Goal: Information Seeking & Learning: Learn about a topic

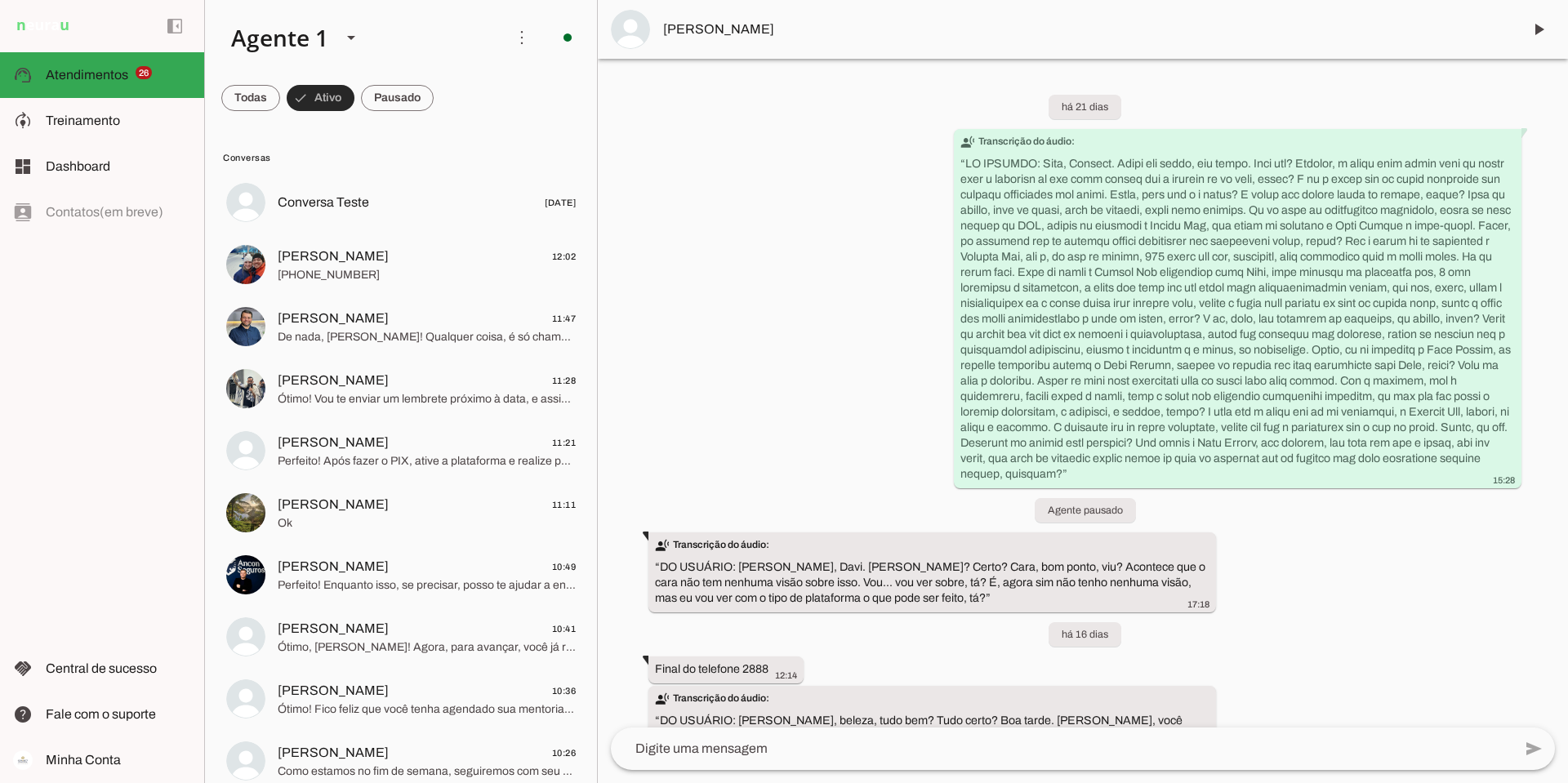
click at [321, 94] on span at bounding box center [321, 98] width 68 height 39
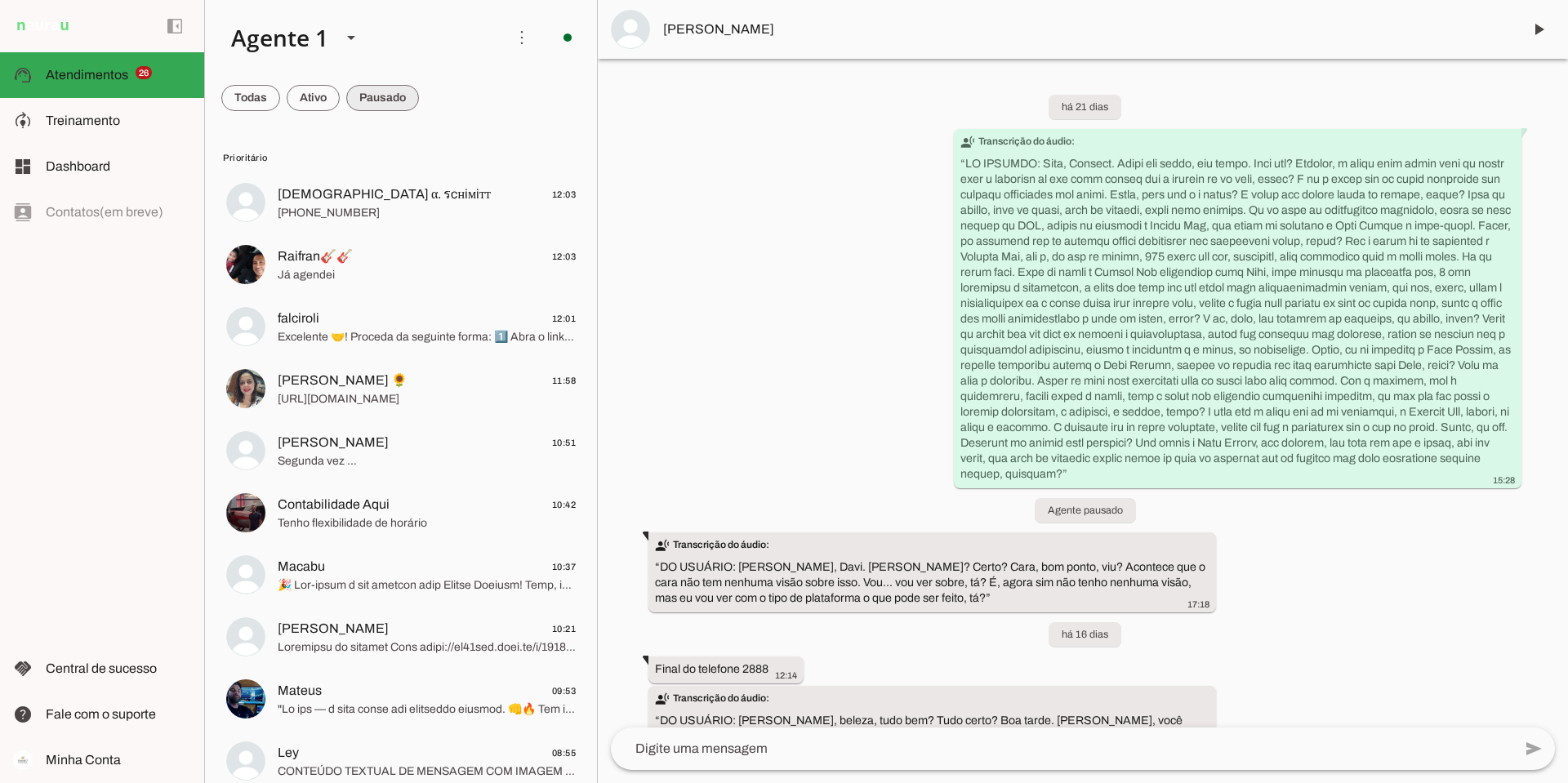
click at [372, 99] on span at bounding box center [382, 98] width 72 height 39
click at [372, 99] on span at bounding box center [389, 98] width 88 height 39
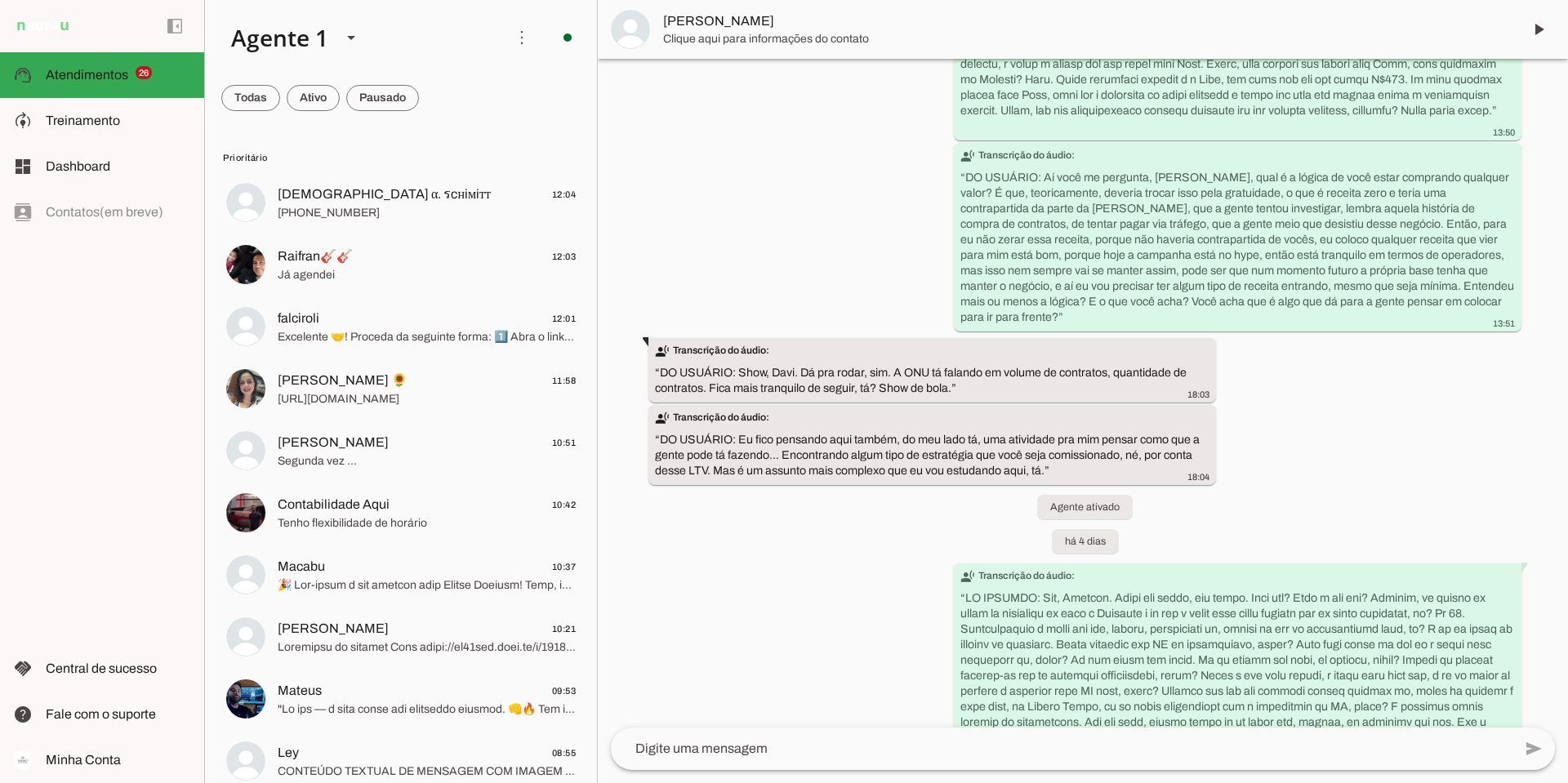
scroll to position [2204, 0]
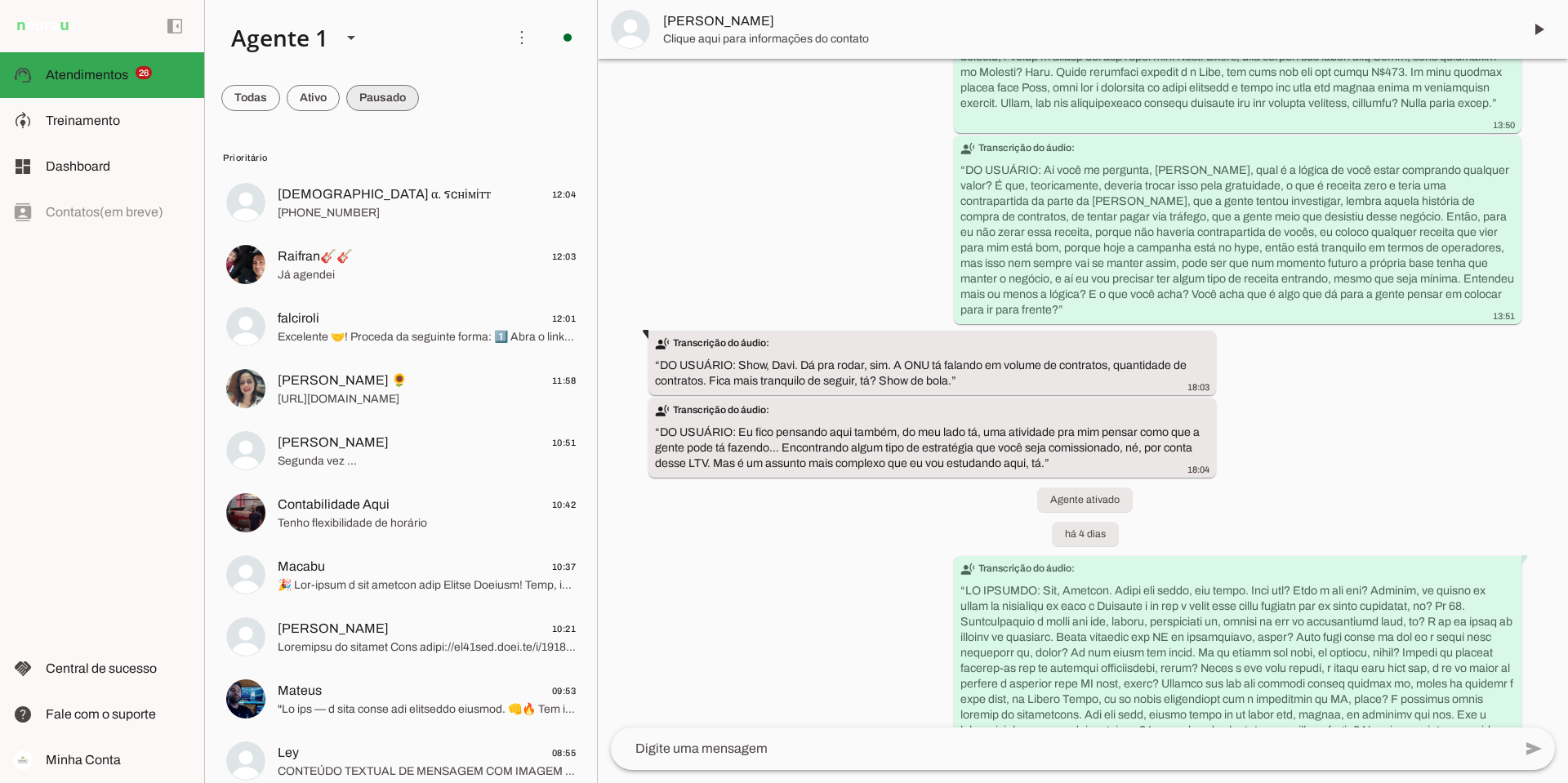
click at [372, 92] on span at bounding box center [382, 98] width 72 height 39
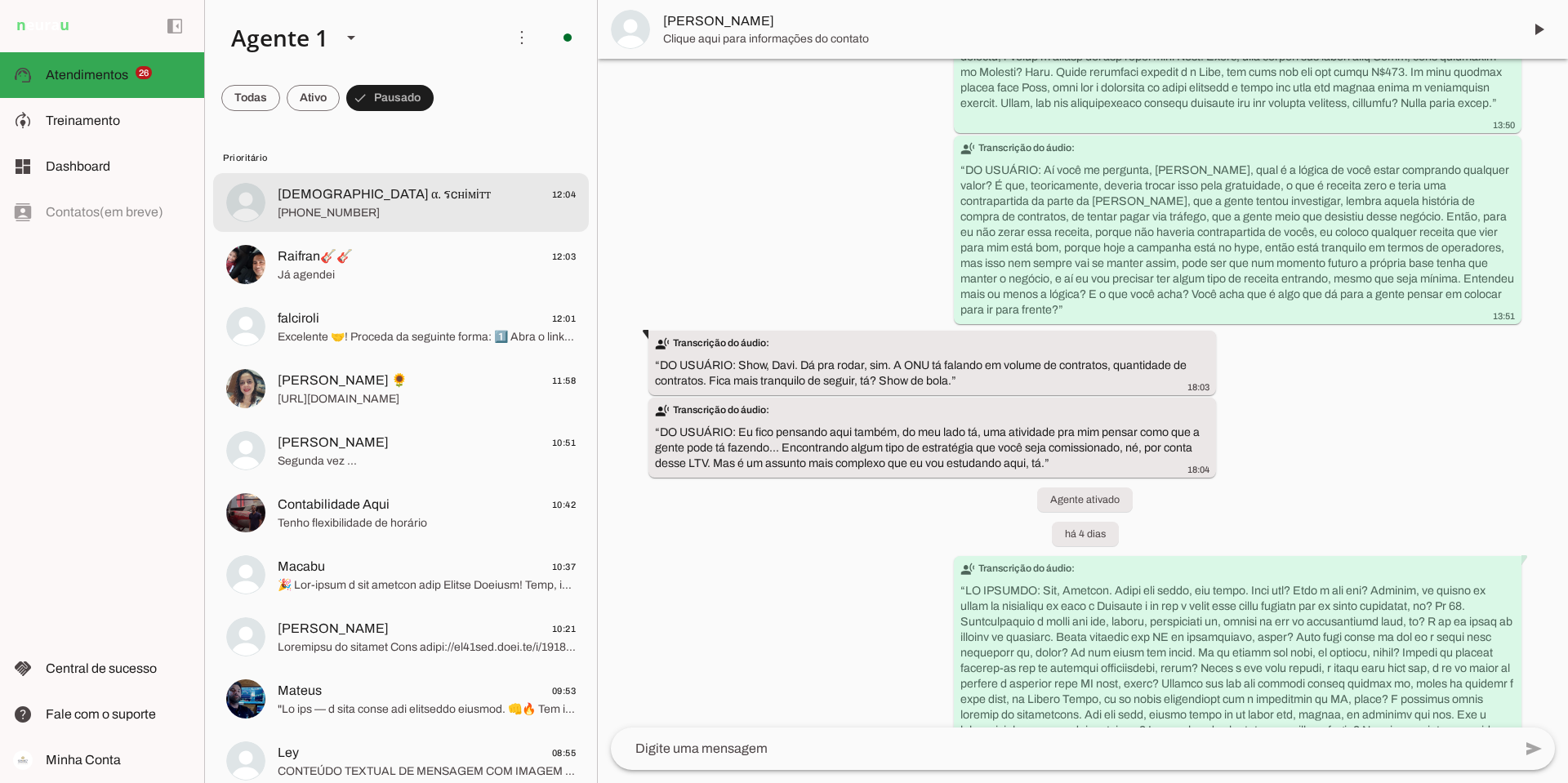
click at [368, 195] on span "[DEMOGRAPHIC_DATA] α. รcнiмiтт" at bounding box center [383, 194] width 213 height 20
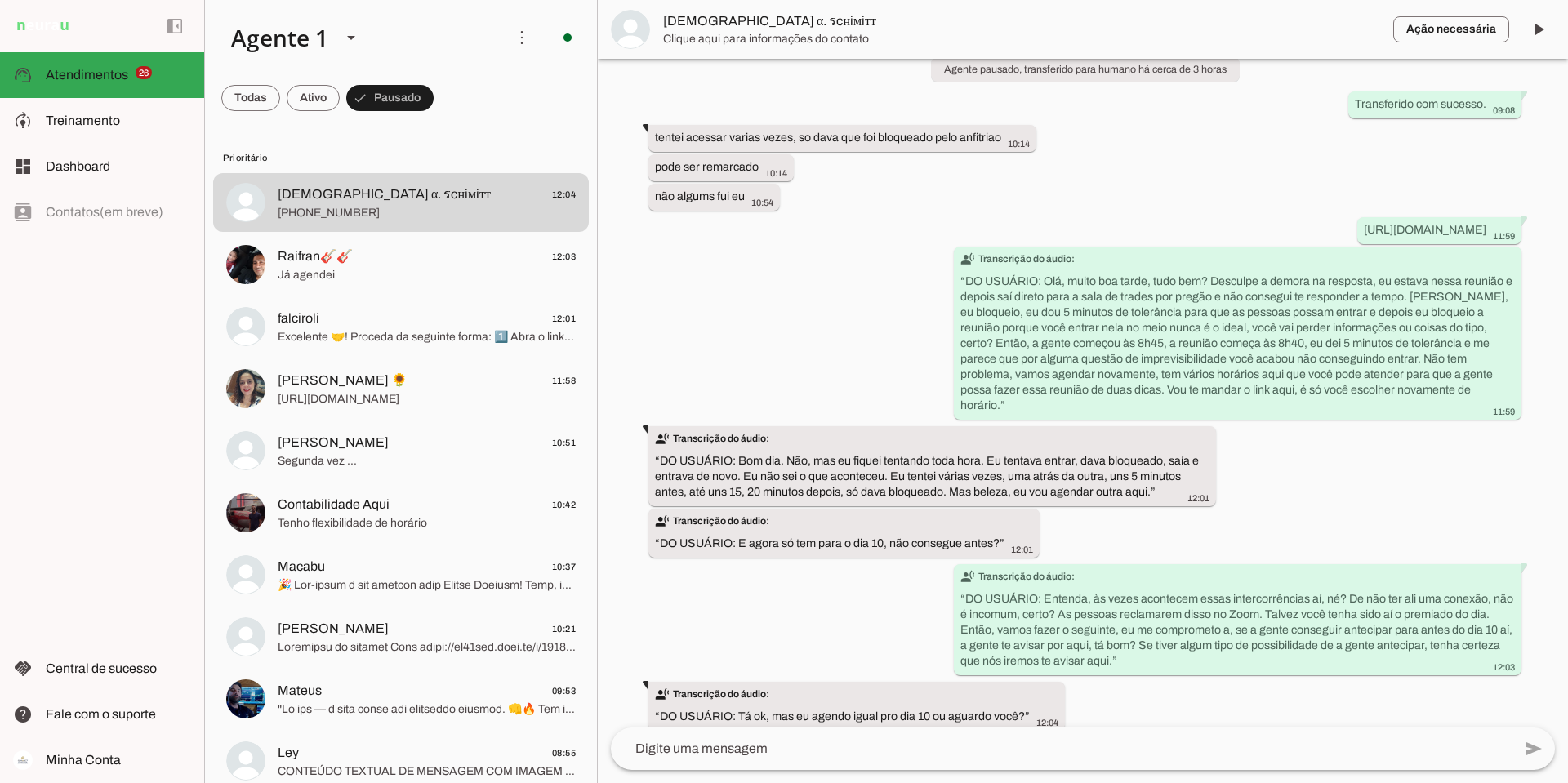
scroll to position [5793, 0]
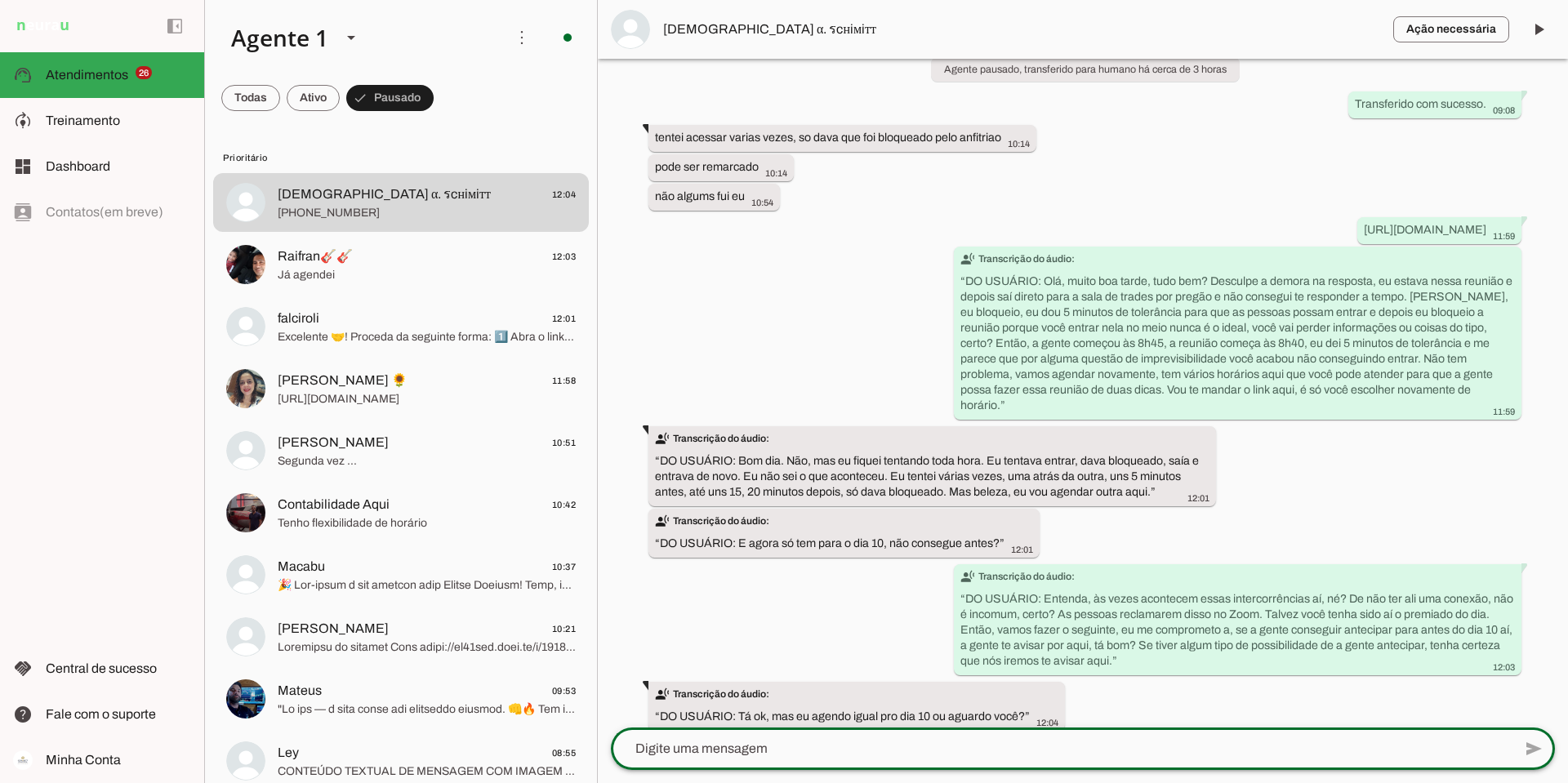
click at [984, 746] on textarea at bounding box center [1061, 748] width 901 height 20
type textarea "deixe agendado e se antecipar te aviso."
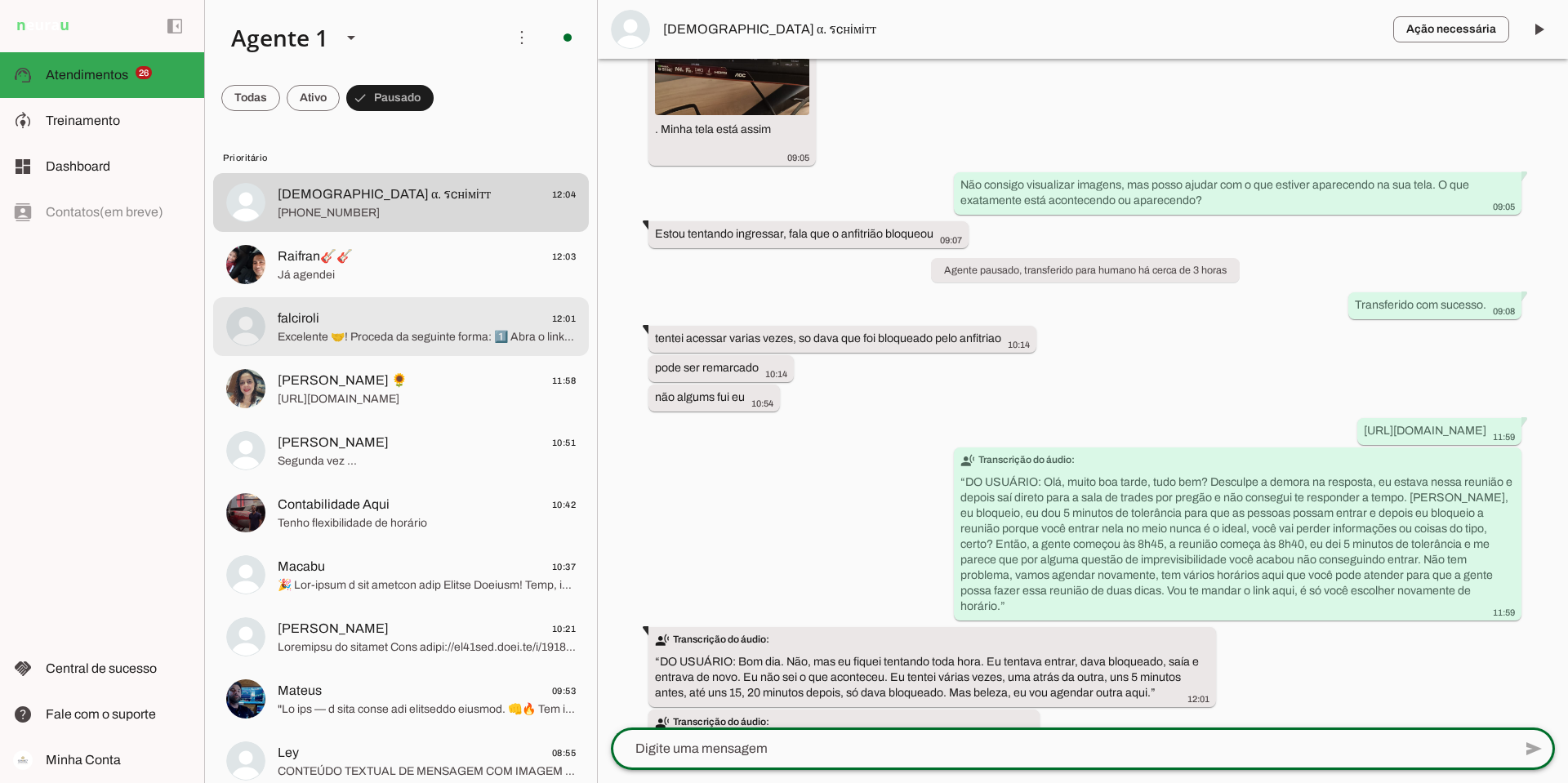
scroll to position [5827, 0]
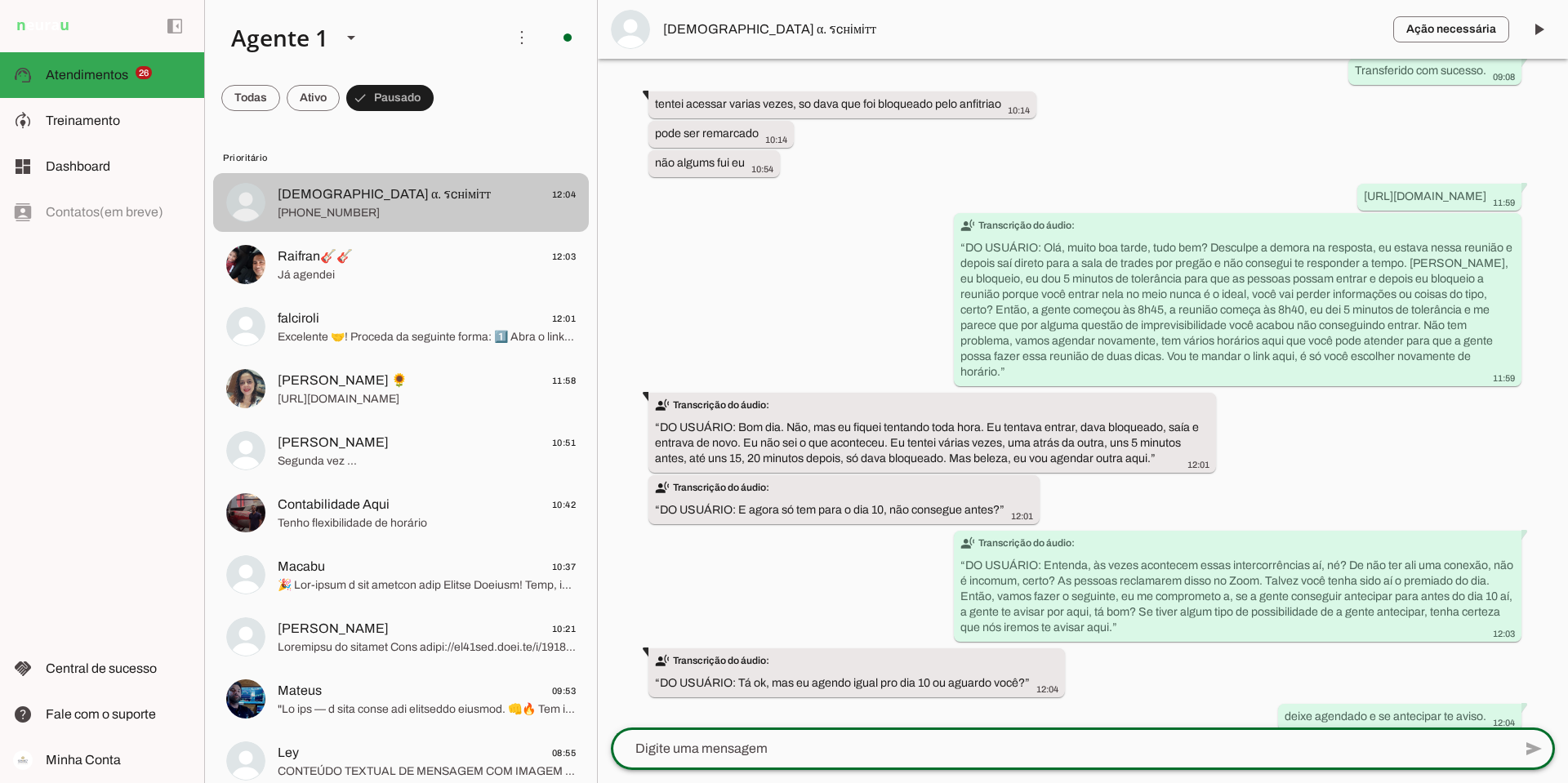
click at [408, 202] on span "єvαиiσ α. รcнiмiтт 12:04" at bounding box center [426, 195] width 298 height 20
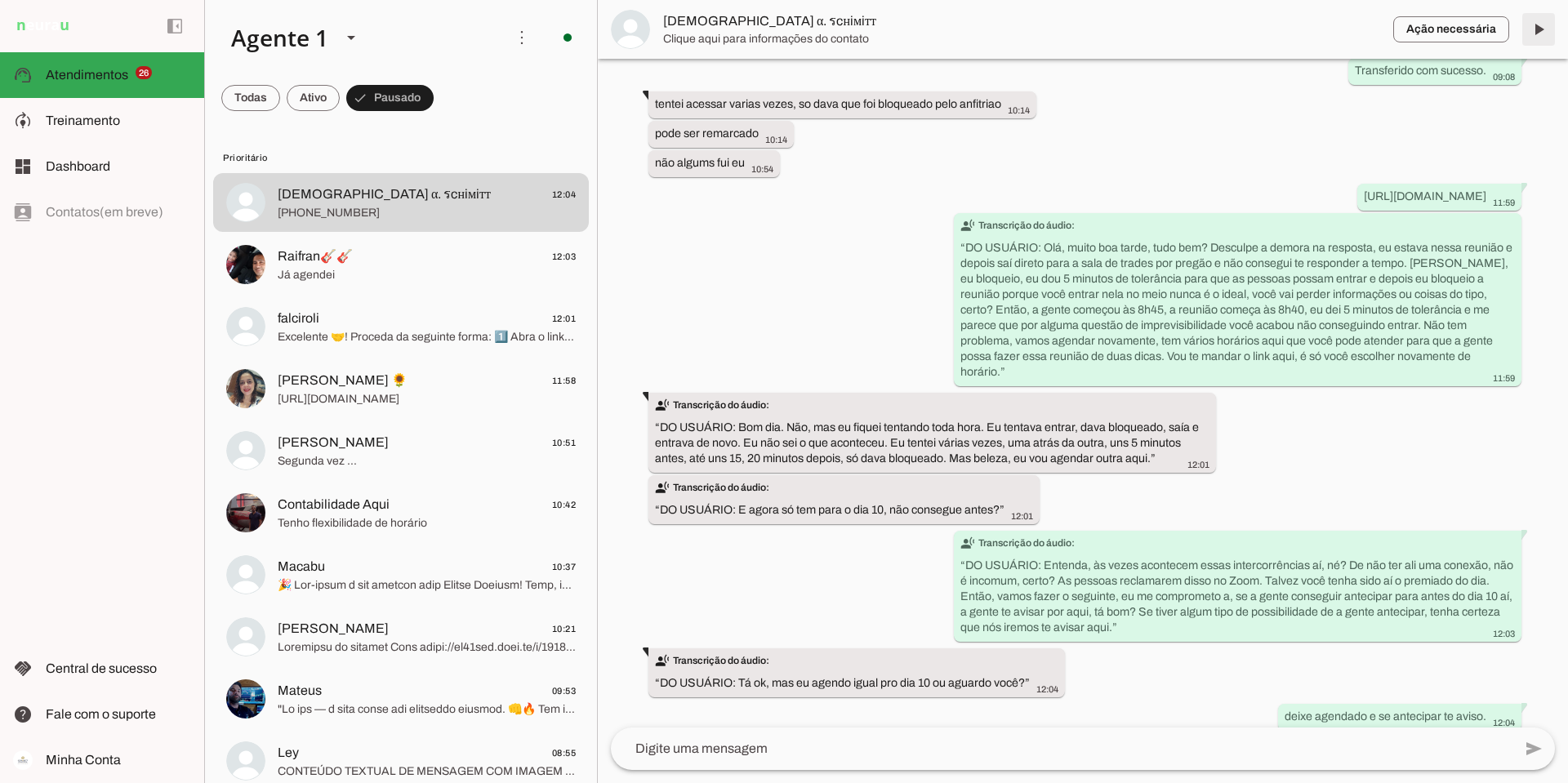
click at [1536, 30] on span at bounding box center [1538, 30] width 39 height 39
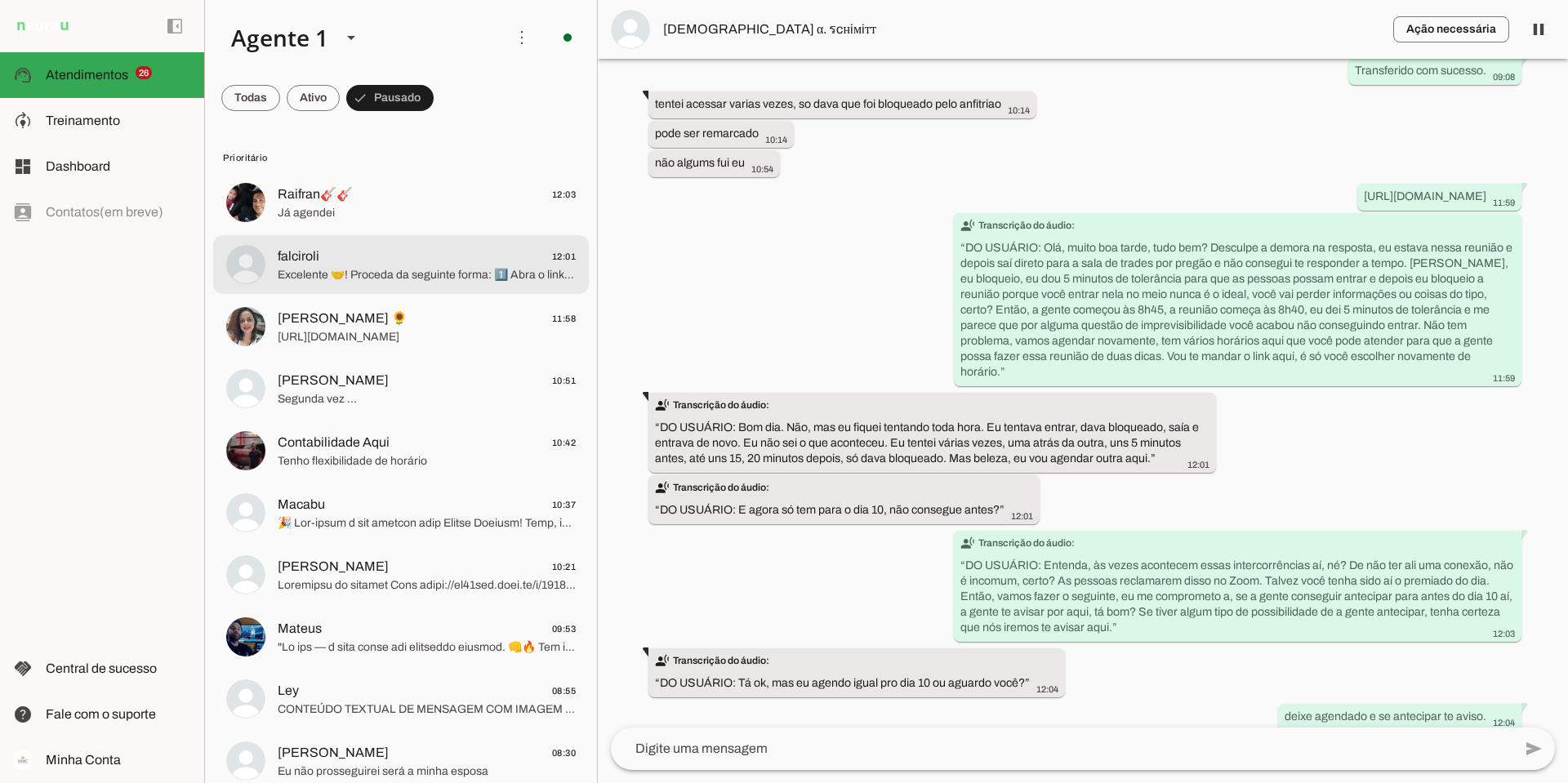
click at [379, 262] on span "falciroli 12:01" at bounding box center [426, 257] width 298 height 20
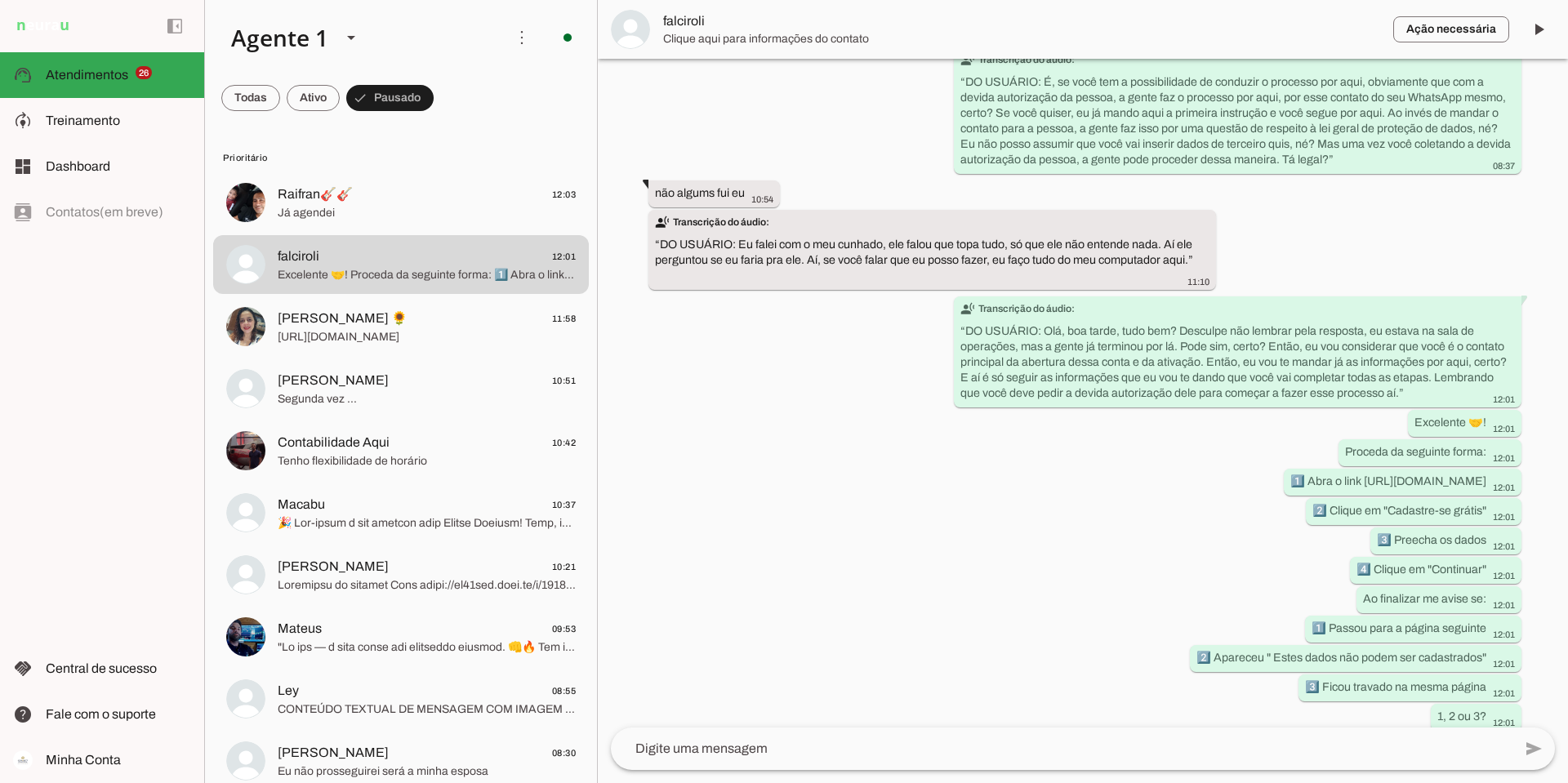
scroll to position [4538, 0]
click at [1539, 28] on span at bounding box center [1538, 30] width 39 height 39
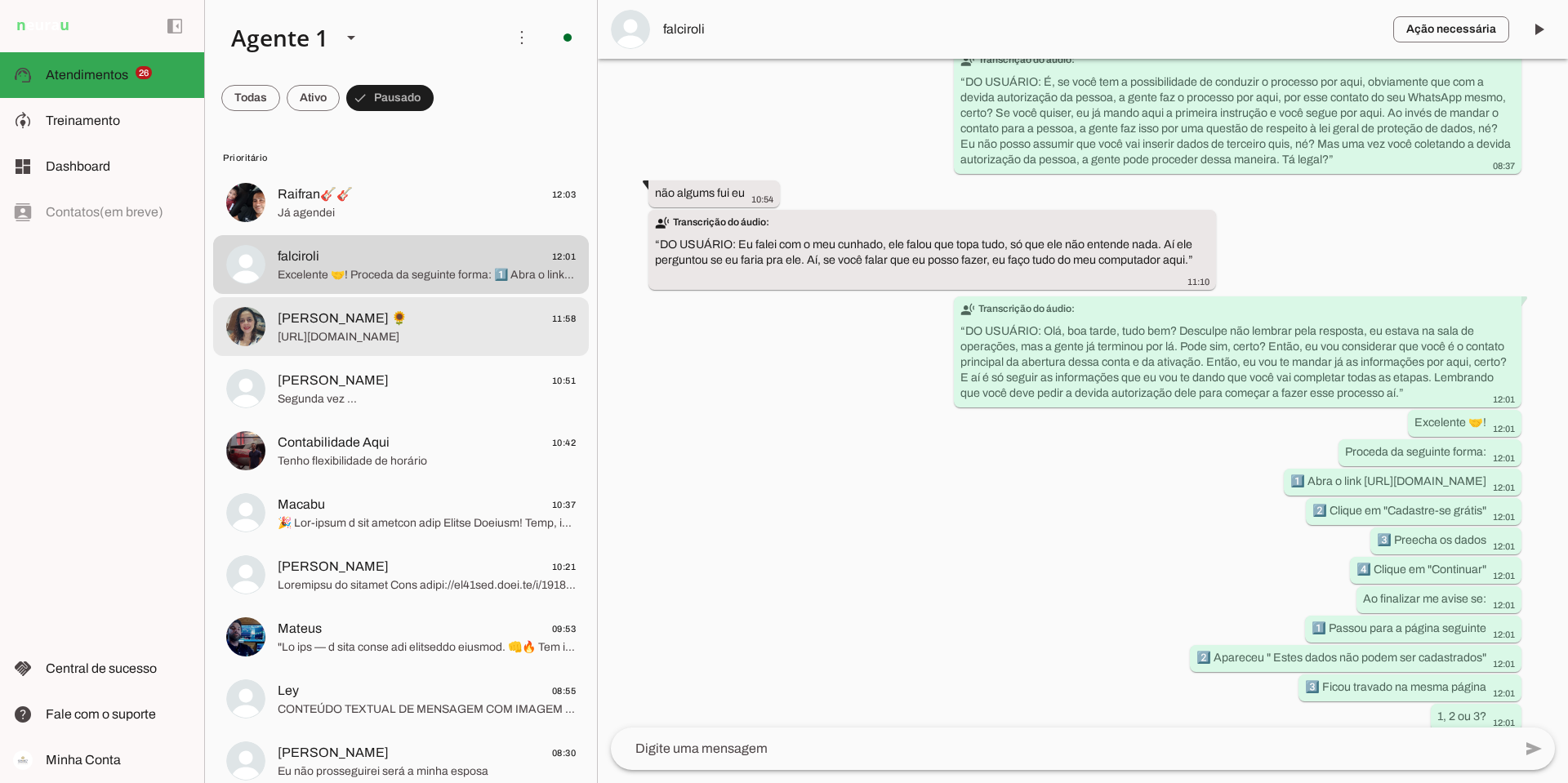
click at [395, 324] on span "Naria Rubia 🌻 11:58" at bounding box center [426, 319] width 298 height 20
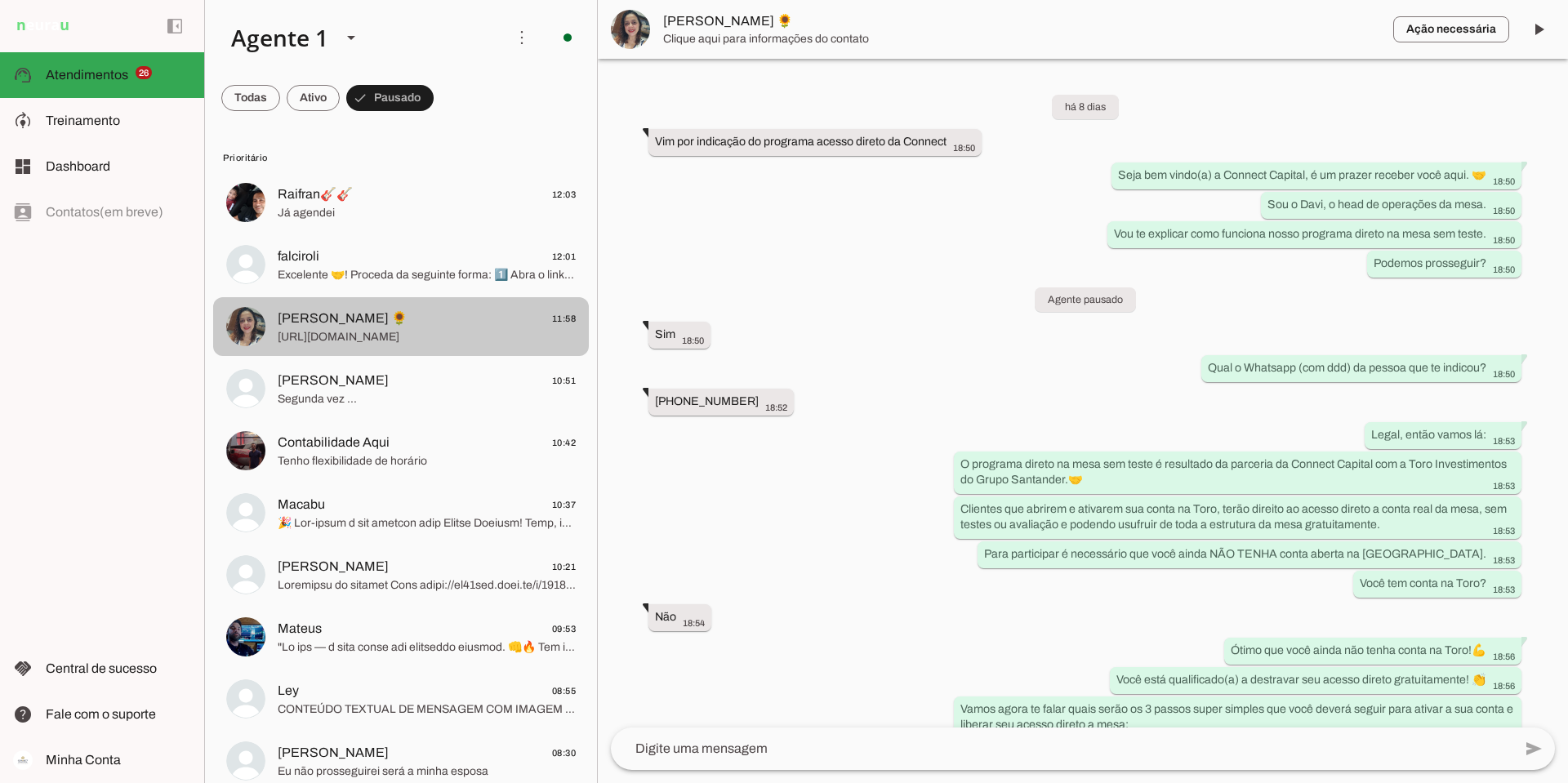
scroll to position [2606, 0]
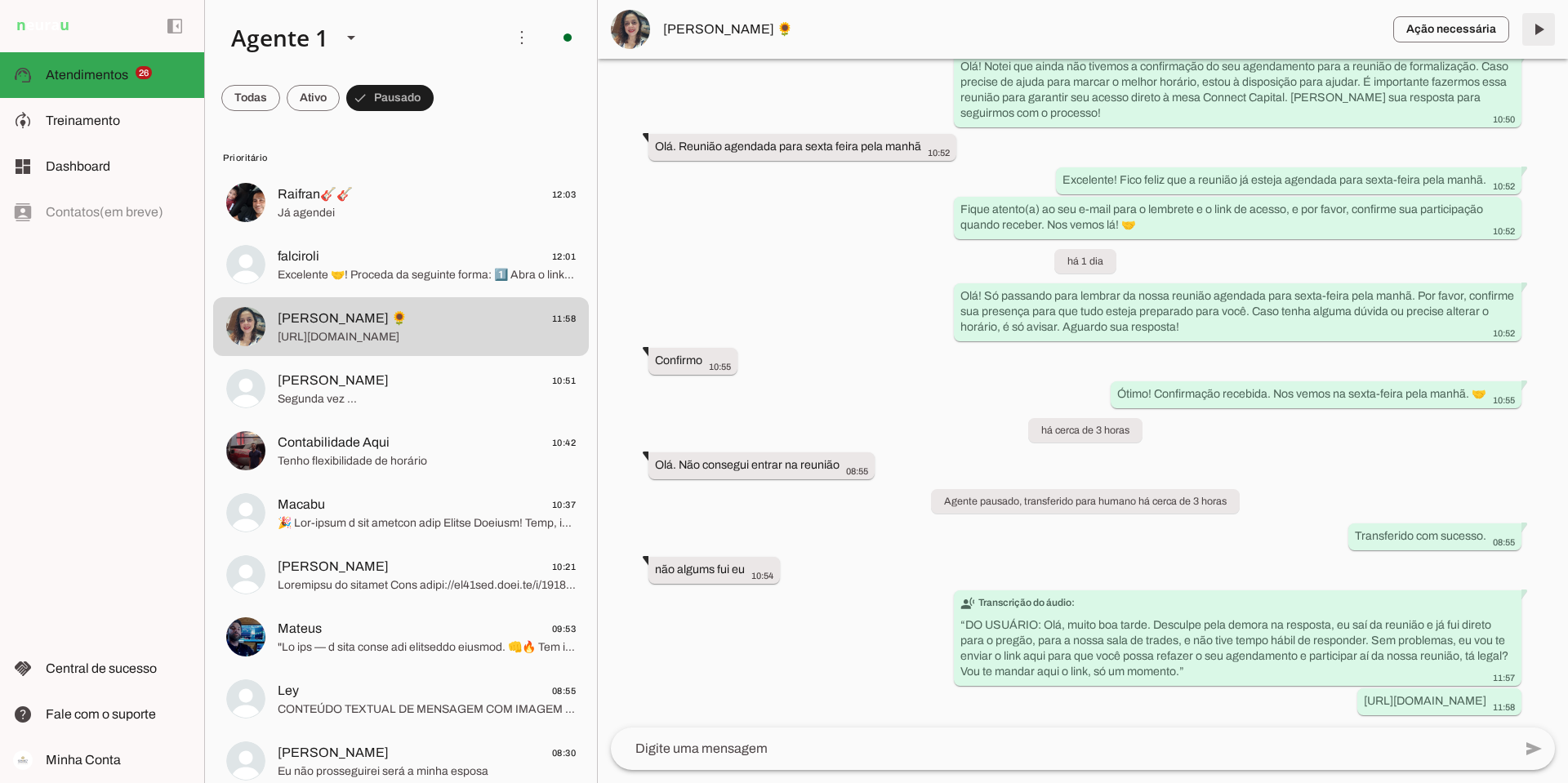
click at [1538, 26] on span at bounding box center [1538, 30] width 39 height 39
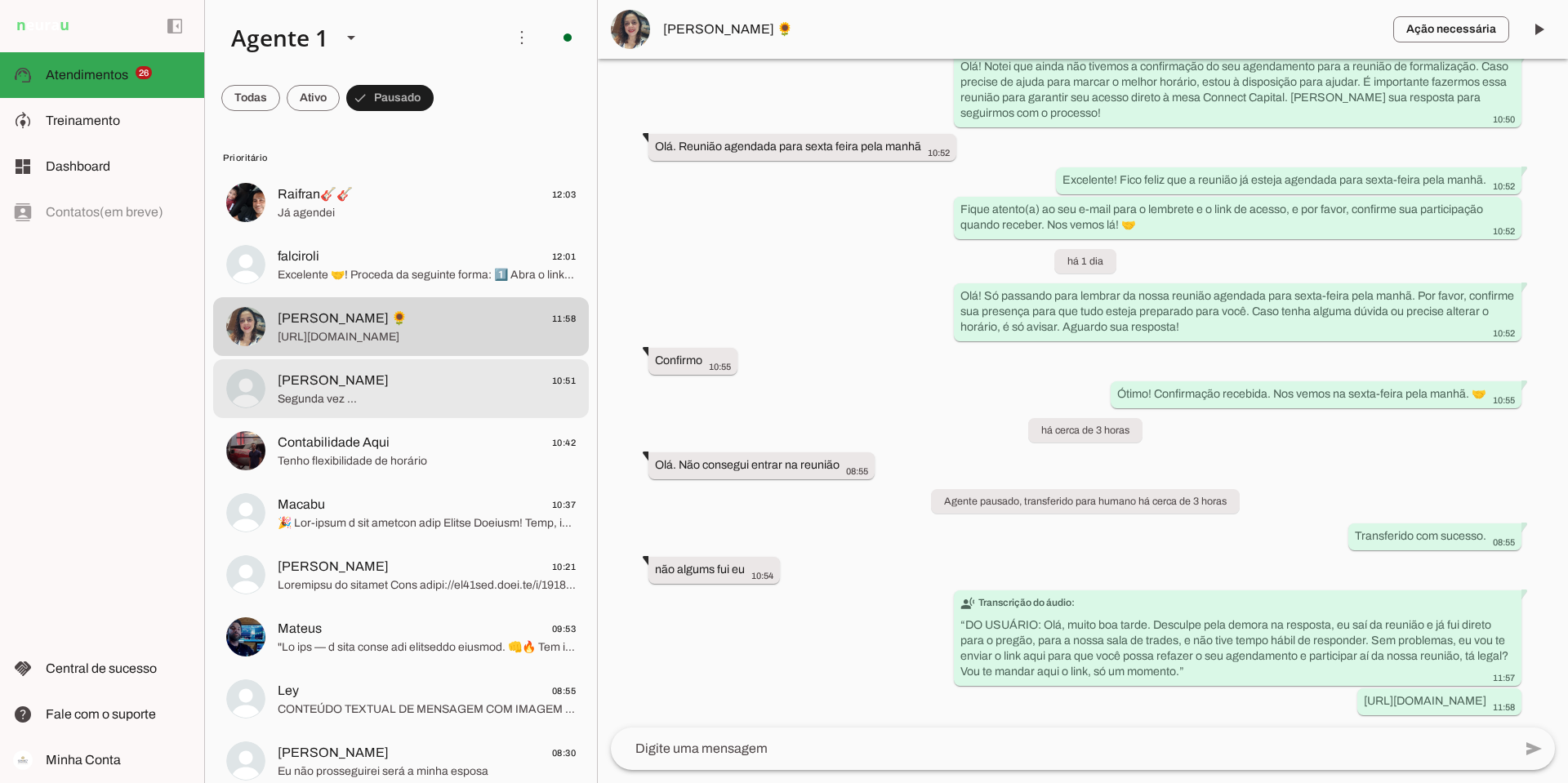
click at [361, 391] on span "Segunda vez ..." at bounding box center [426, 399] width 298 height 16
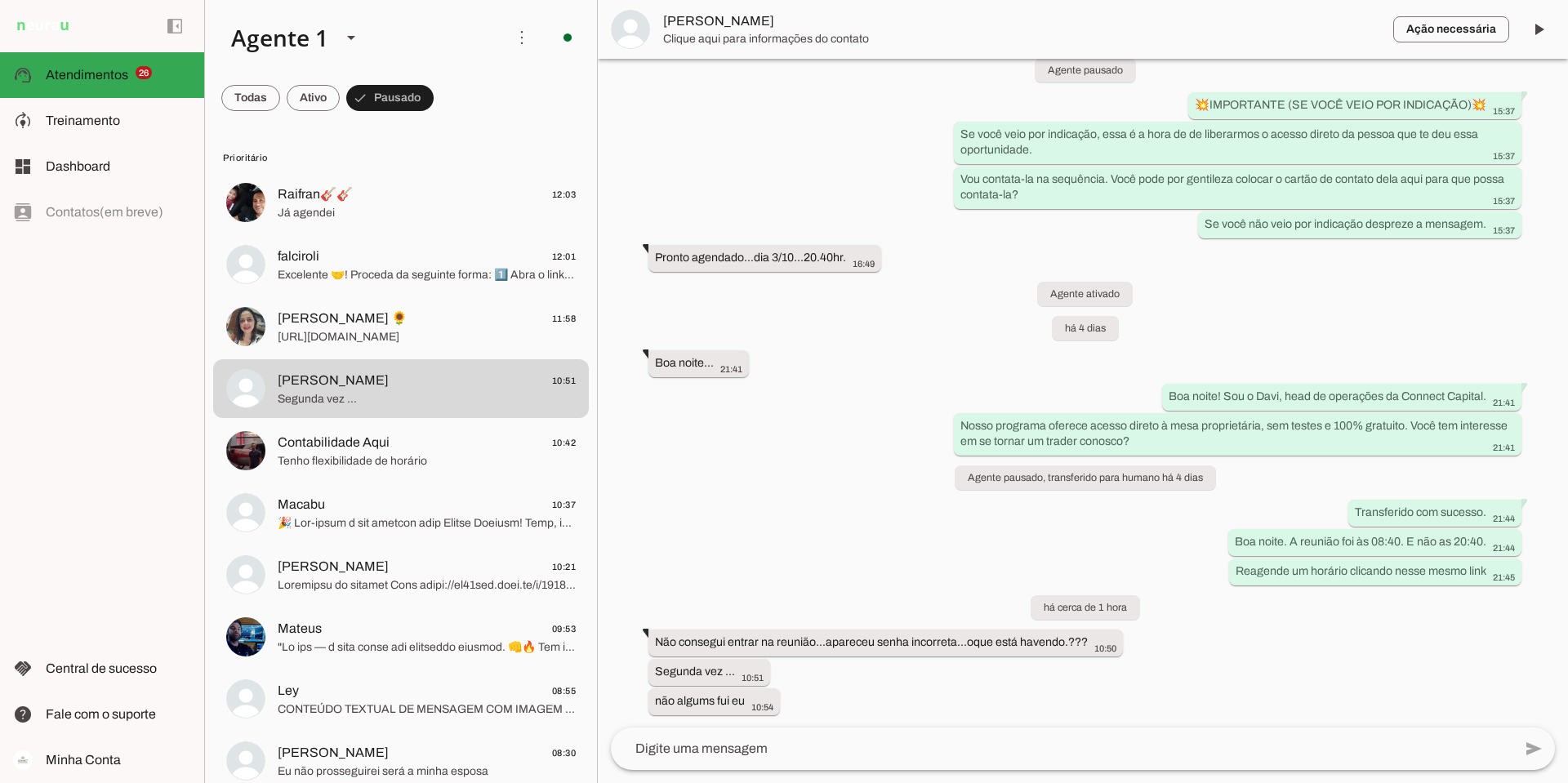
click at [693, 26] on span "[PERSON_NAME]" at bounding box center [1021, 20] width 717 height 20
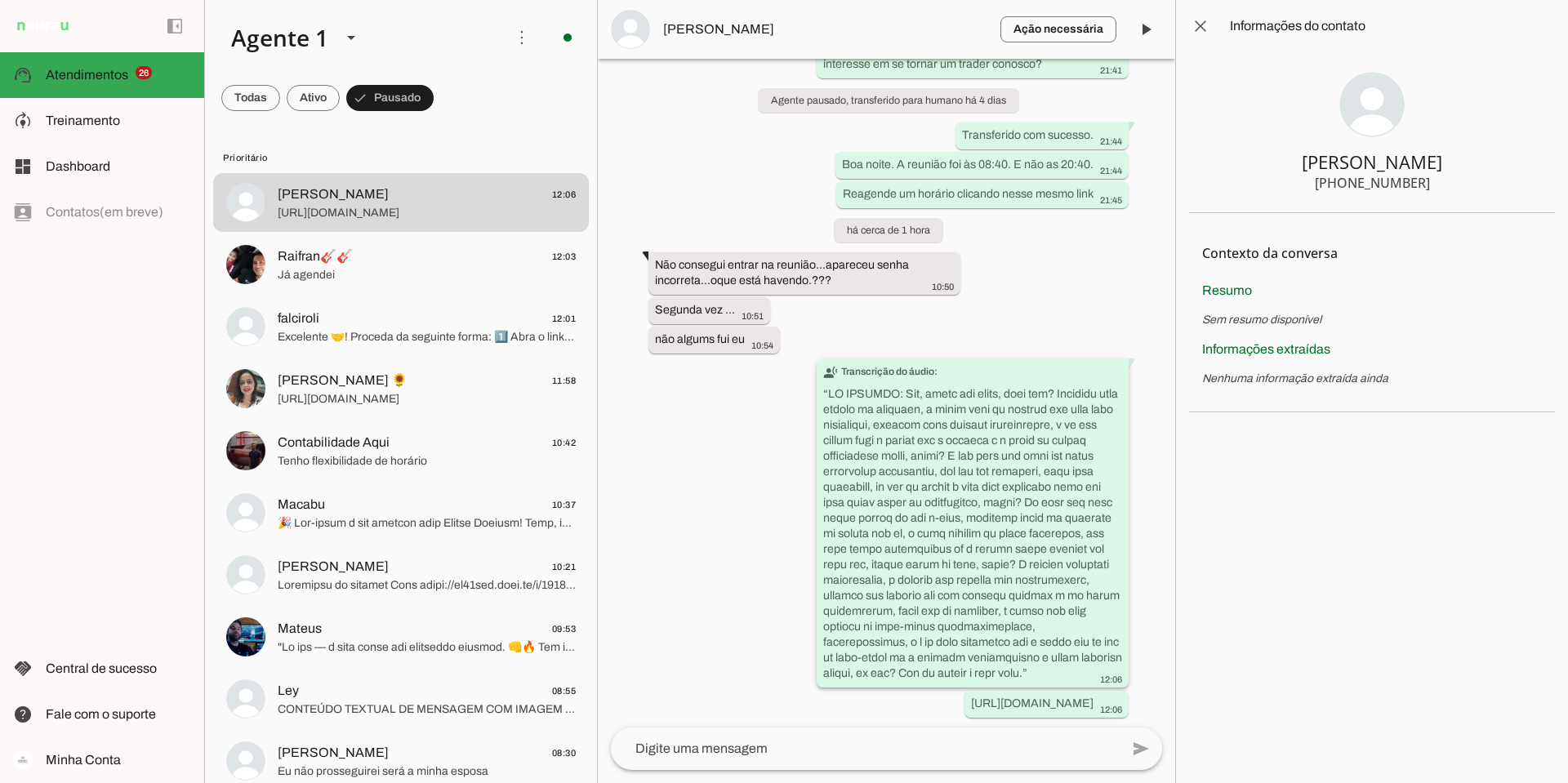
scroll to position [1745, 0]
click at [407, 199] on span "Amarildo M. 12:06" at bounding box center [426, 195] width 298 height 20
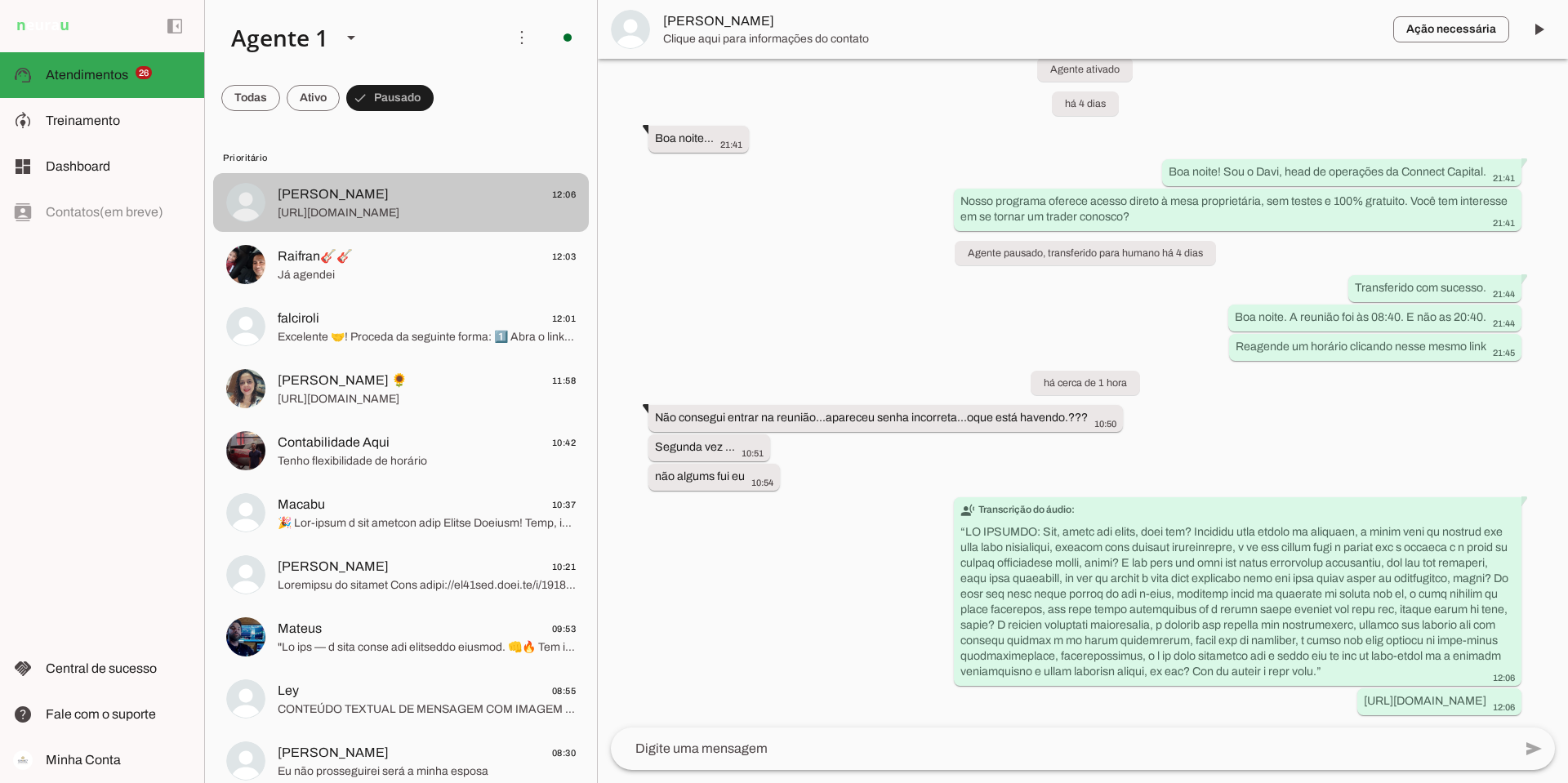
scroll to position [1325, 0]
click at [397, 187] on span "Amarildo M. 12:06" at bounding box center [426, 195] width 298 height 20
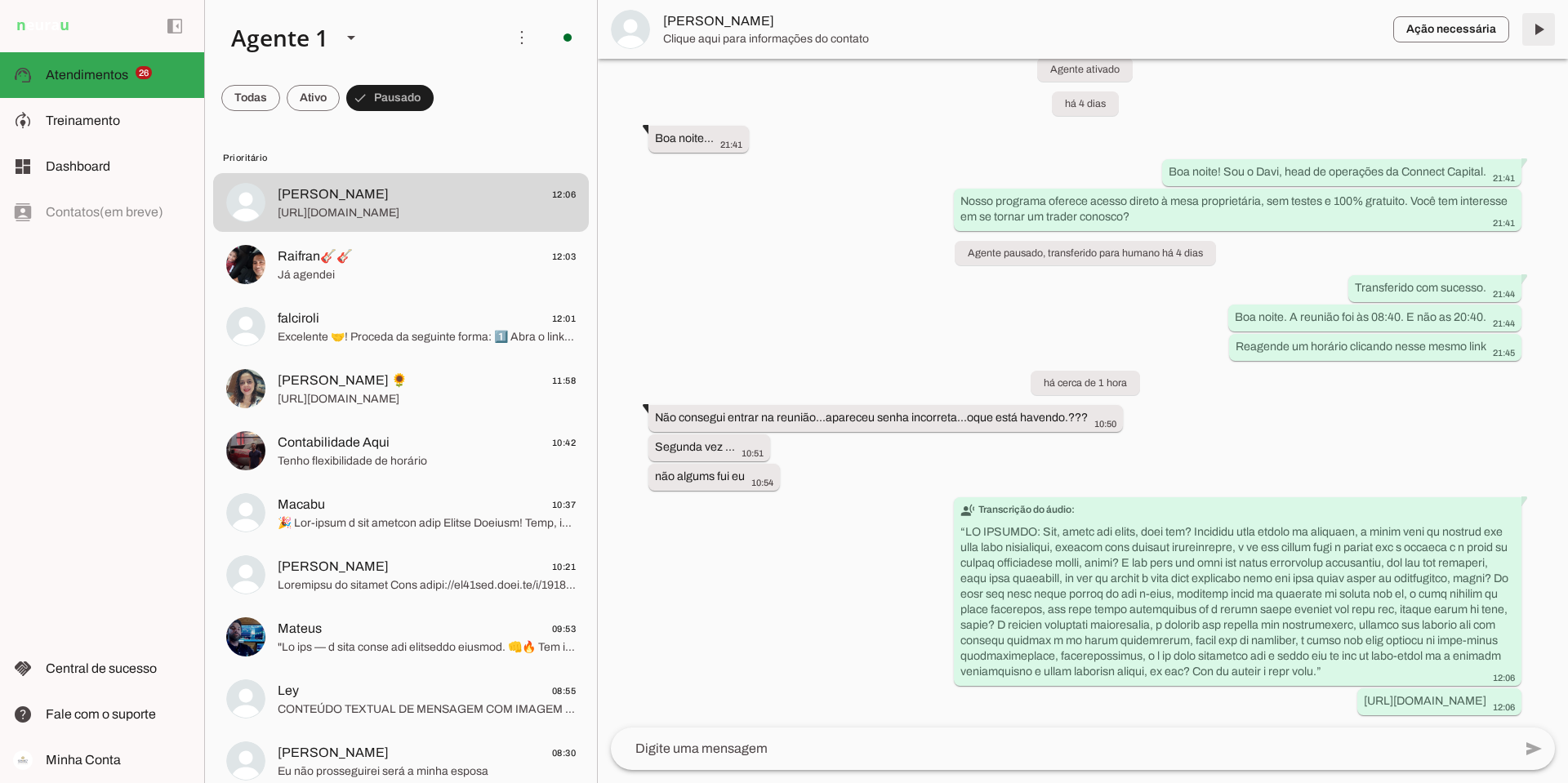
click at [1540, 23] on span at bounding box center [1538, 30] width 39 height 39
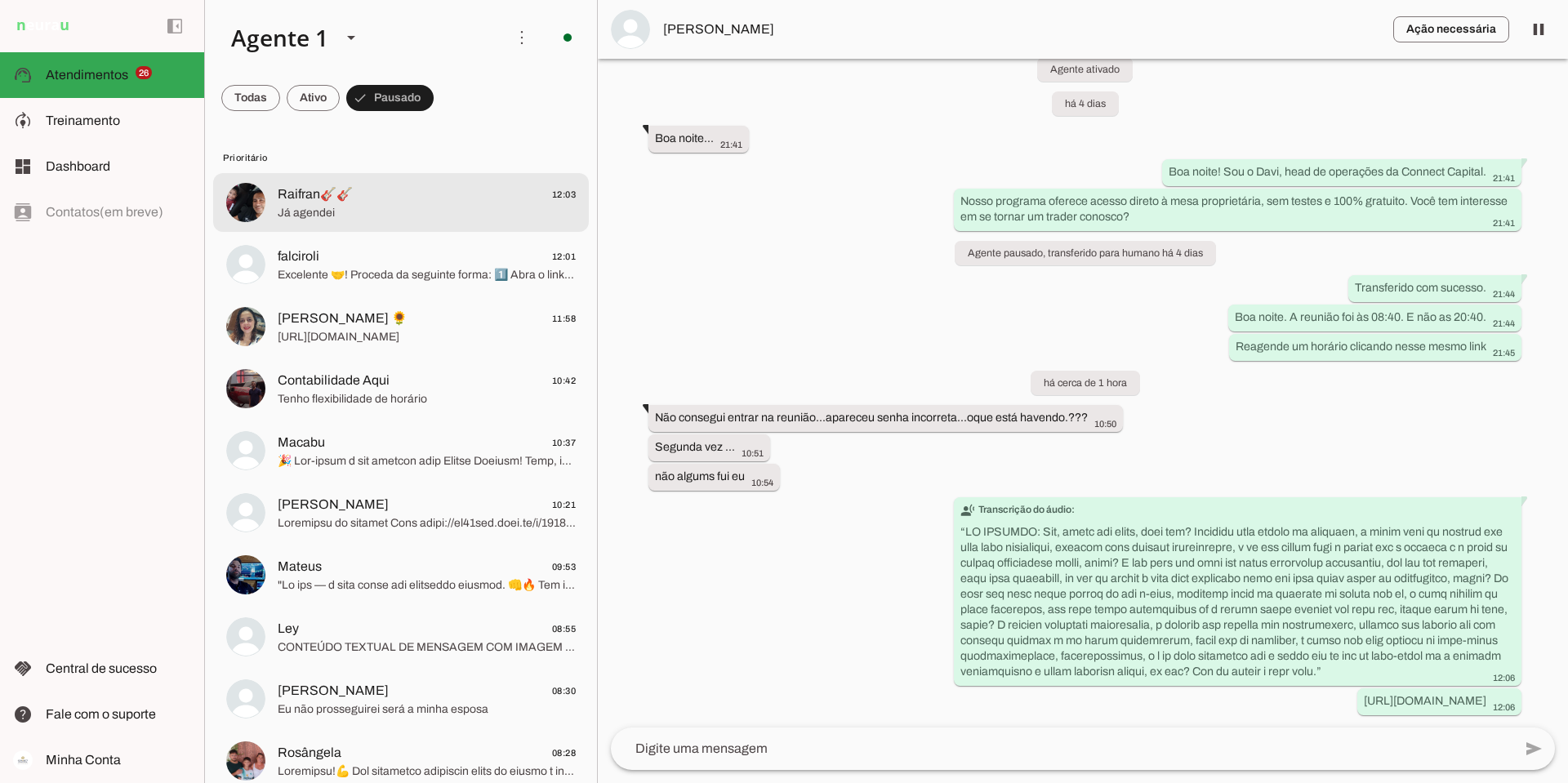
click at [400, 198] on span "Raifran🎸🎸 12:03" at bounding box center [426, 195] width 298 height 20
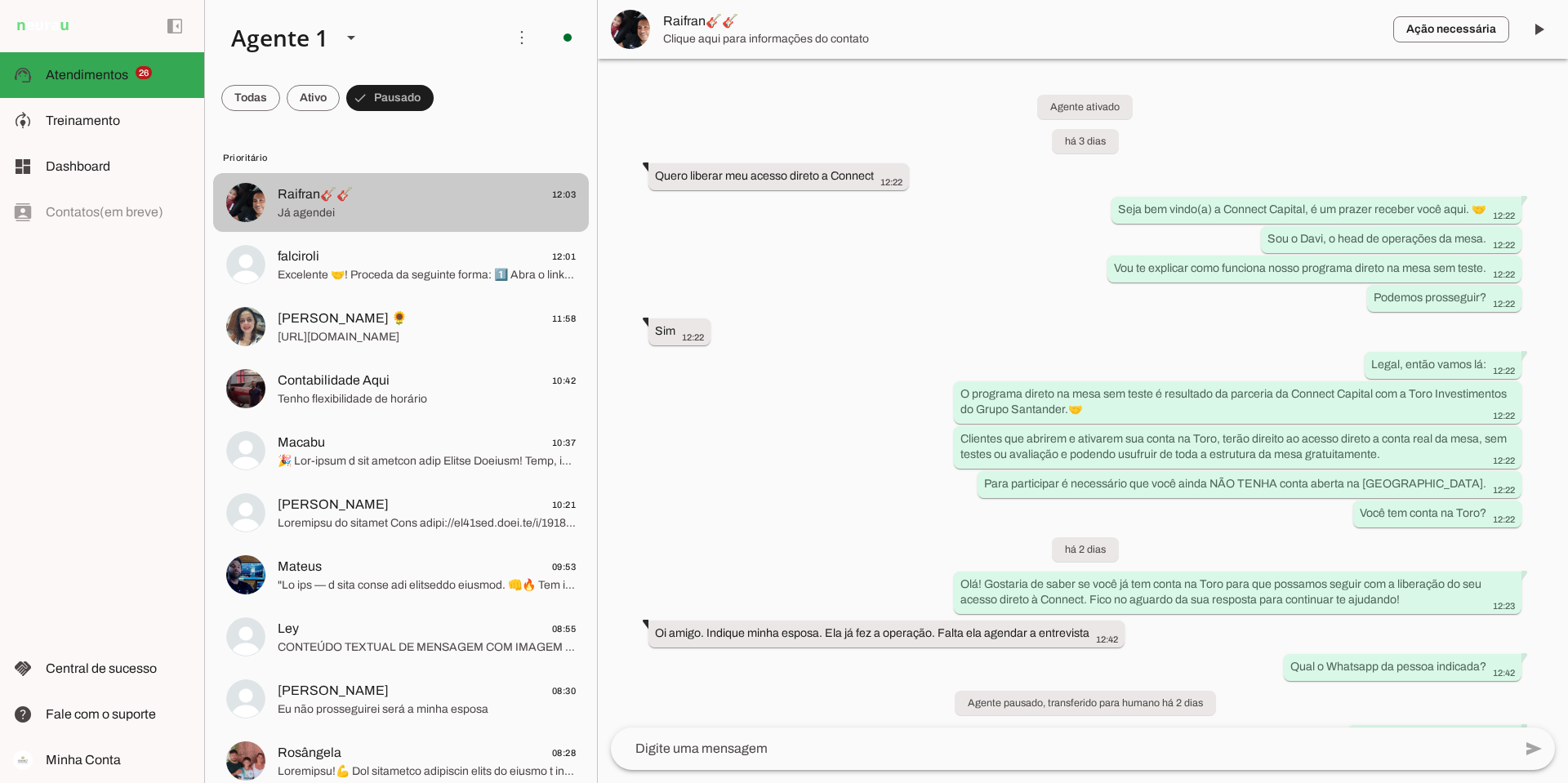
scroll to position [1172, 0]
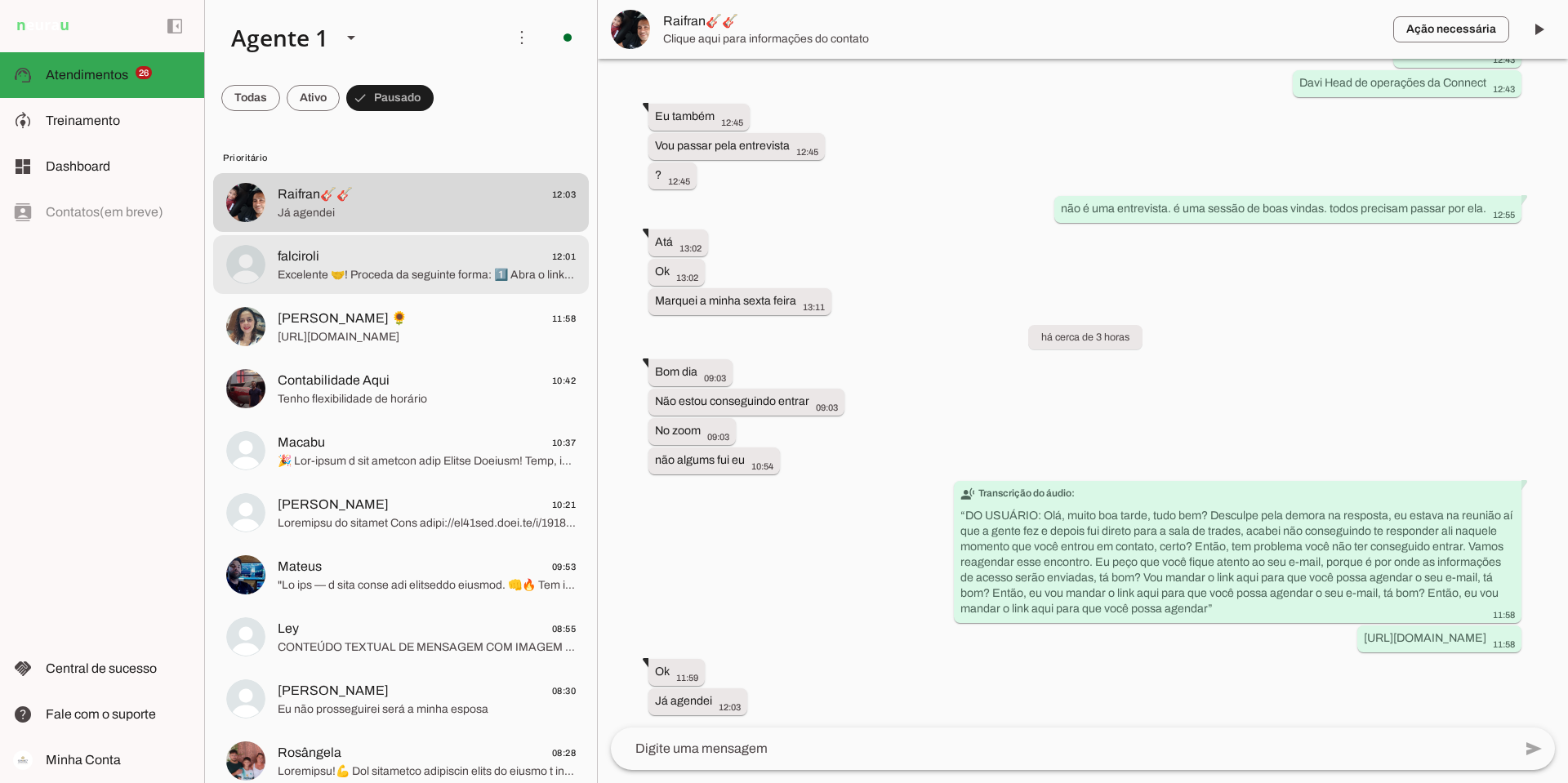
click at [372, 278] on span "Excelente 🤝! Proceda da seguinte forma: 1️⃣ Abra o link [URL][DOMAIN_NAME] 2️⃣ …" at bounding box center [426, 275] width 298 height 16
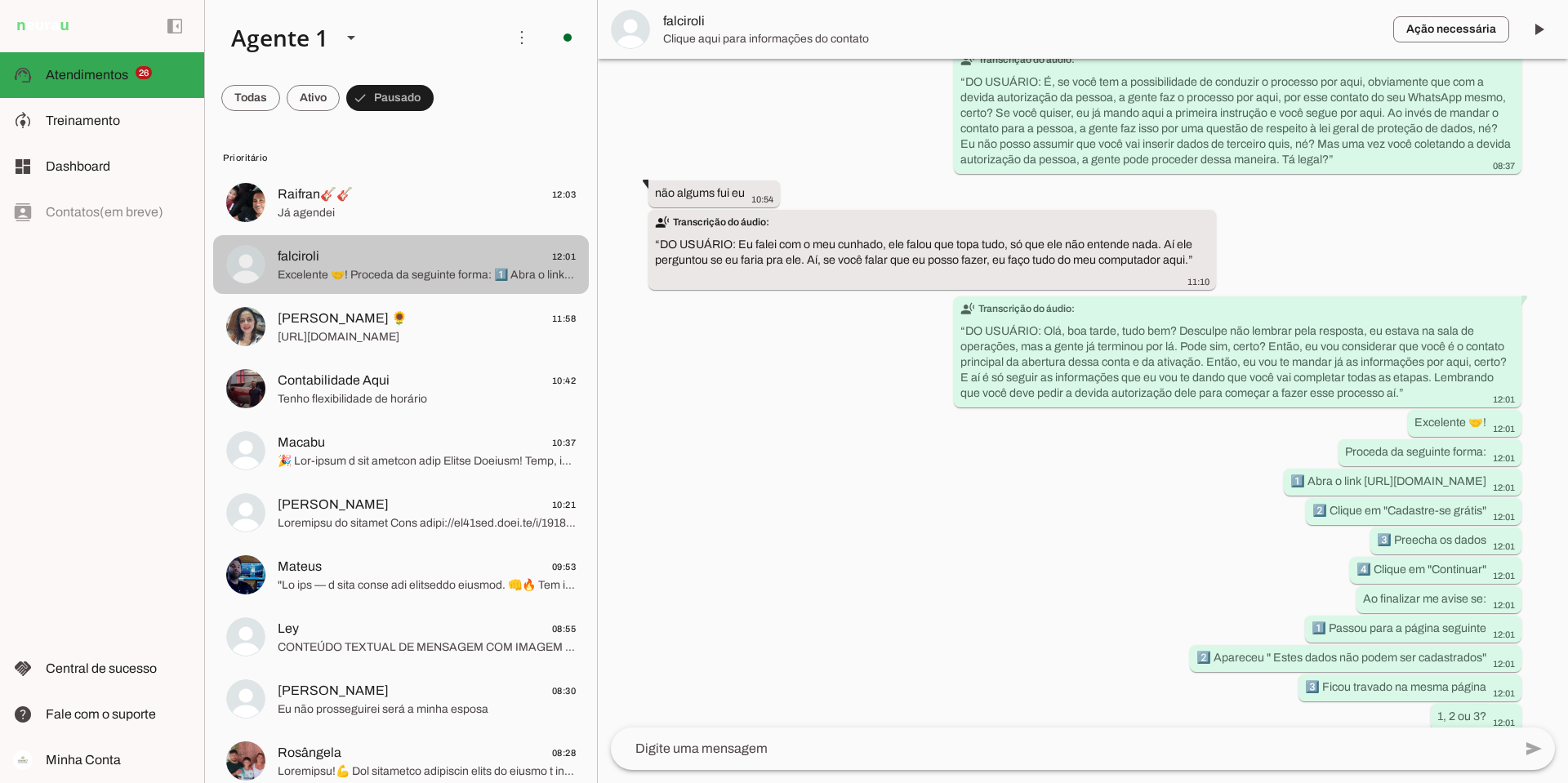
scroll to position [4538, 0]
click at [374, 269] on span "Excelente 🤝! Proceda da seguinte forma: 1️⃣ Abra o link [URL][DOMAIN_NAME] 2️⃣ …" at bounding box center [426, 275] width 298 height 16
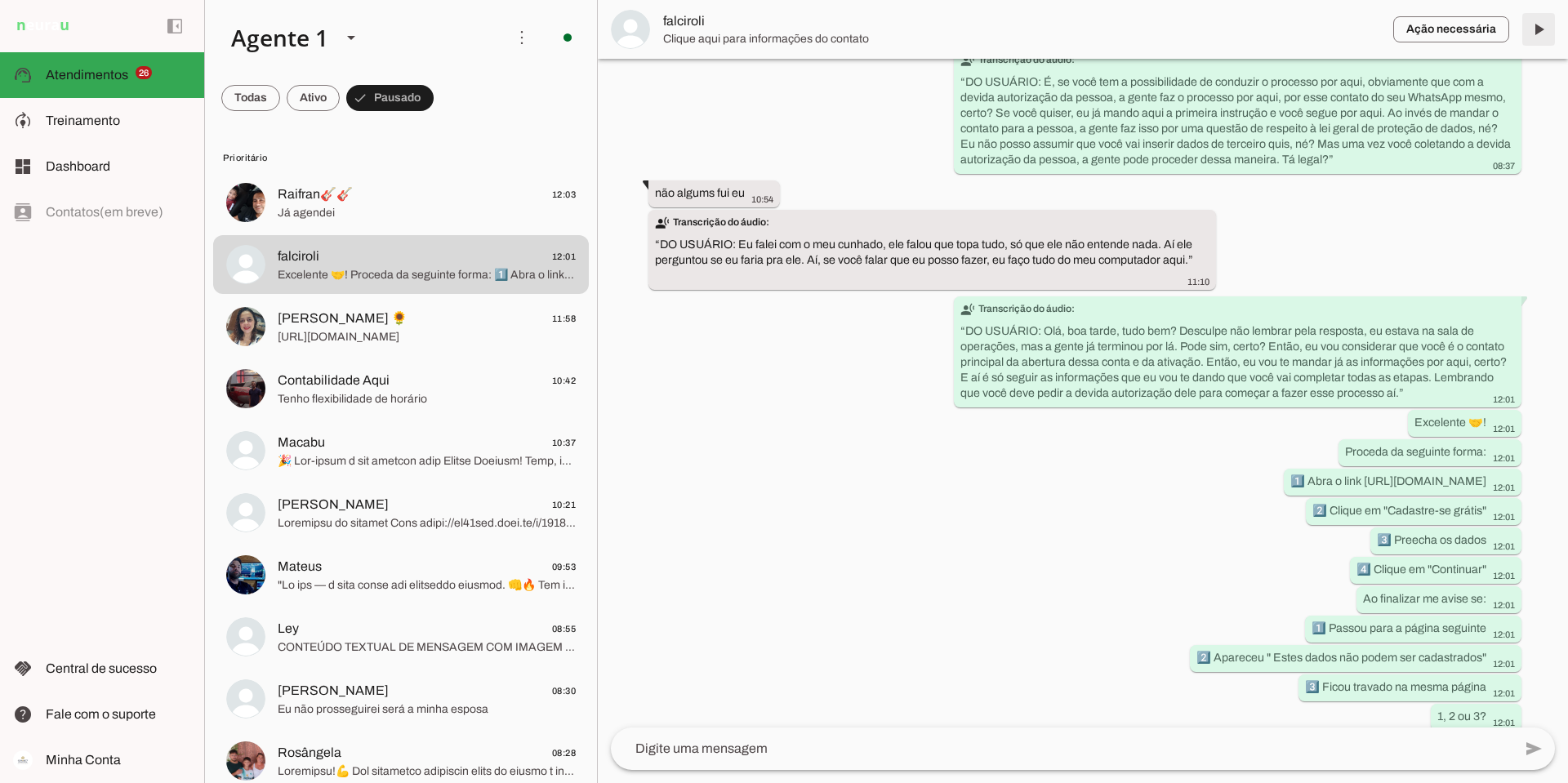
click at [1535, 31] on span at bounding box center [1538, 30] width 39 height 39
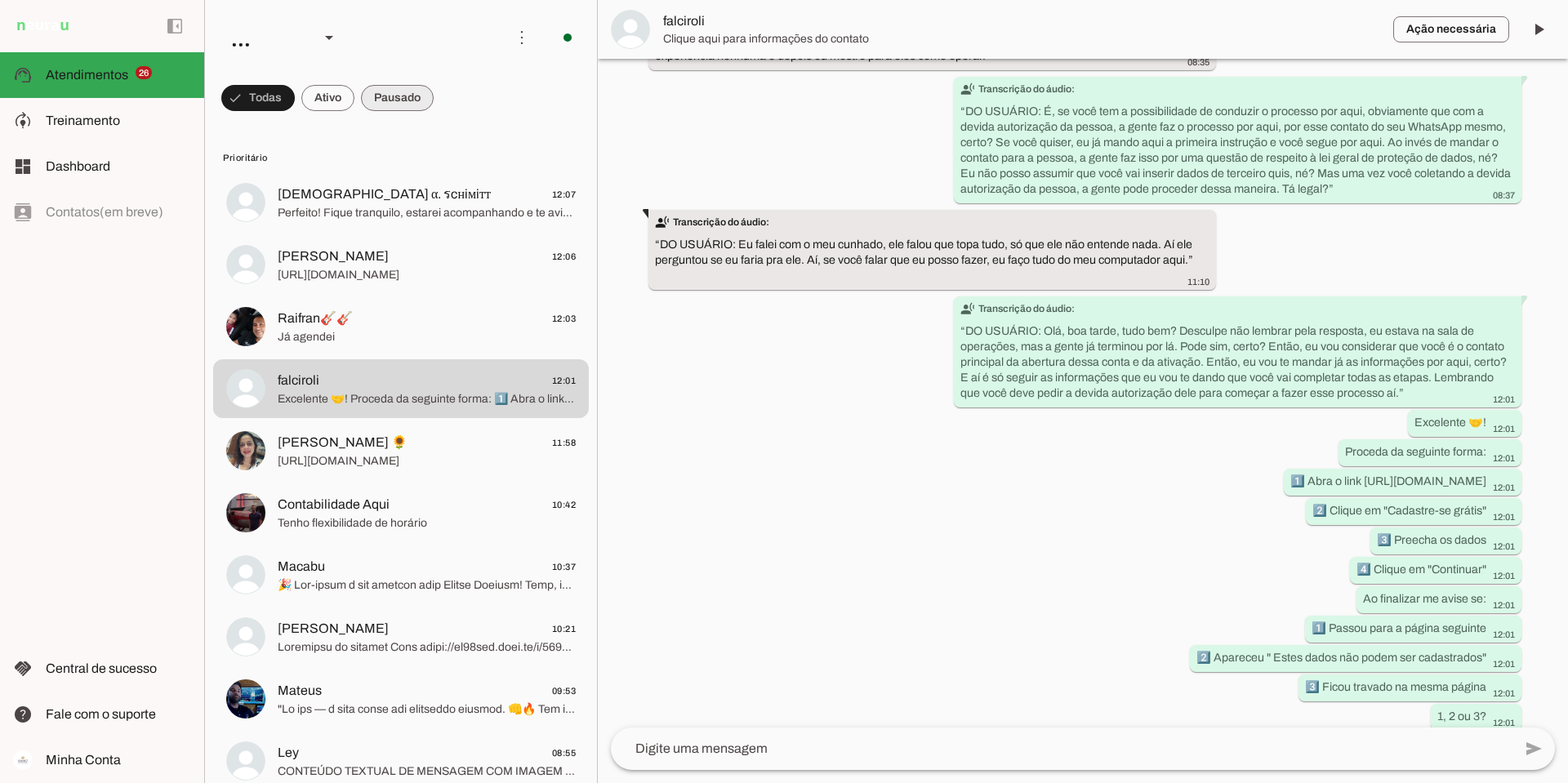
click at [404, 99] on span at bounding box center [396, 98] width 72 height 39
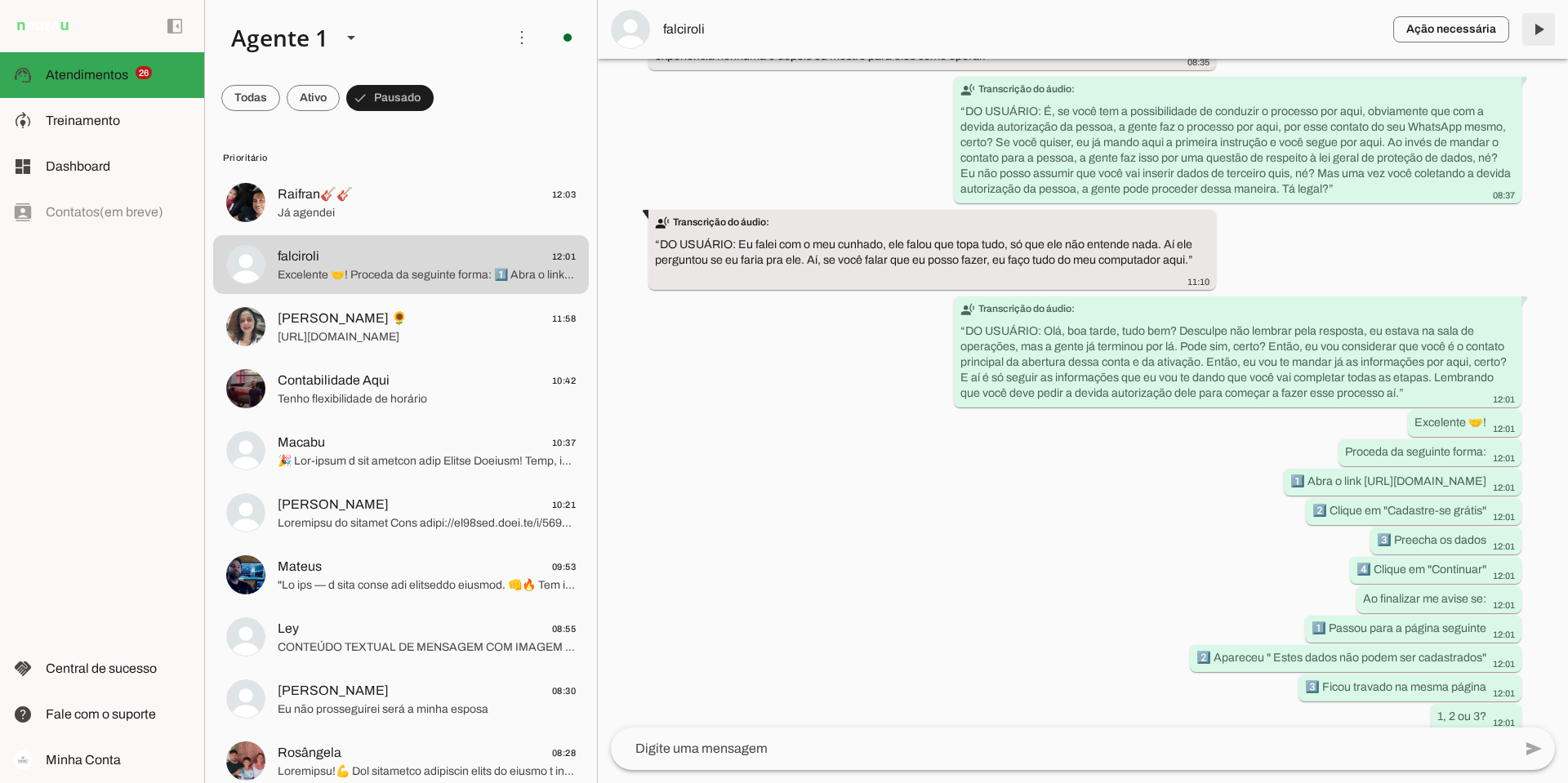
click at [1531, 29] on span at bounding box center [1538, 30] width 39 height 39
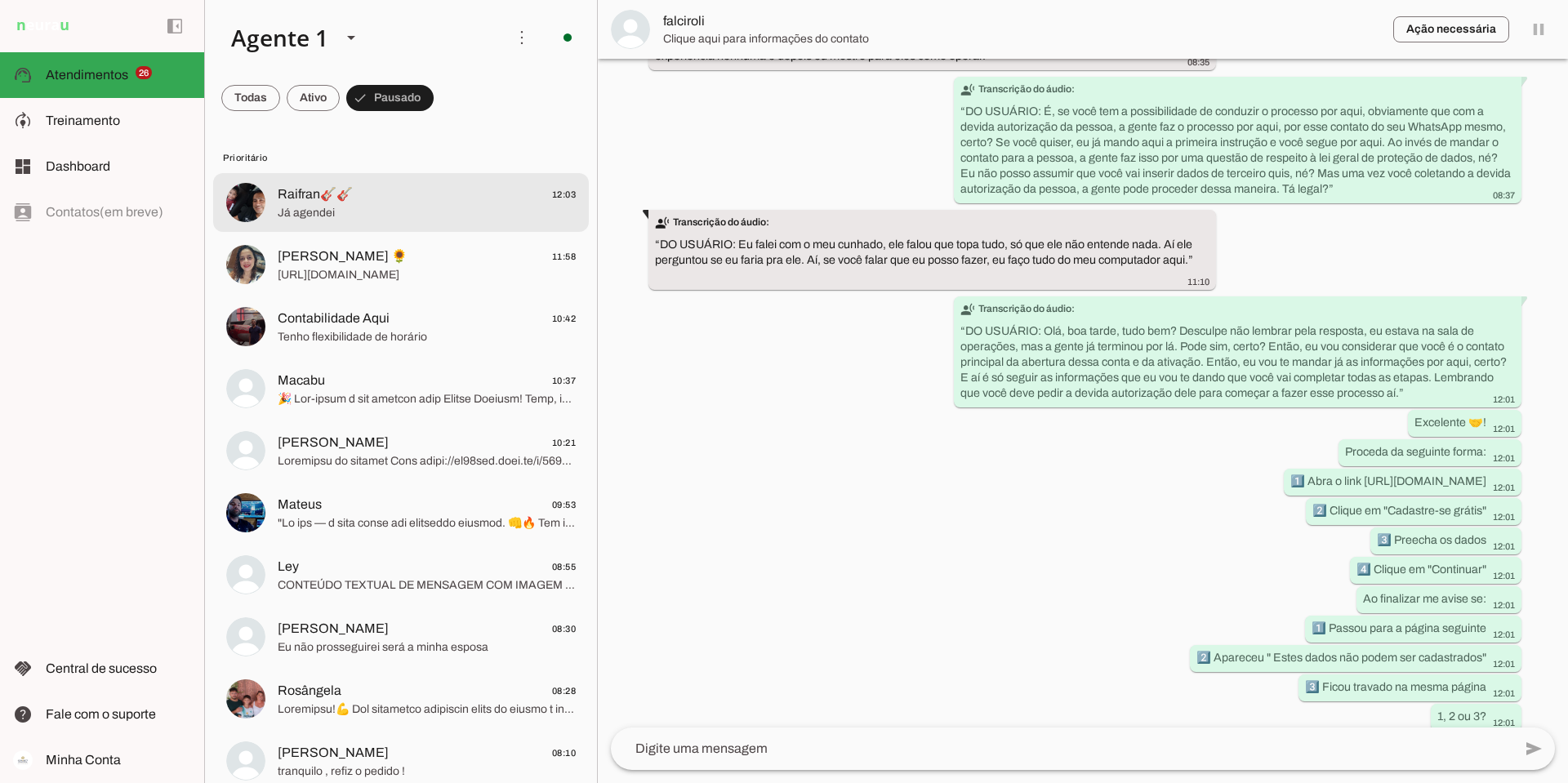
click at [360, 213] on span "Já agendei" at bounding box center [426, 213] width 298 height 16
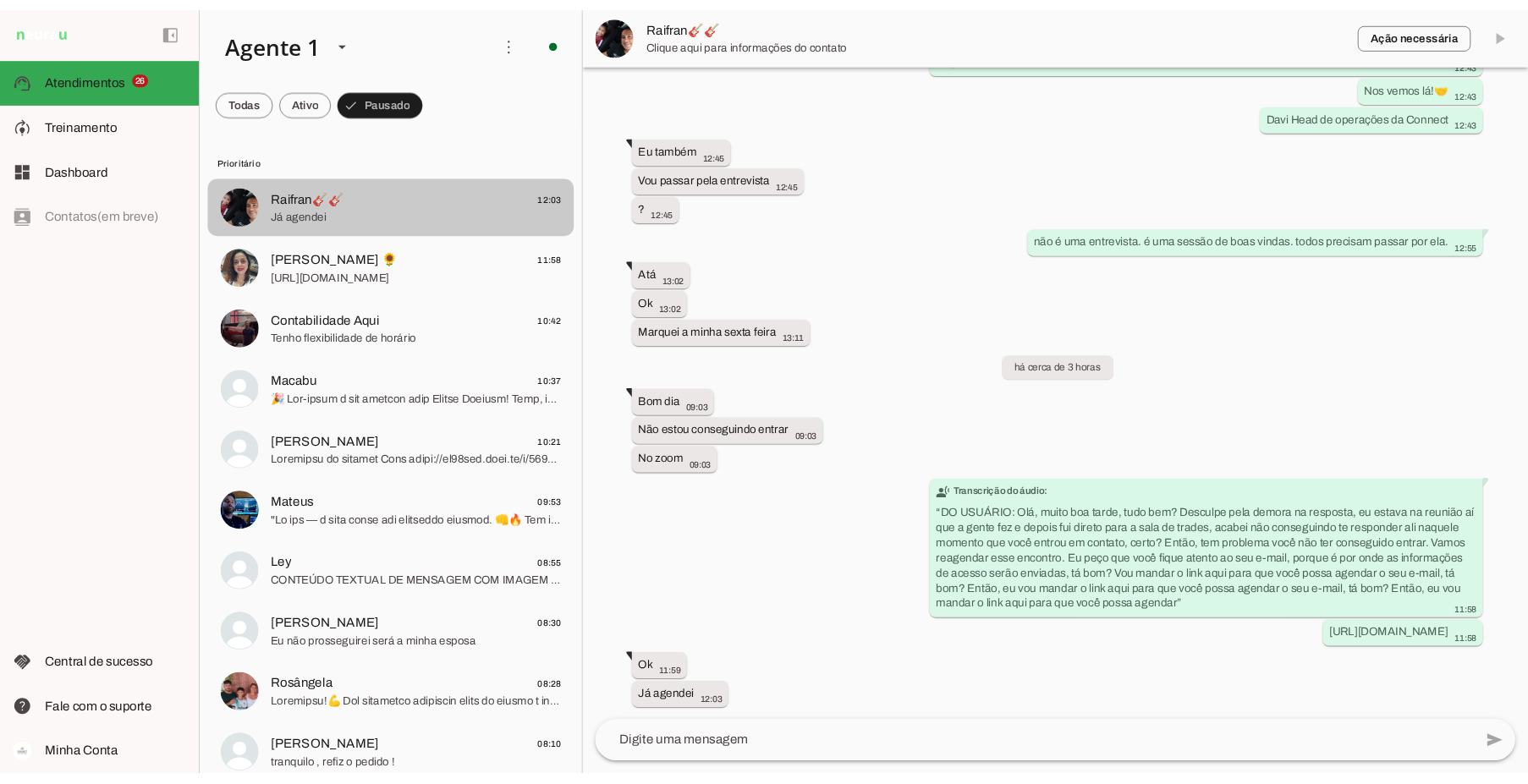
scroll to position [1183, 0]
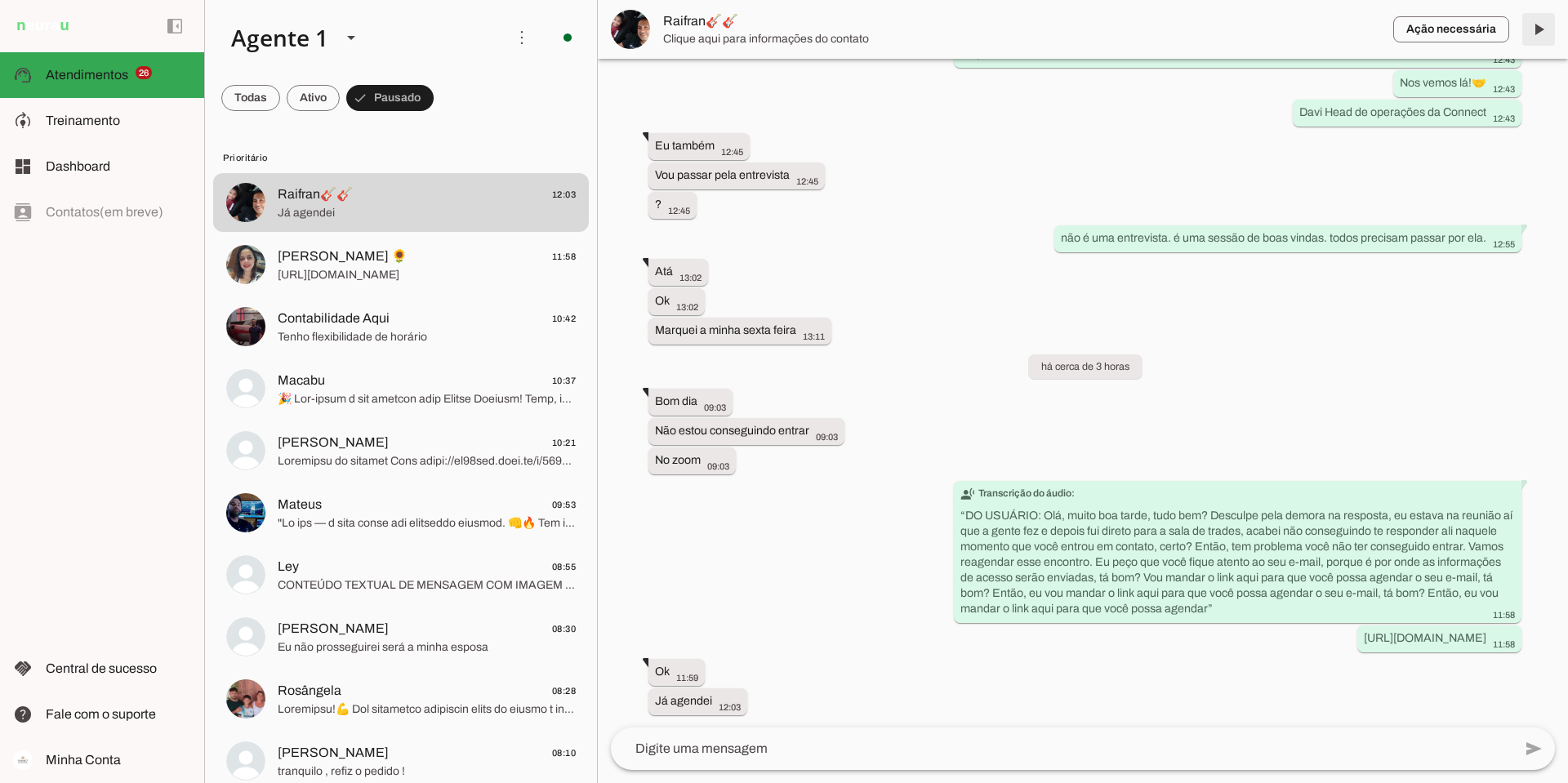
click at [1540, 28] on span at bounding box center [1538, 30] width 39 height 39
click at [1535, 28] on span at bounding box center [1538, 30] width 39 height 39
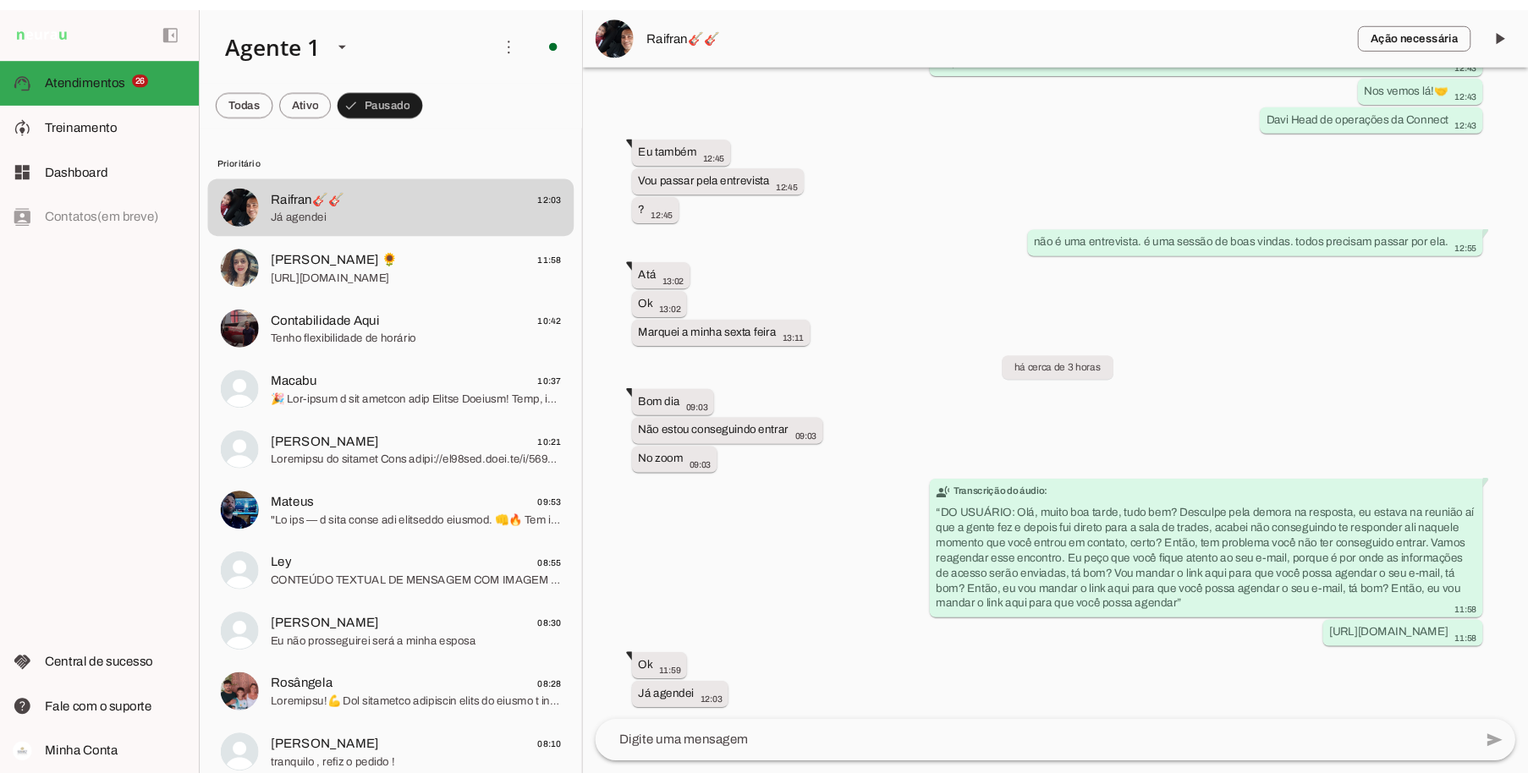
scroll to position [1280, 0]
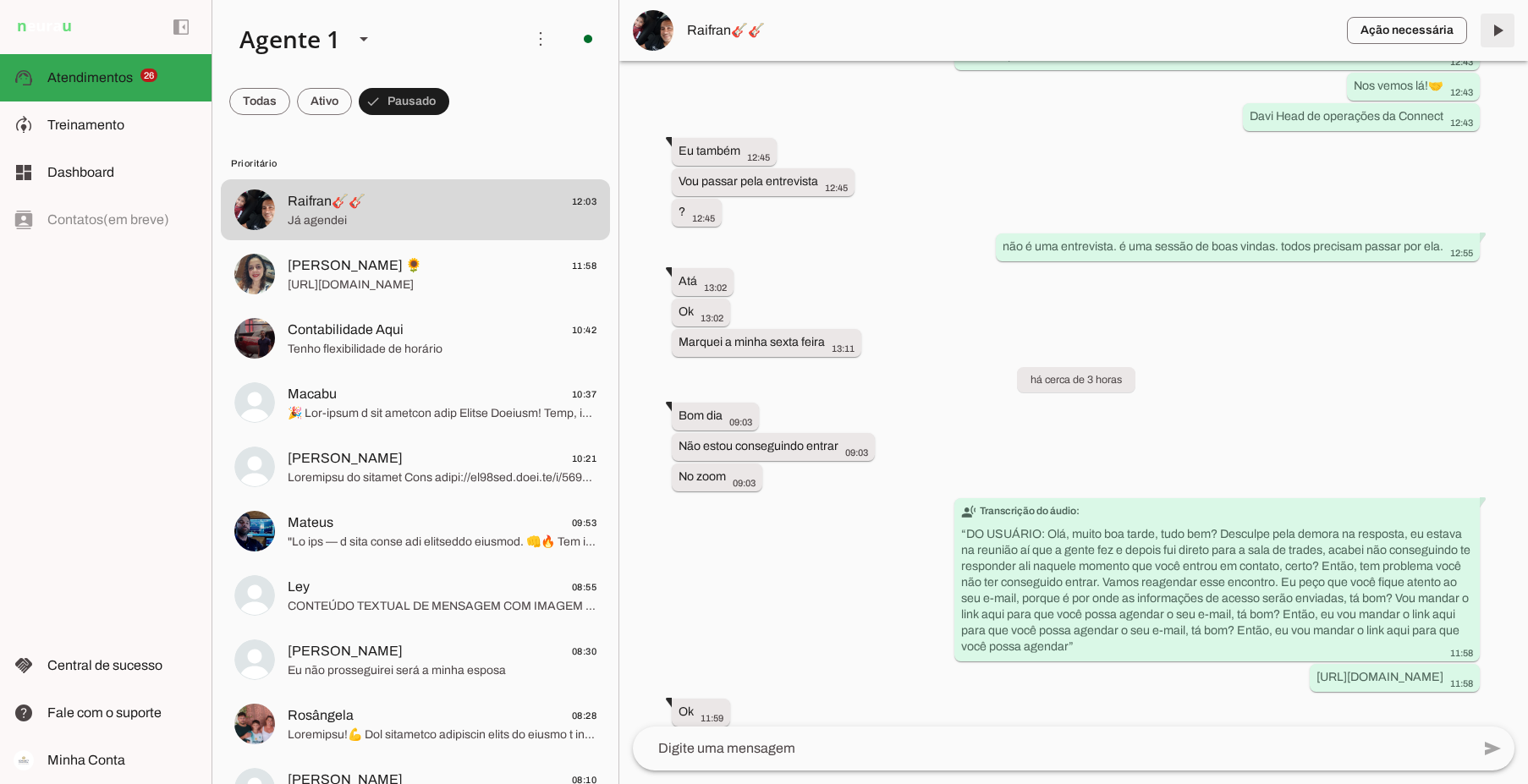
click at [1494, 25] on span at bounding box center [1497, 31] width 41 height 41
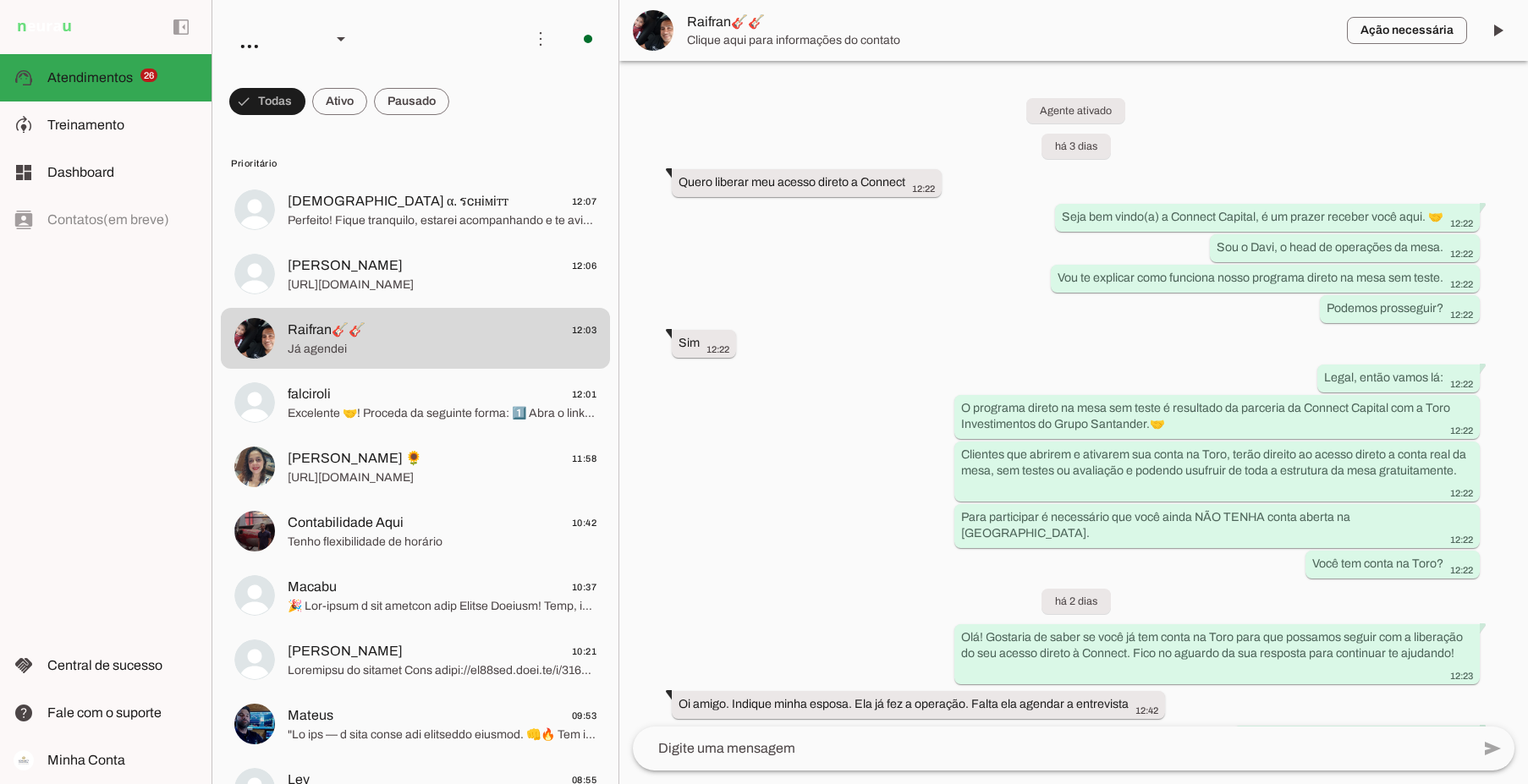
scroll to position [1306, 0]
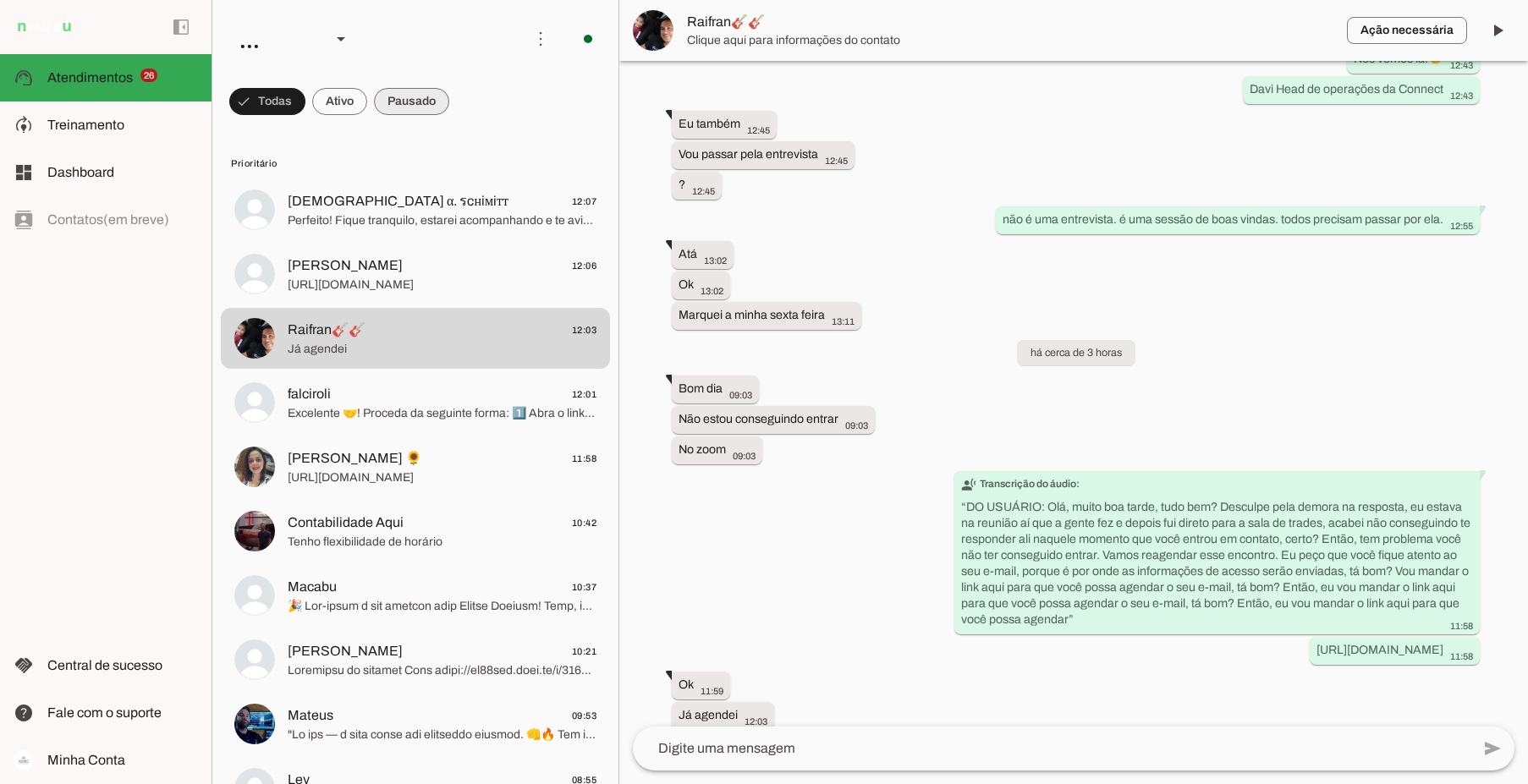
click at [431, 91] on span at bounding box center [411, 101] width 75 height 41
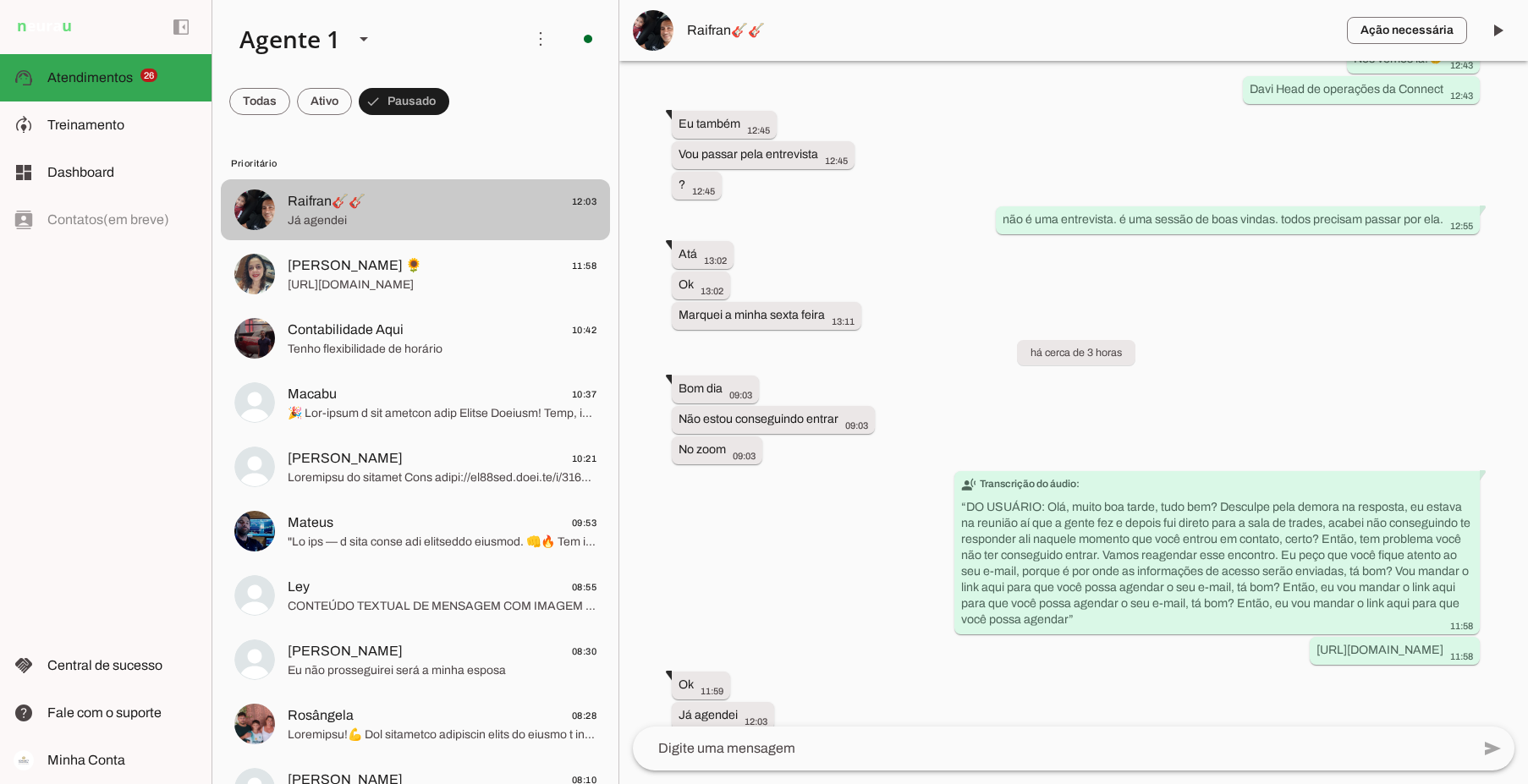
click at [411, 206] on span "Raifran🎸🎸 12:03" at bounding box center [441, 202] width 308 height 21
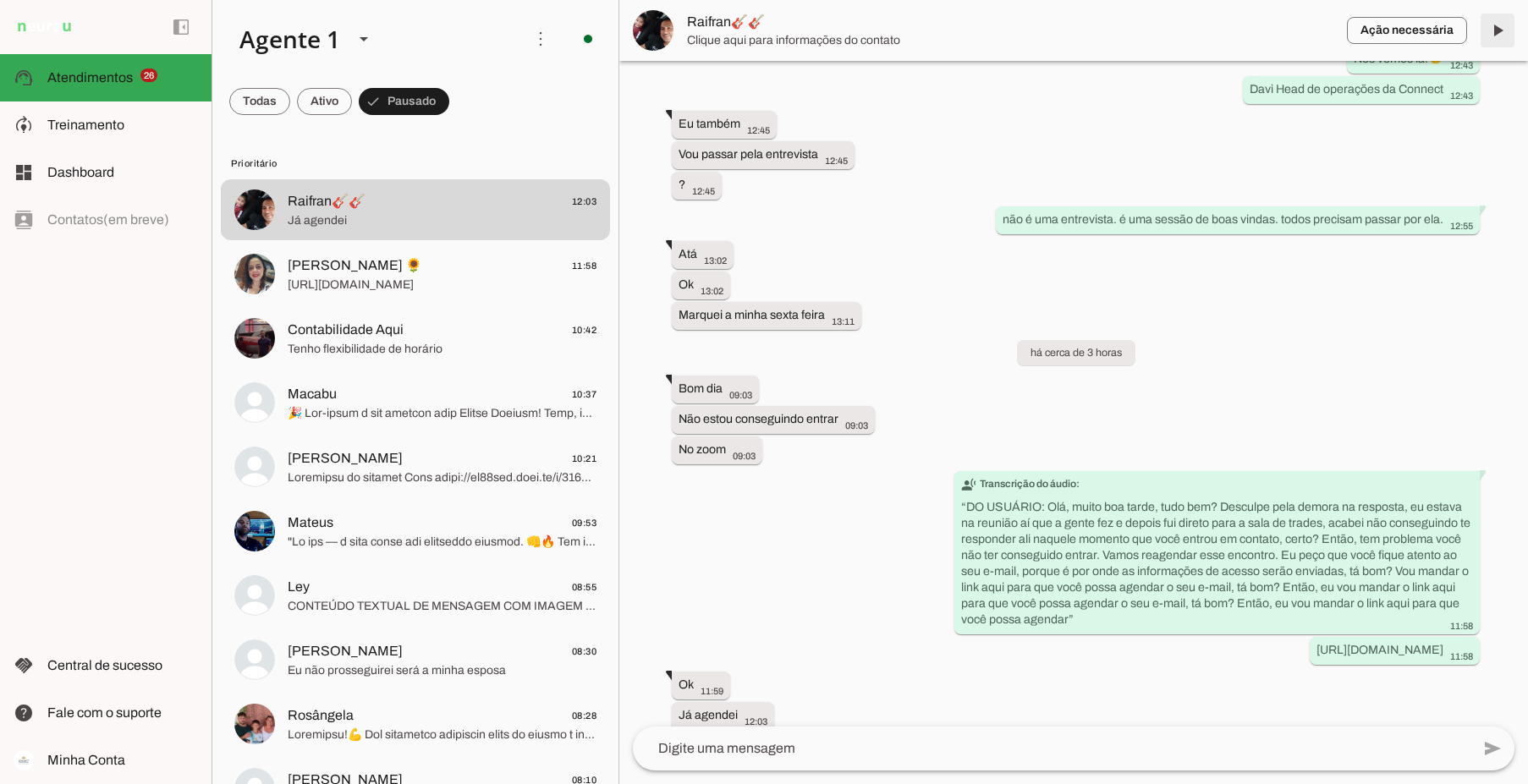
click at [1497, 30] on span at bounding box center [1497, 31] width 41 height 41
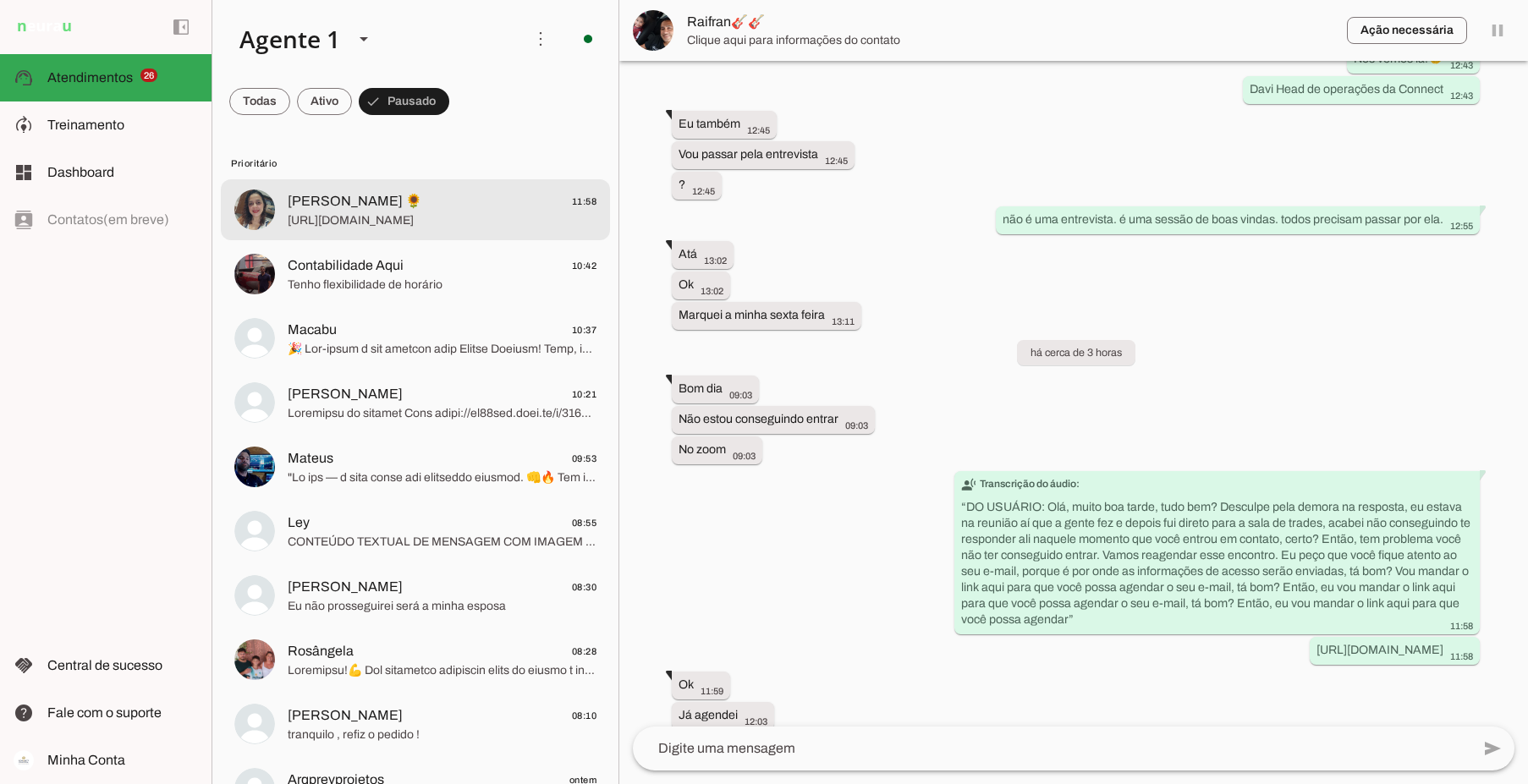
click at [342, 217] on span "[URL][DOMAIN_NAME]" at bounding box center [441, 220] width 308 height 17
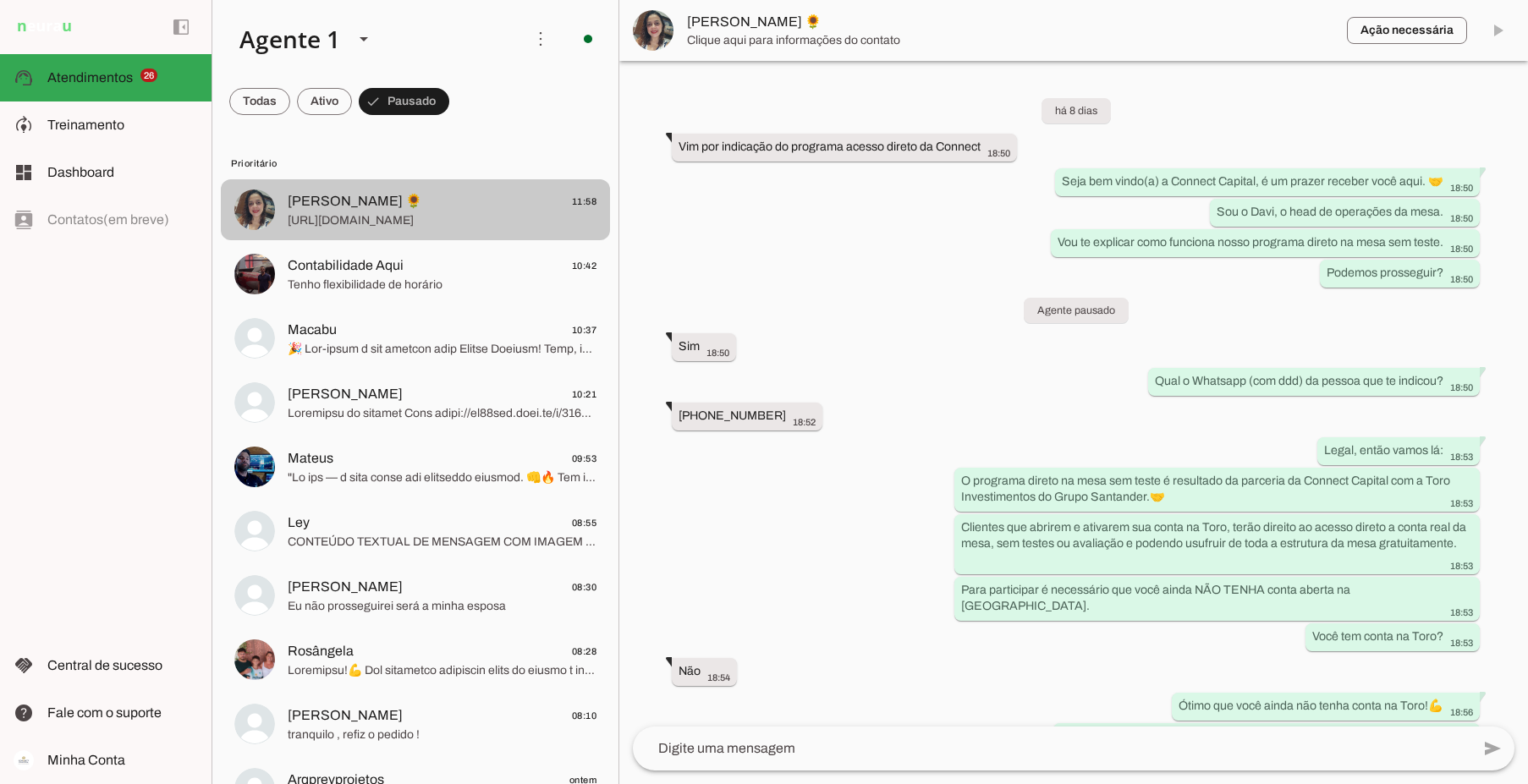
scroll to position [2785, 0]
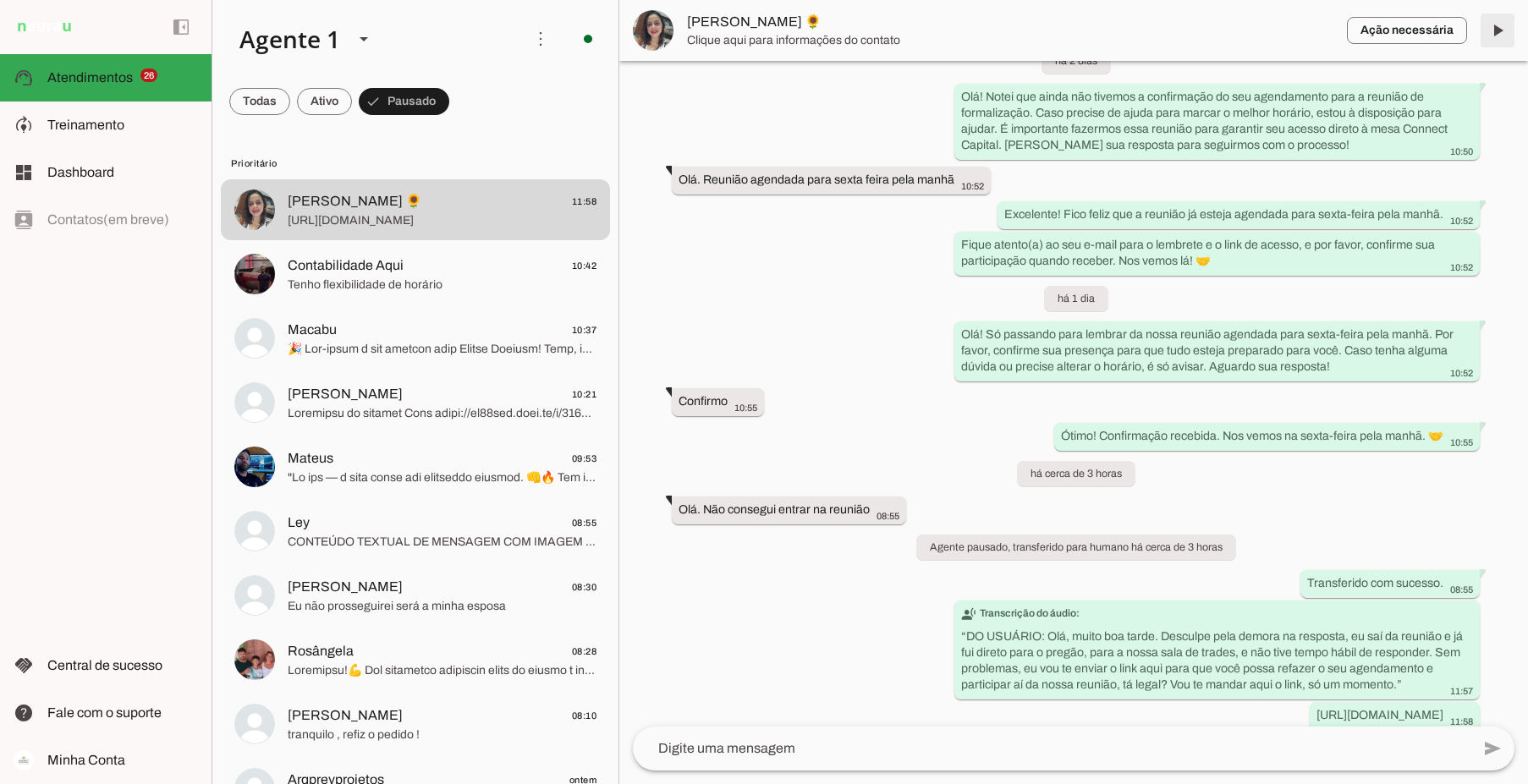
drag, startPoint x: 1498, startPoint y: 26, endPoint x: 1484, endPoint y: 97, distance: 72.4
click at [1497, 26] on span at bounding box center [1497, 31] width 41 height 41
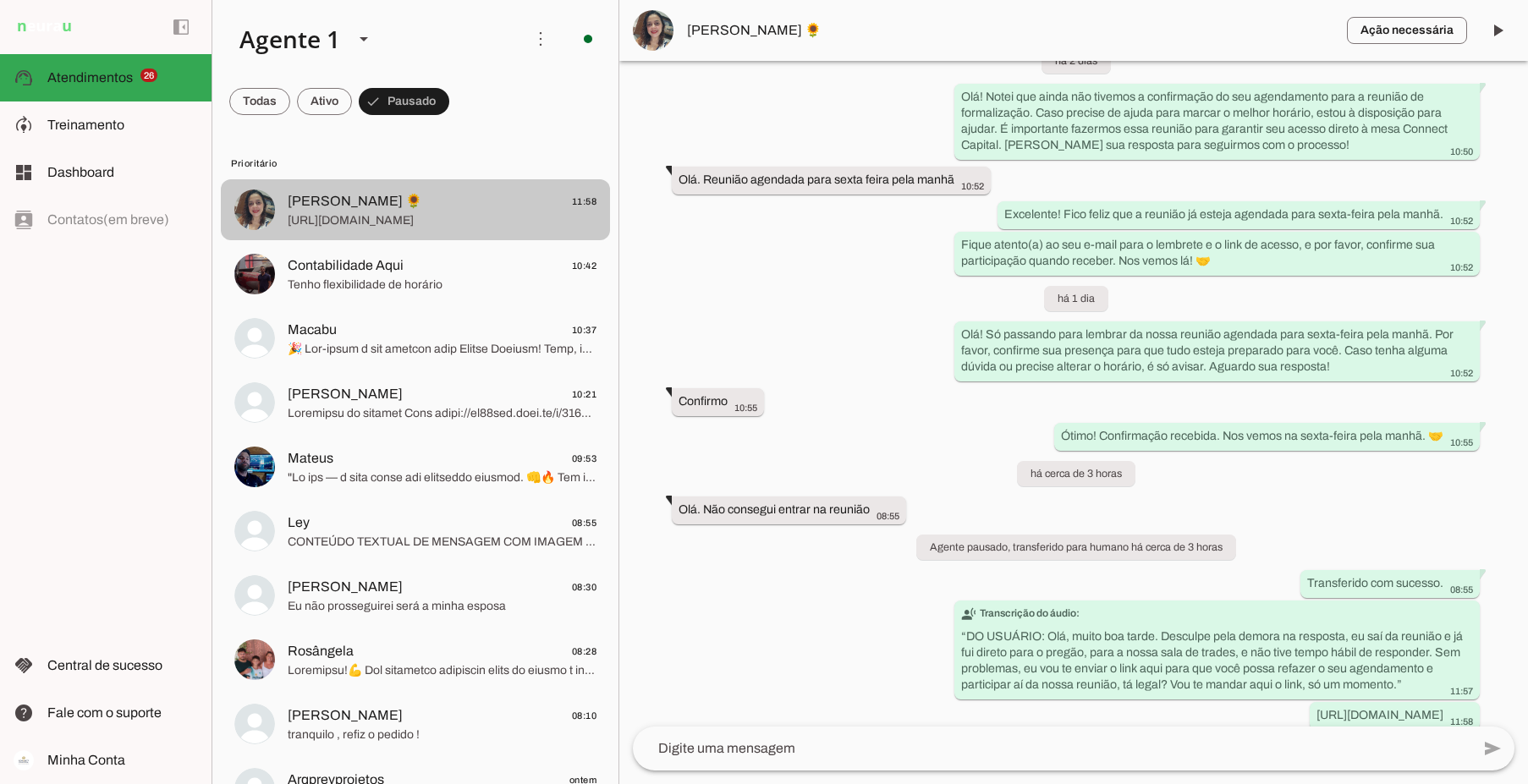
click at [432, 207] on span "[PERSON_NAME] 🌻 11:58" at bounding box center [441, 202] width 308 height 21
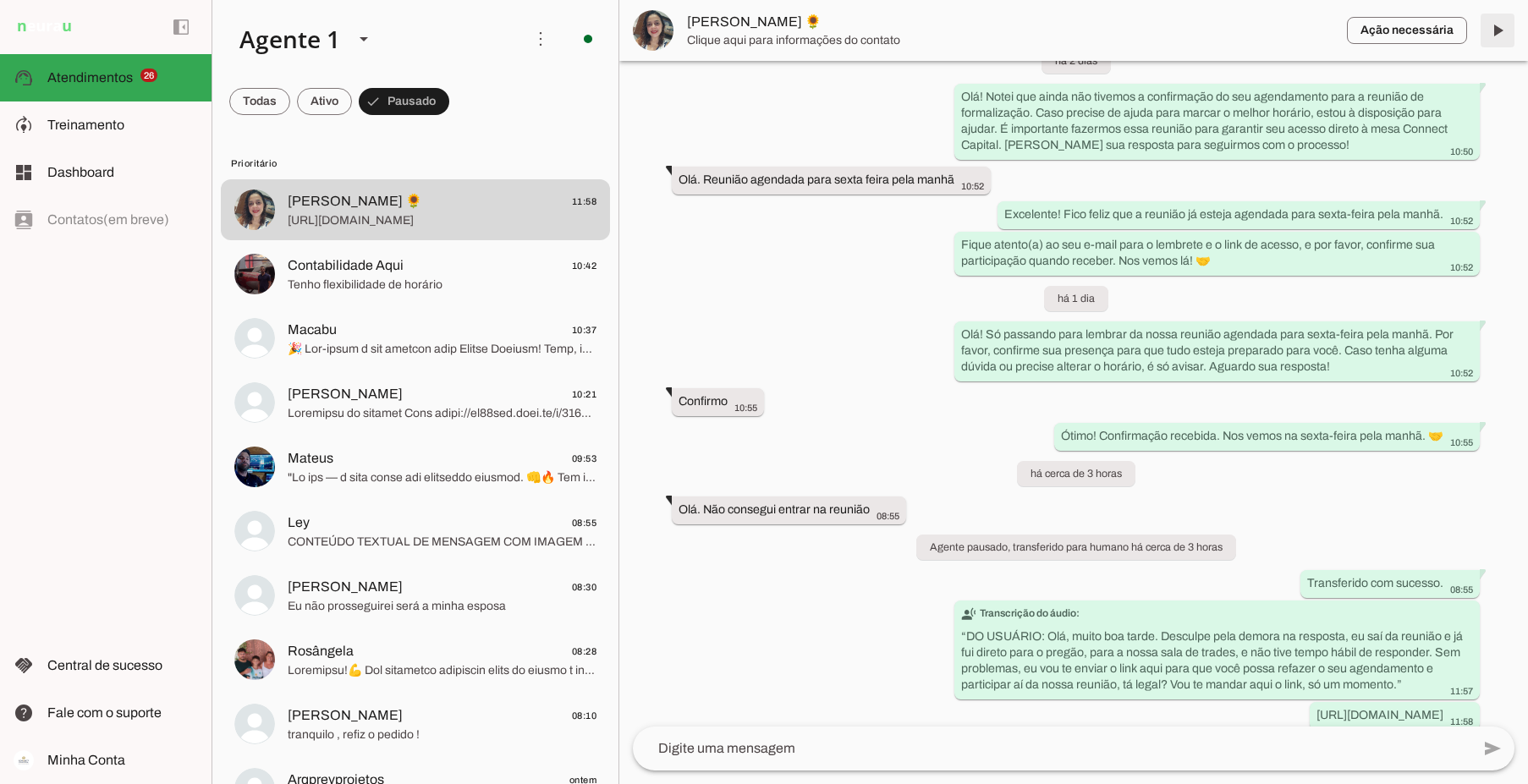
click at [1500, 26] on span at bounding box center [1497, 31] width 41 height 41
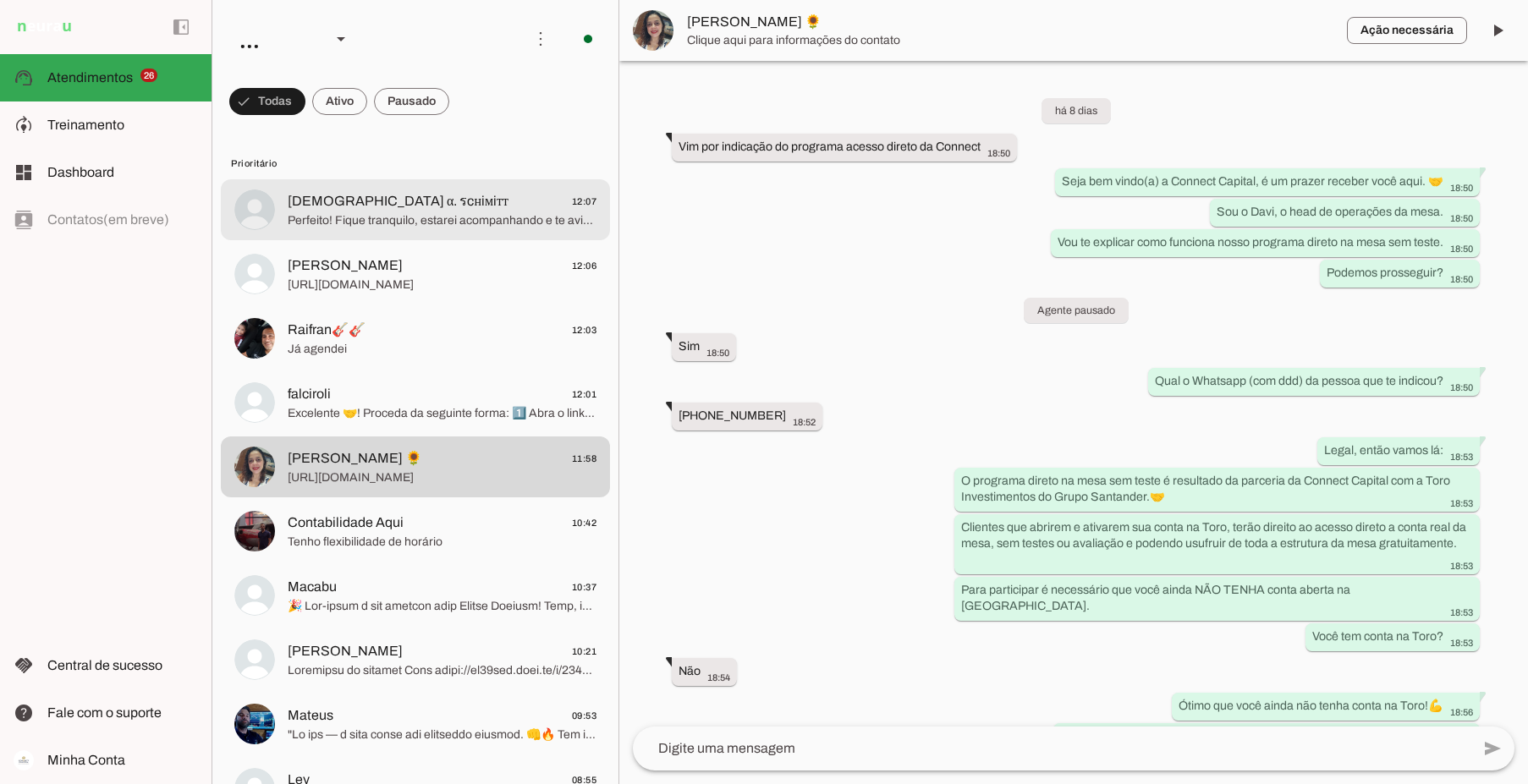
scroll to position [2785, 0]
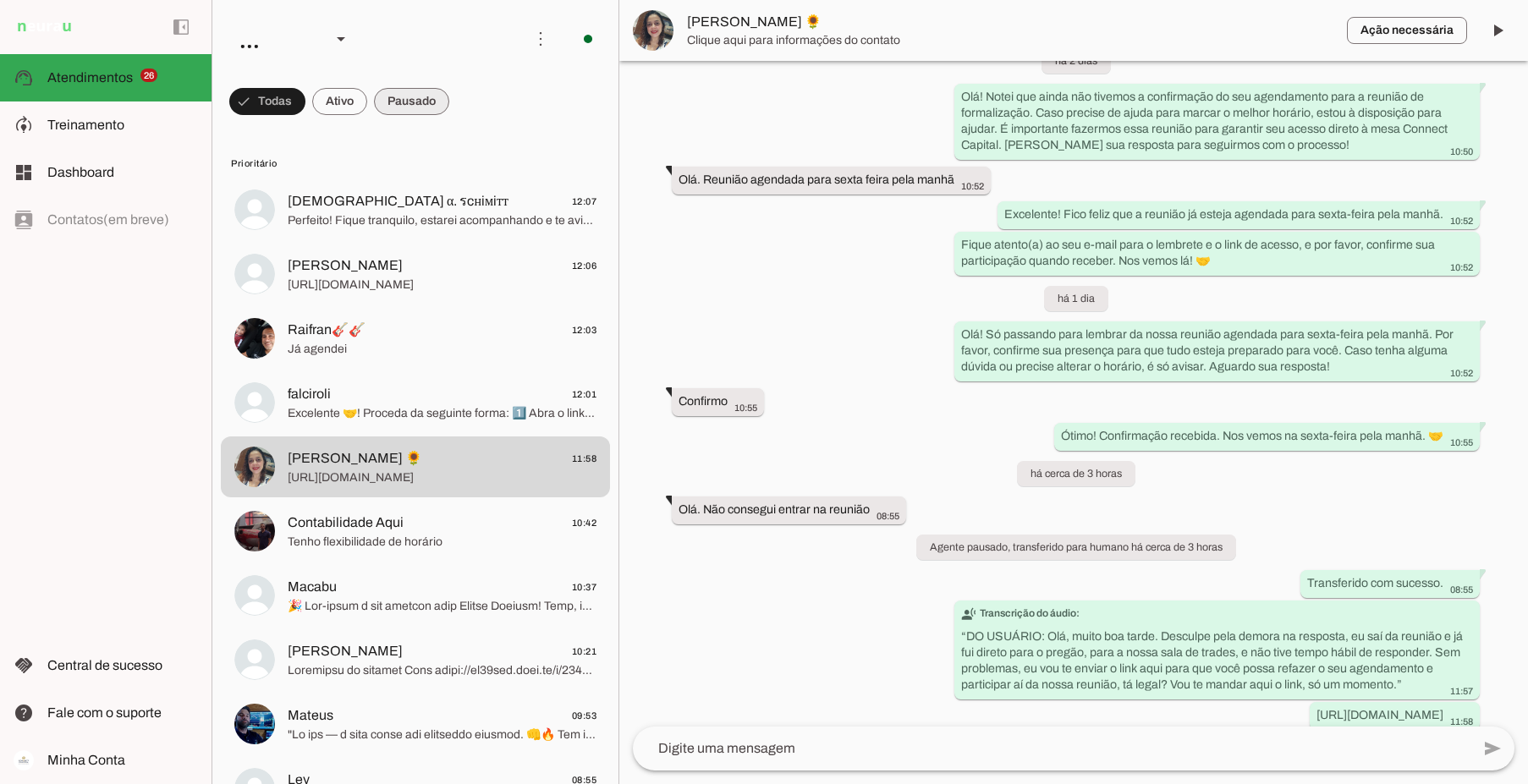
click at [404, 100] on span at bounding box center [411, 101] width 75 height 41
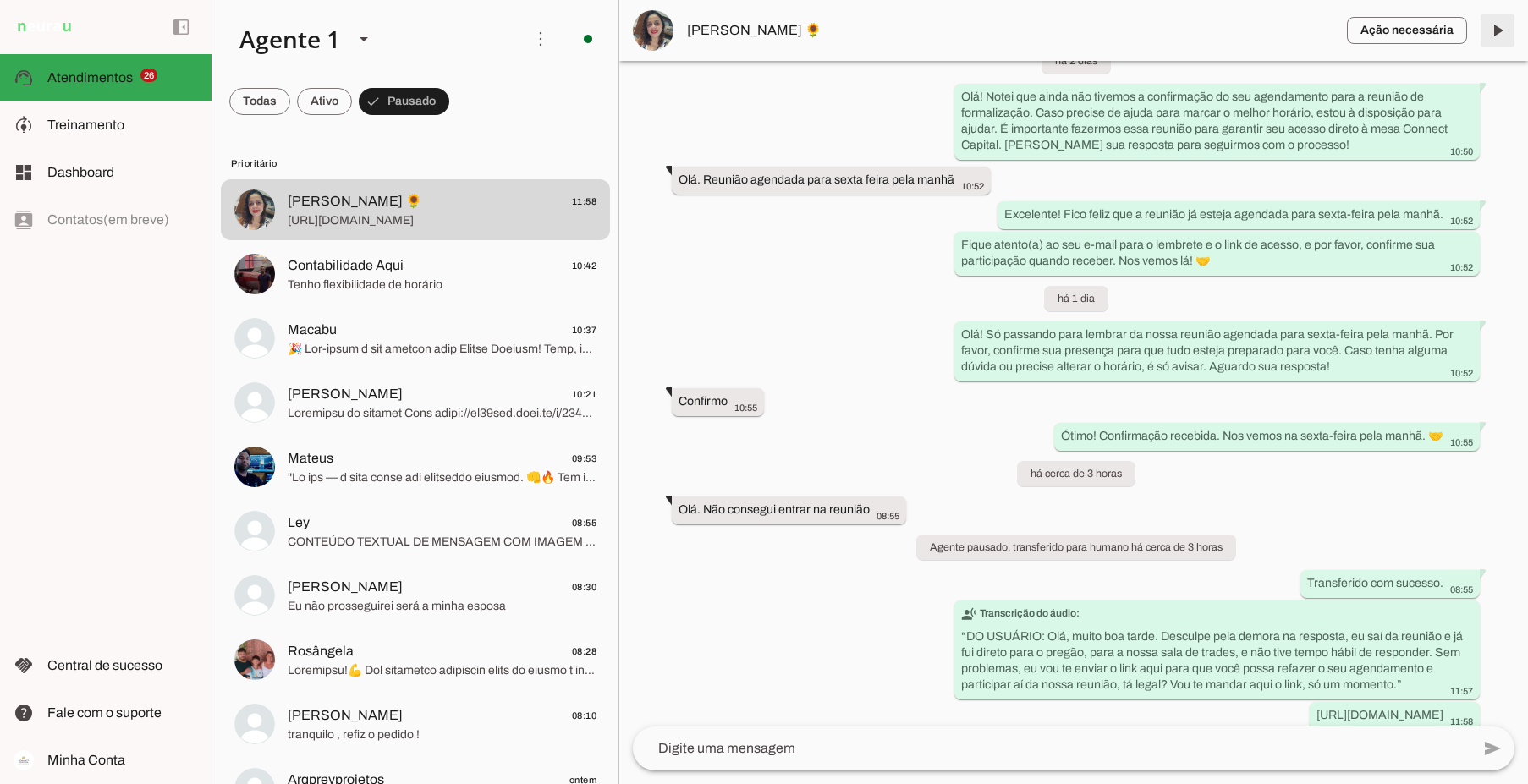
click at [1500, 29] on span at bounding box center [1497, 31] width 41 height 41
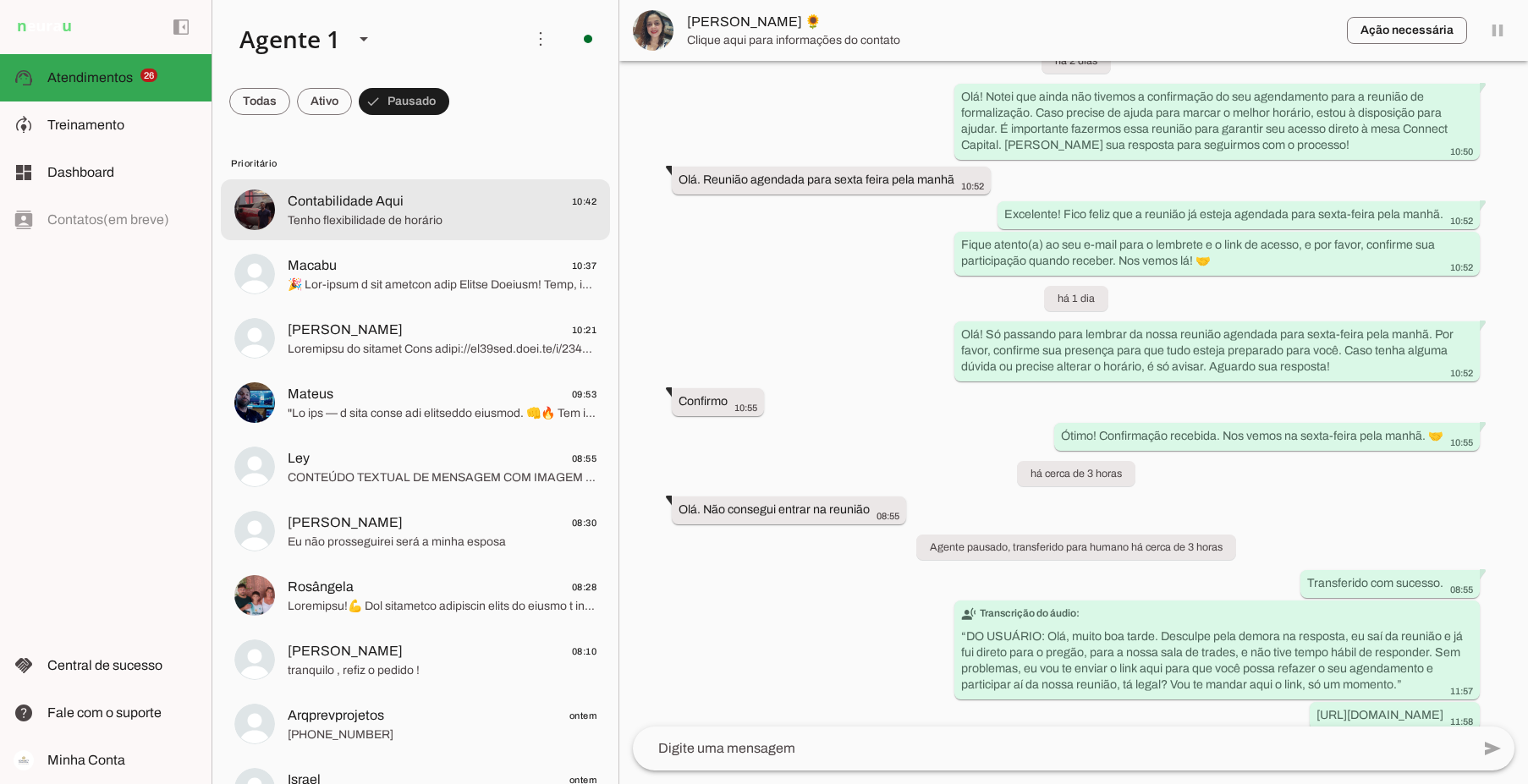
click at [438, 202] on span "Contabilidade Aqui 10:42" at bounding box center [441, 202] width 308 height 21
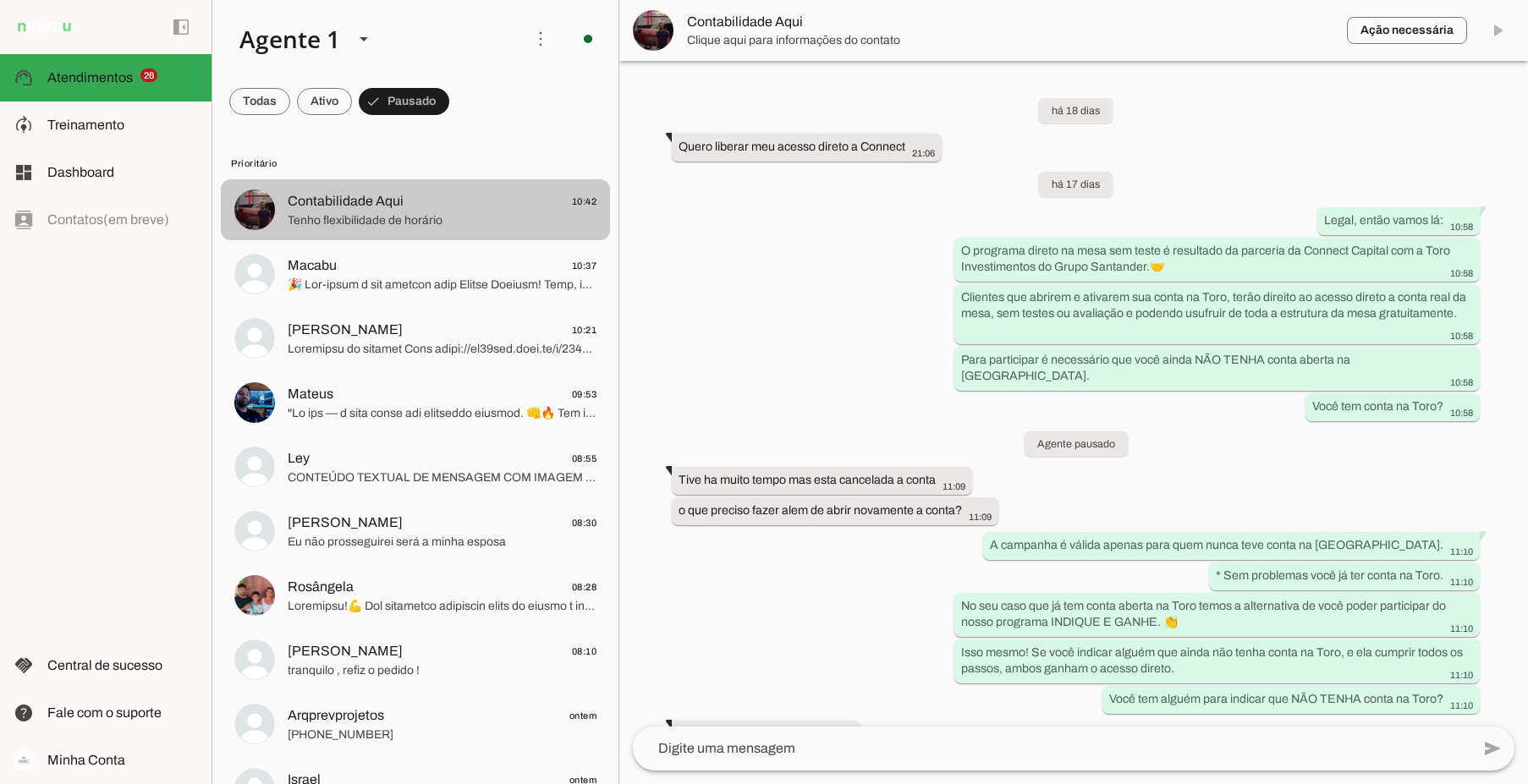
scroll to position [3860, 0]
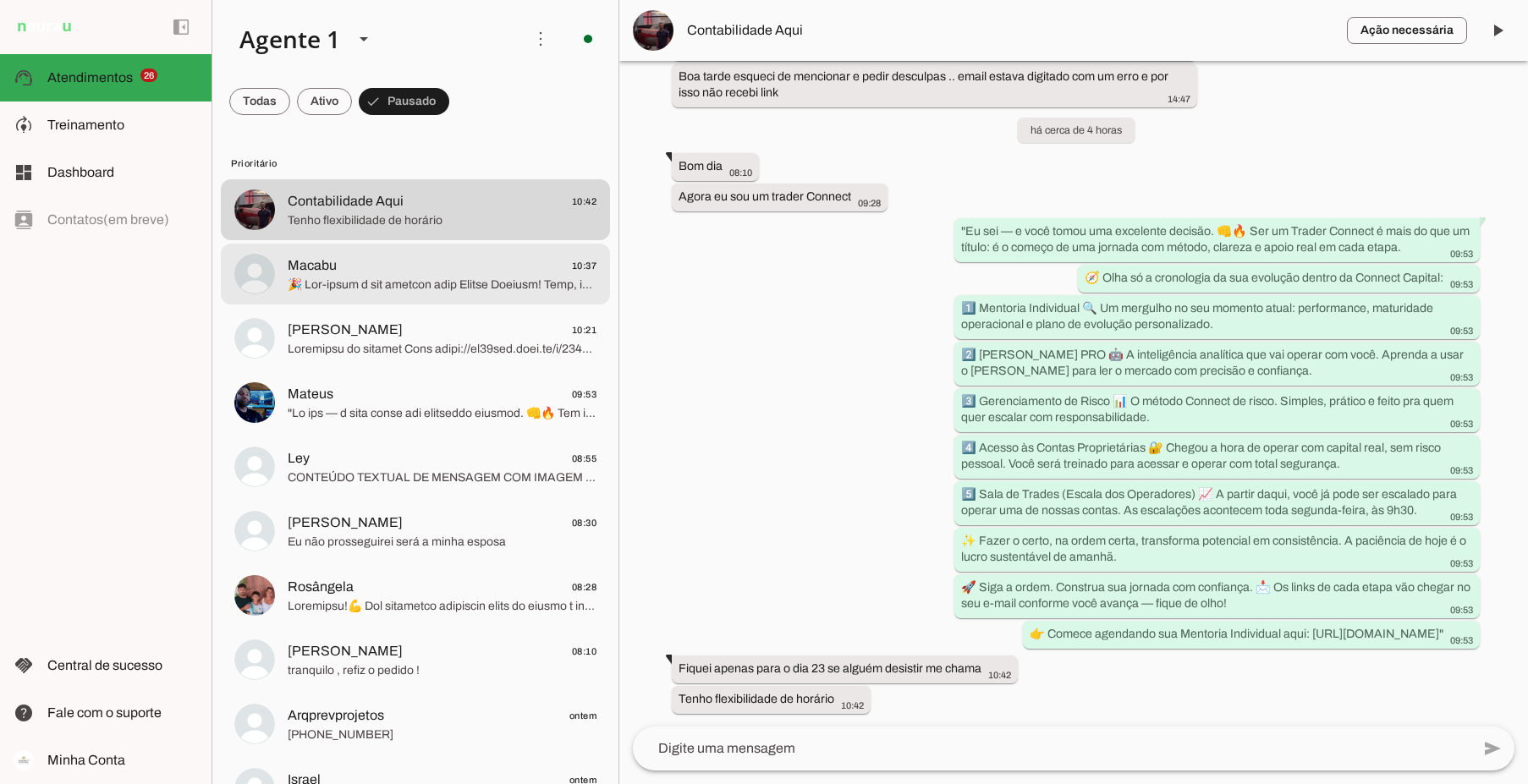
click at [446, 277] on span at bounding box center [441, 285] width 308 height 17
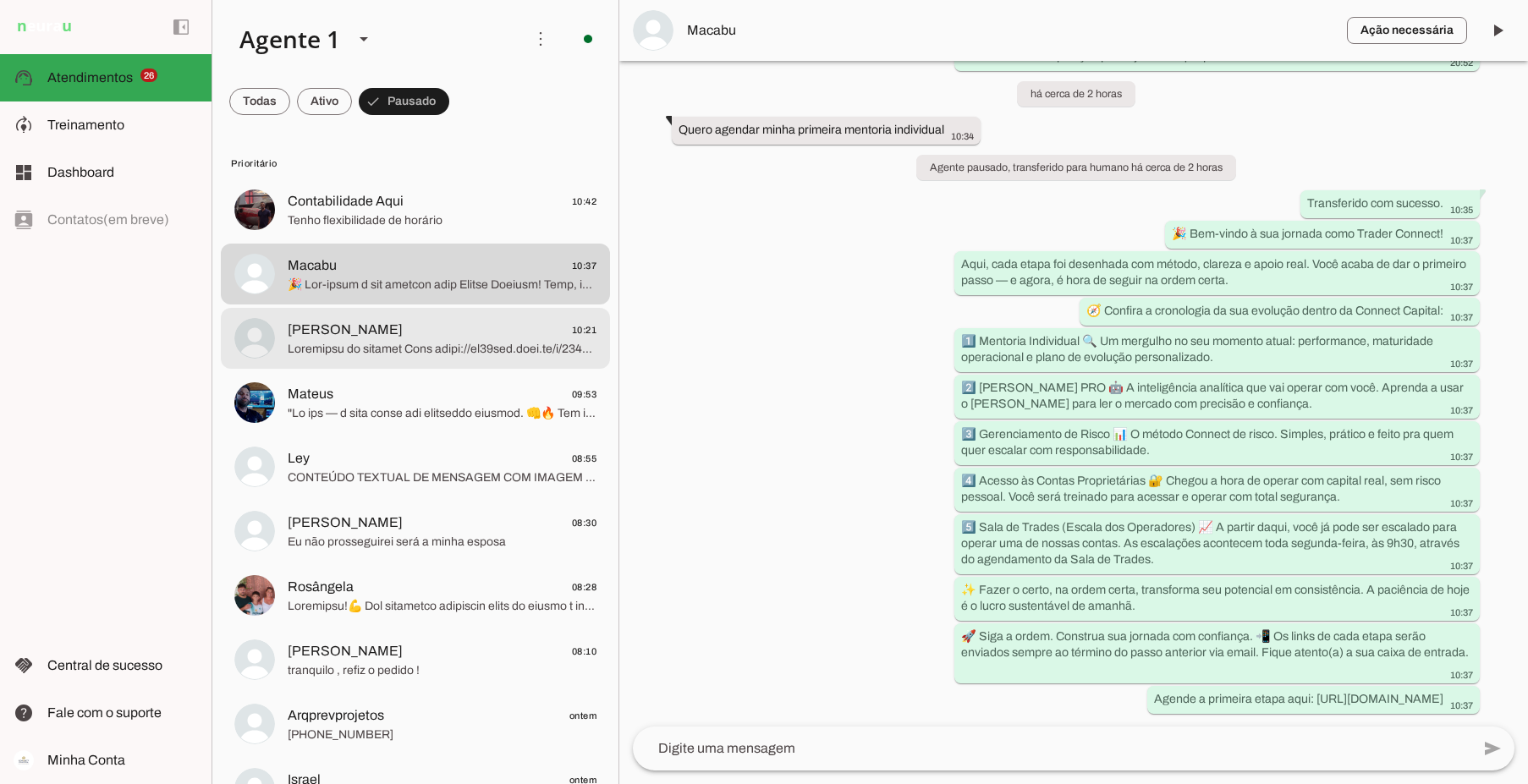
click at [430, 330] on span "Jonas Lodi 10:21" at bounding box center [441, 330] width 308 height 21
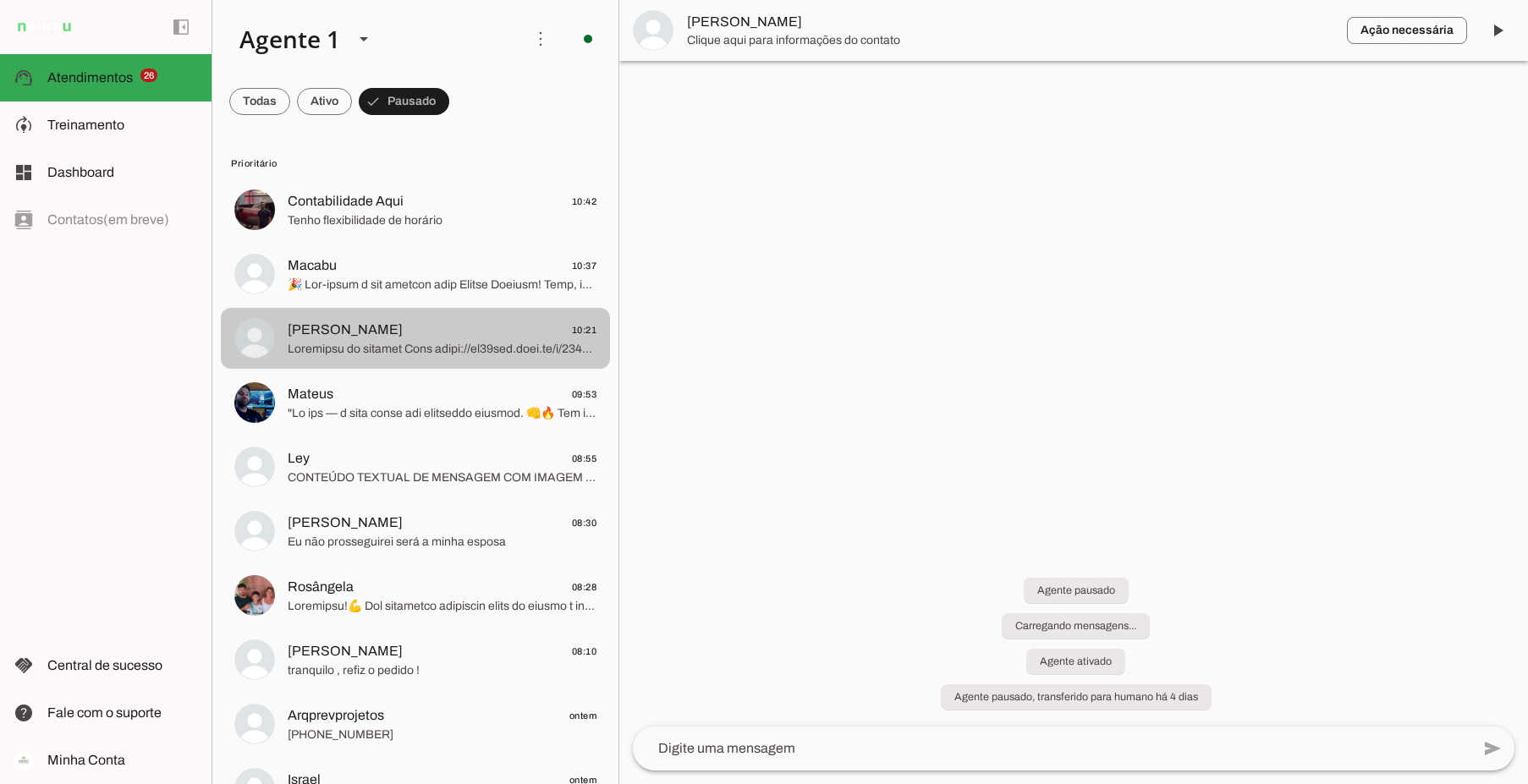
scroll to position [4440, 0]
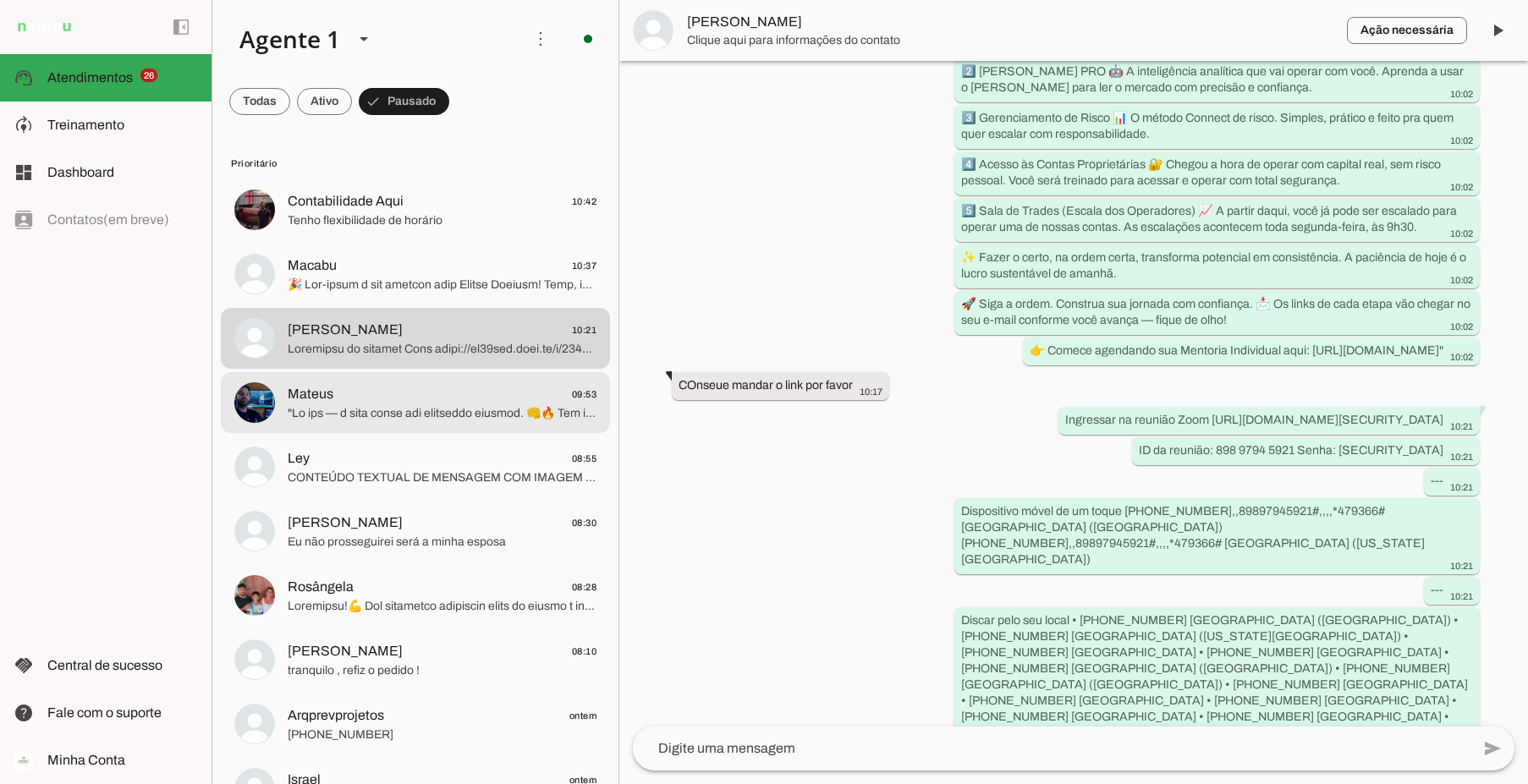
click at [442, 397] on span "Mateus 09:53" at bounding box center [441, 395] width 308 height 21
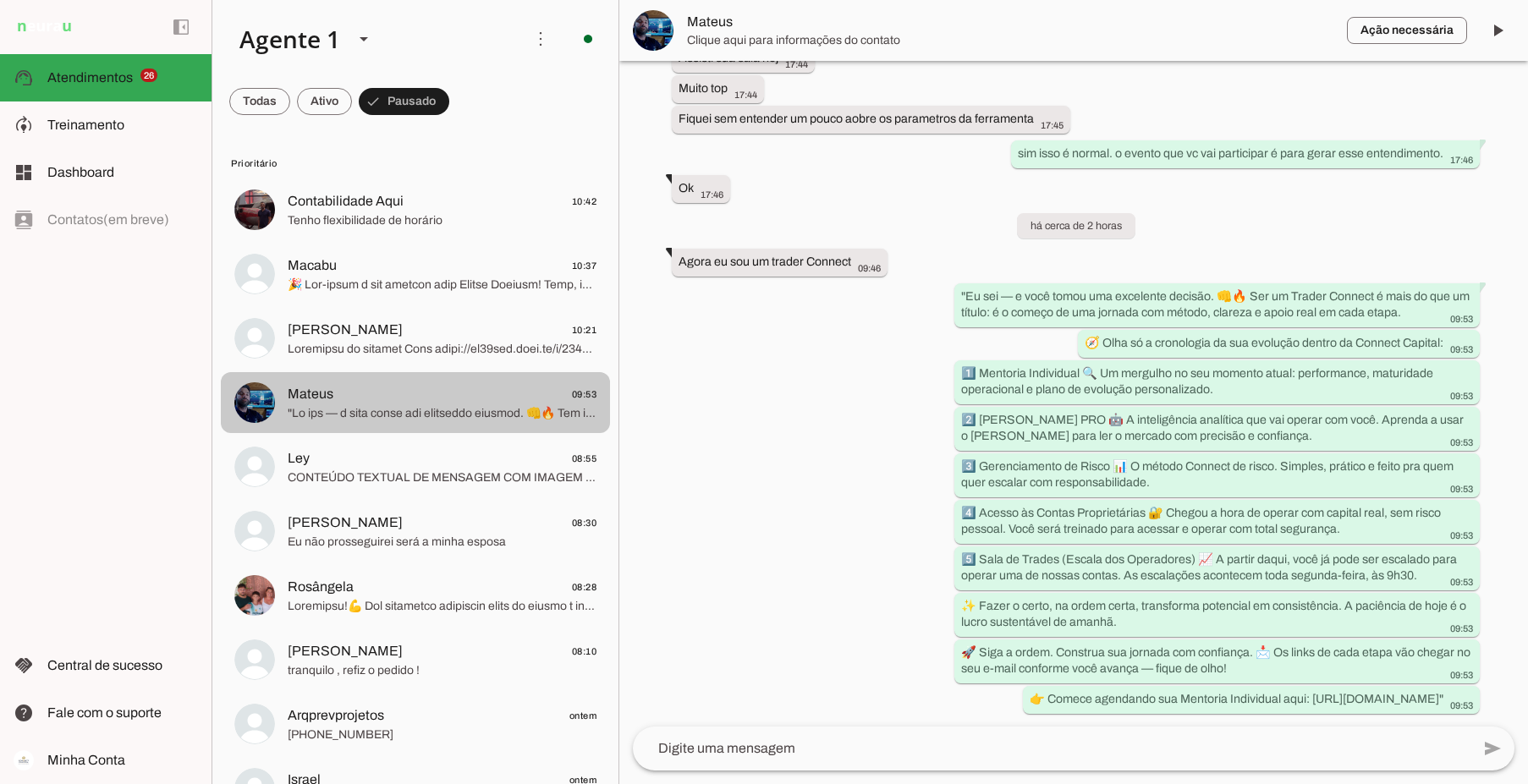
scroll to position [5701, 0]
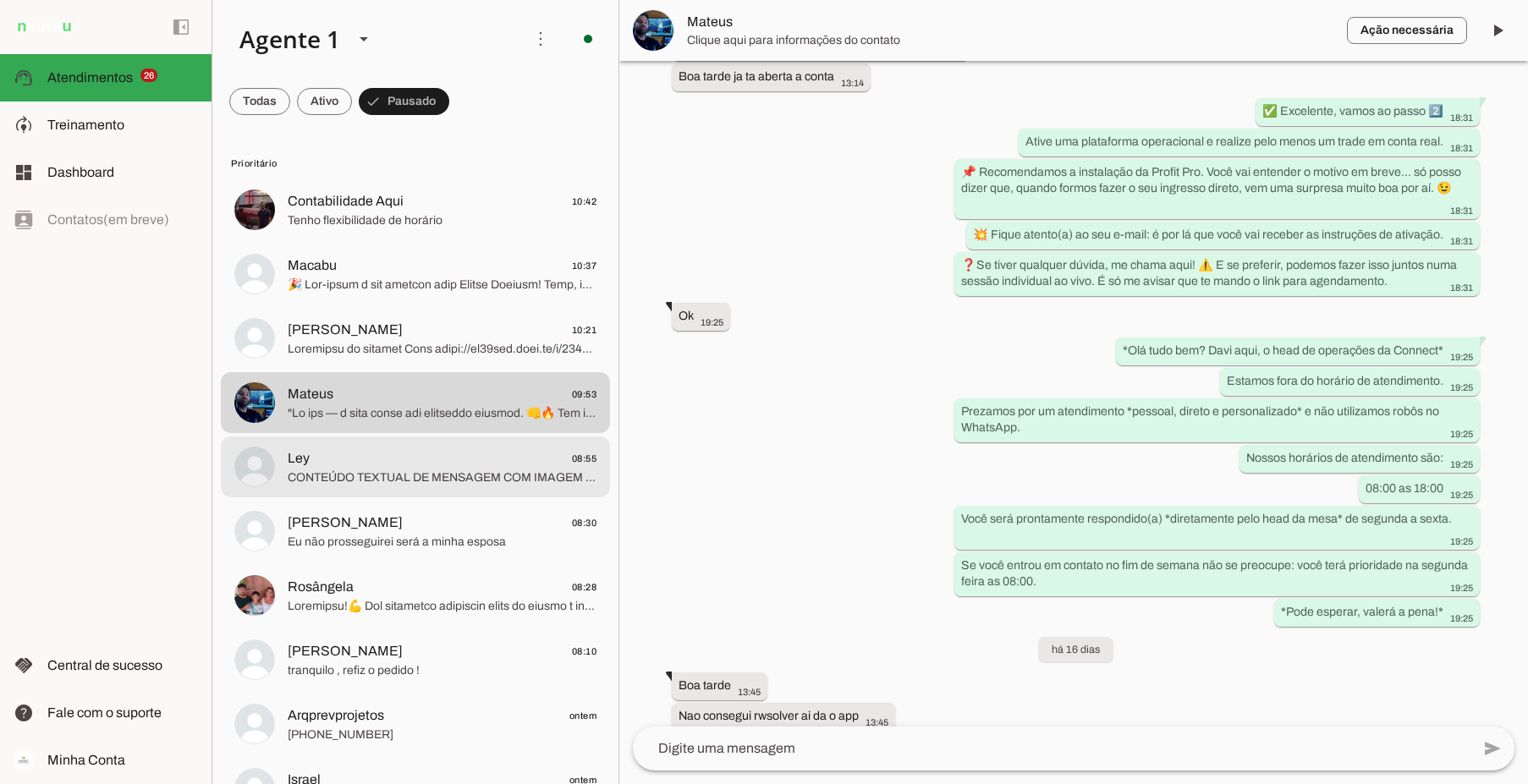
click at [445, 456] on span "Ley 08:55" at bounding box center [441, 459] width 308 height 21
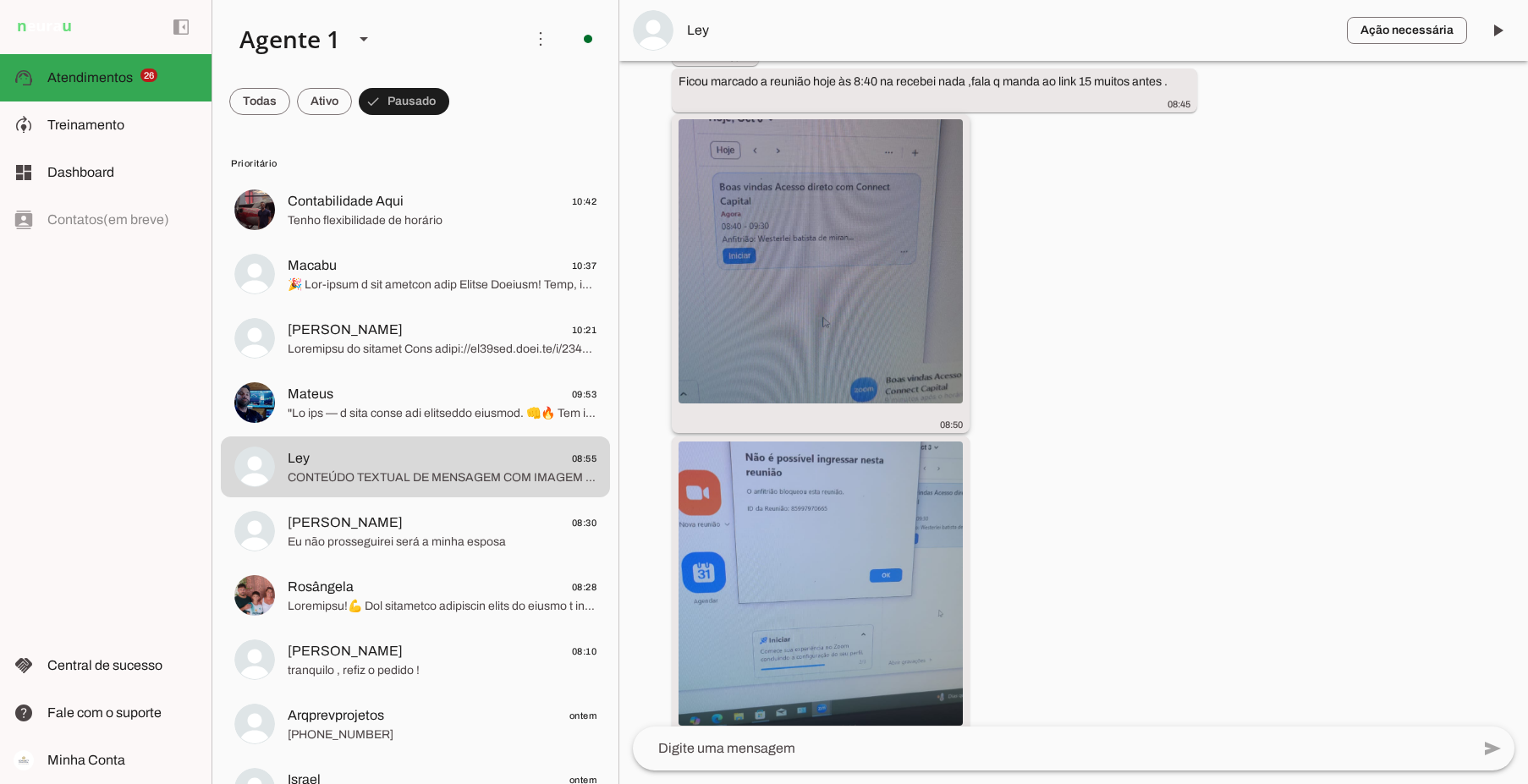
scroll to position [3561, 0]
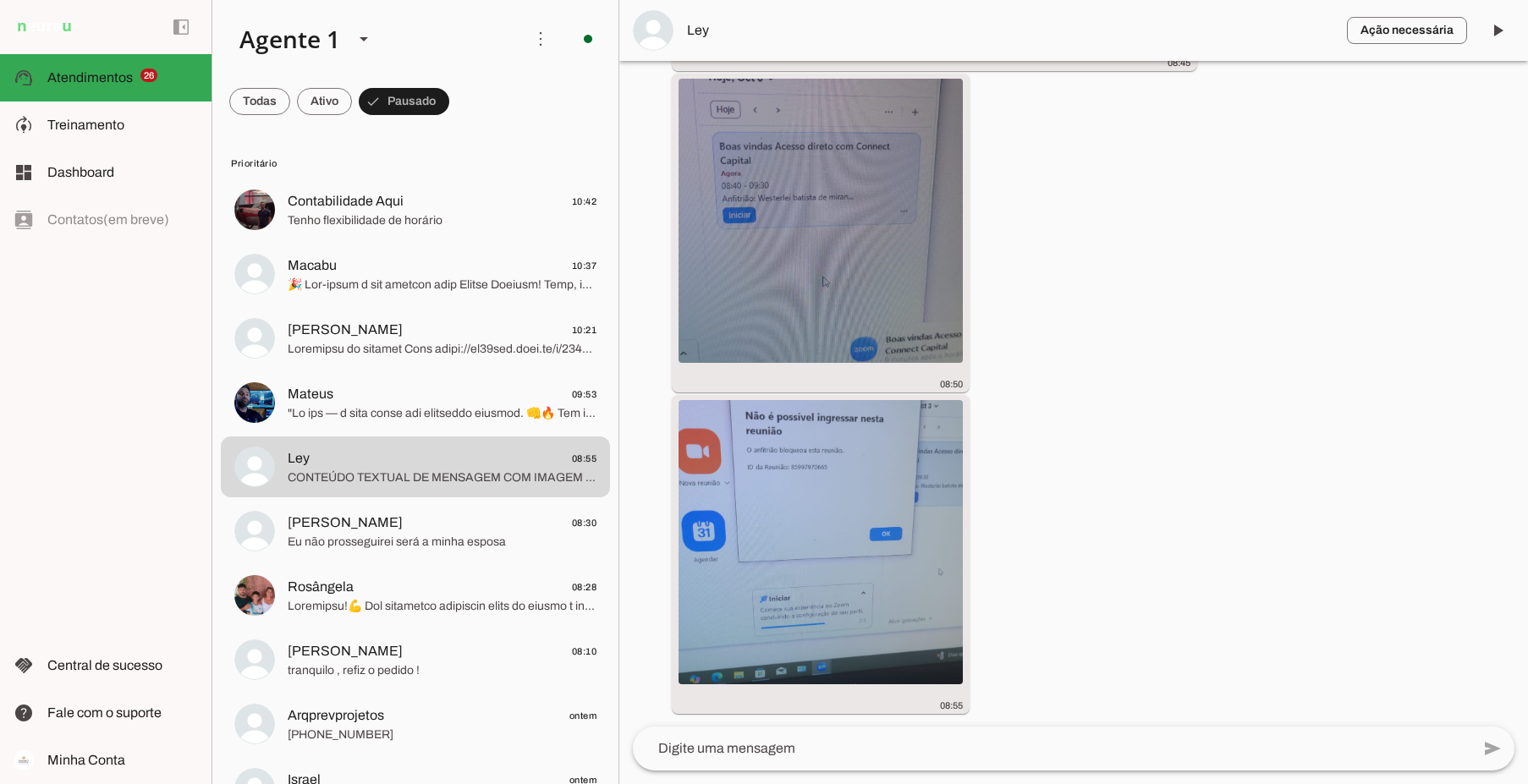
click at [696, 32] on span "Ley" at bounding box center [1011, 30] width 647 height 20
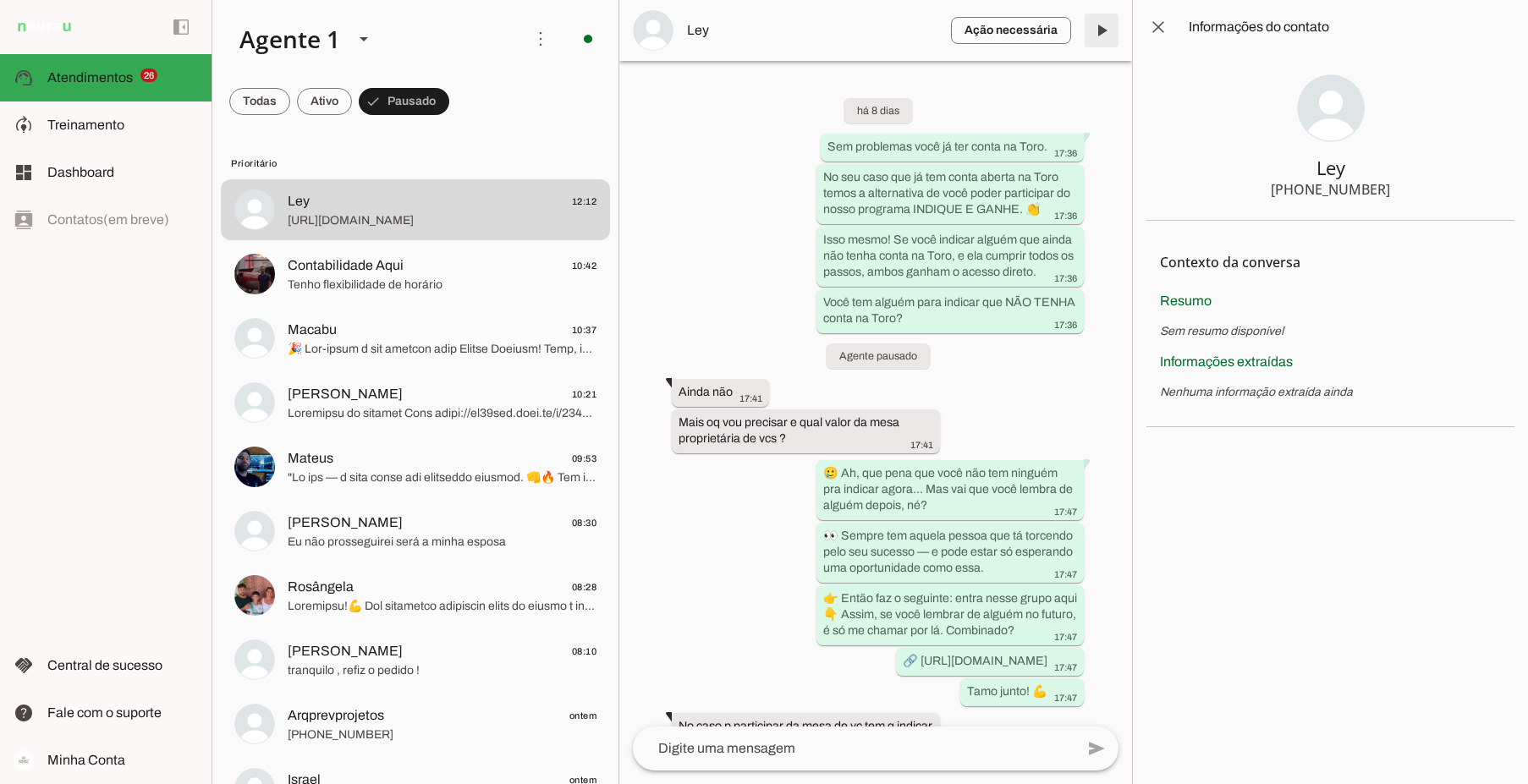
click at [1107, 30] on span at bounding box center [1101, 31] width 41 height 41
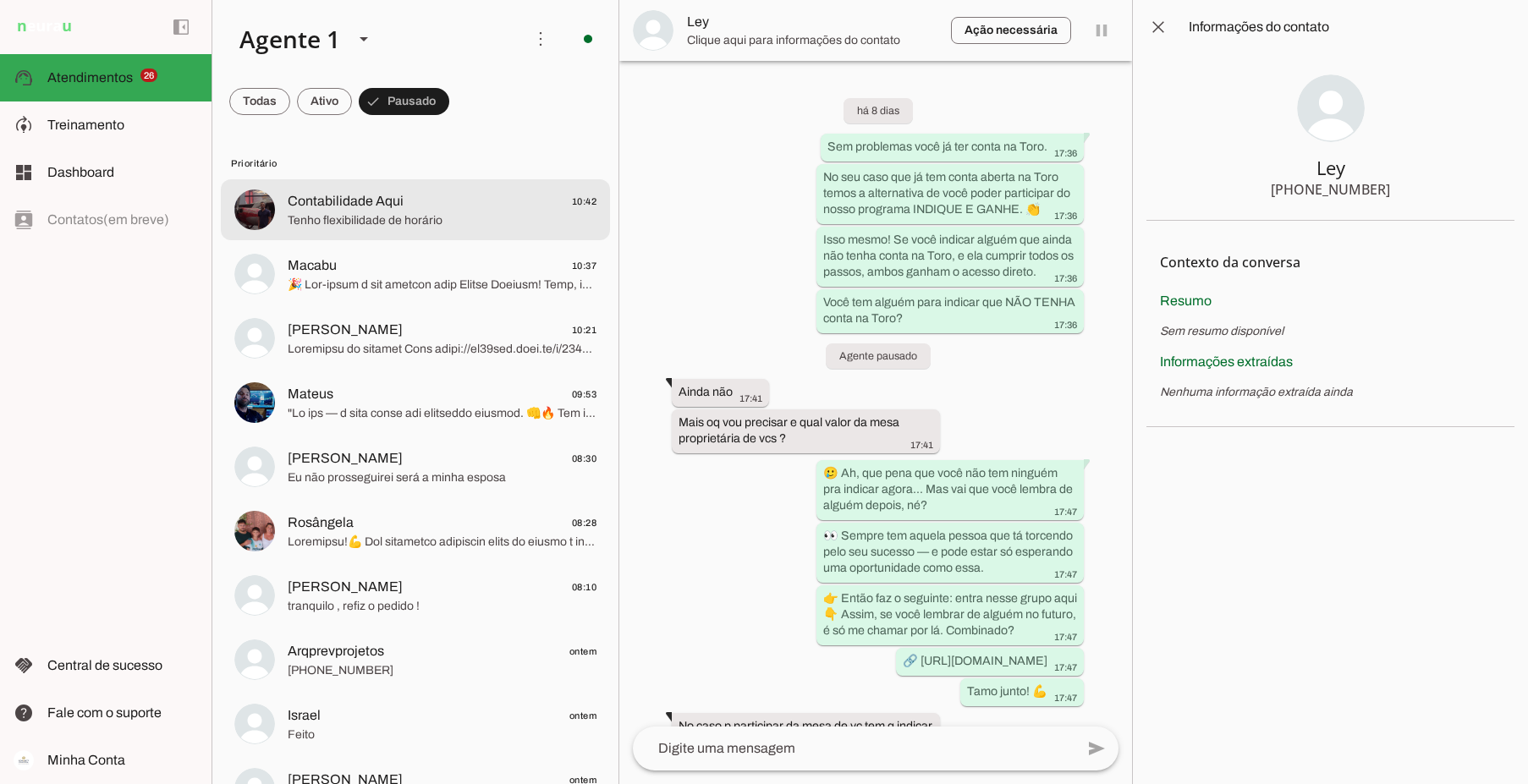
click at [436, 209] on span "Contabilidade Aqui 10:42" at bounding box center [441, 202] width 308 height 21
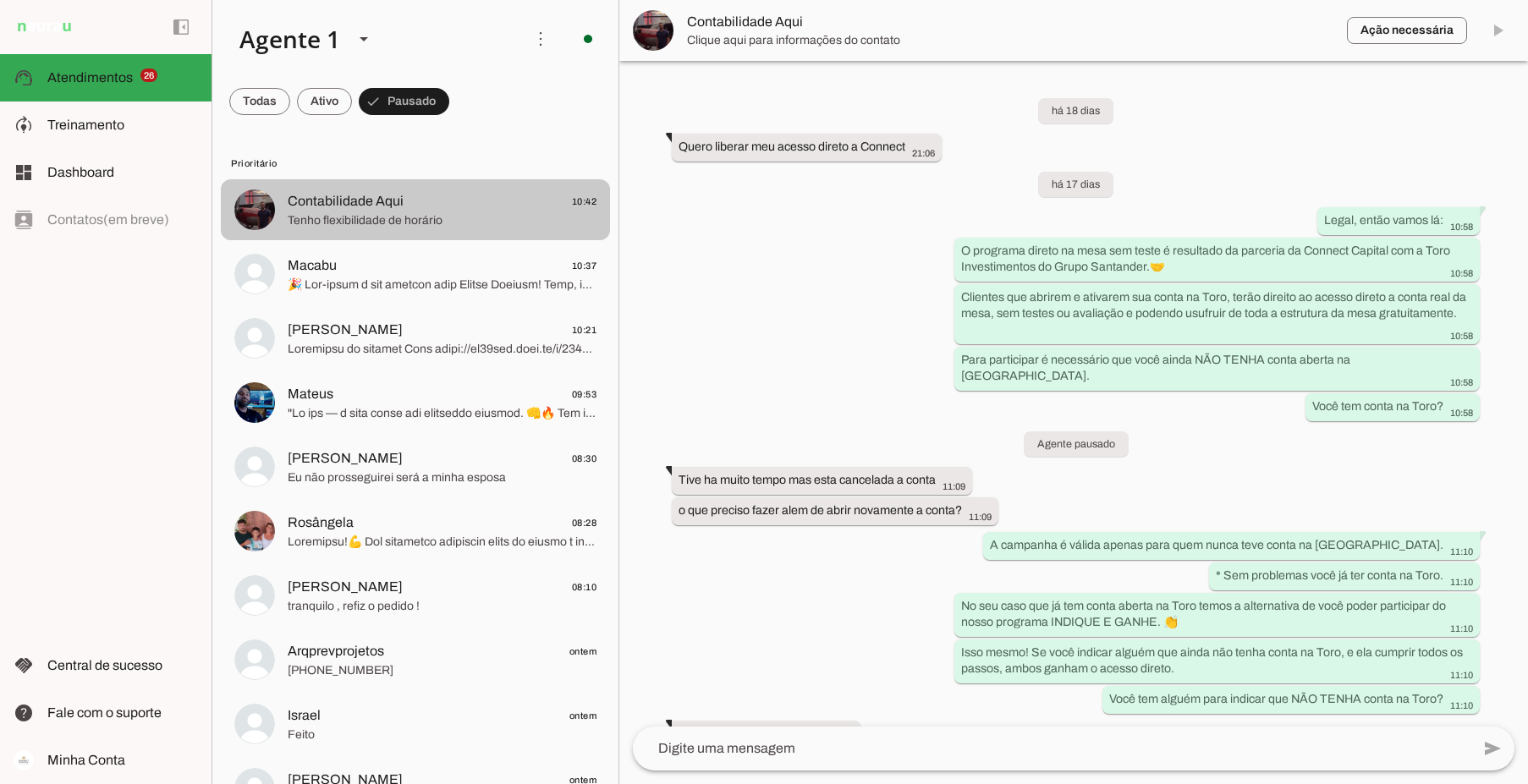
scroll to position [3860, 0]
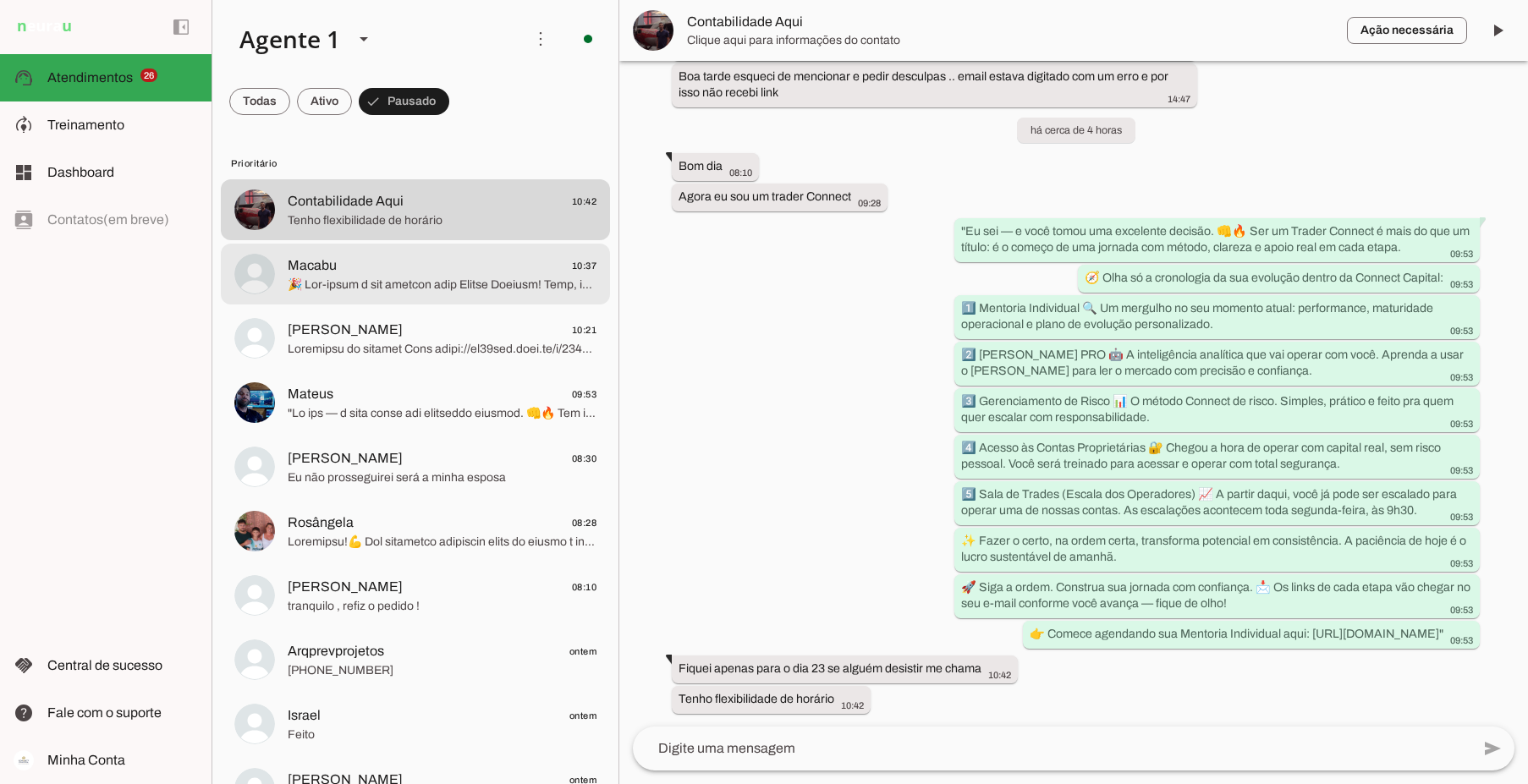
click at [469, 270] on span "Macabu 10:37" at bounding box center [441, 266] width 308 height 21
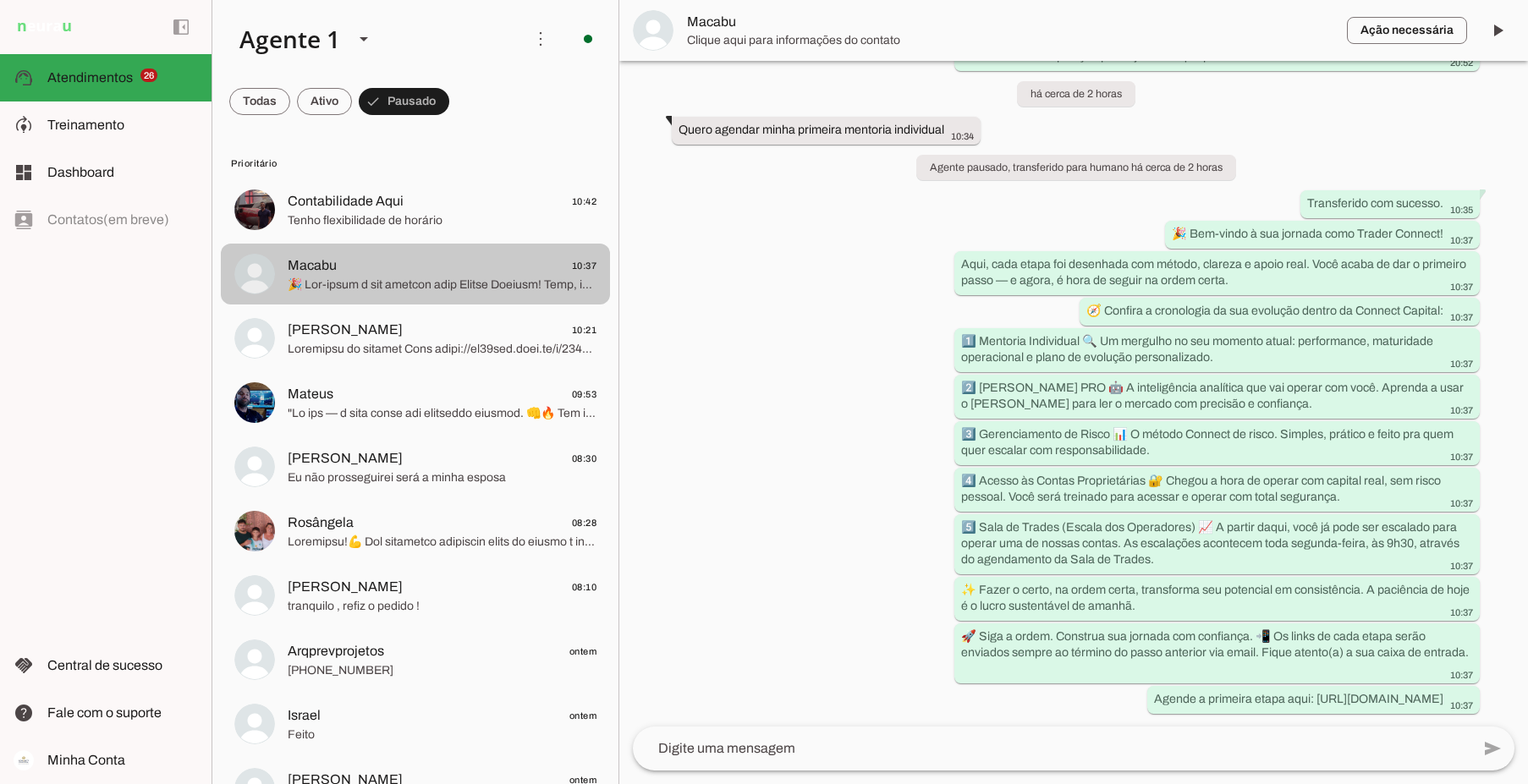
scroll to position [1420, 0]
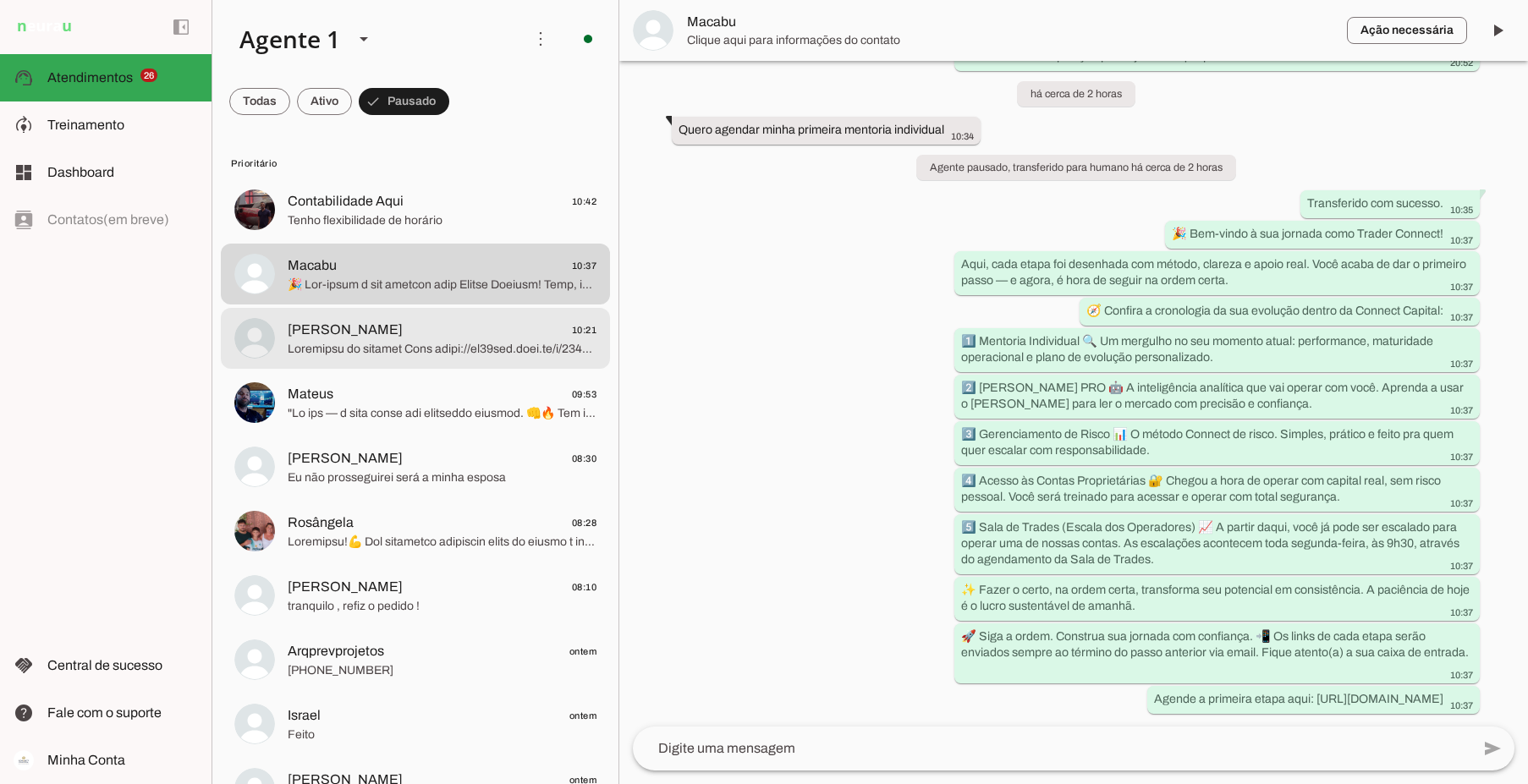
click at [464, 335] on span "Jonas Lodi 10:21" at bounding box center [441, 330] width 308 height 21
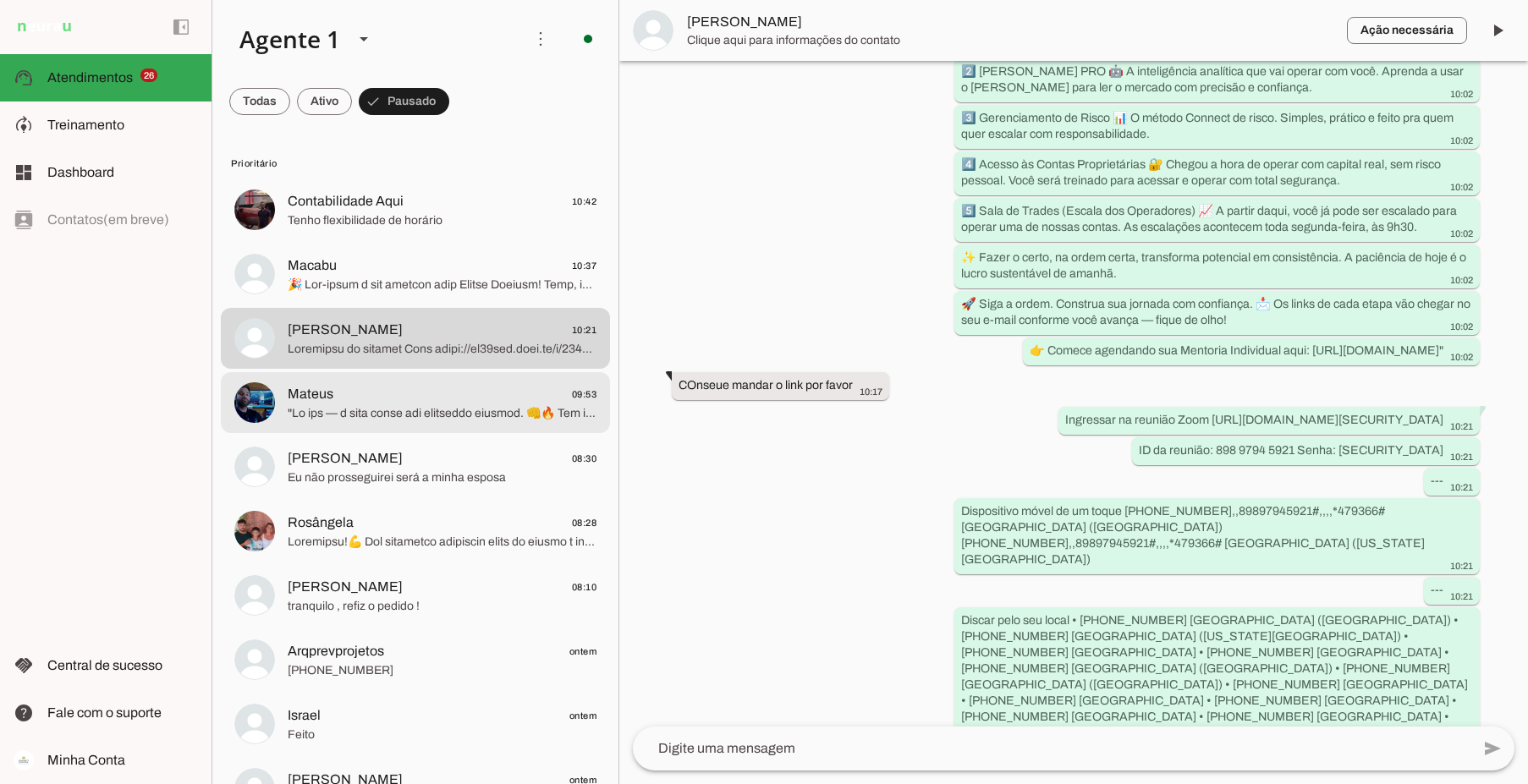
click at [460, 395] on span "Mateus 09:53" at bounding box center [441, 395] width 308 height 21
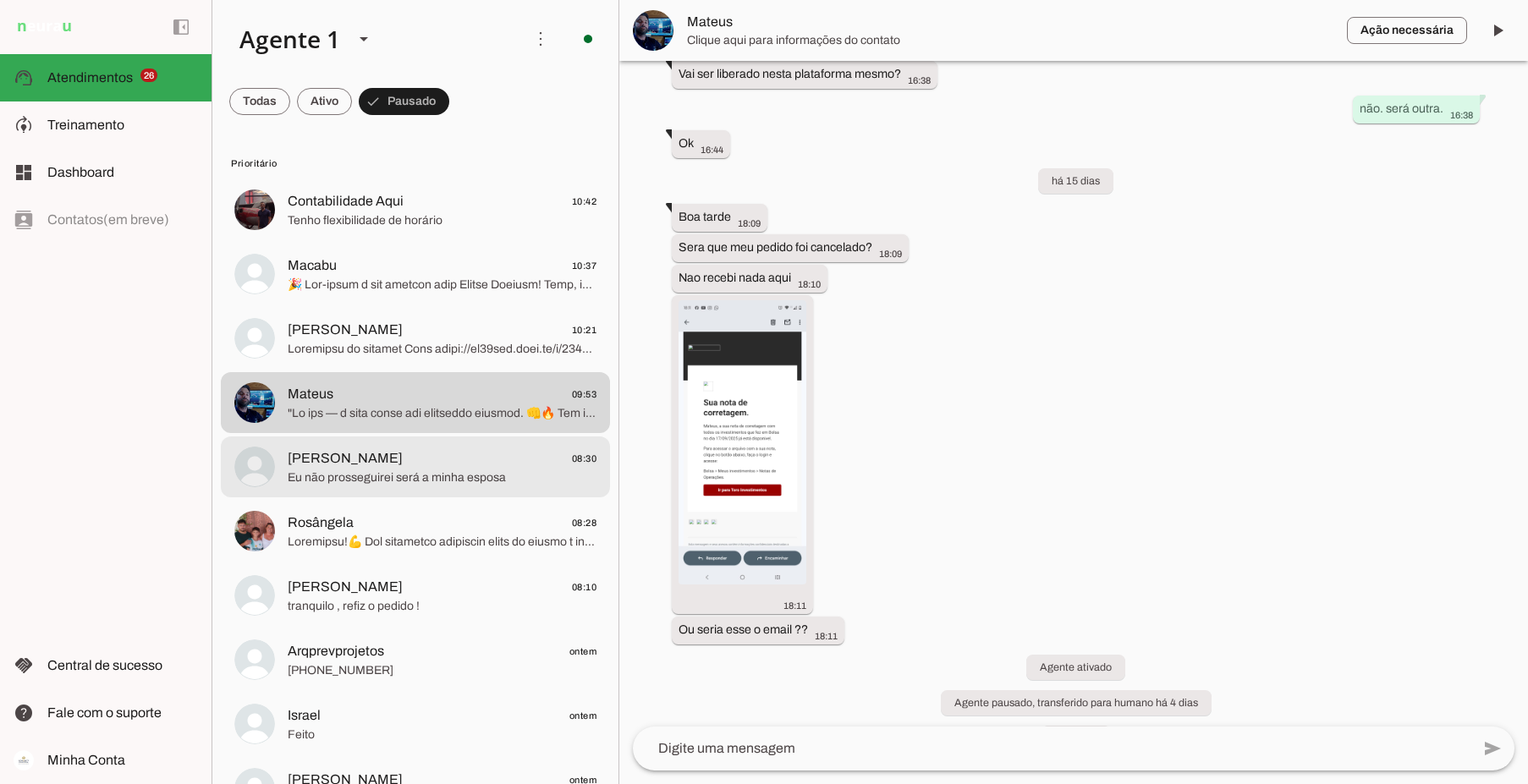
scroll to position [5826, 0]
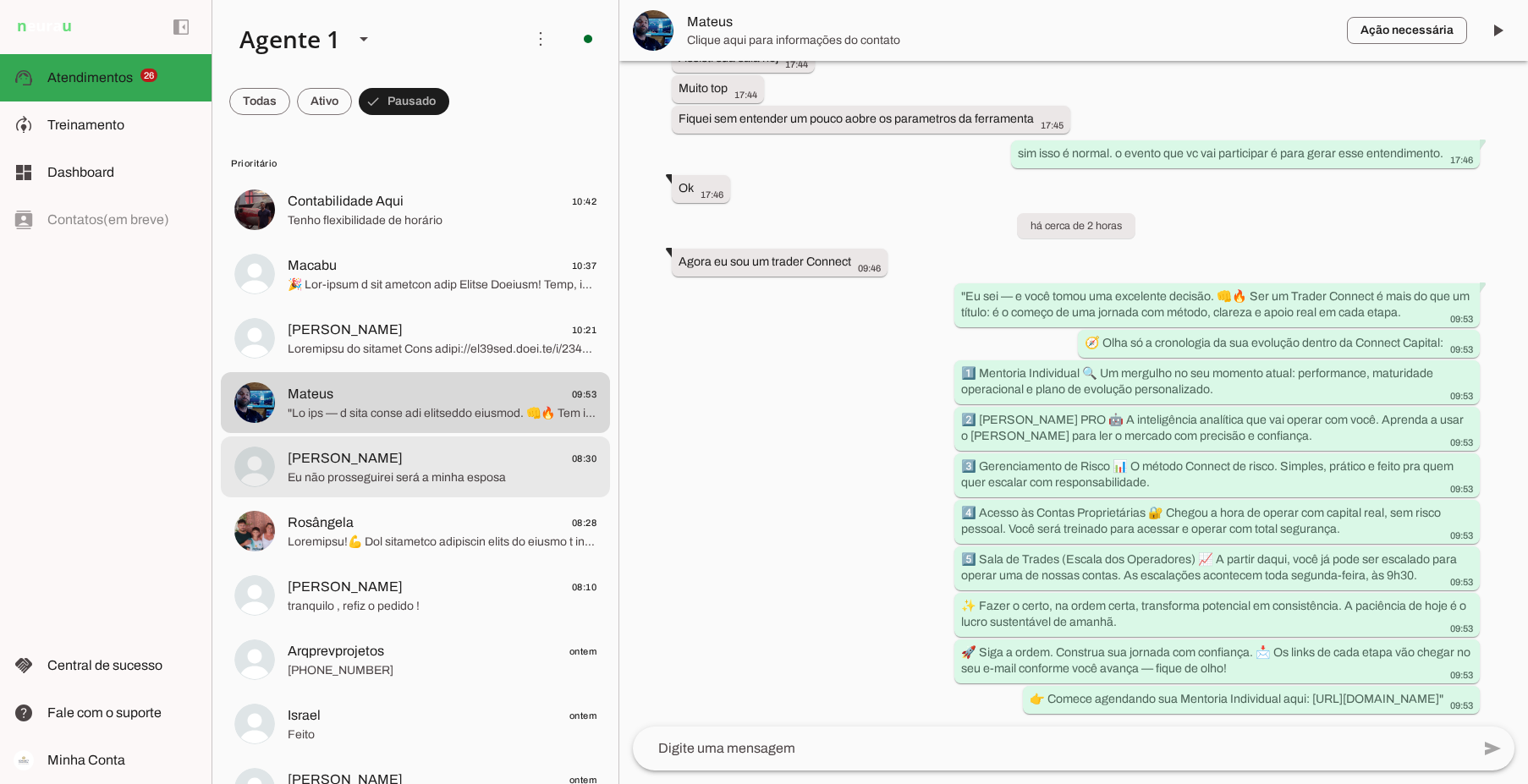
click at [473, 467] on span "Everaldo Oliveira 08:30" at bounding box center [441, 459] width 308 height 21
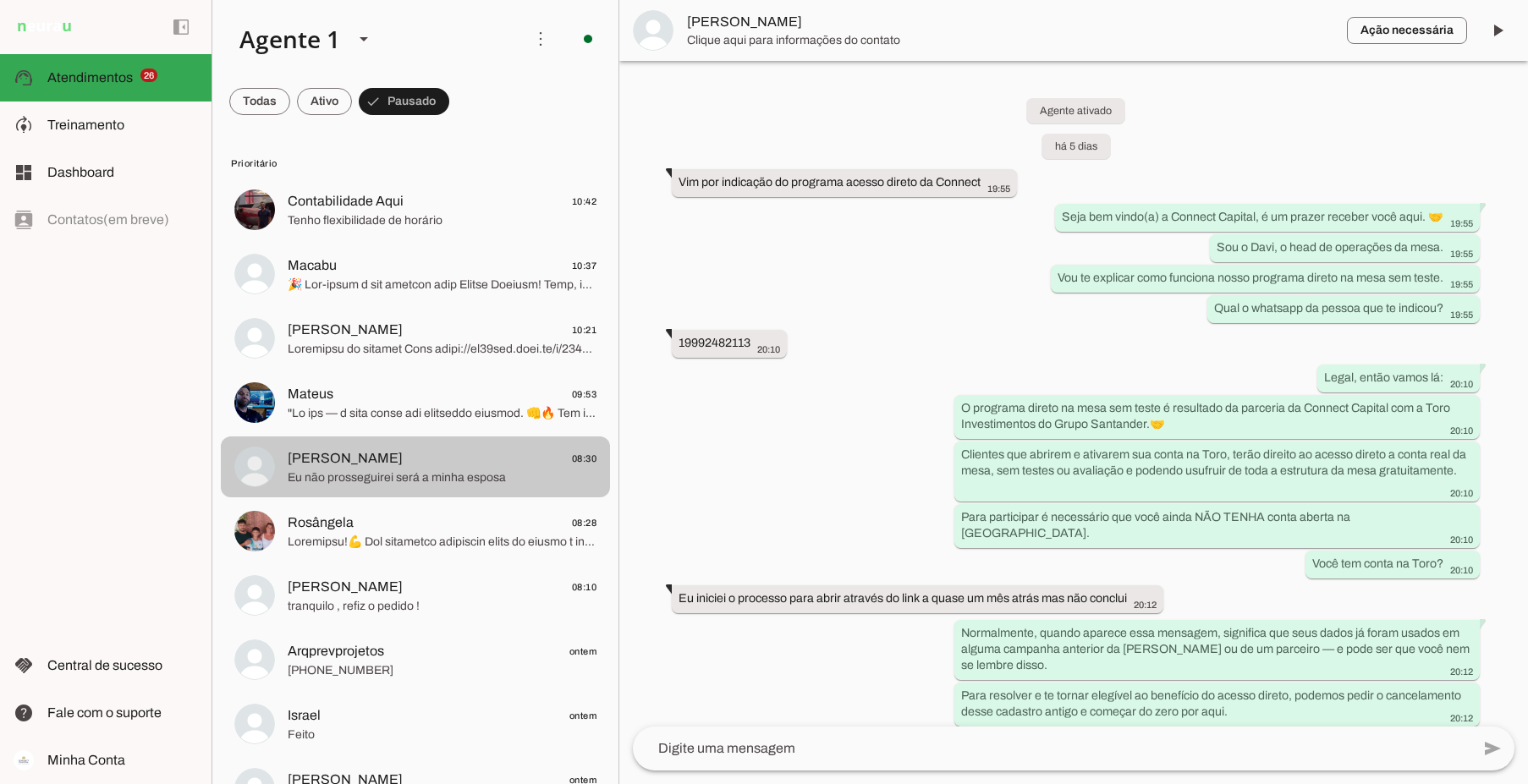
scroll to position [2878, 0]
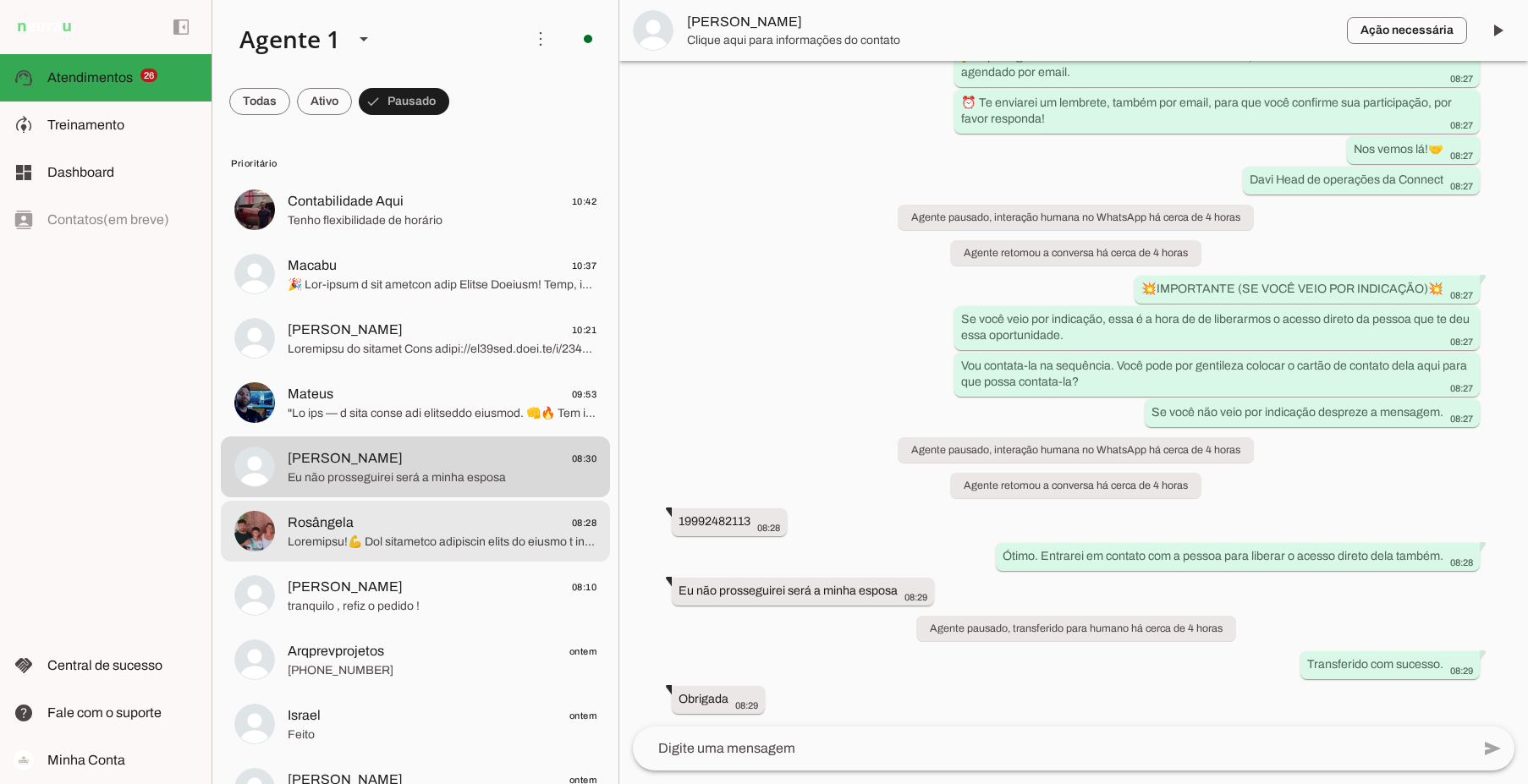
click at [463, 528] on span "Rosângela 08:28" at bounding box center [441, 523] width 308 height 21
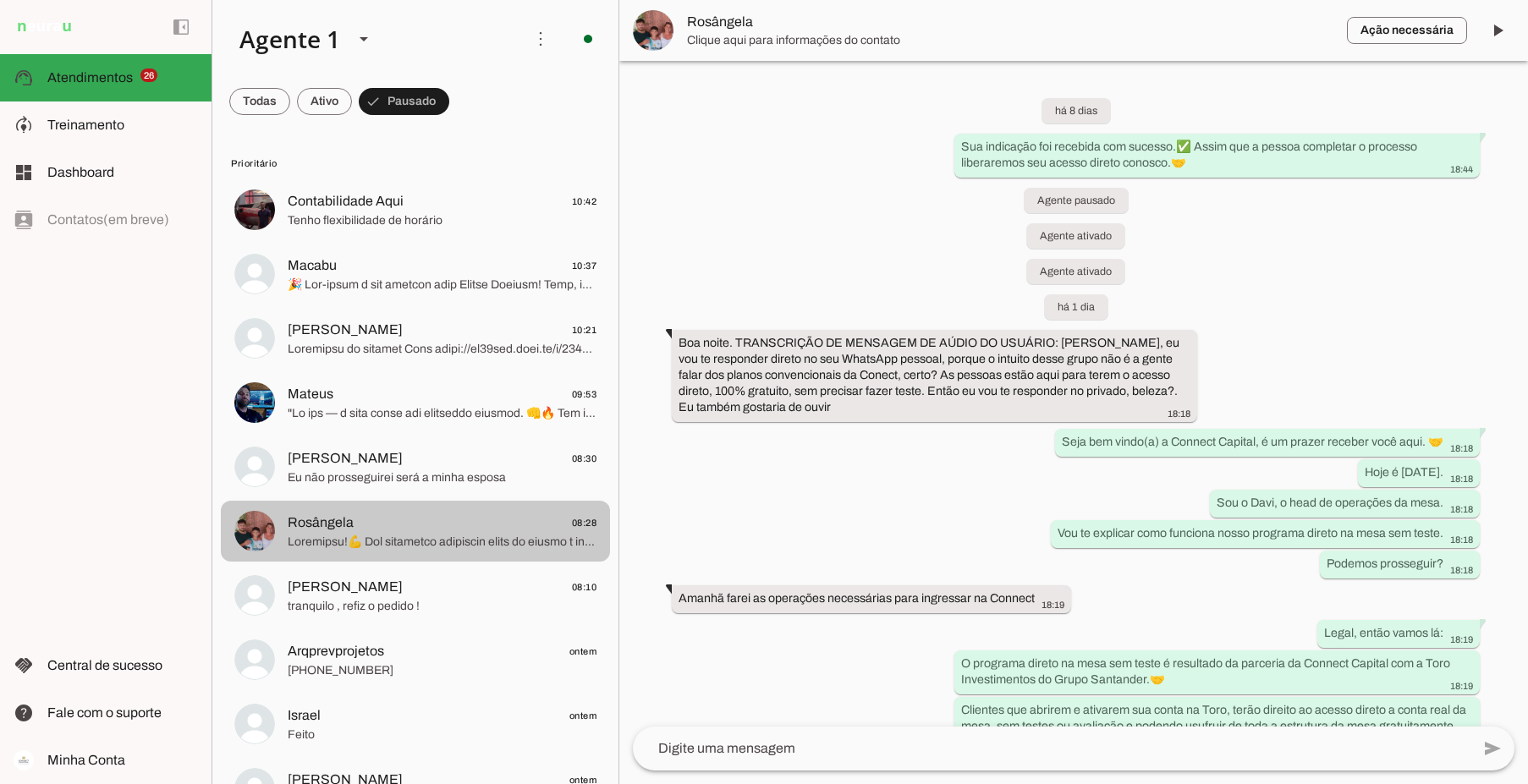
scroll to position [3167, 0]
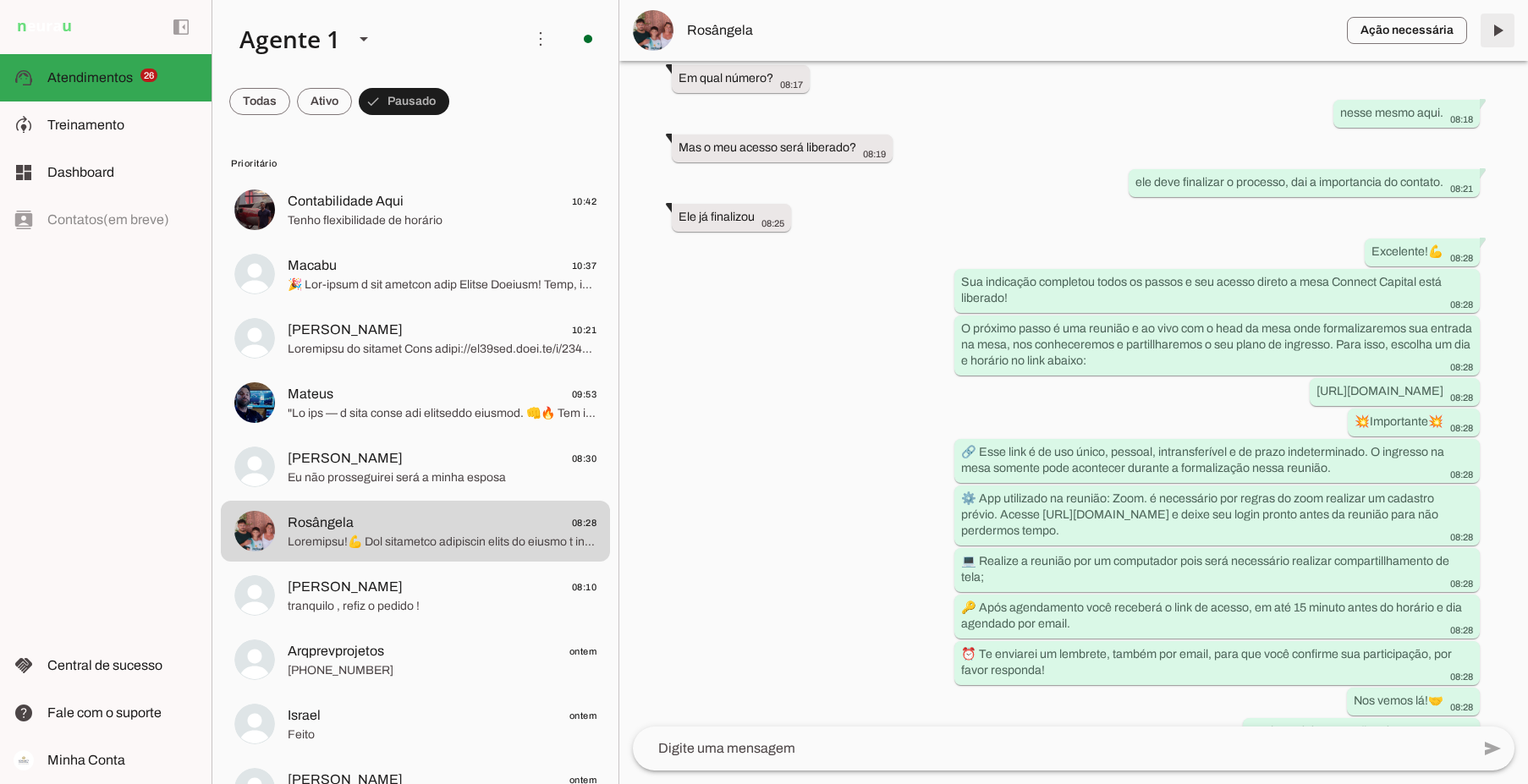
click at [1498, 25] on span at bounding box center [1497, 31] width 41 height 41
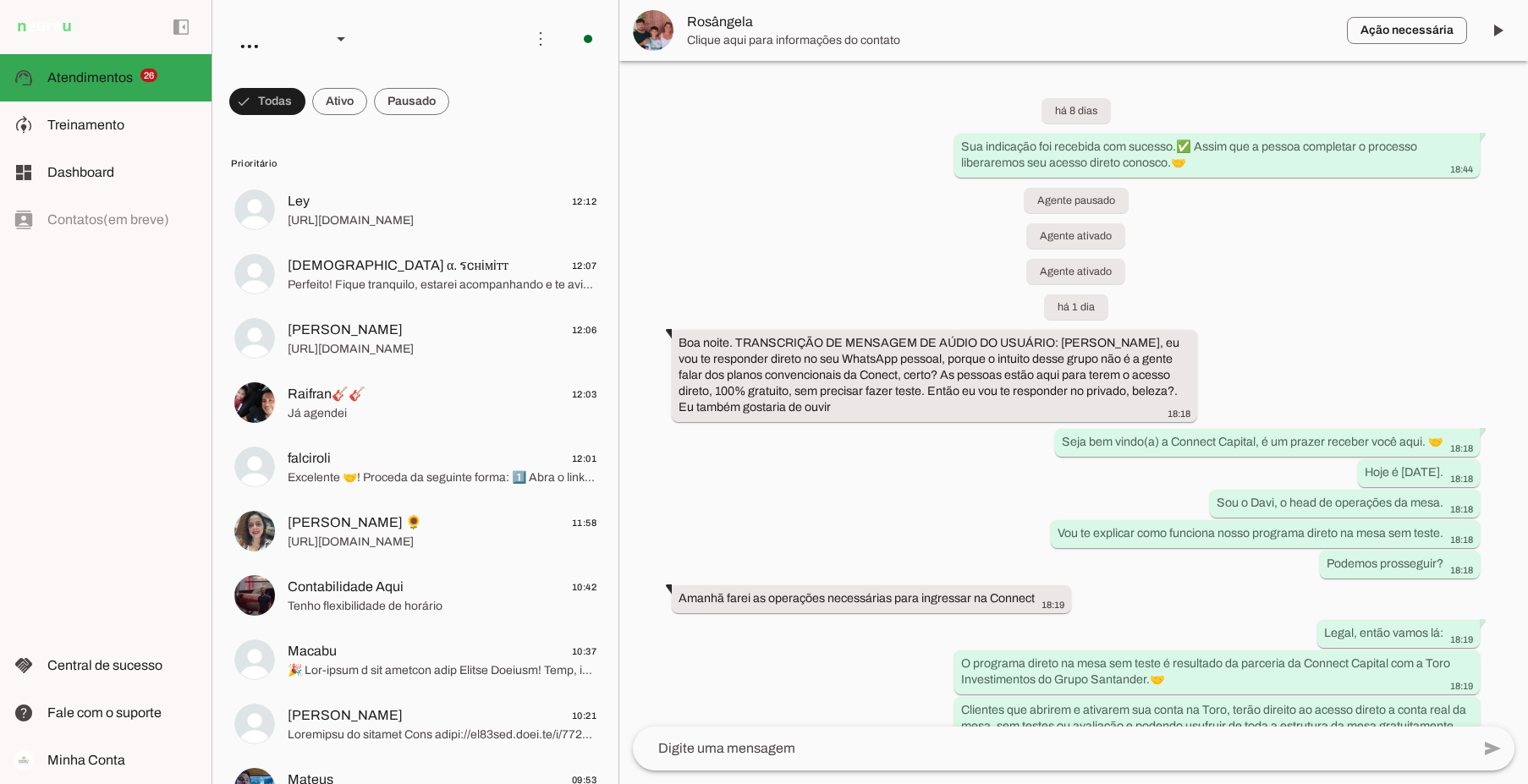
scroll to position [3167, 0]
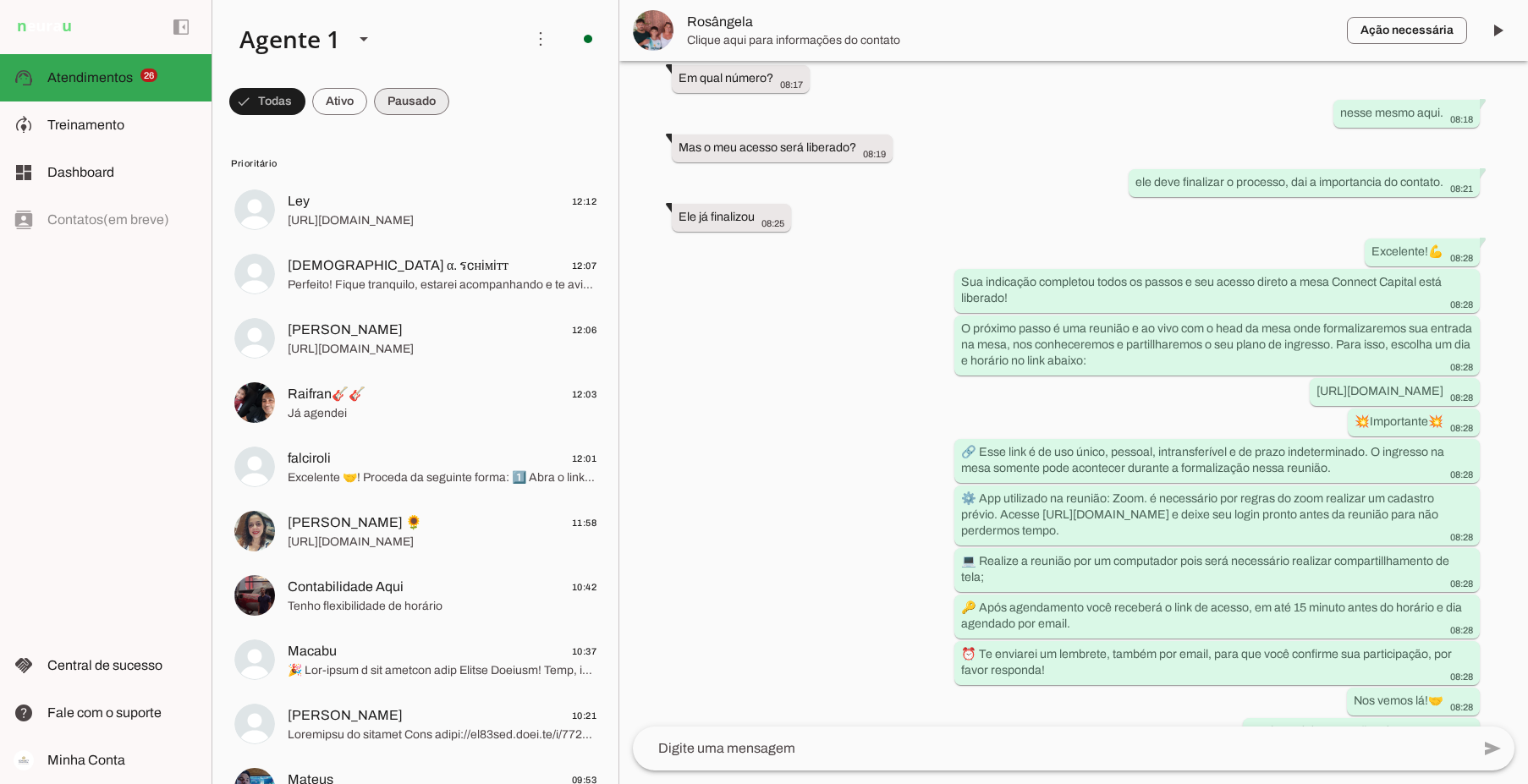
click at [427, 95] on span at bounding box center [411, 101] width 75 height 41
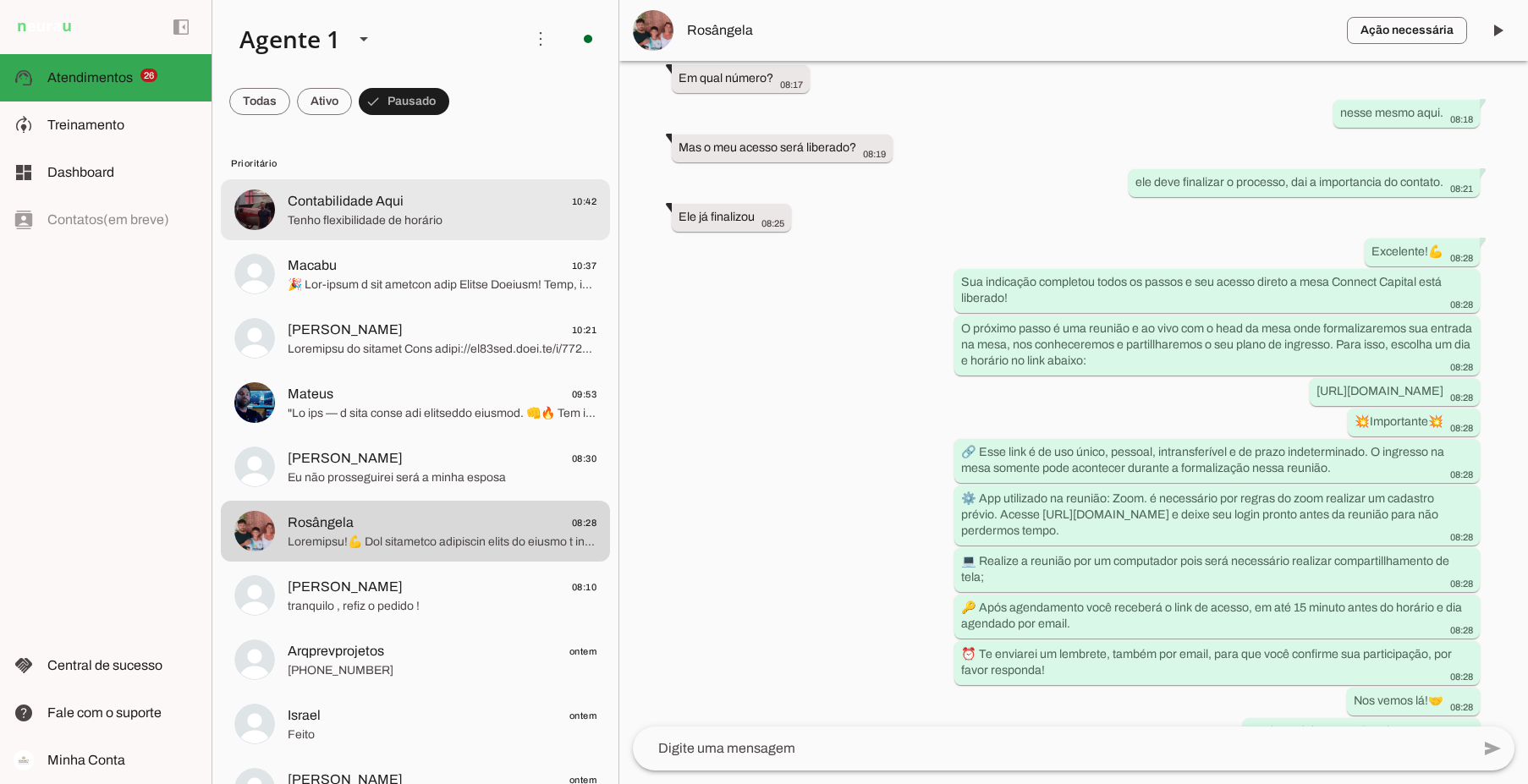
click at [389, 198] on span "Contabilidade Aqui" at bounding box center [345, 201] width 116 height 20
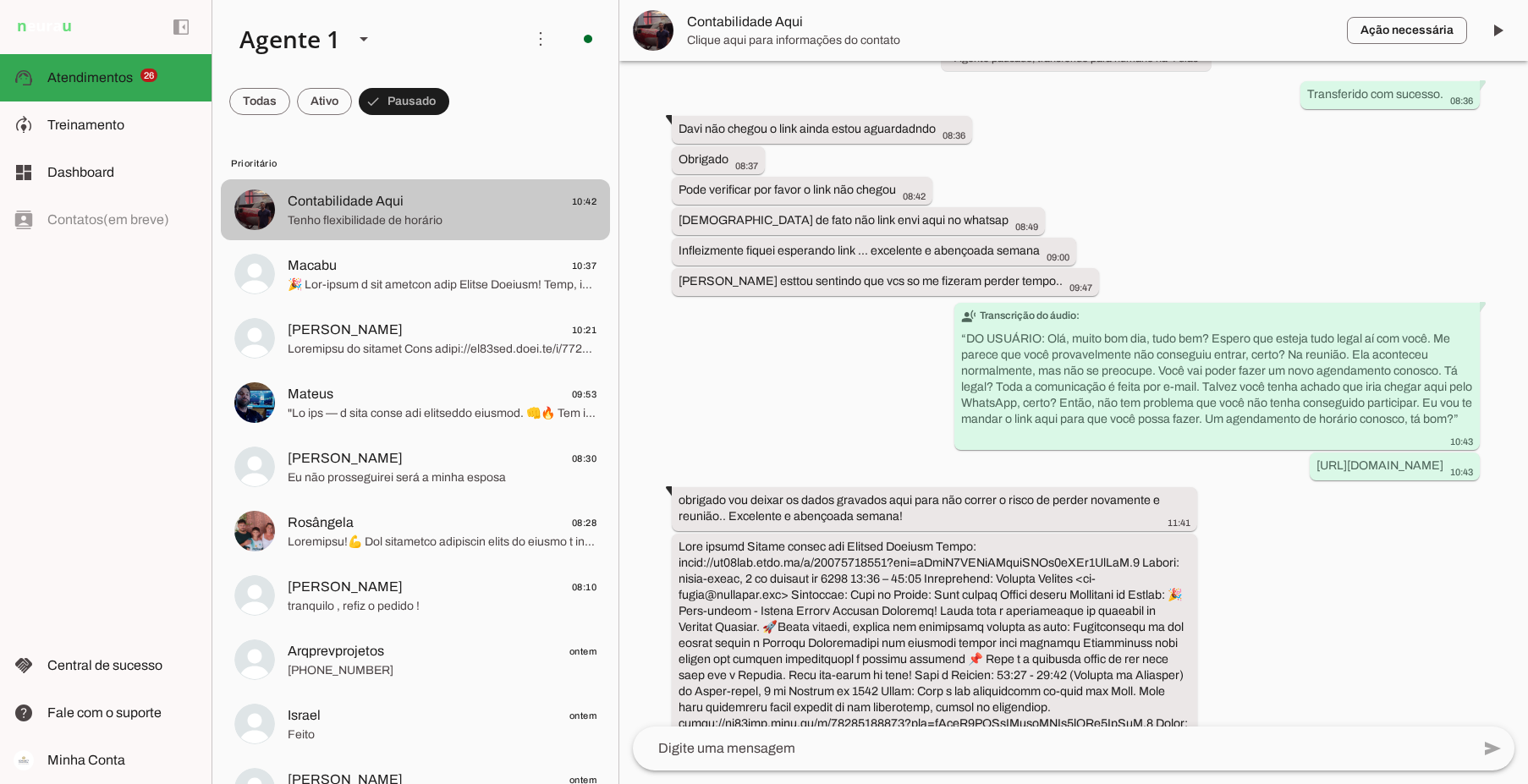
scroll to position [3860, 0]
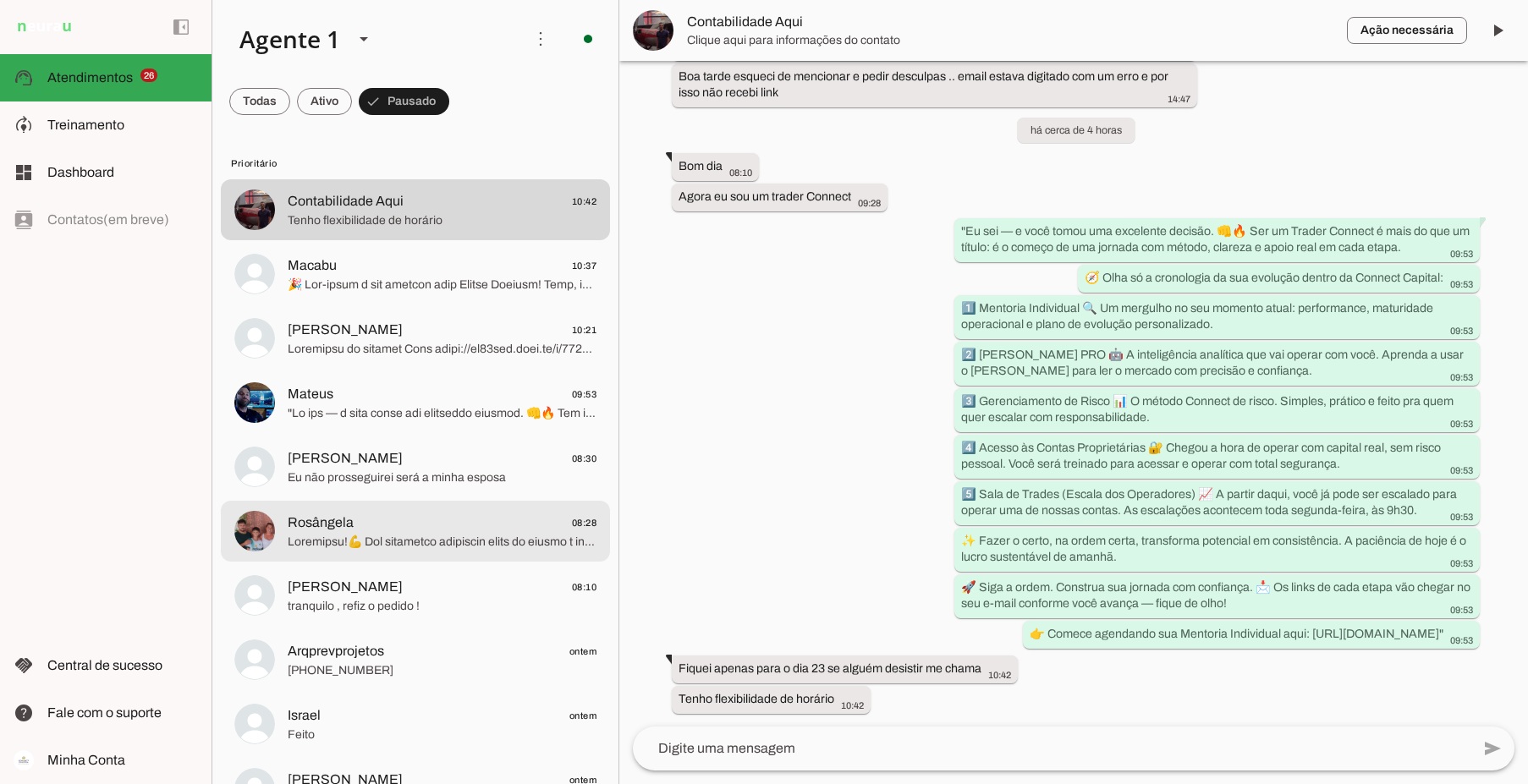
drag, startPoint x: 359, startPoint y: 520, endPoint x: 470, endPoint y: 505, distance: 112.0
click at [360, 520] on span "Rosângela 08:28" at bounding box center [441, 523] width 308 height 21
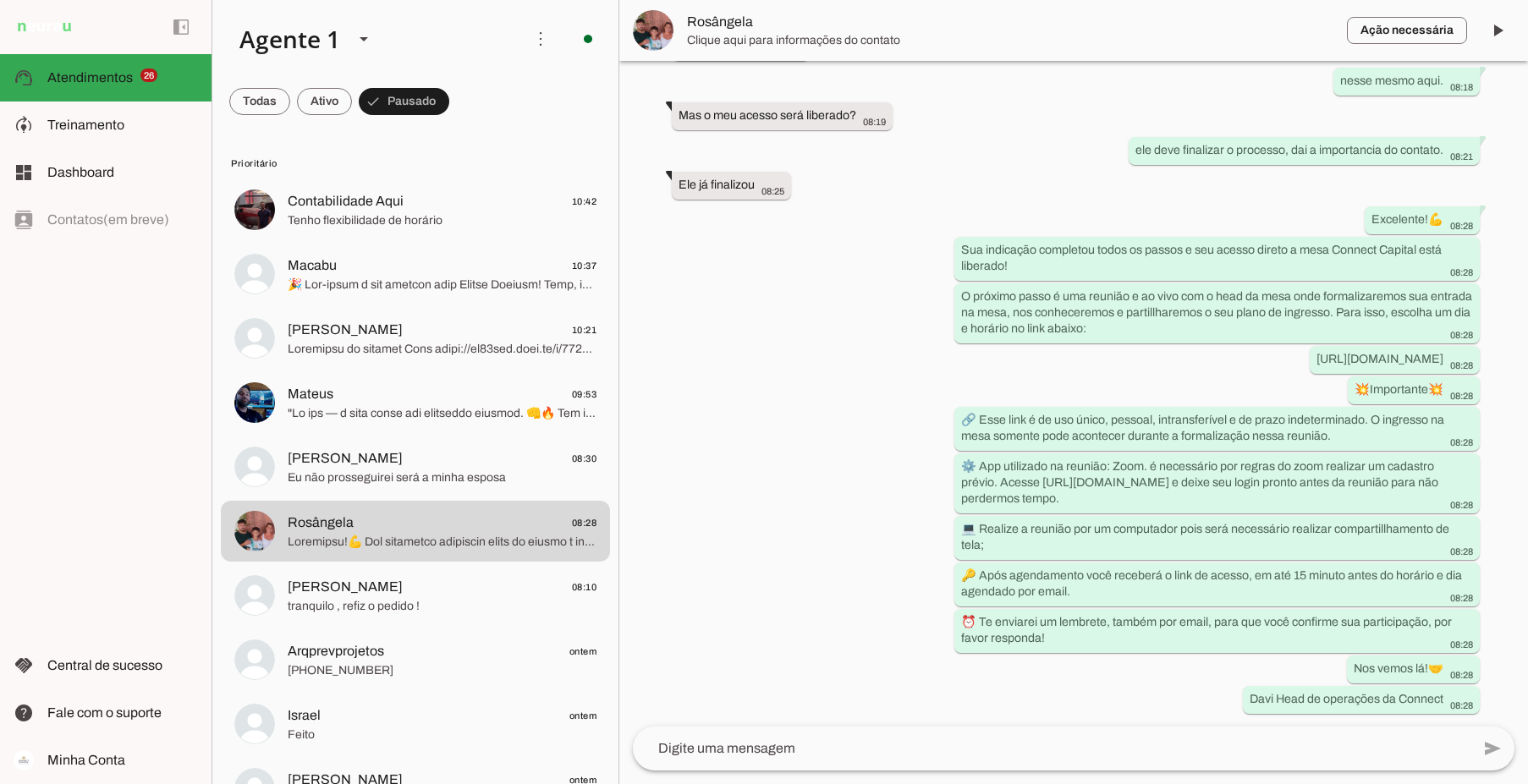
scroll to position [3167, 0]
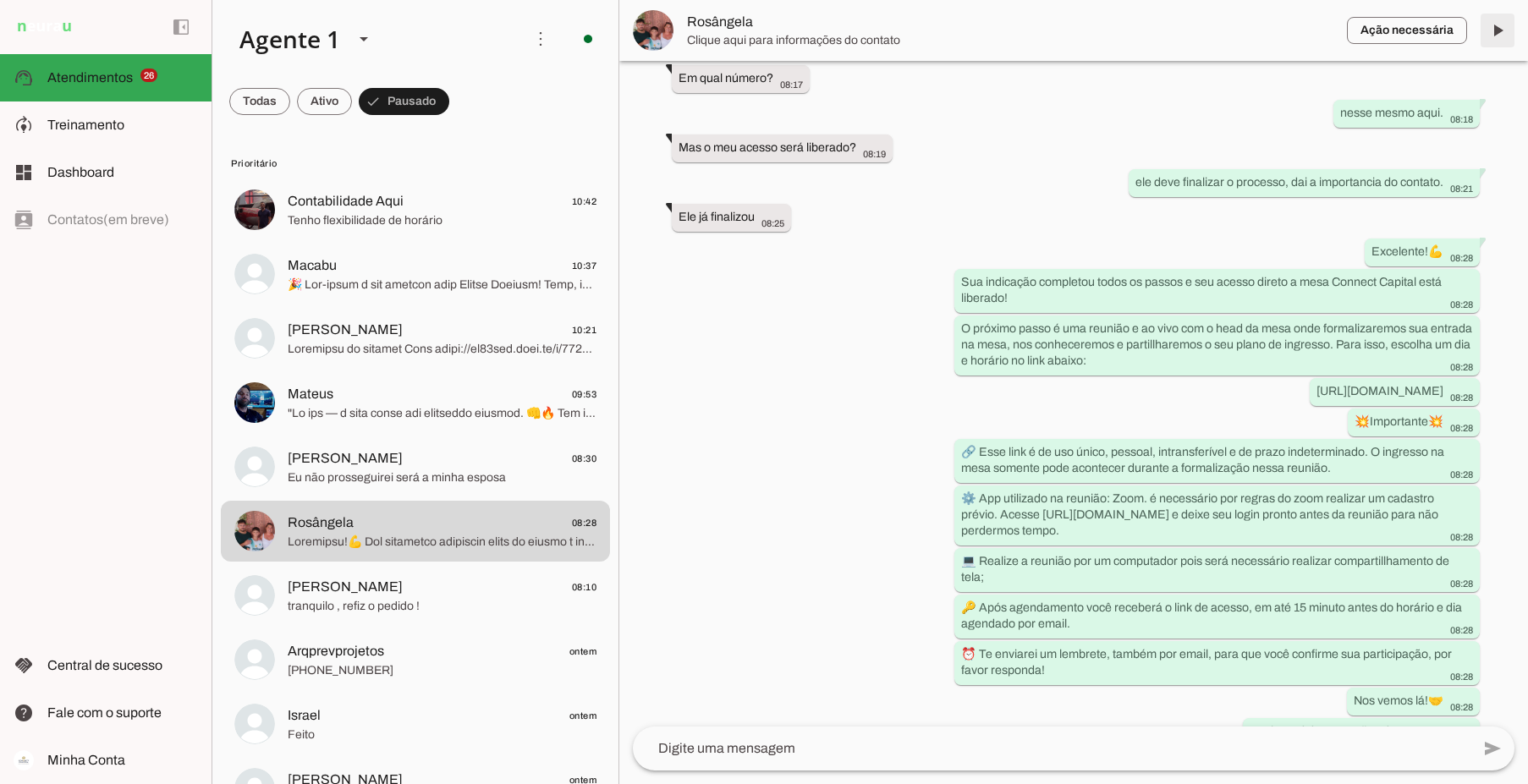
click at [1495, 32] on span at bounding box center [1497, 31] width 41 height 41
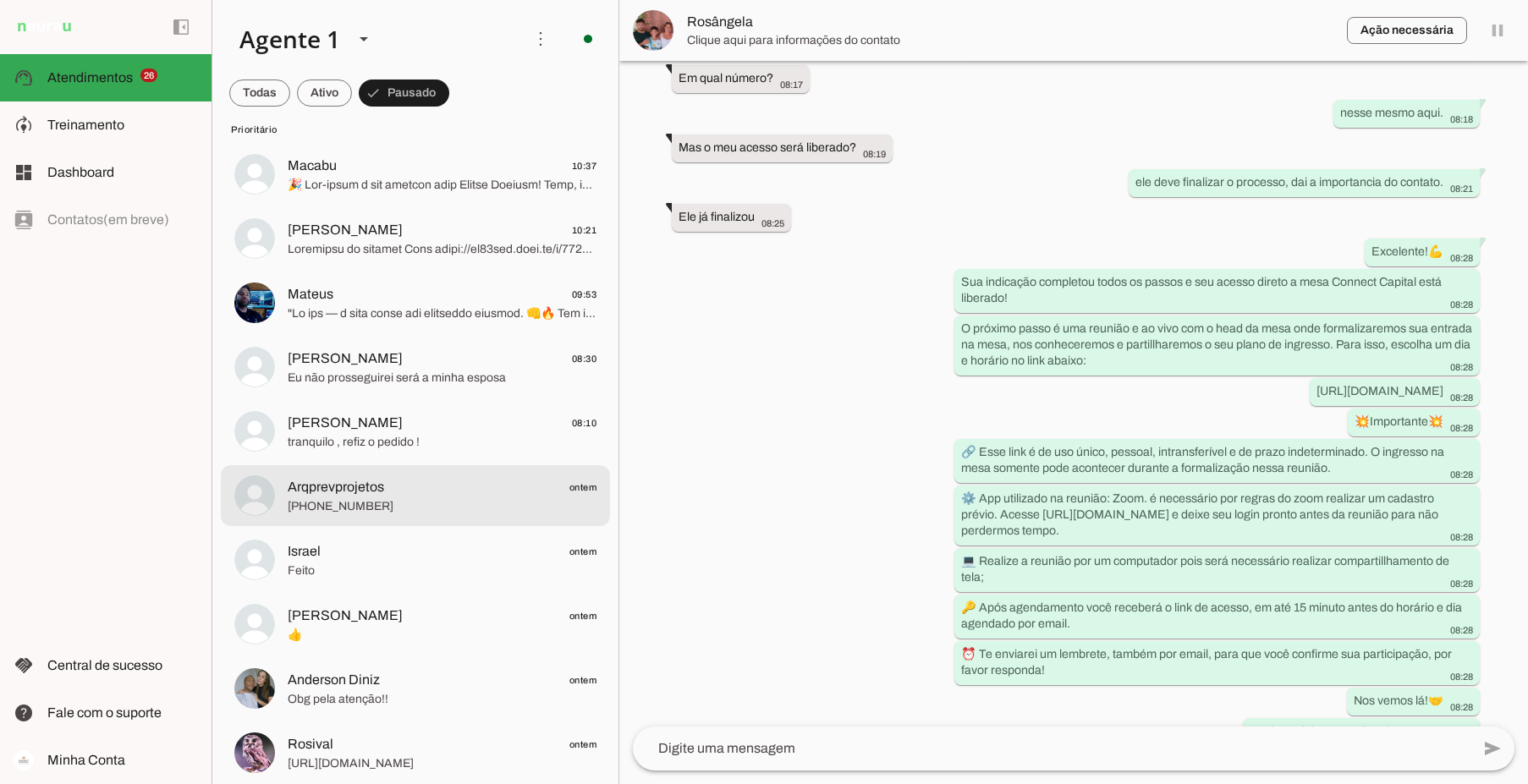
scroll to position [169, 0]
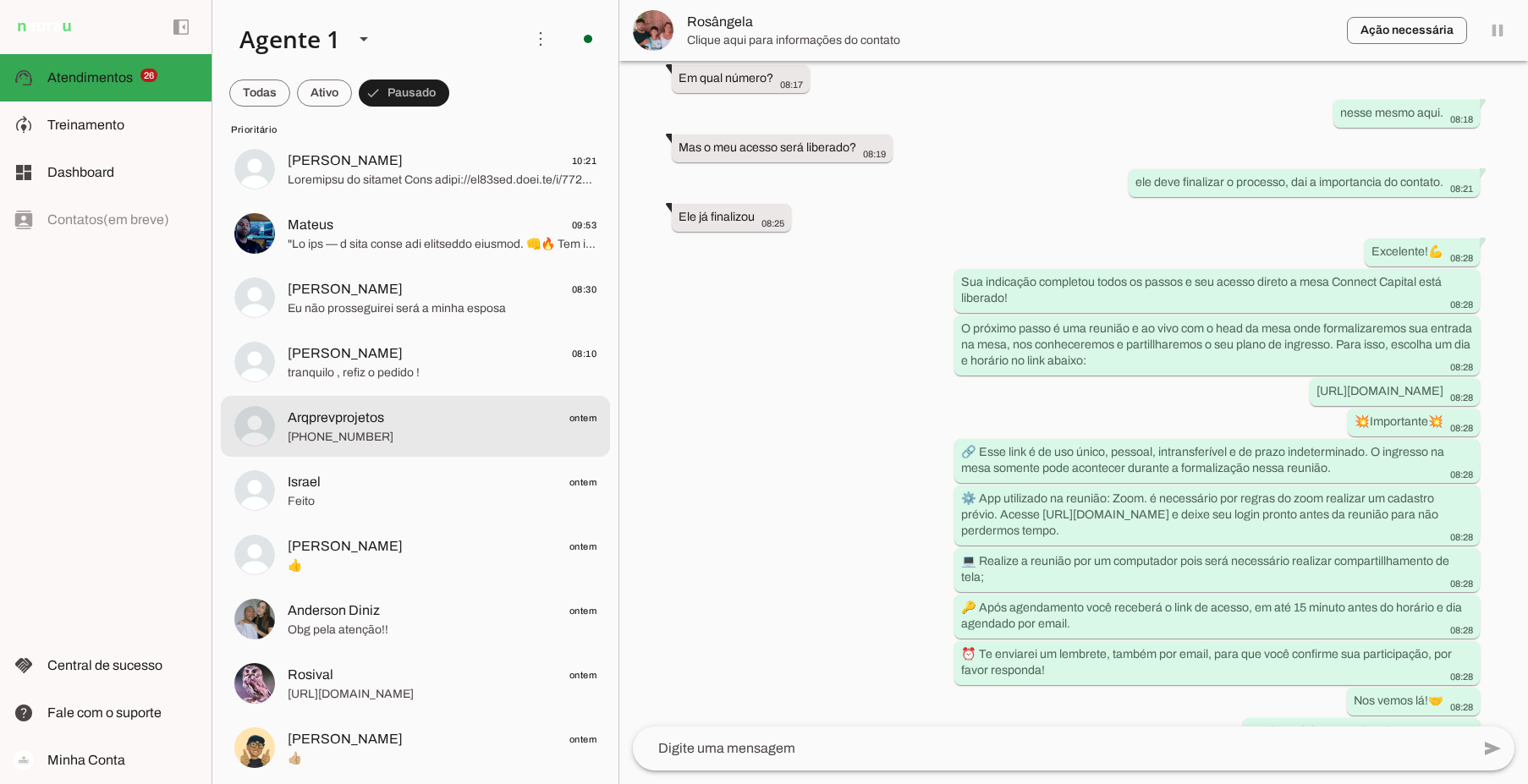
click at [400, 425] on span "Arqprevprojetos ontem" at bounding box center [441, 418] width 308 height 21
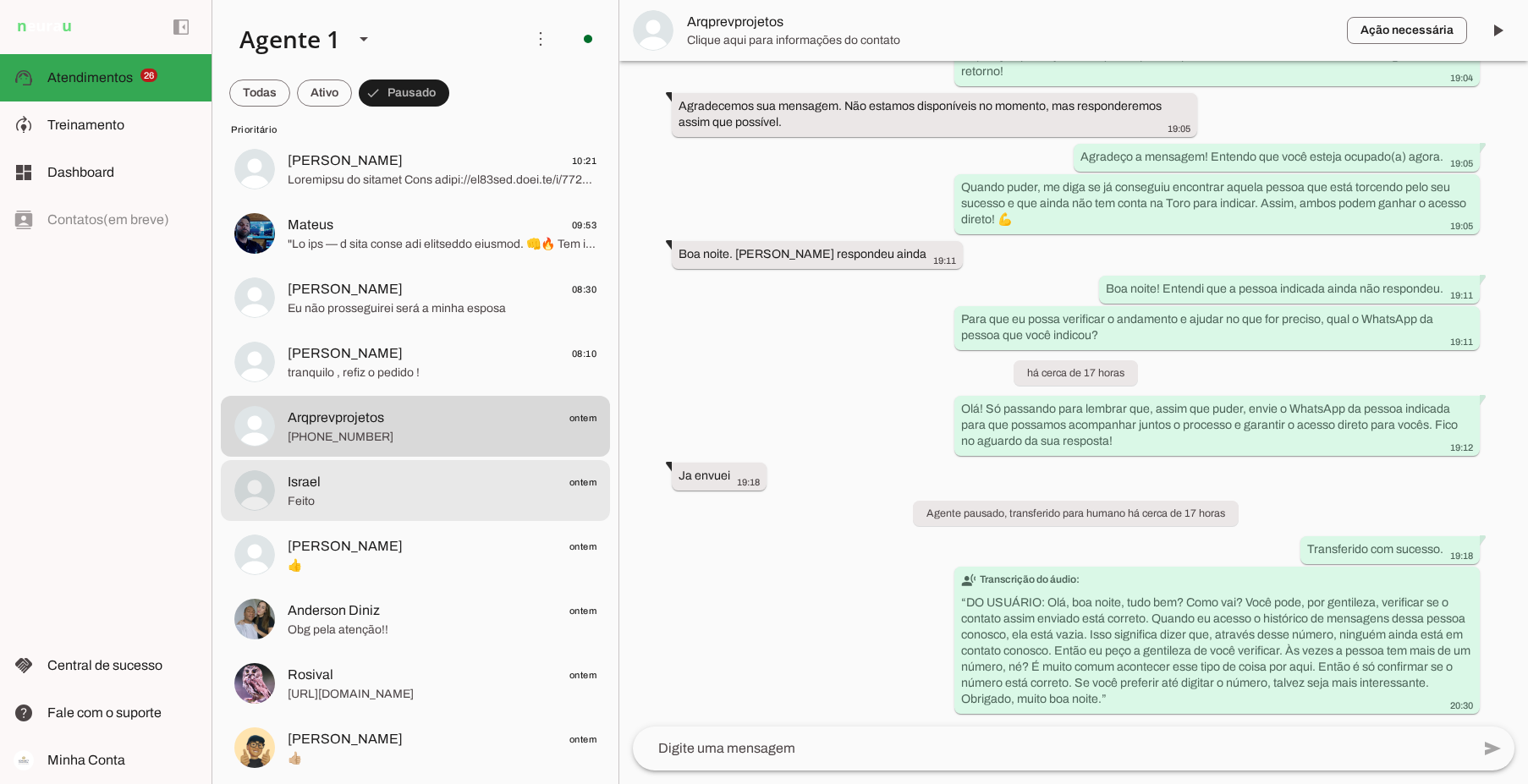
click at [386, 511] on div at bounding box center [441, 491] width 308 height 41
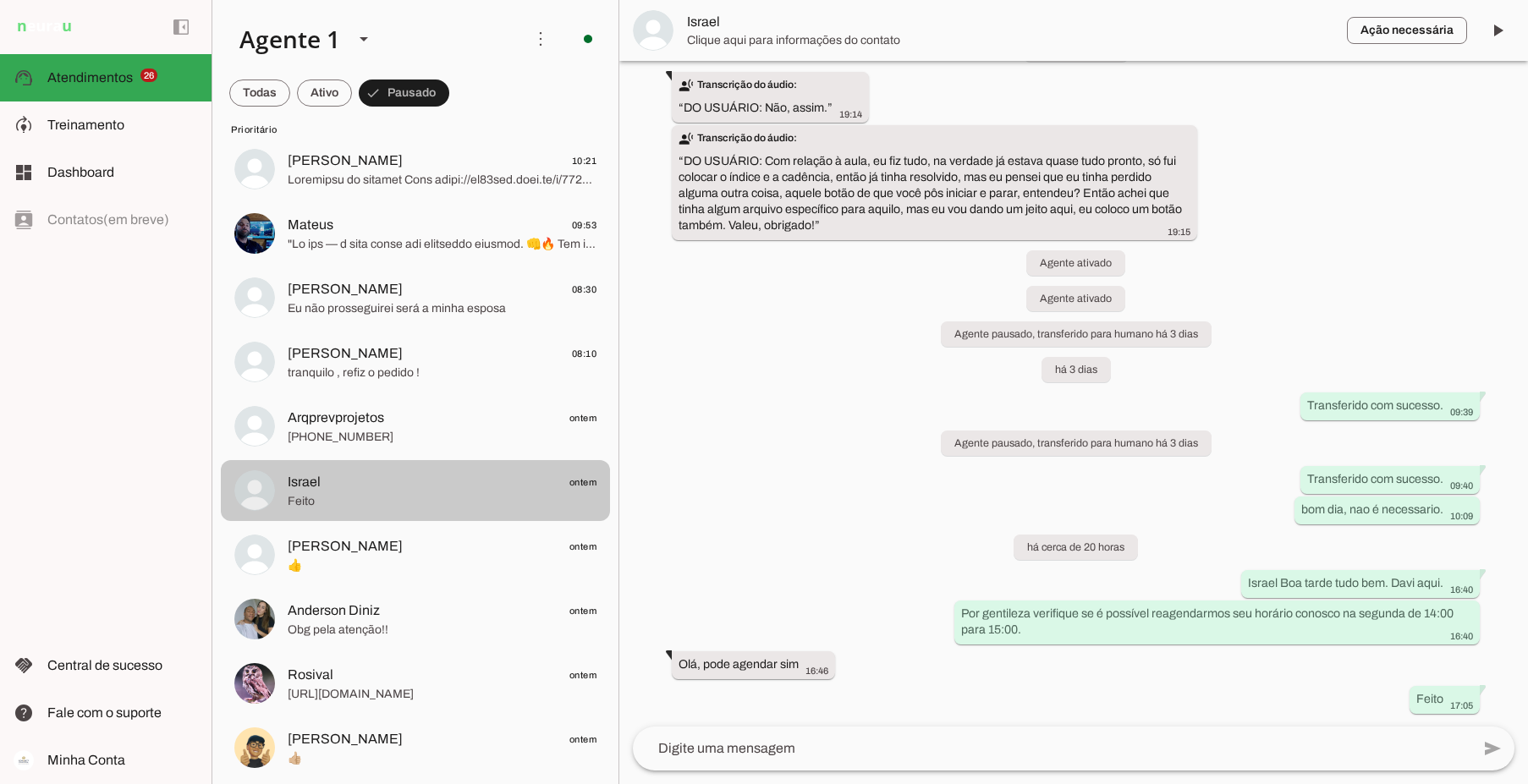
scroll to position [365, 0]
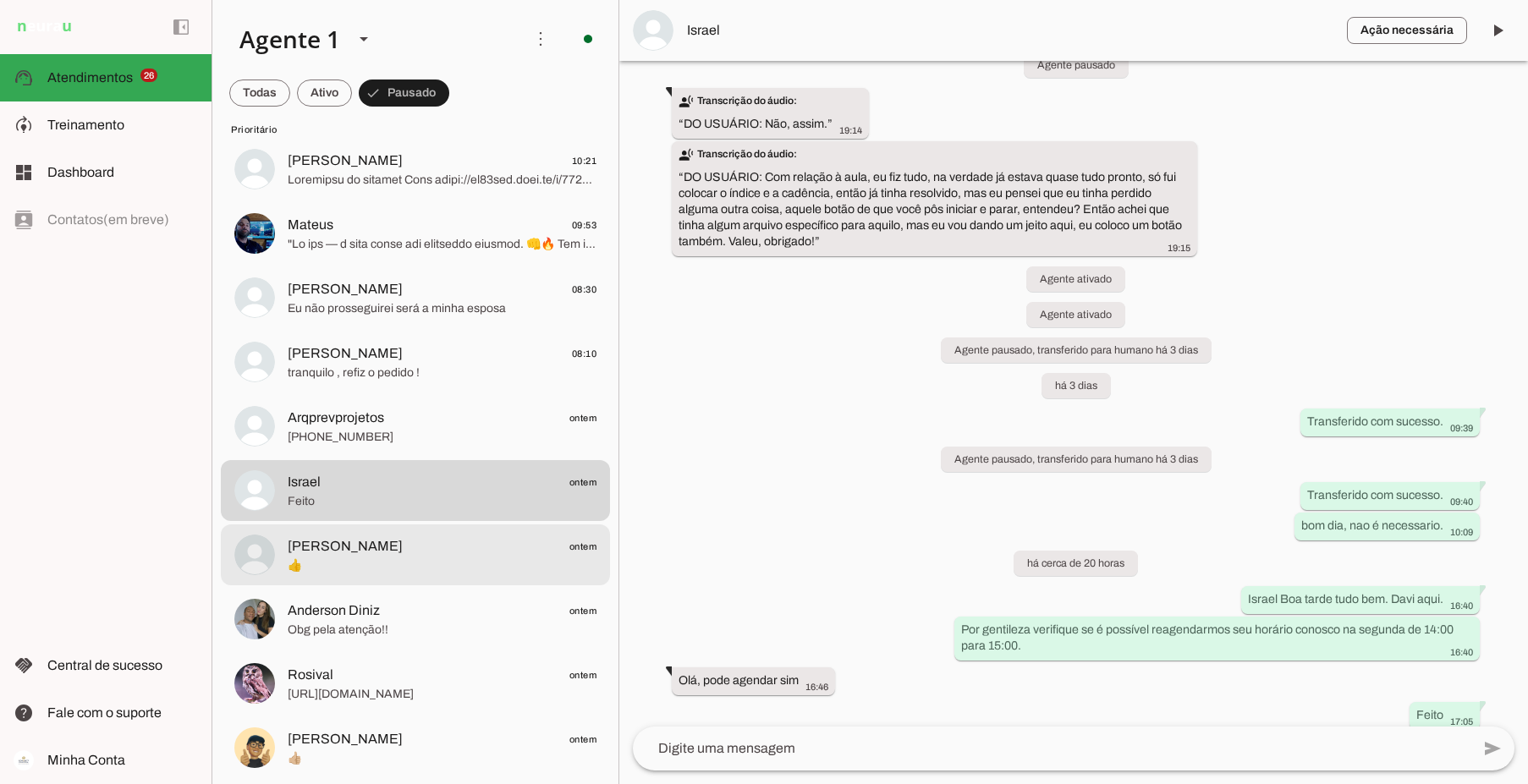
click at [379, 556] on span "FRANCO ontem" at bounding box center [441, 547] width 308 height 21
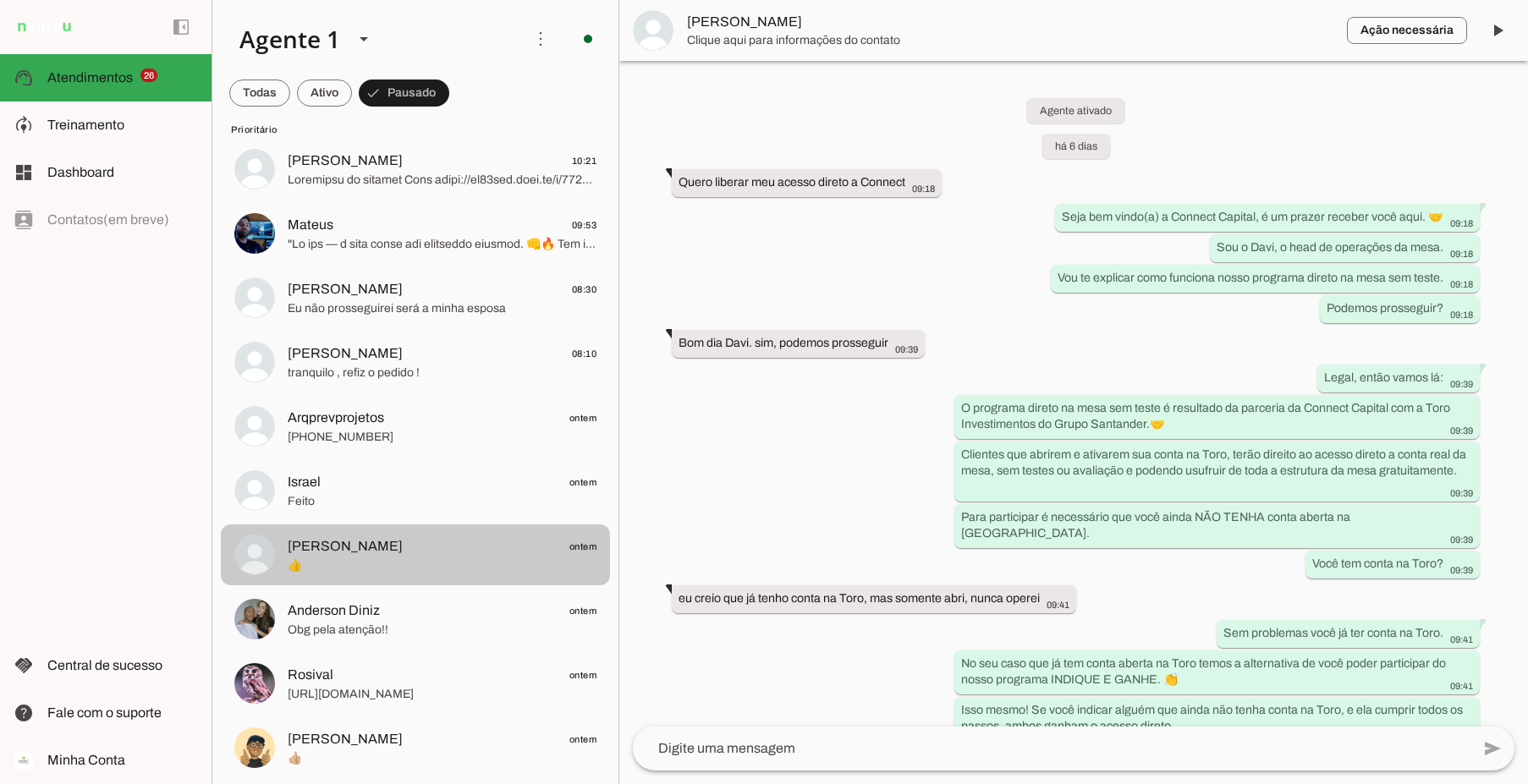
scroll to position [1902, 0]
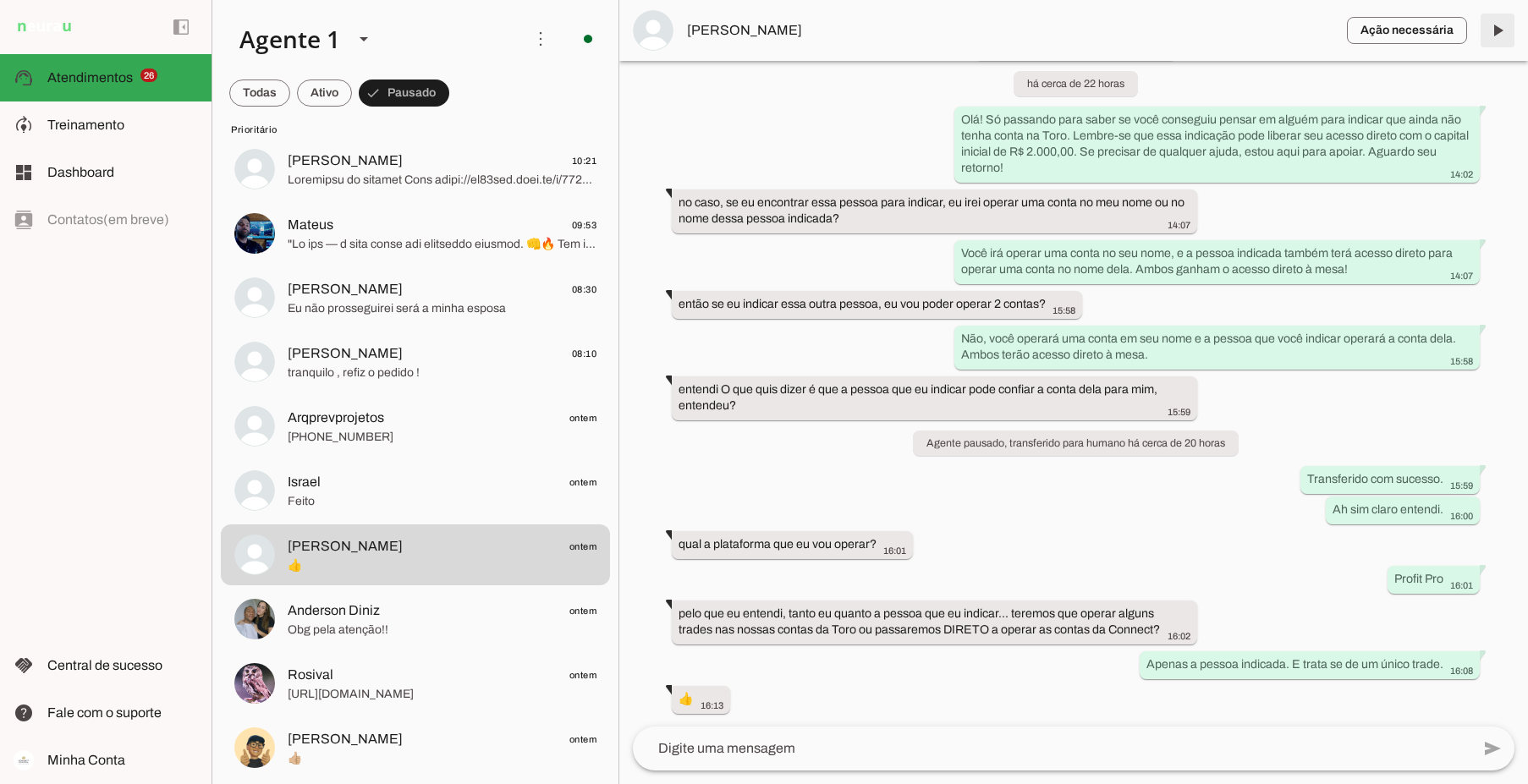
click at [1499, 26] on span at bounding box center [1497, 31] width 41 height 41
click at [1500, 21] on span at bounding box center [1497, 31] width 41 height 41
click at [1497, 32] on span at bounding box center [1497, 31] width 41 height 41
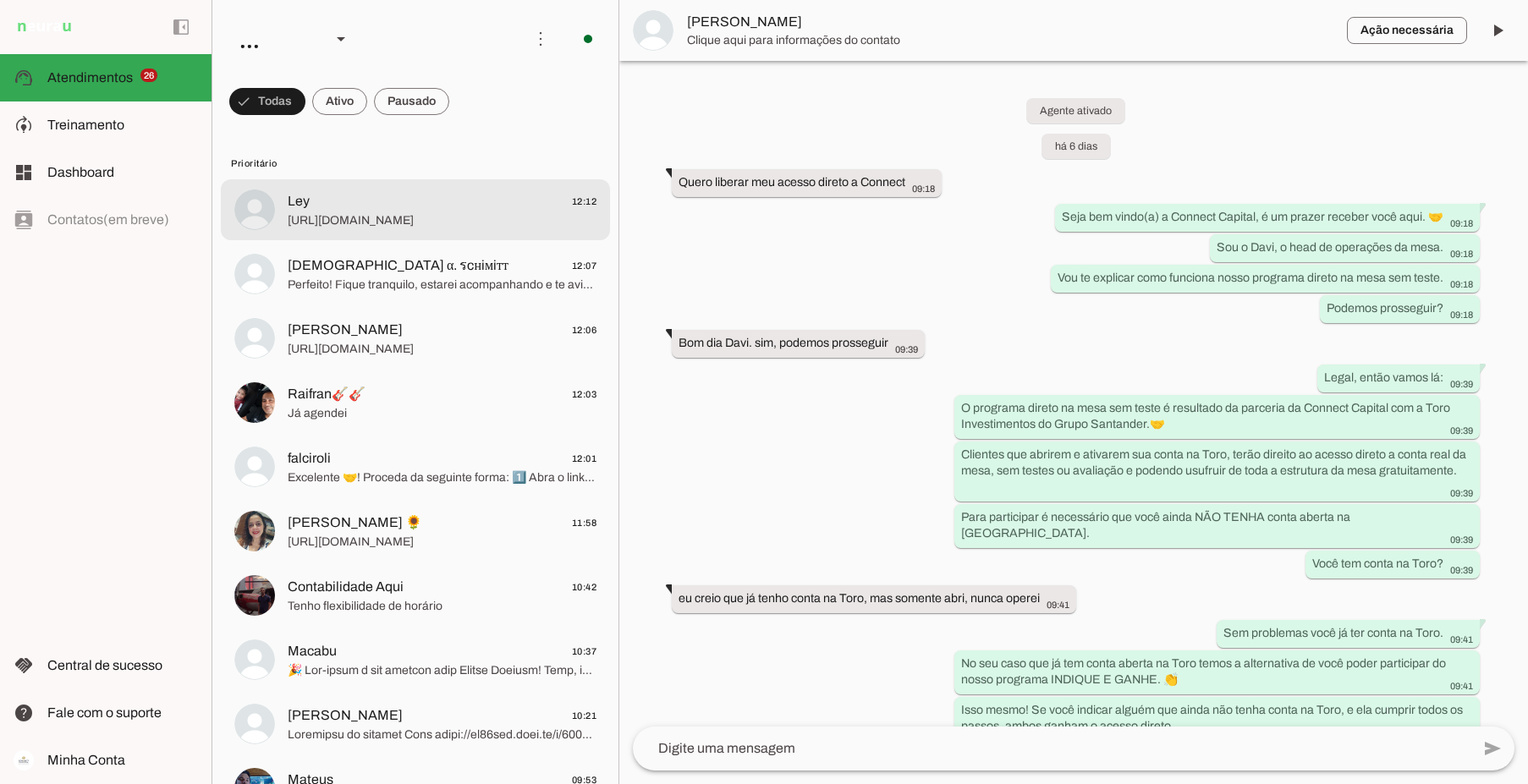
scroll to position [1902, 0]
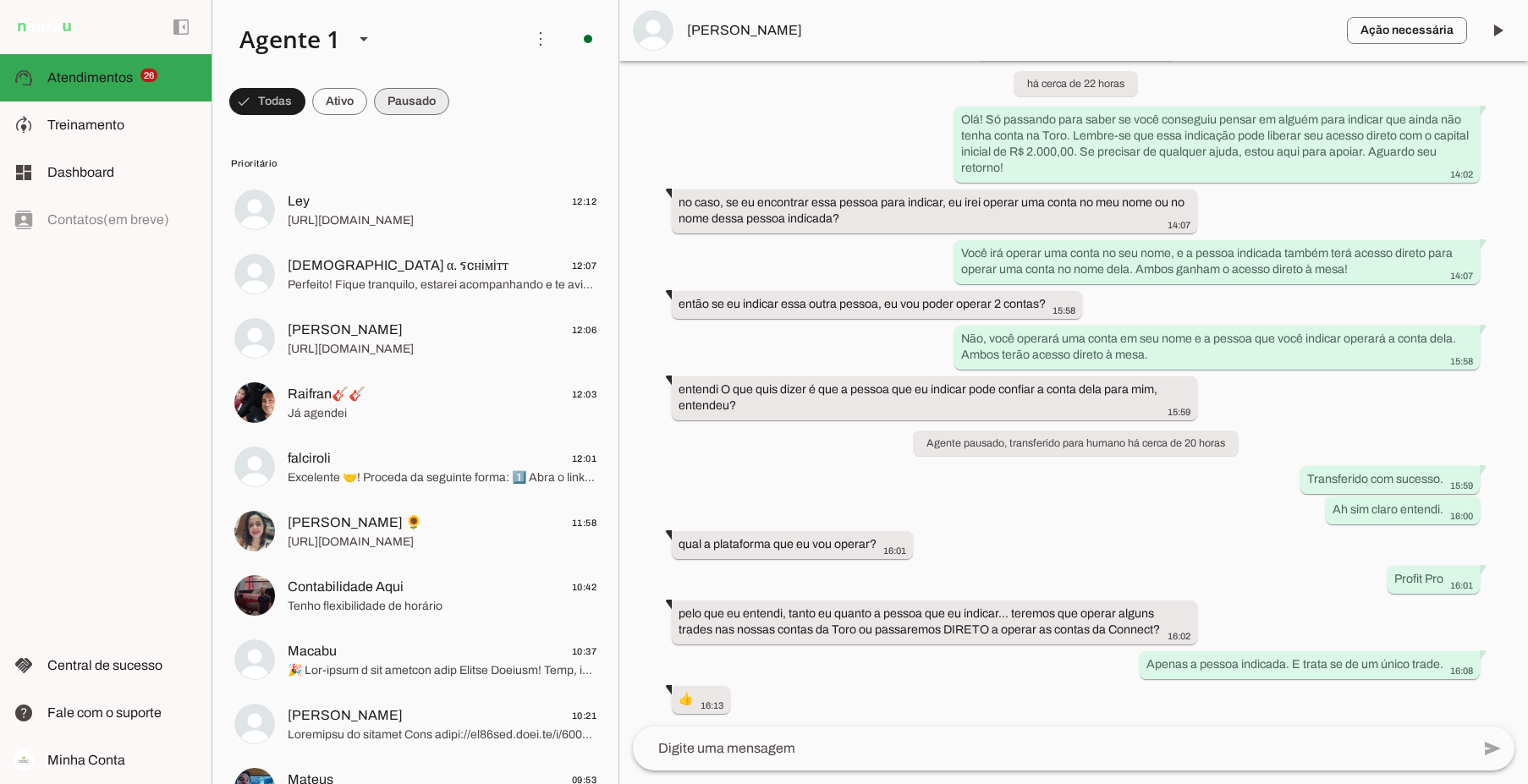
click at [422, 99] on span at bounding box center [411, 101] width 75 height 41
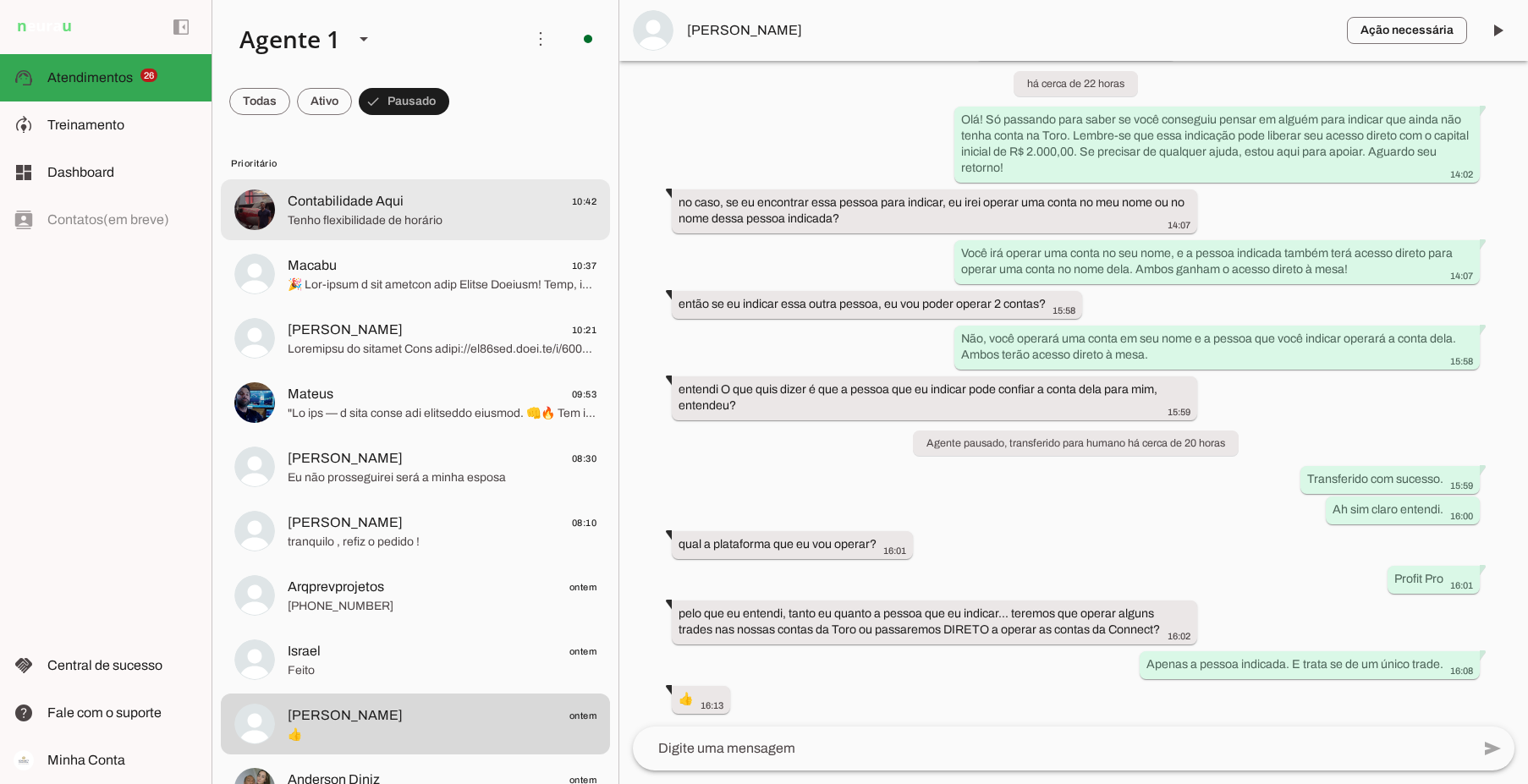
click at [352, 210] on span "Contabilidade Aqui" at bounding box center [345, 201] width 116 height 20
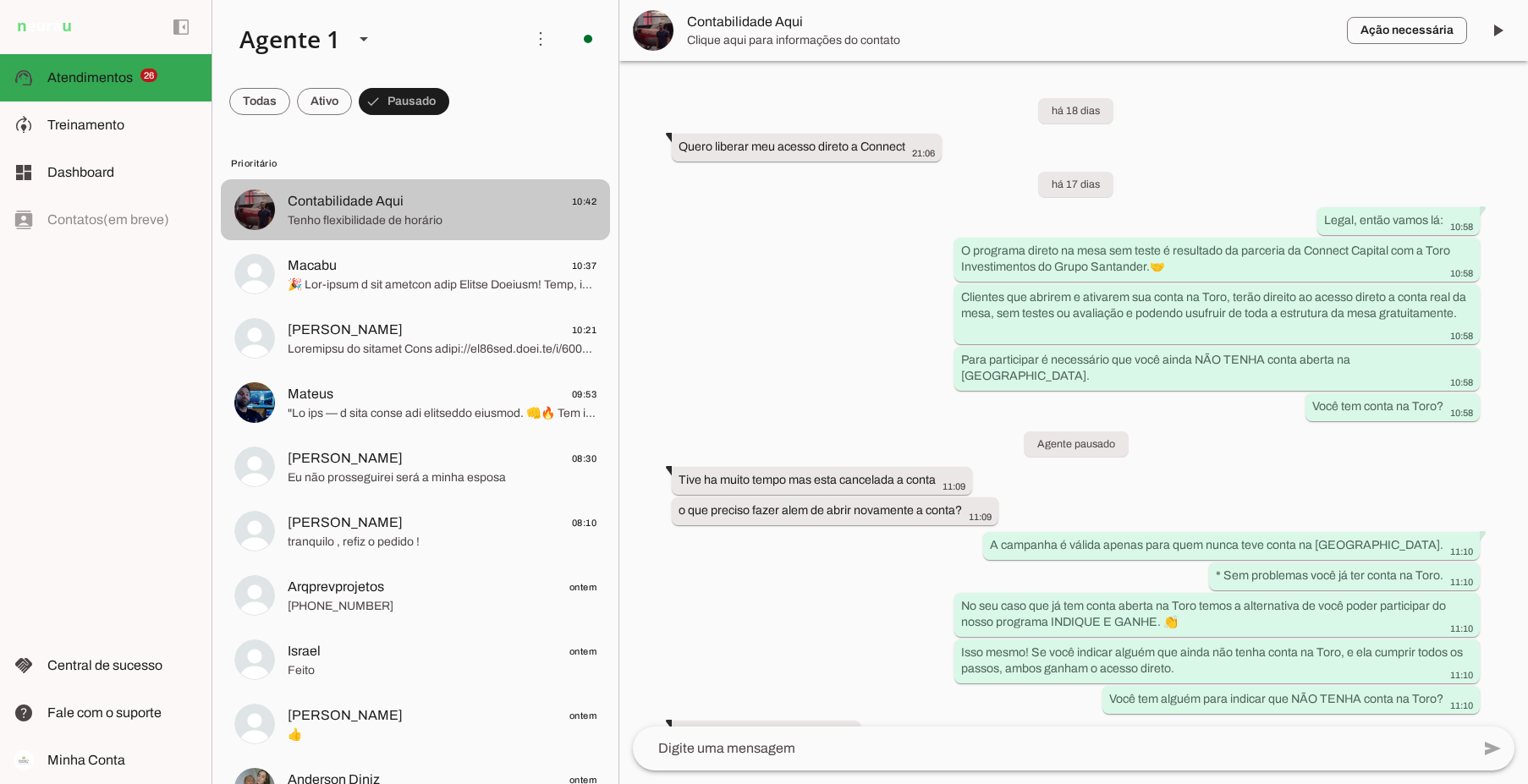
scroll to position [3860, 0]
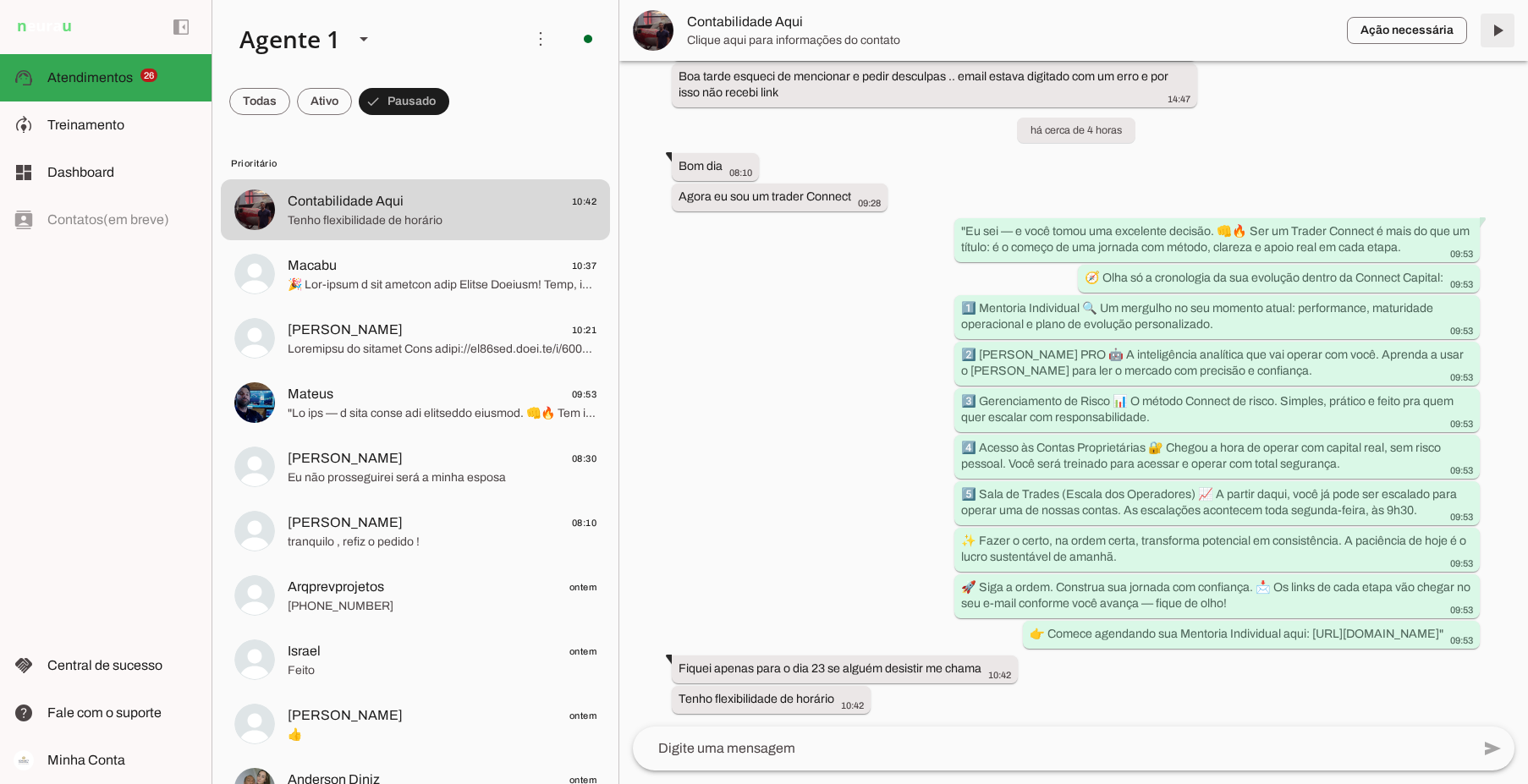
click at [1497, 33] on span at bounding box center [1497, 31] width 41 height 41
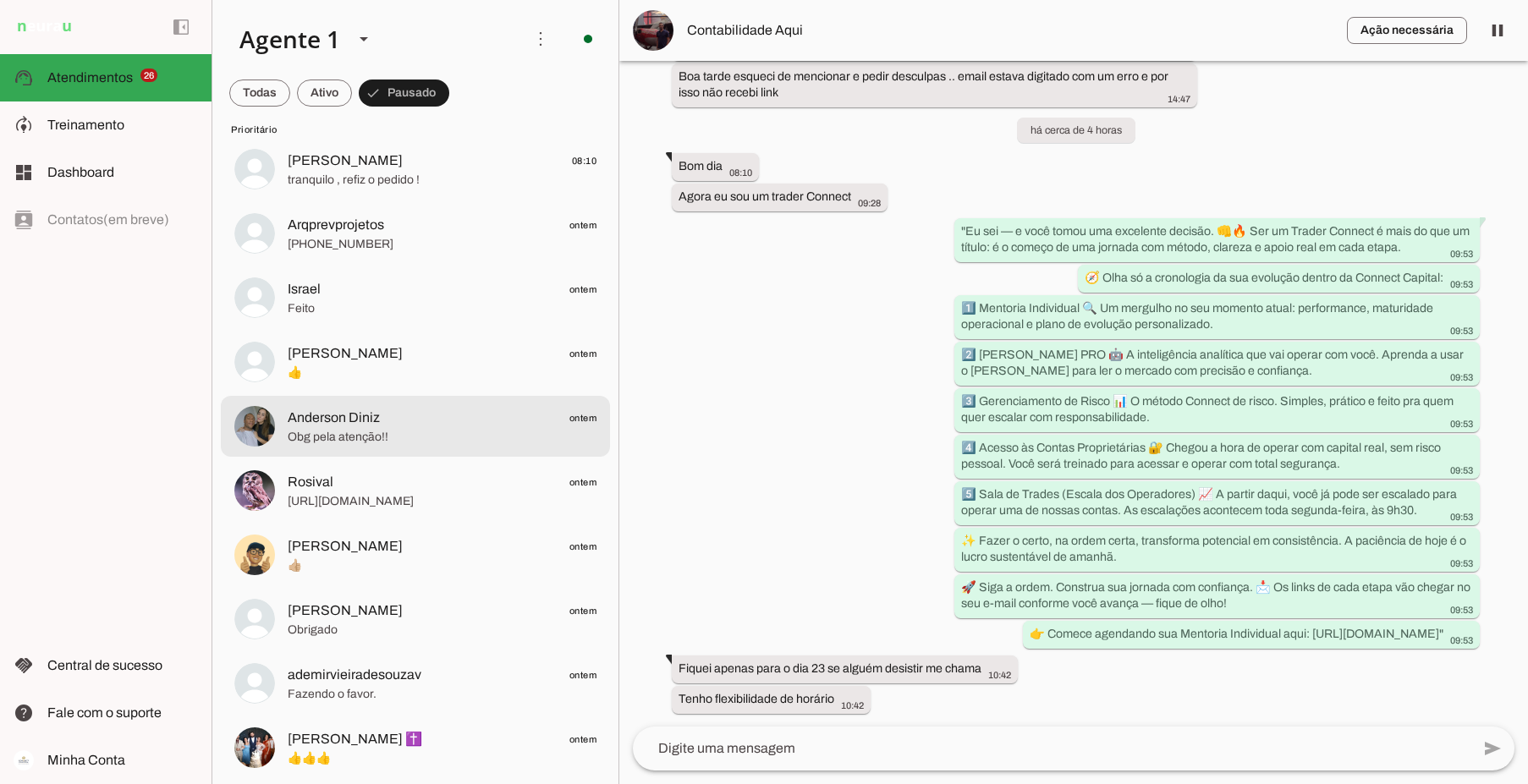
scroll to position [338, 0]
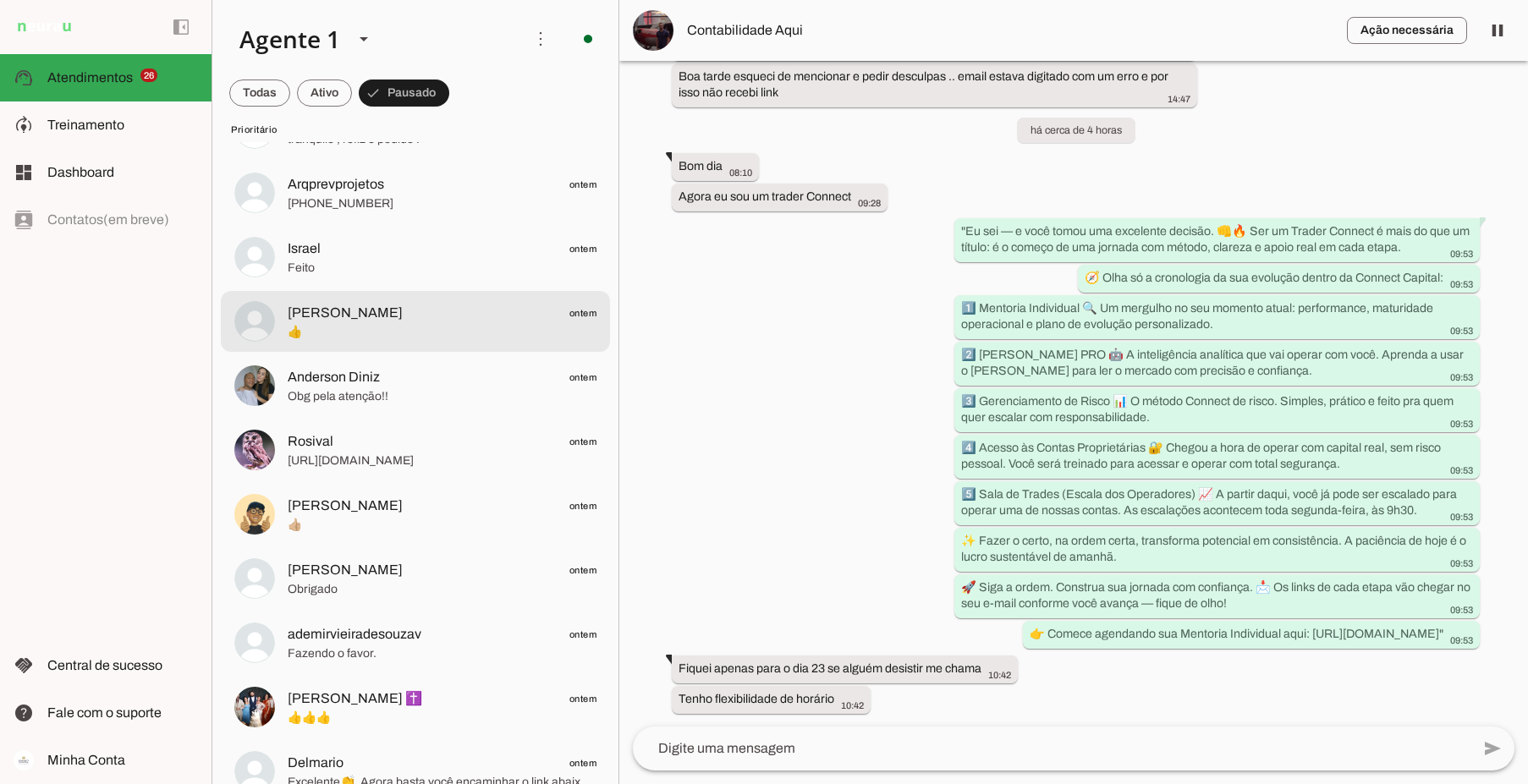
click at [424, 324] on span "👍" at bounding box center [441, 332] width 308 height 17
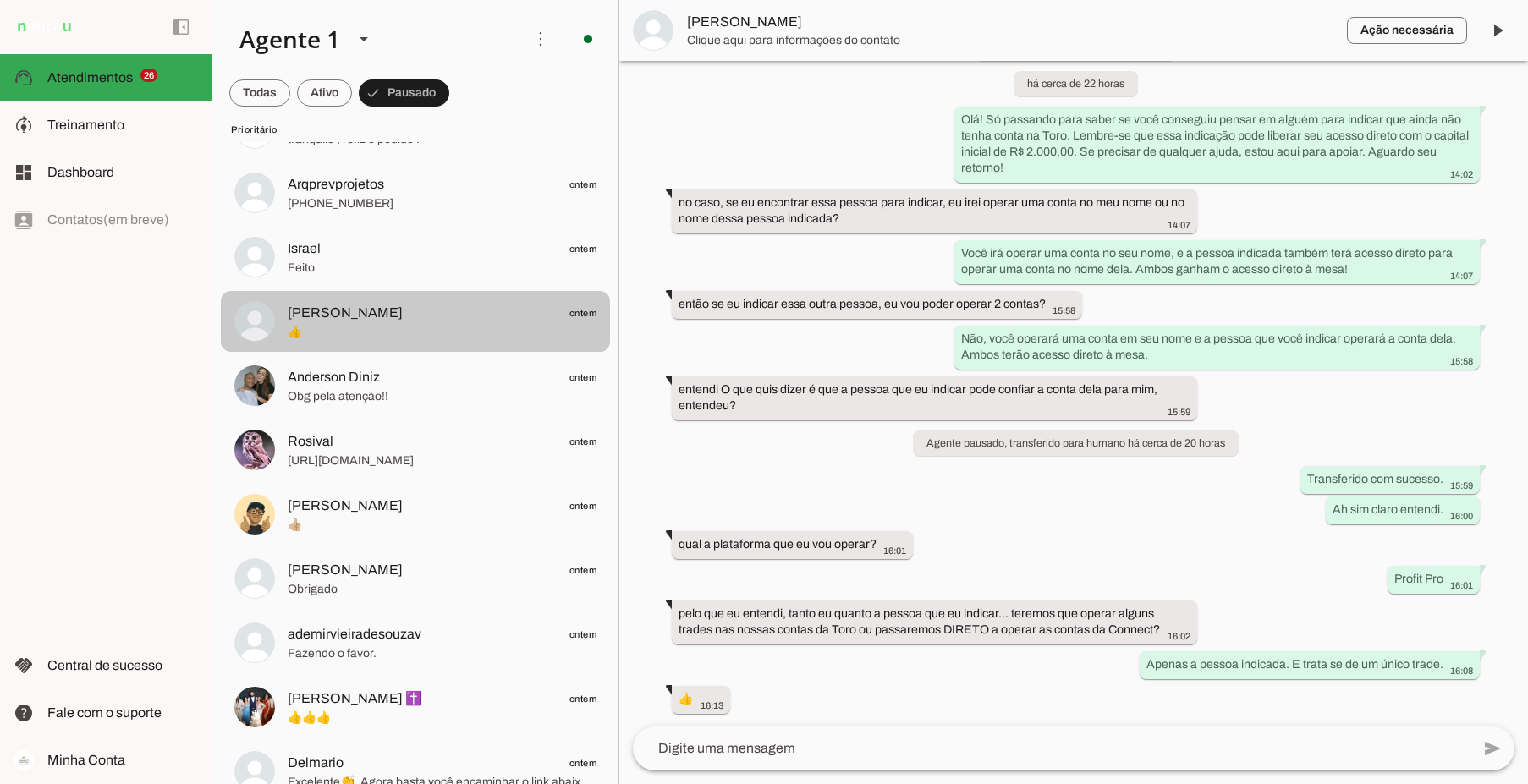
scroll to position [1902, 0]
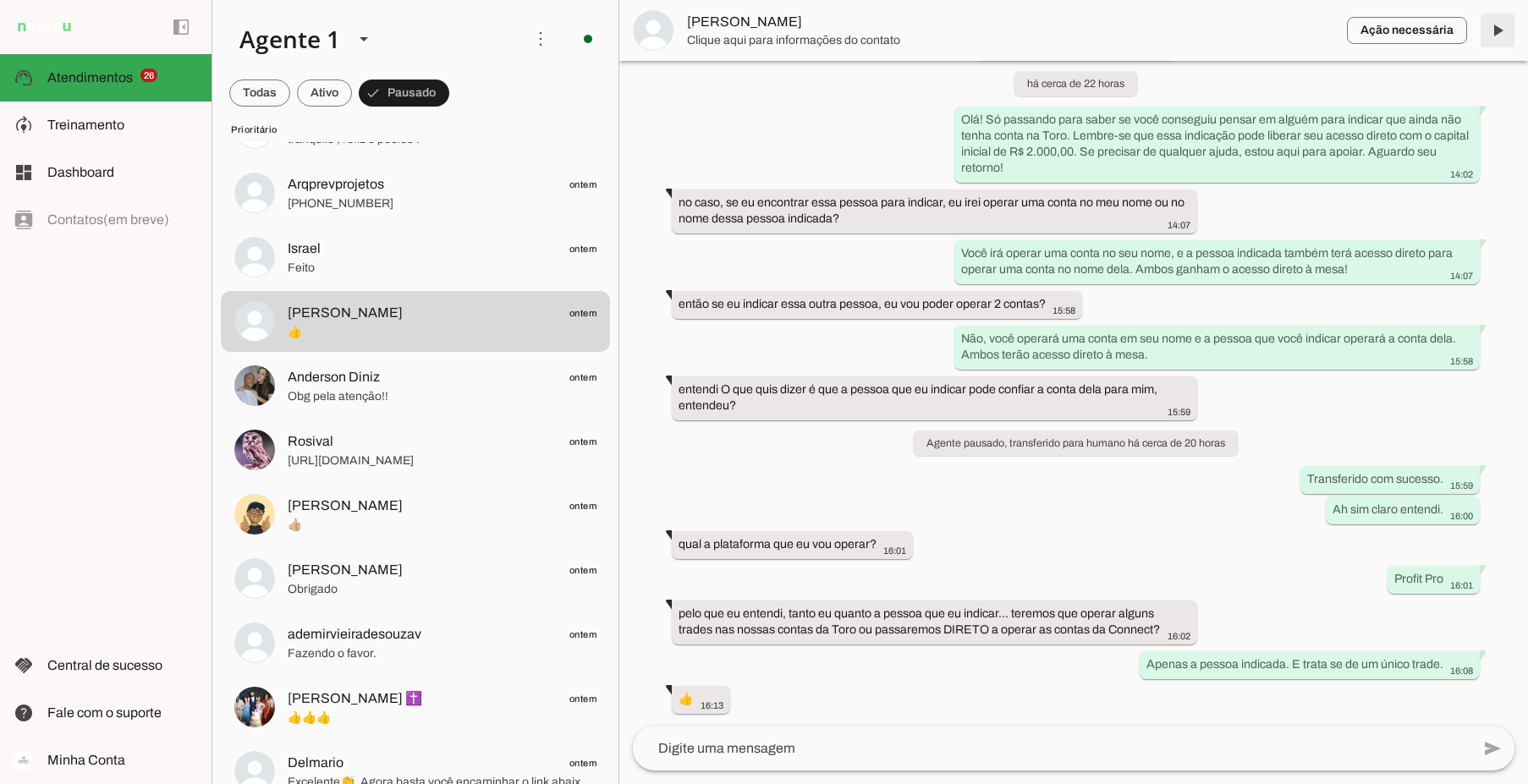
click at [1495, 33] on span at bounding box center [1497, 31] width 41 height 41
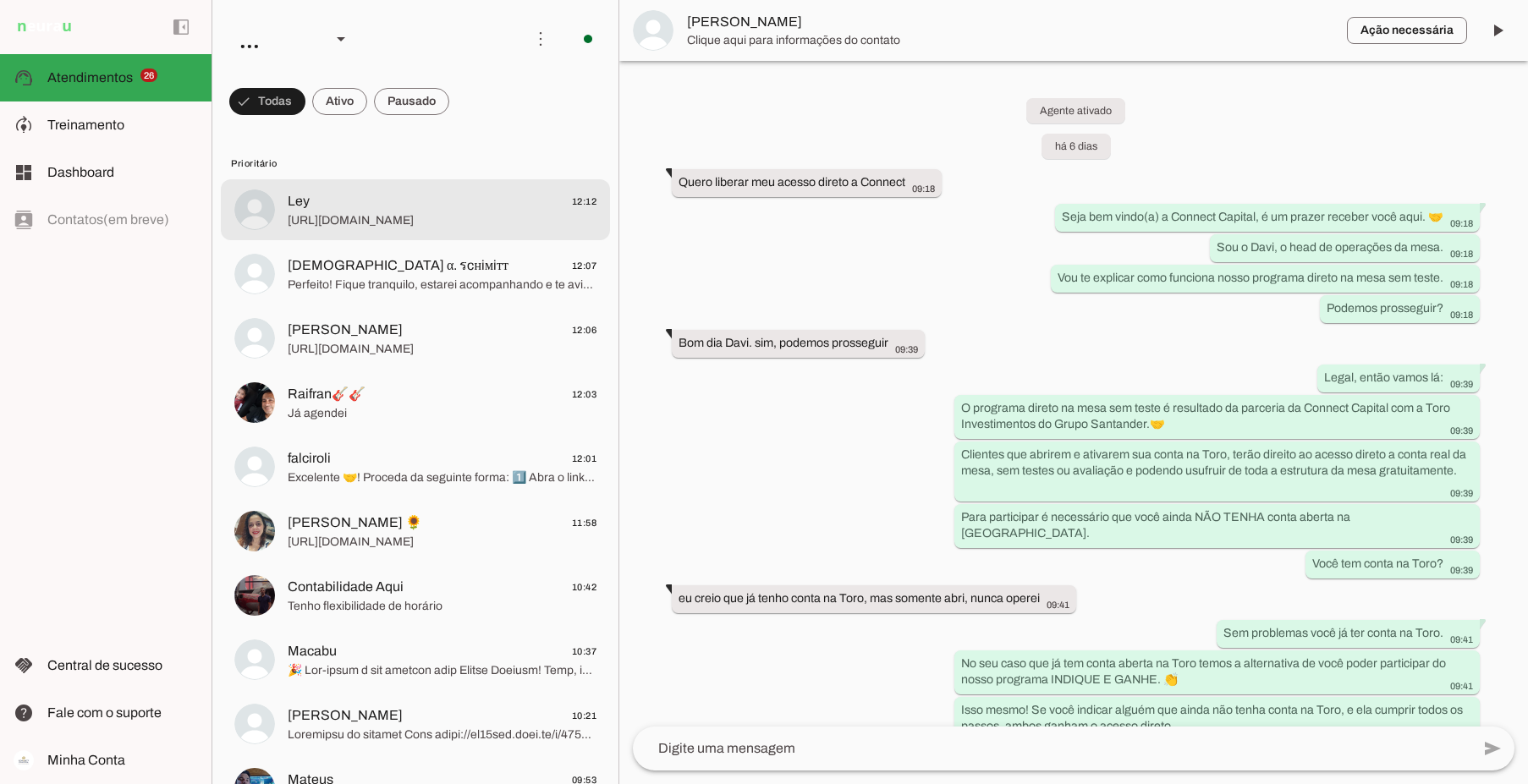
scroll to position [1902, 0]
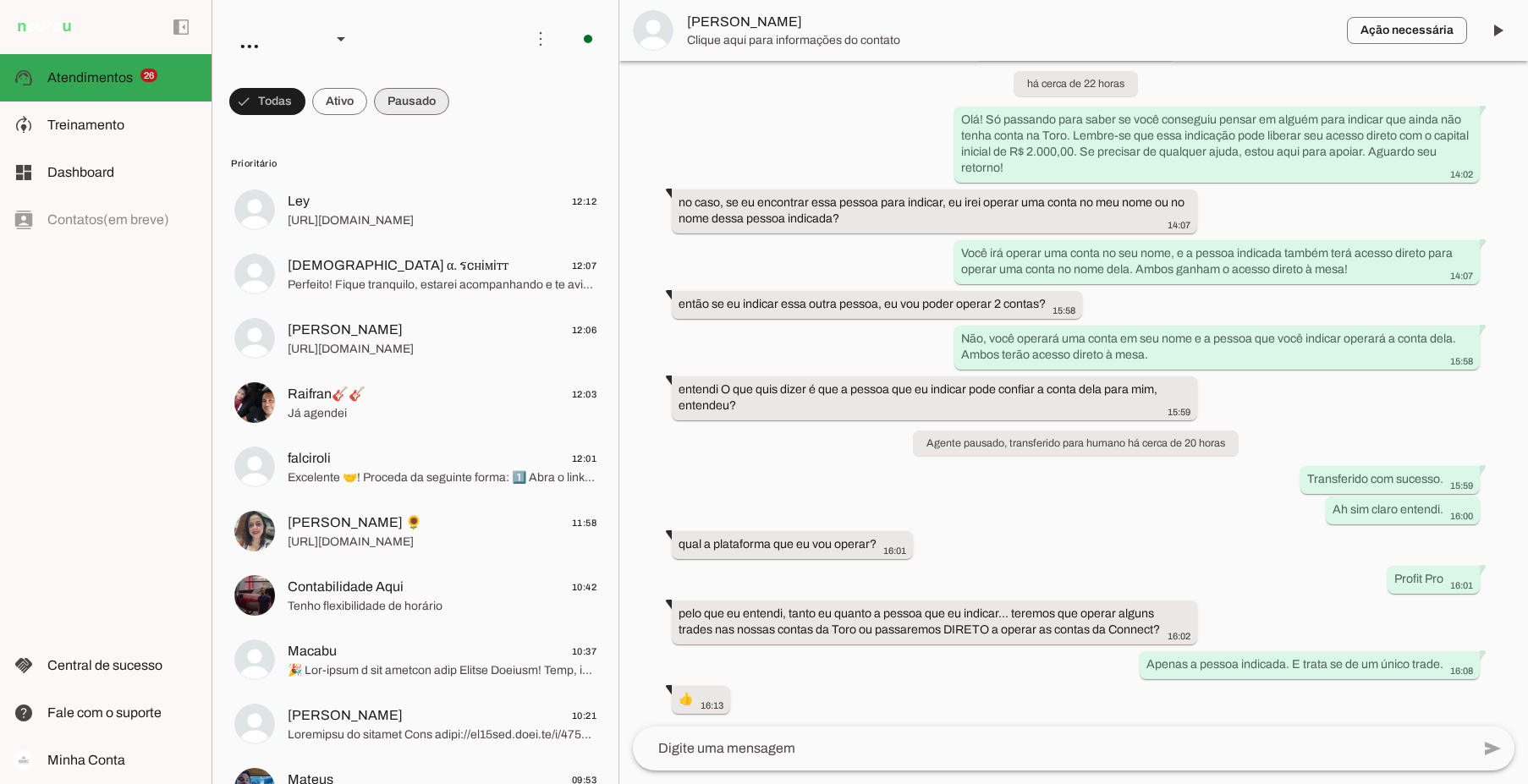
click at [415, 106] on span at bounding box center [411, 101] width 75 height 41
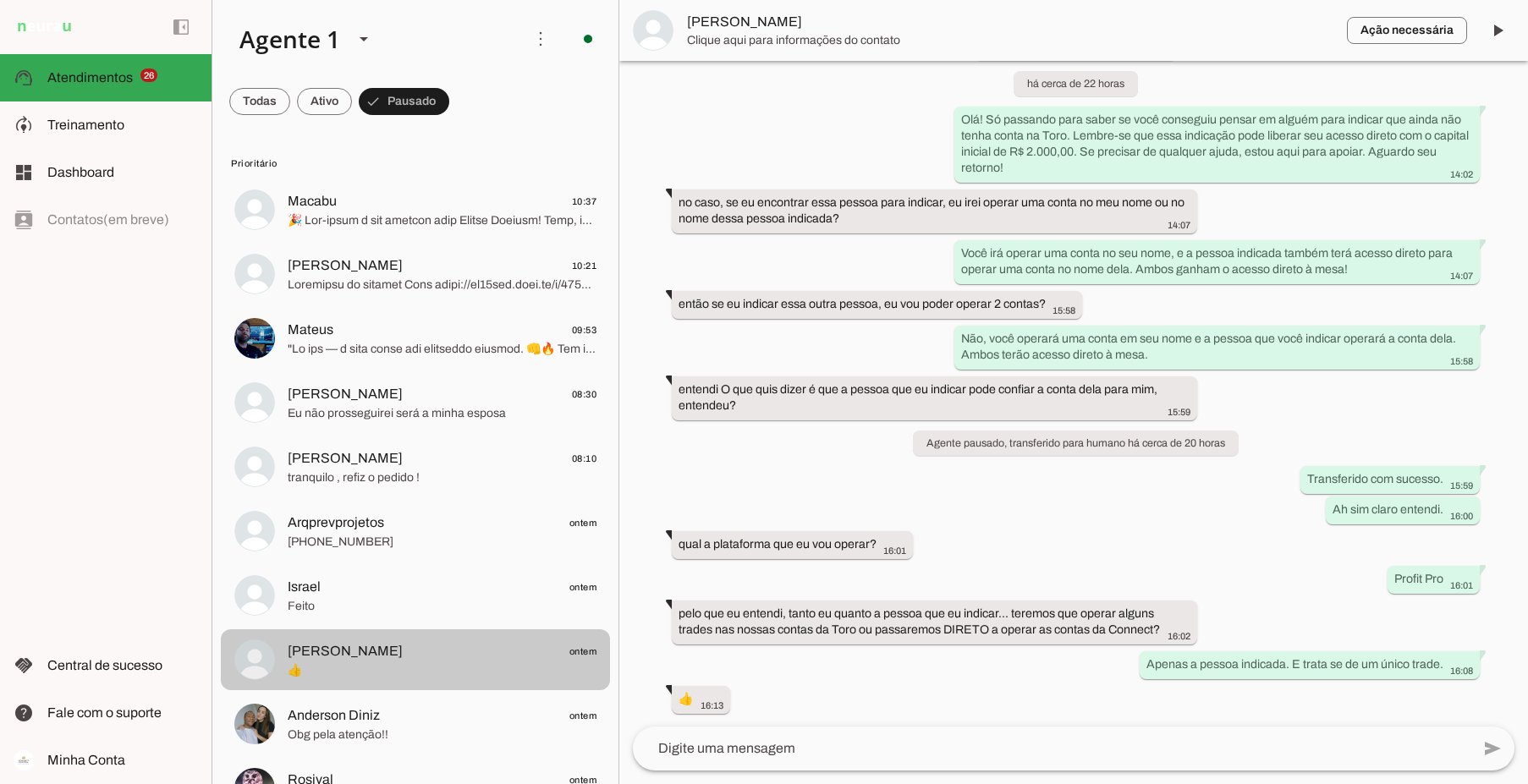
click at [338, 666] on span "👍" at bounding box center [441, 670] width 308 height 17
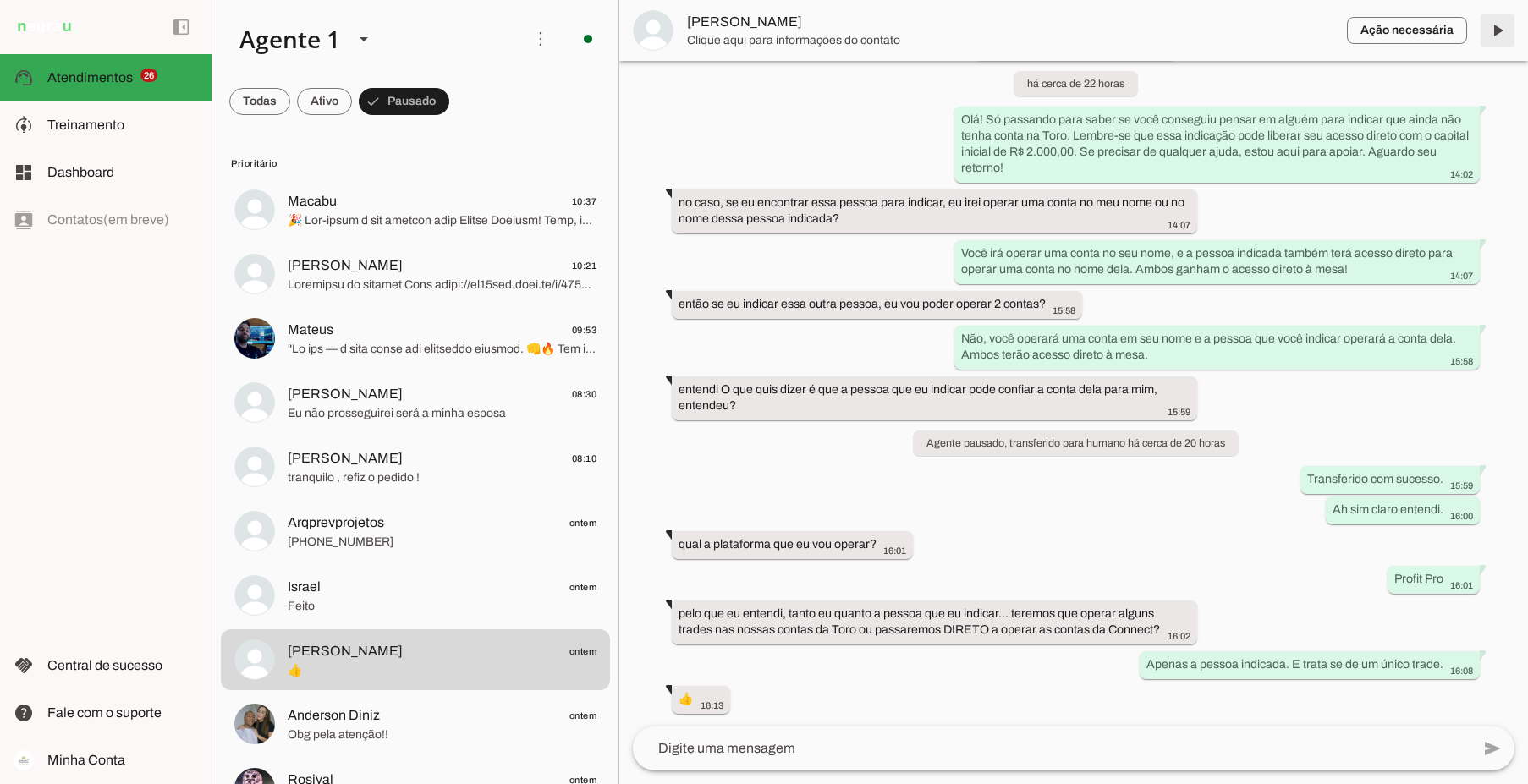
click at [1498, 31] on span at bounding box center [1497, 31] width 41 height 41
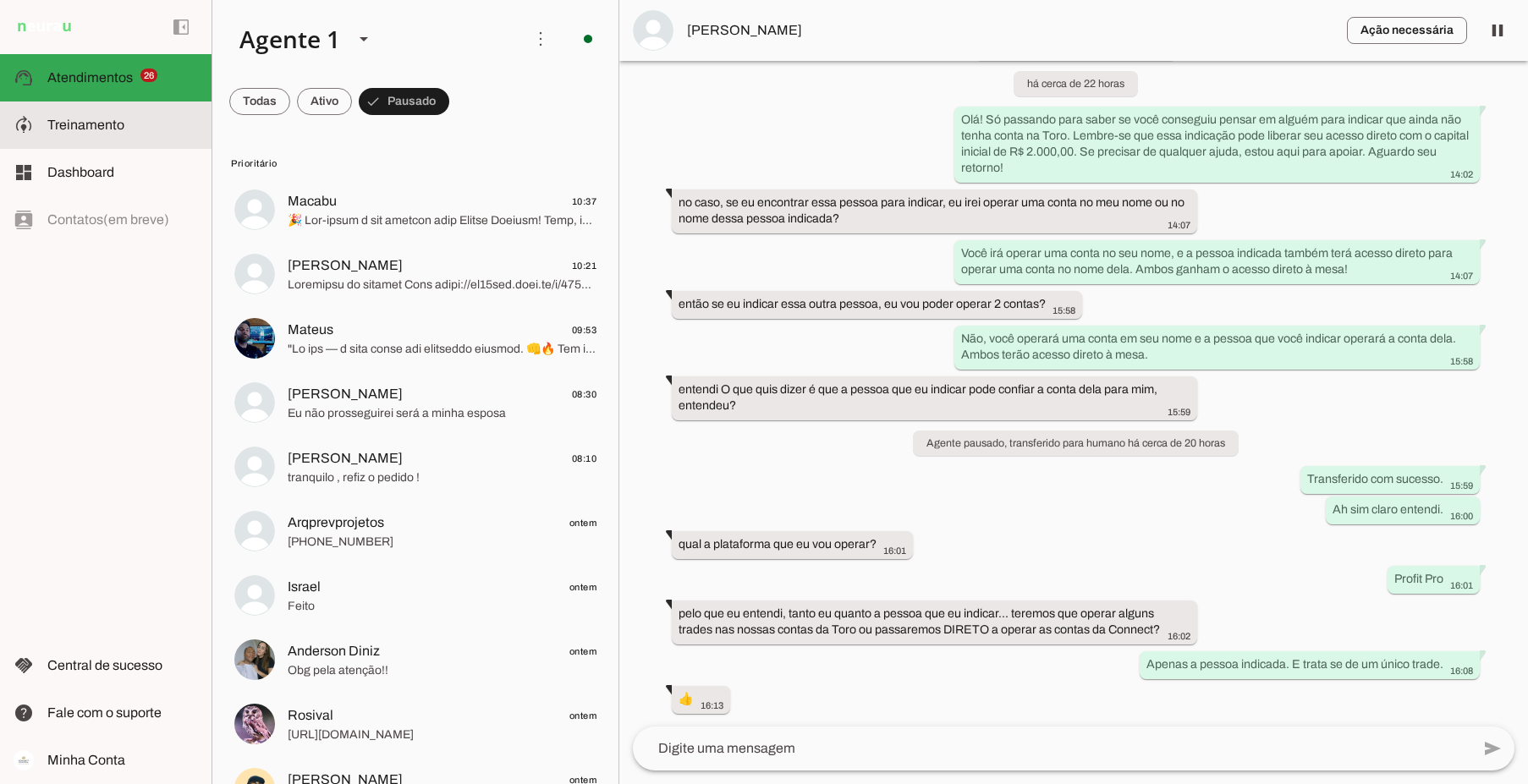
click at [101, 122] on span "Treinamento" at bounding box center [85, 124] width 77 height 14
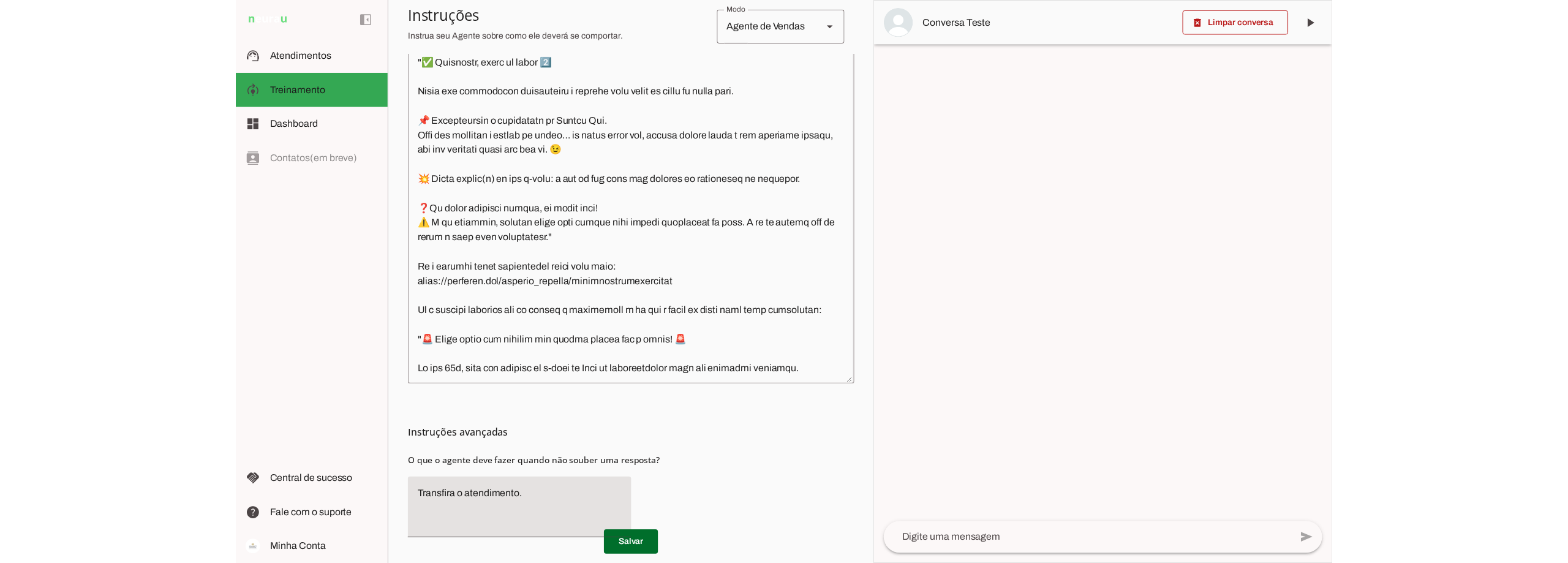
scroll to position [1471, 0]
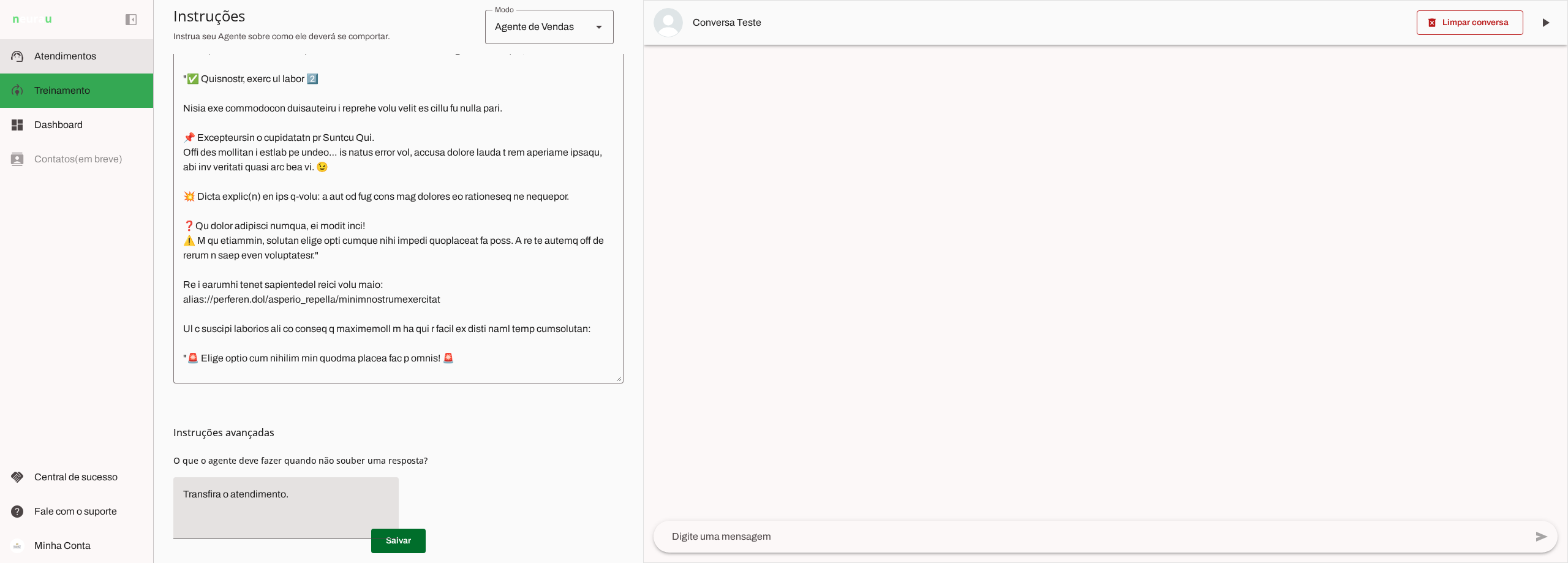
click at [68, 51] on span "Atendimentos" at bounding box center [65, 56] width 62 height 10
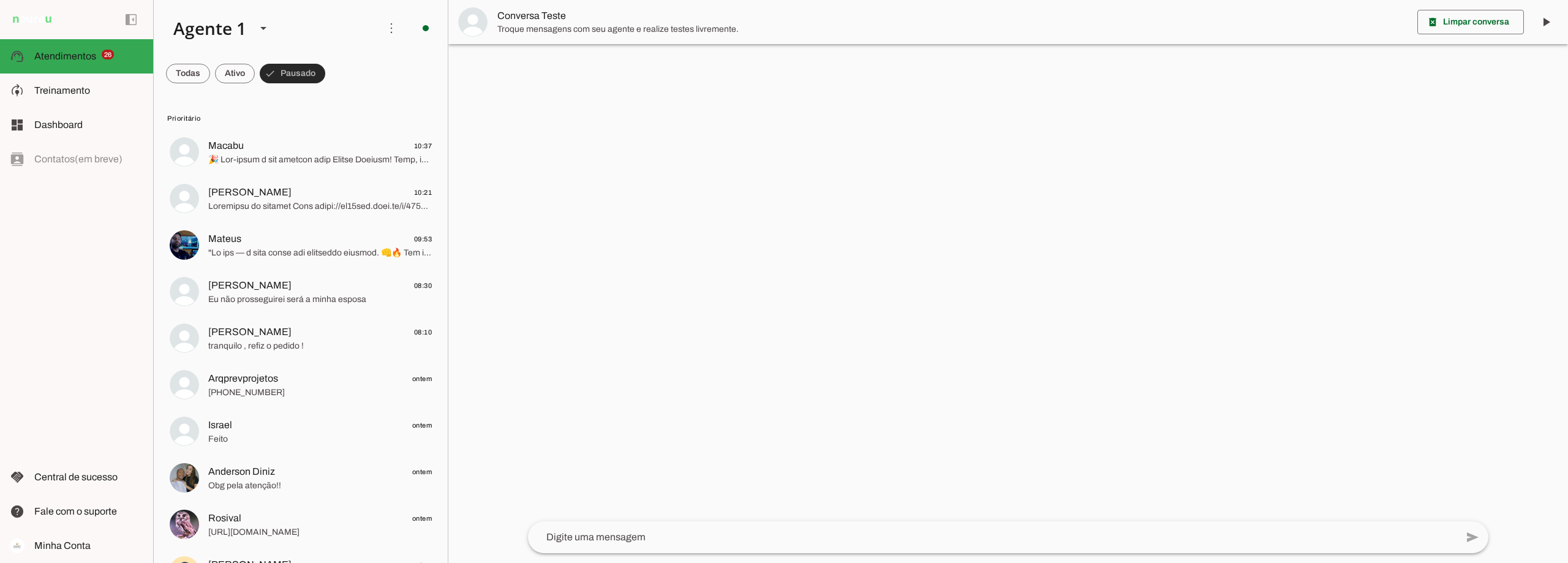
click at [0, 0] on span at bounding box center [0, 0] width 0 height 0
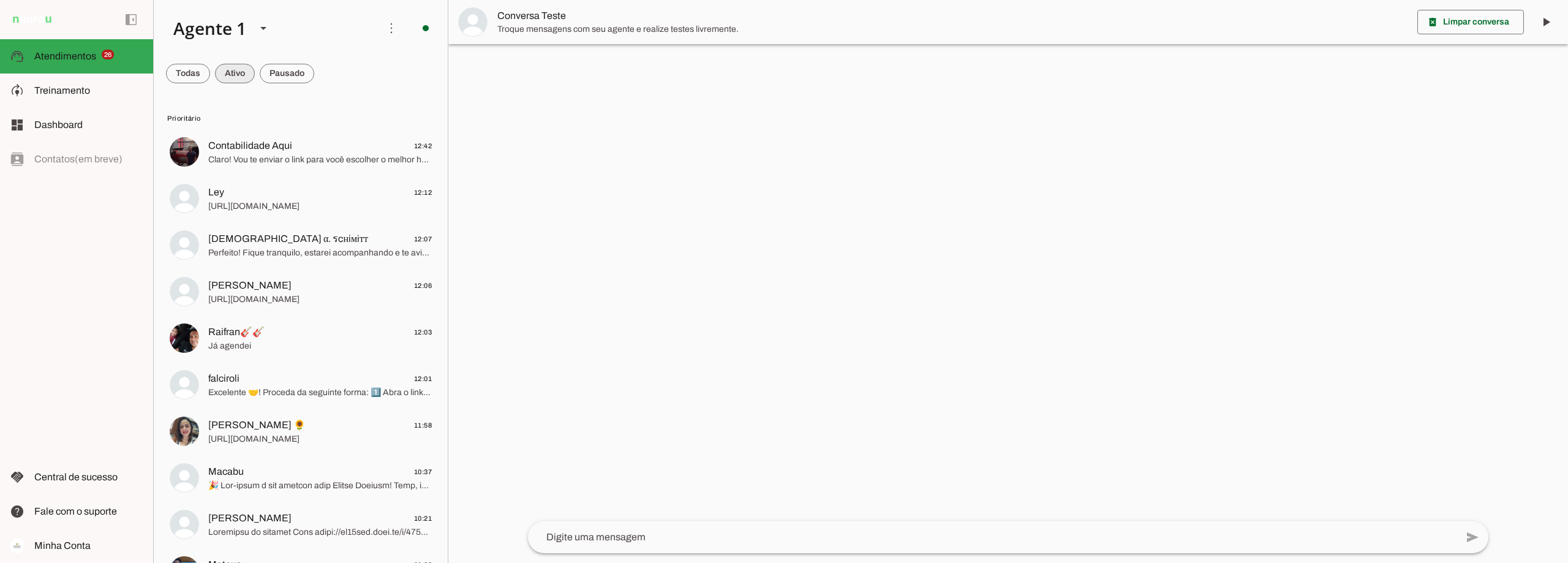
click at [239, 64] on span at bounding box center [235, 73] width 40 height 29
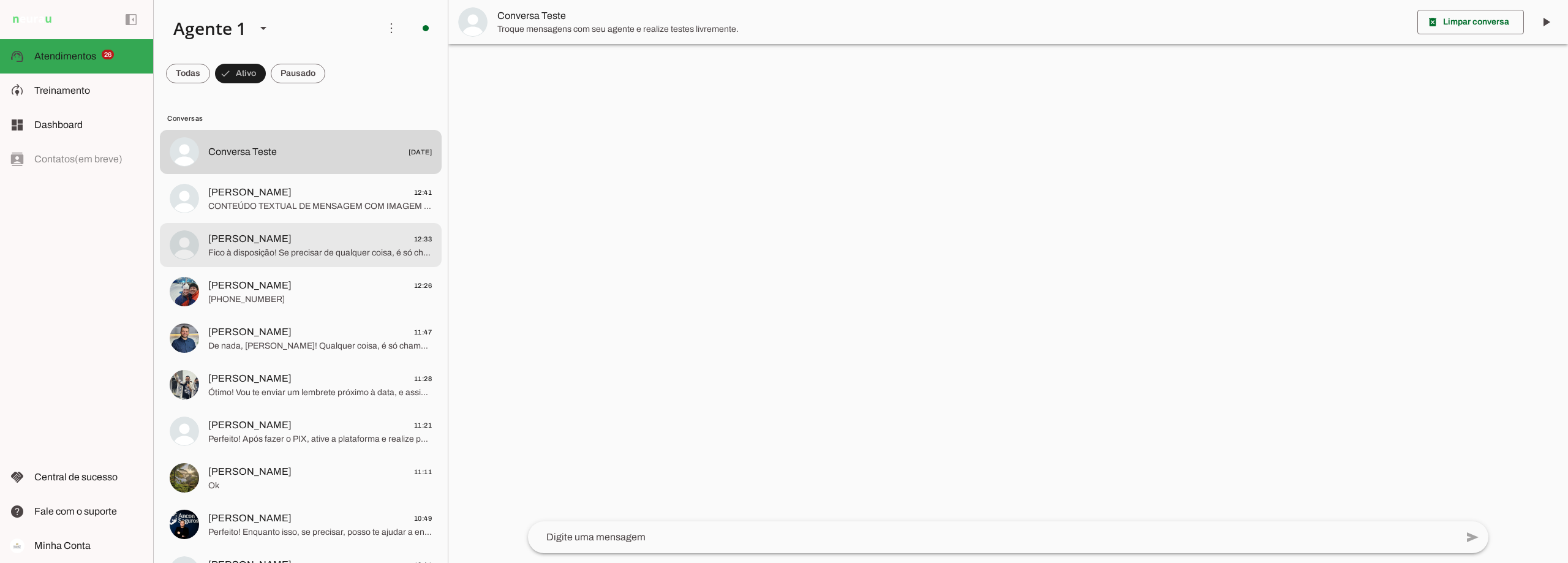
click at [293, 251] on span "Fico à disposição! Se precisar de qualquer coisa, é só chamar. Vamos juntos nes…" at bounding box center [320, 253] width 223 height 12
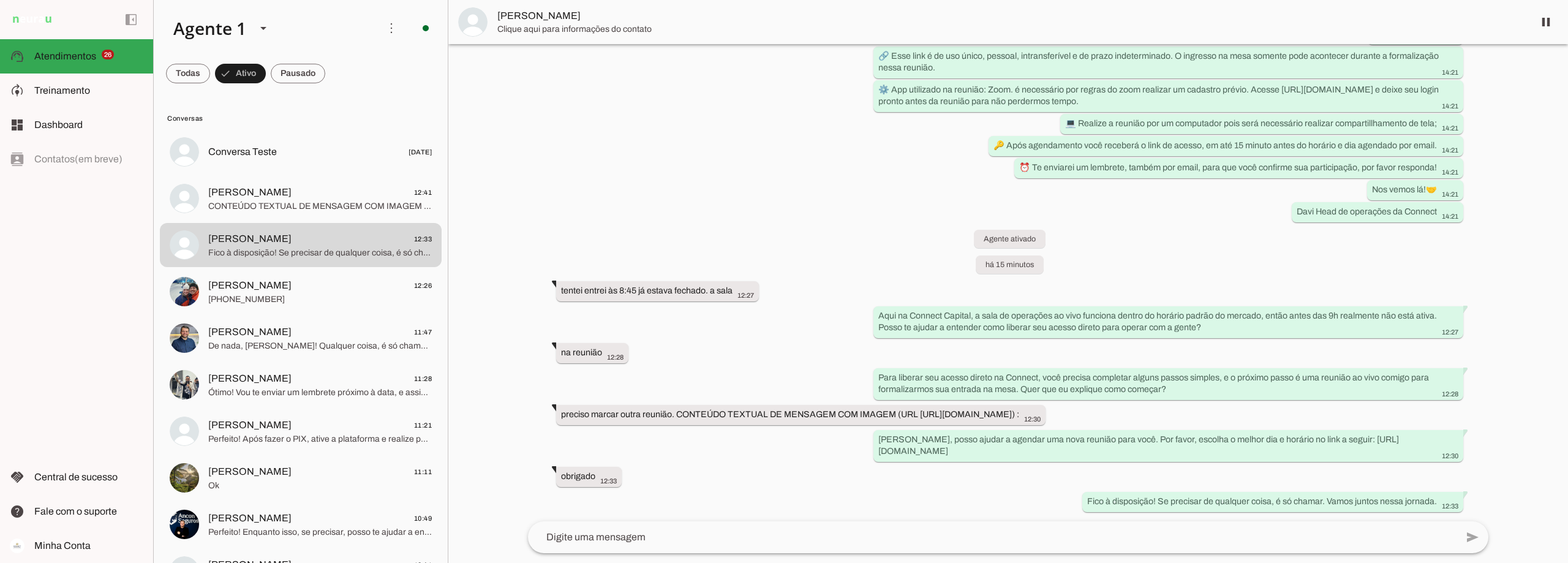
click at [511, 14] on span "claudio" at bounding box center [1010, 15] width 1026 height 15
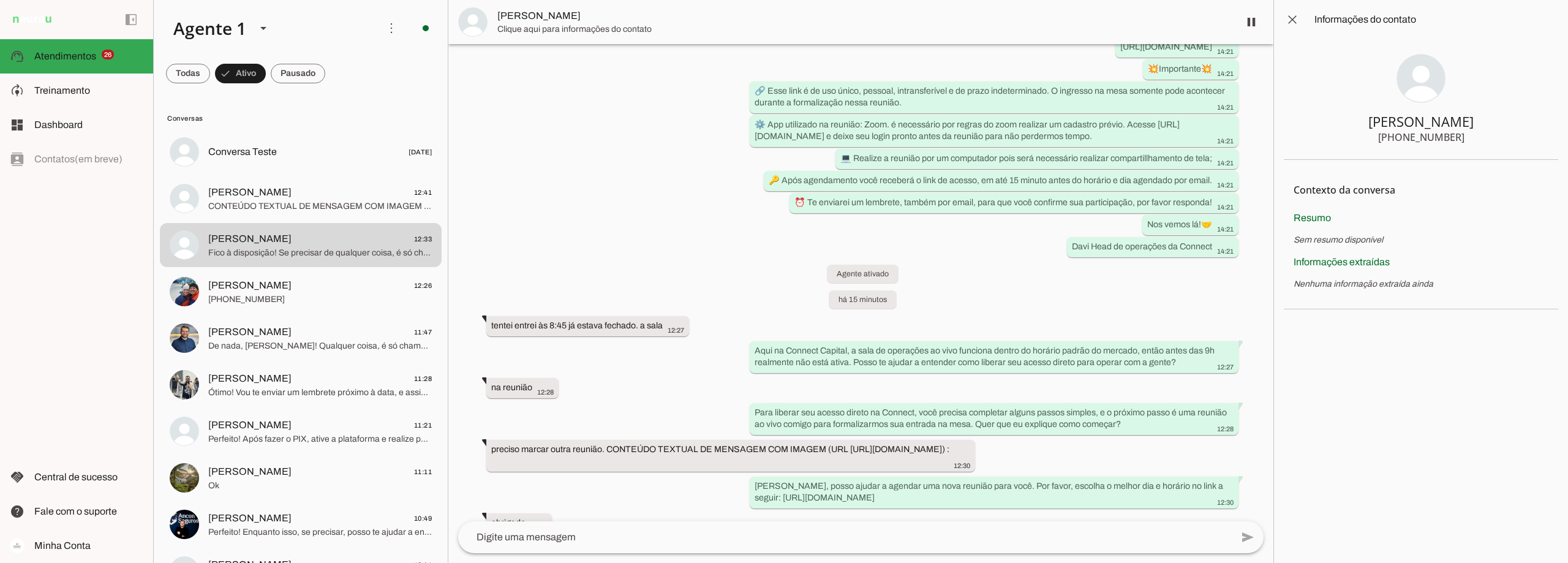
scroll to position [591, 0]
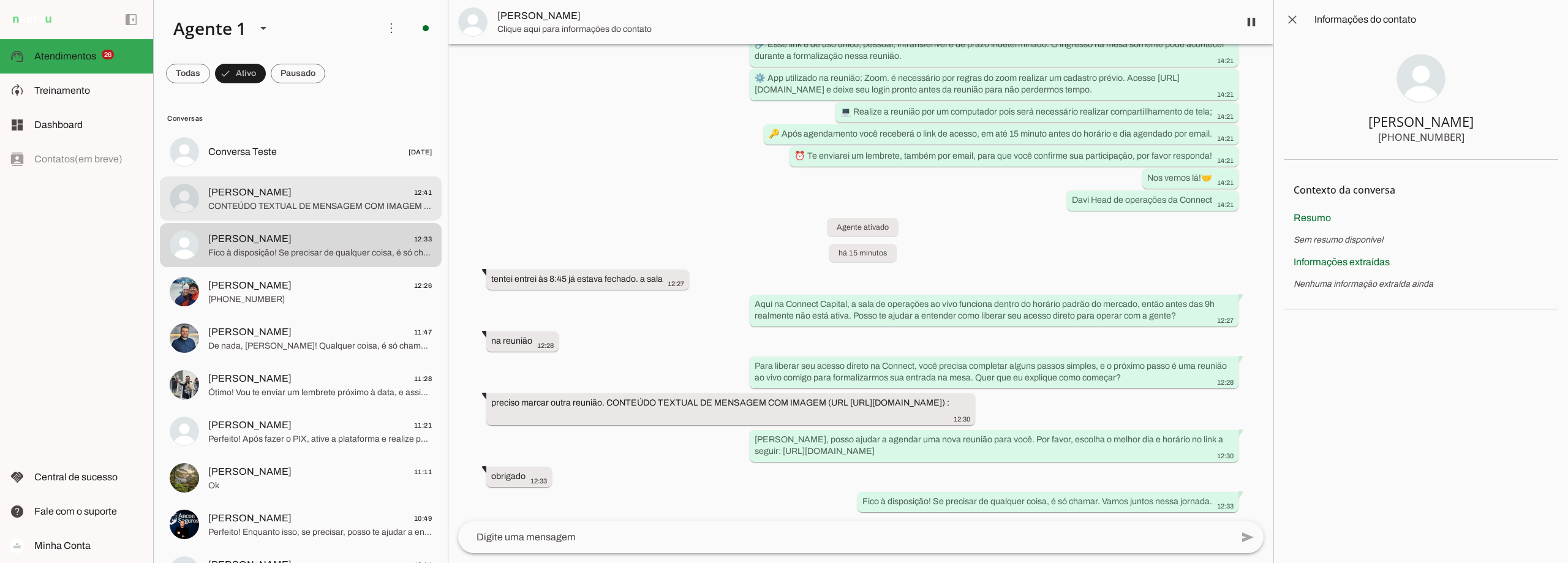
click at [270, 202] on span "CONTEÚDO TEXTUAL DE MENSAGEM COM IMAGEM (URL https://f004.backblazeb2.com/file/…" at bounding box center [320, 206] width 223 height 12
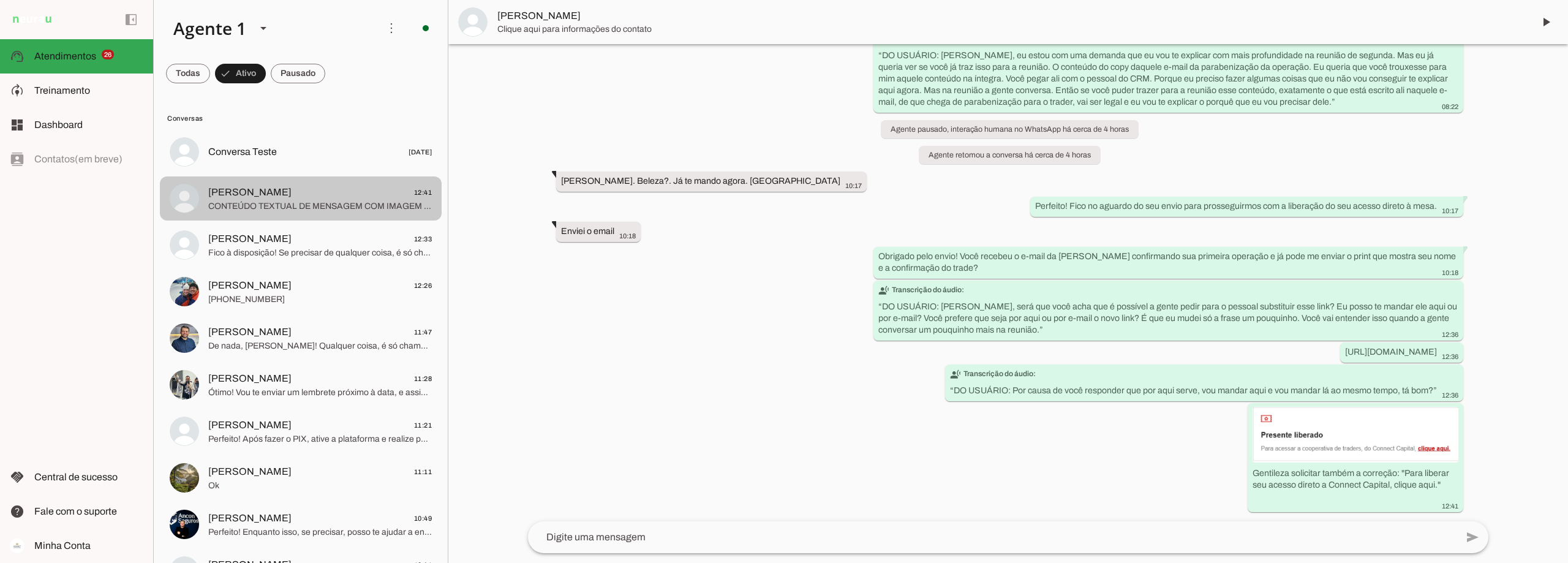
scroll to position [3738, 0]
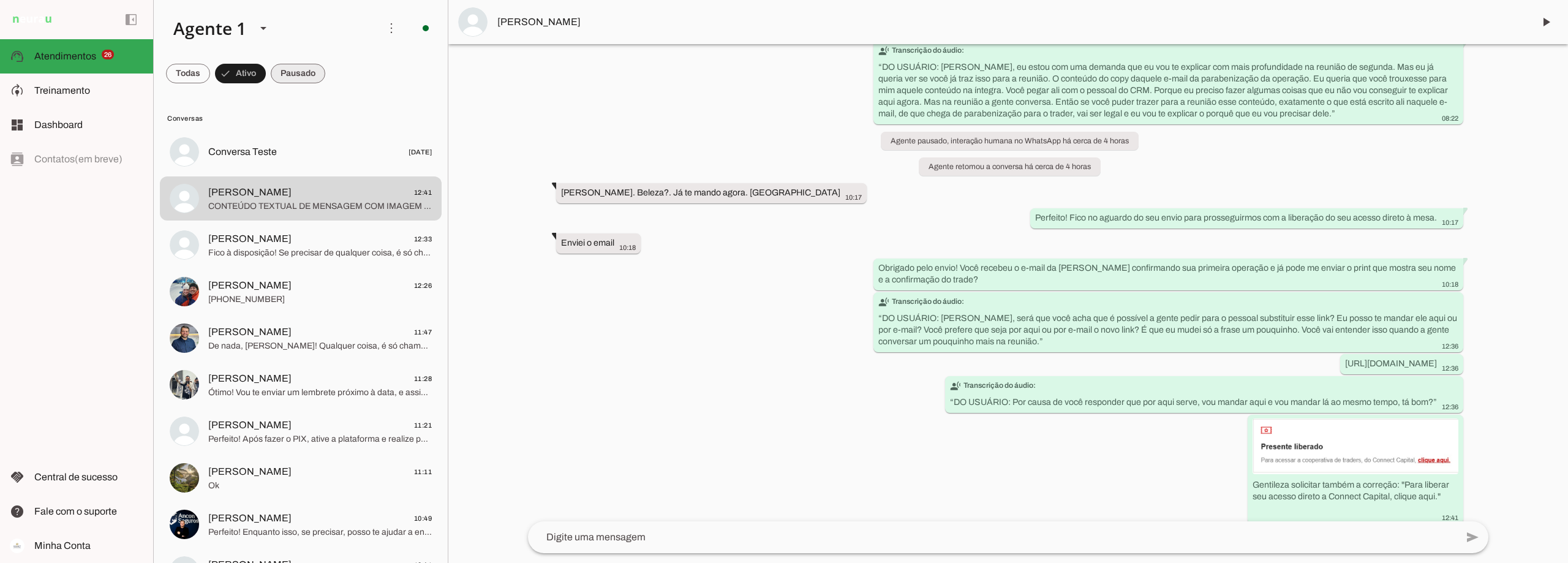
click at [0, 0] on span at bounding box center [0, 0] width 0 height 0
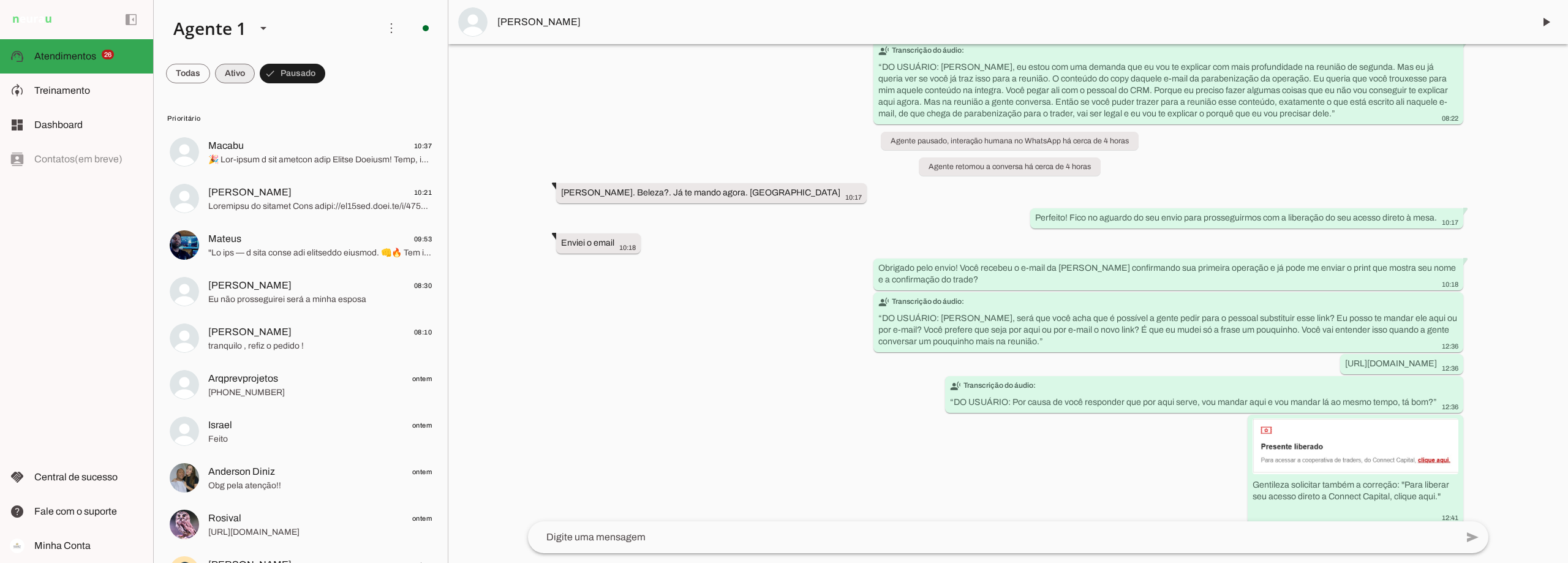
click at [234, 71] on span at bounding box center [235, 73] width 40 height 29
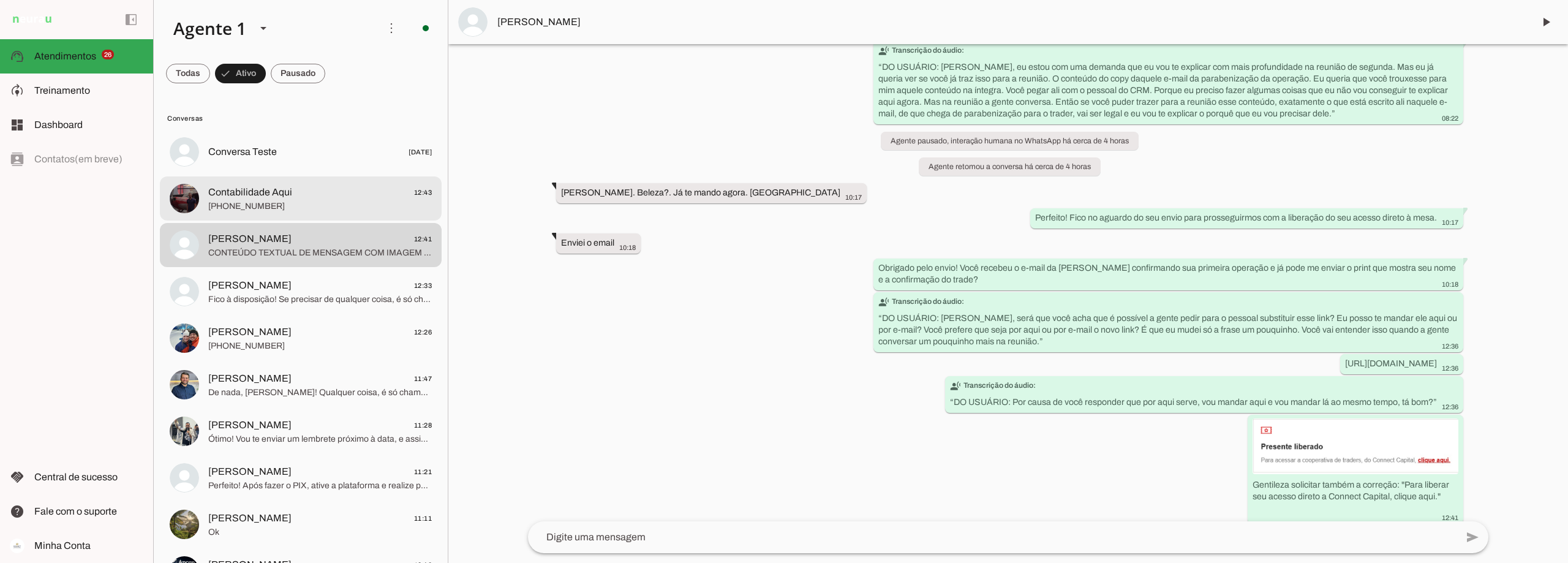
click at [283, 192] on span "Contabilidade Aqui" at bounding box center [250, 192] width 84 height 15
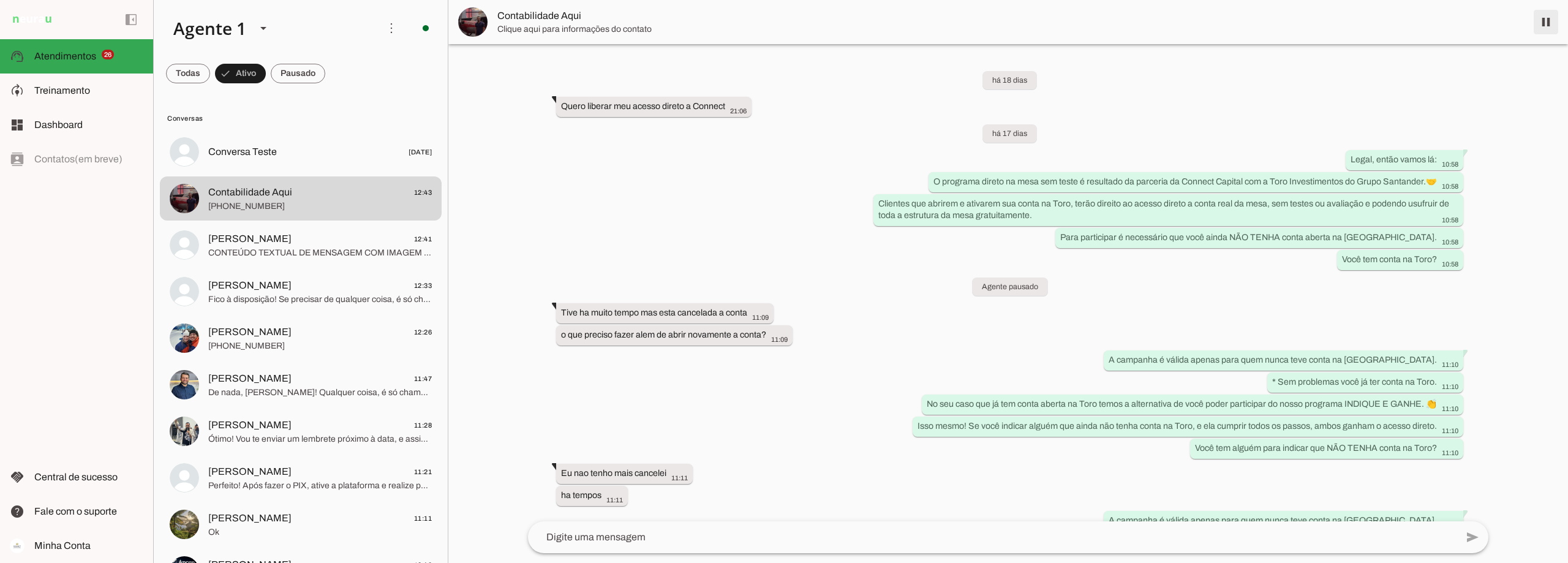
scroll to position [2608, 0]
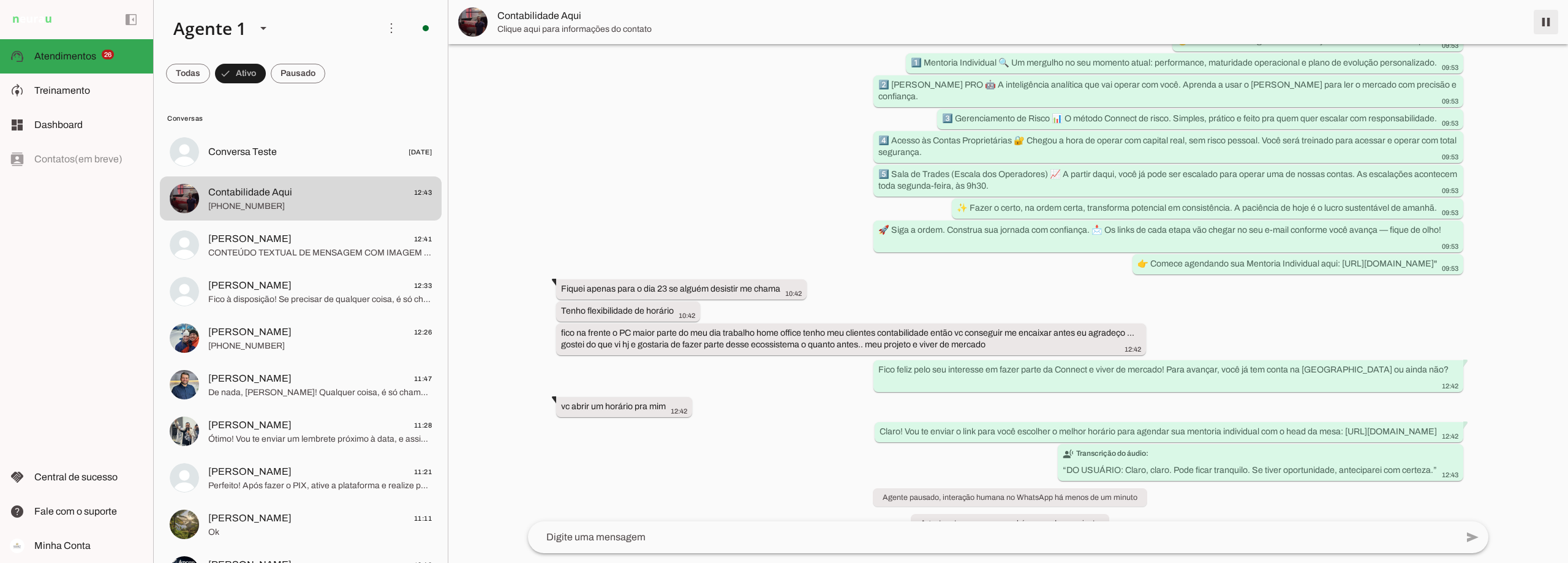
click at [1106, 24] on span at bounding box center [1546, 22] width 29 height 29
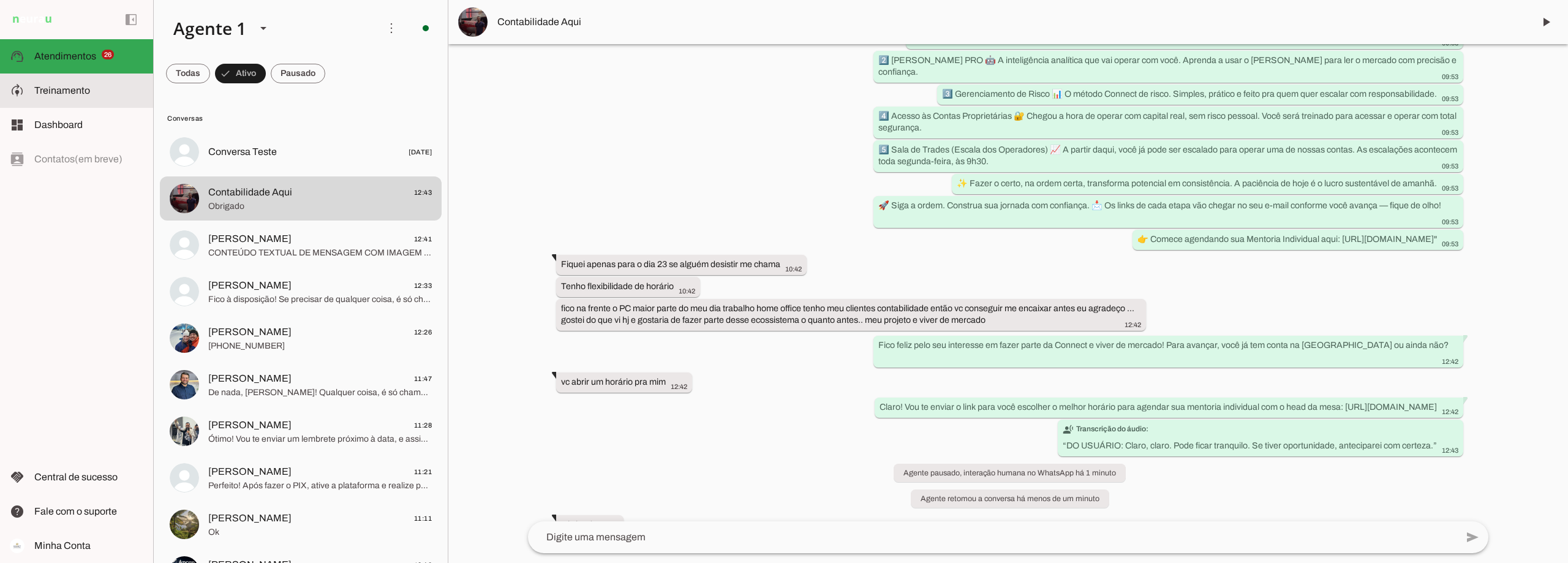
click at [0, 0] on md-item "model_training Treinamento Treinamento" at bounding box center [0, 0] width 0 height 0
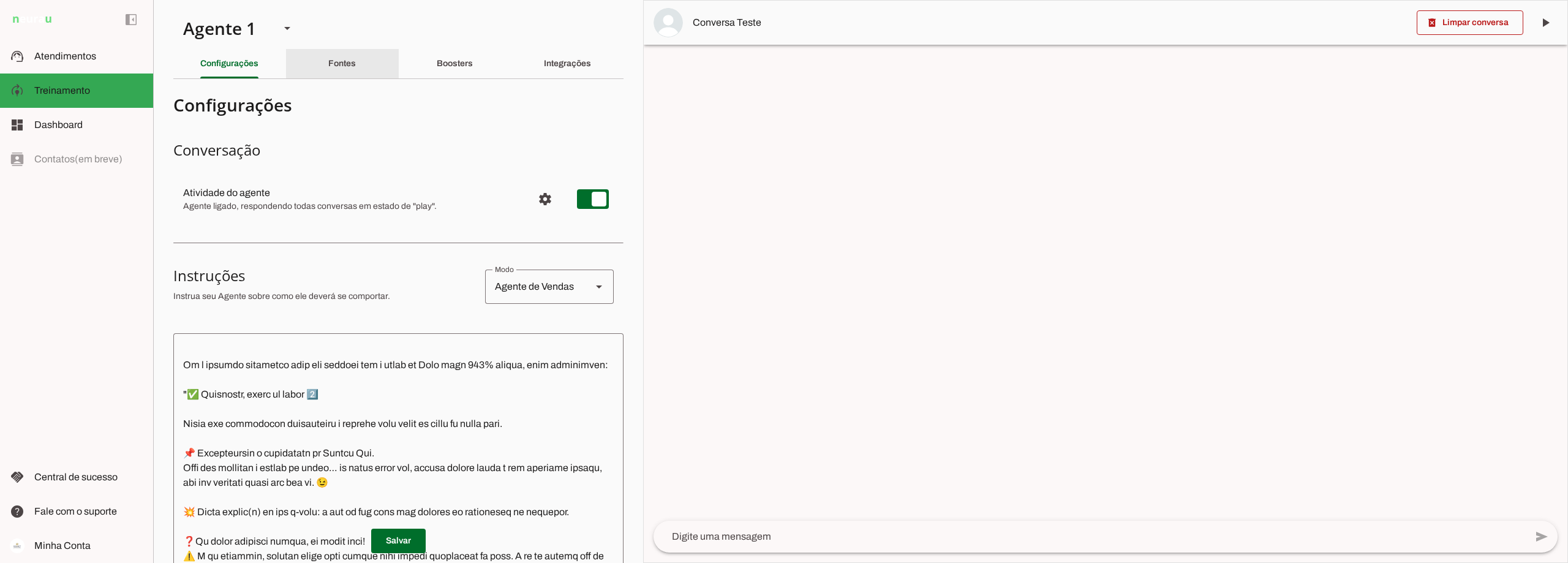
click at [329, 64] on div "Fontes" at bounding box center [342, 64] width 27 height 29
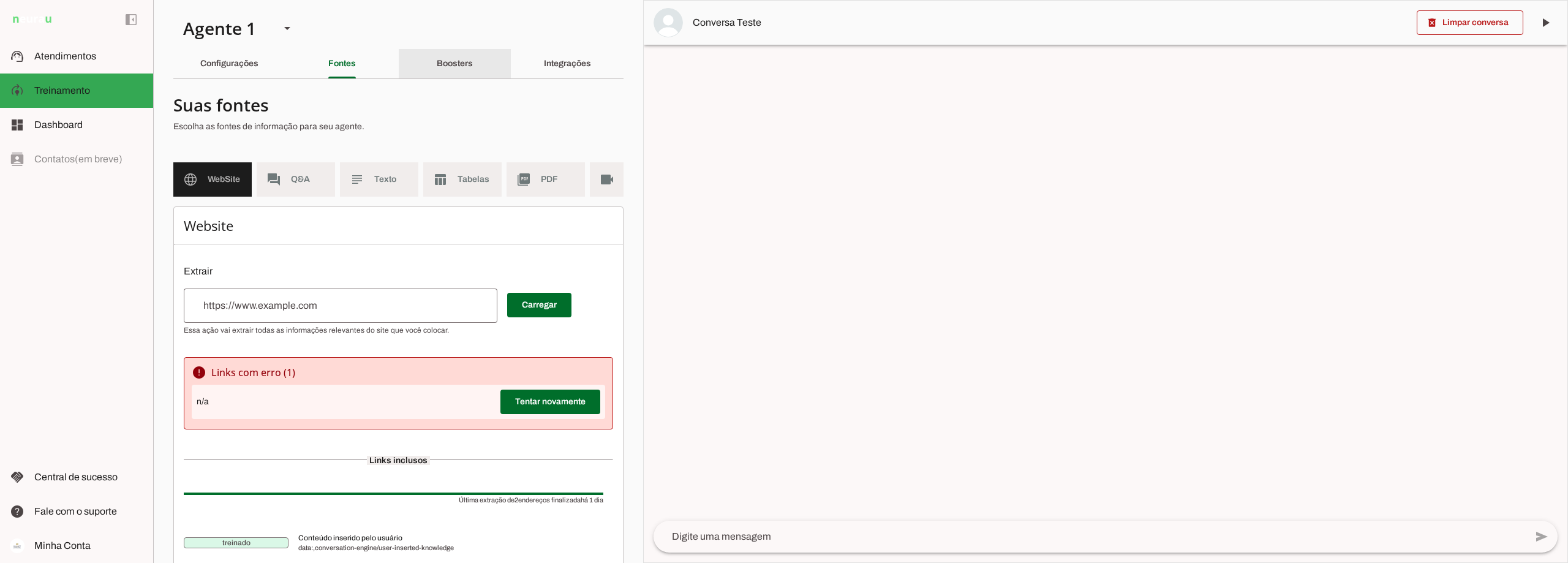
click at [444, 52] on div "Boosters" at bounding box center [455, 64] width 36 height 29
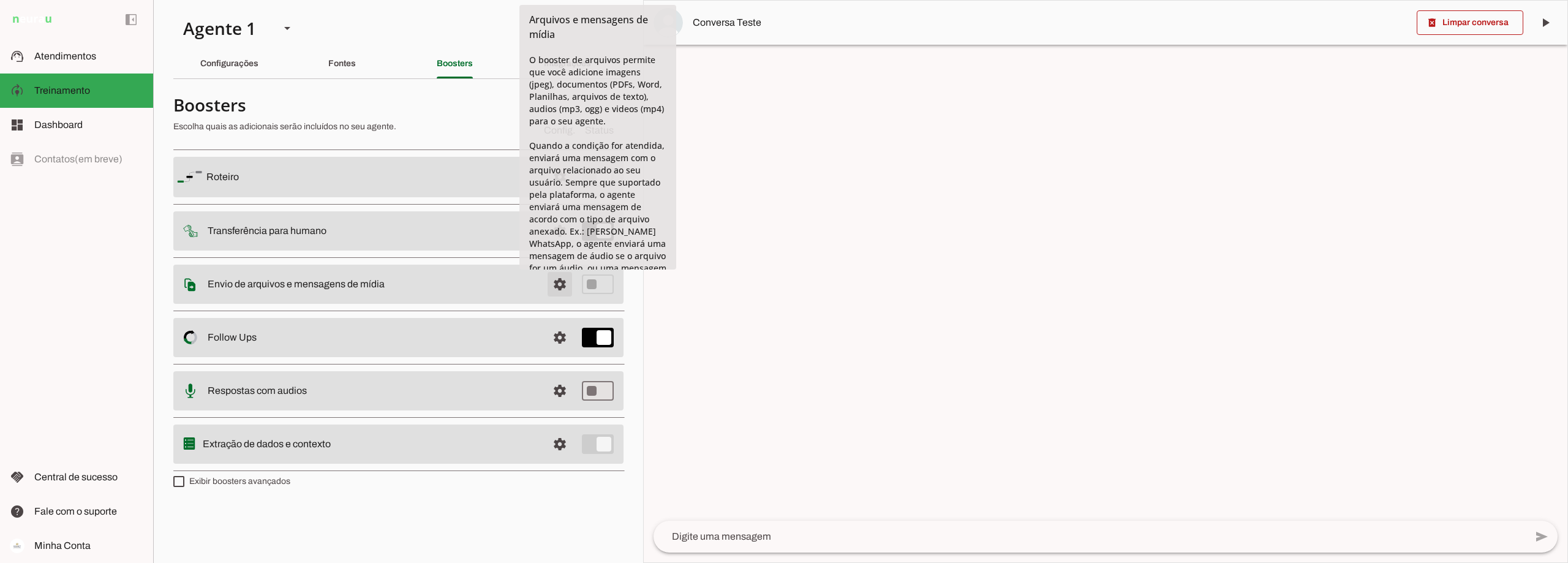
click at [561, 285] on span at bounding box center [560, 284] width 29 height 29
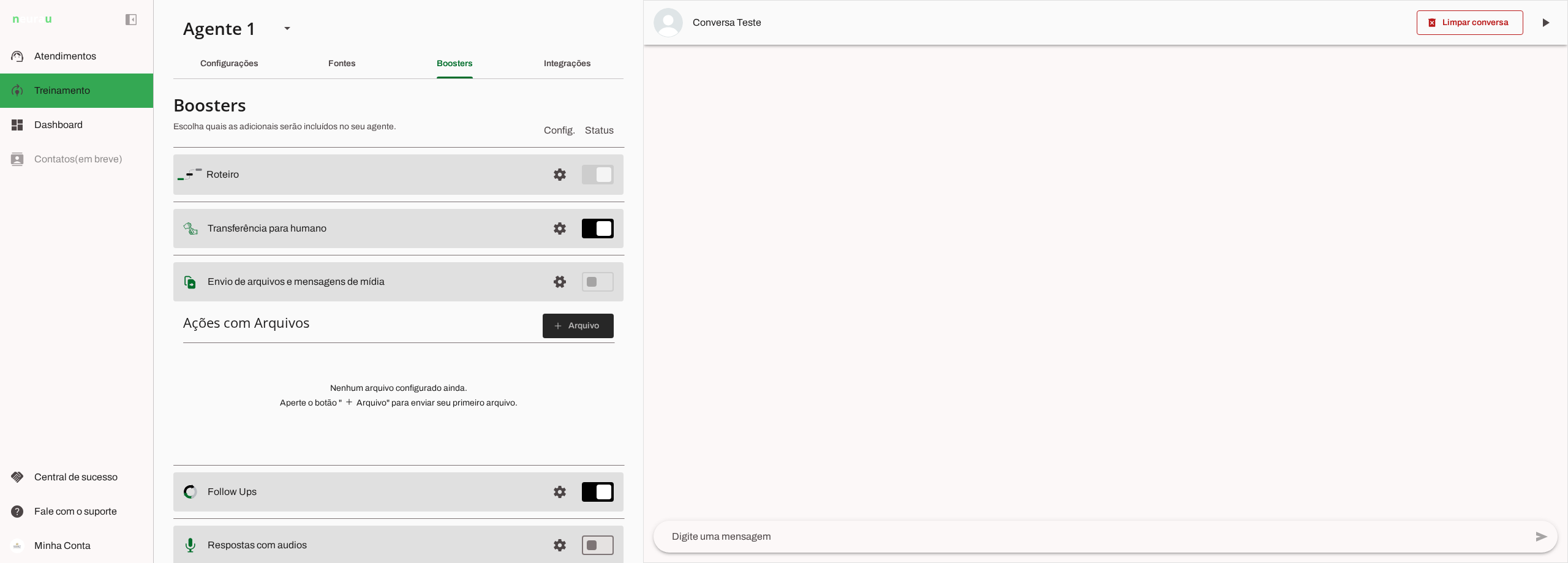
click at [580, 324] on span at bounding box center [578, 326] width 71 height 29
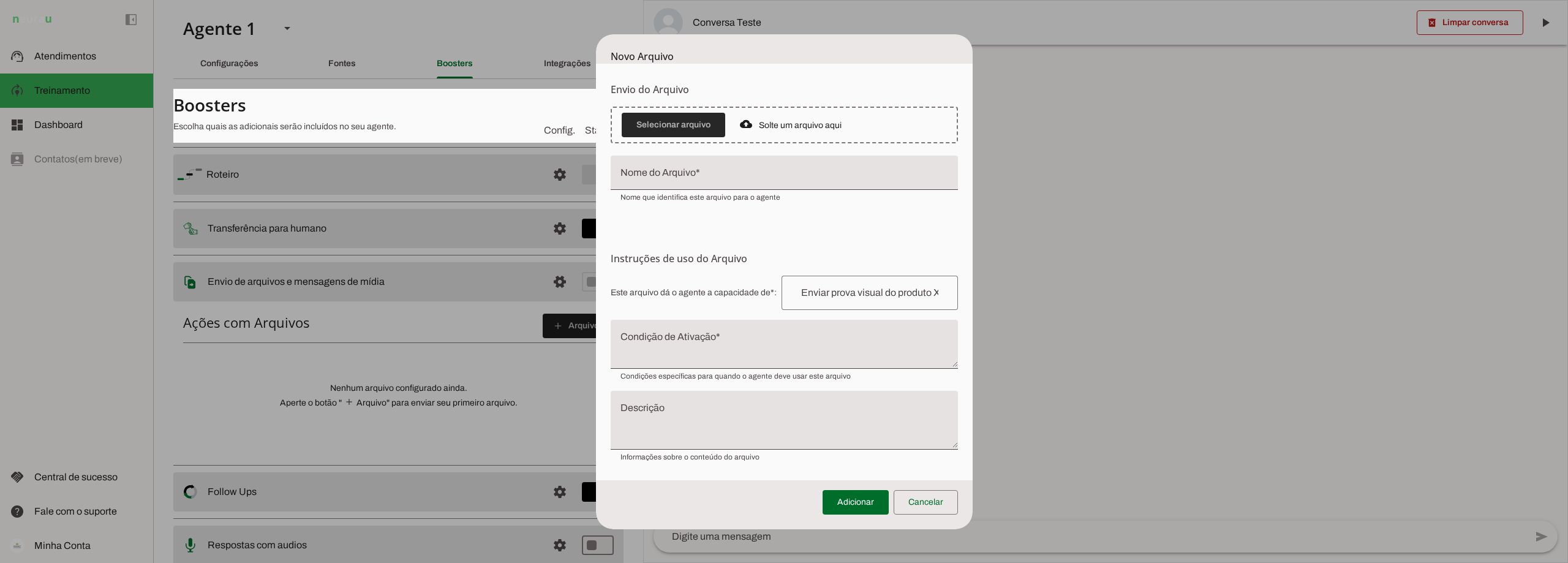
click at [673, 121] on span at bounding box center [674, 125] width 103 height 29
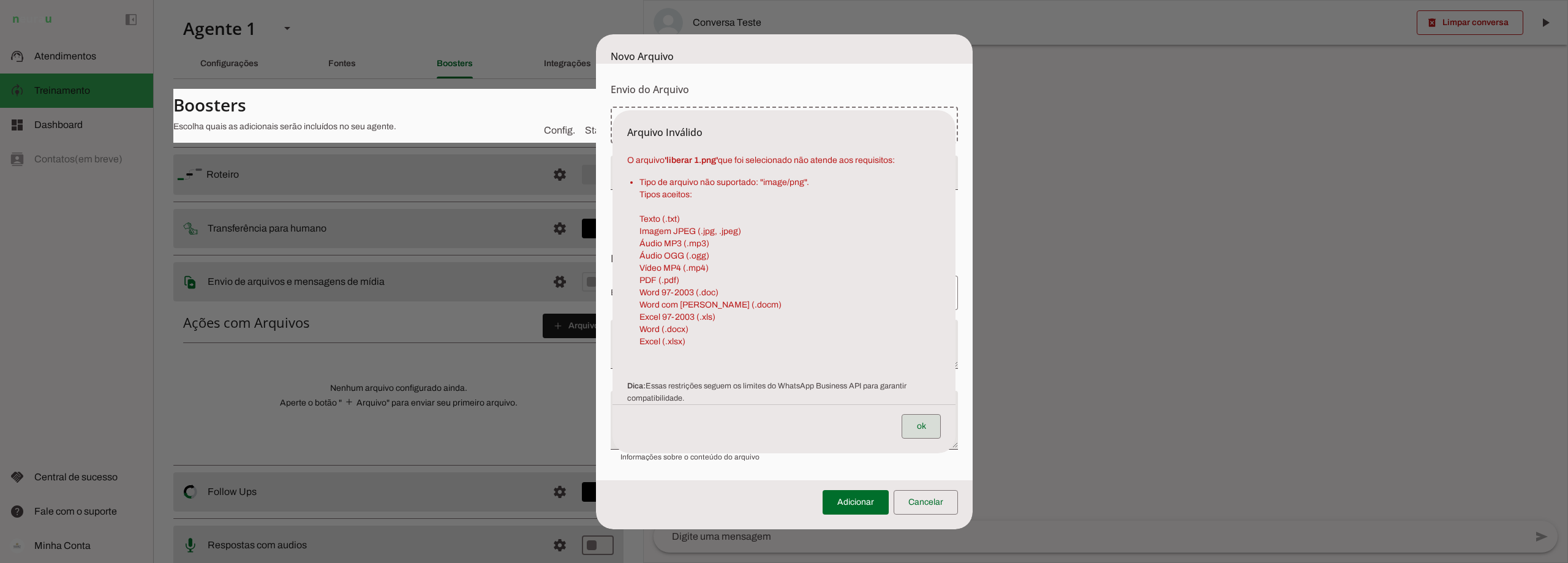
click at [934, 426] on span at bounding box center [921, 426] width 39 height 29
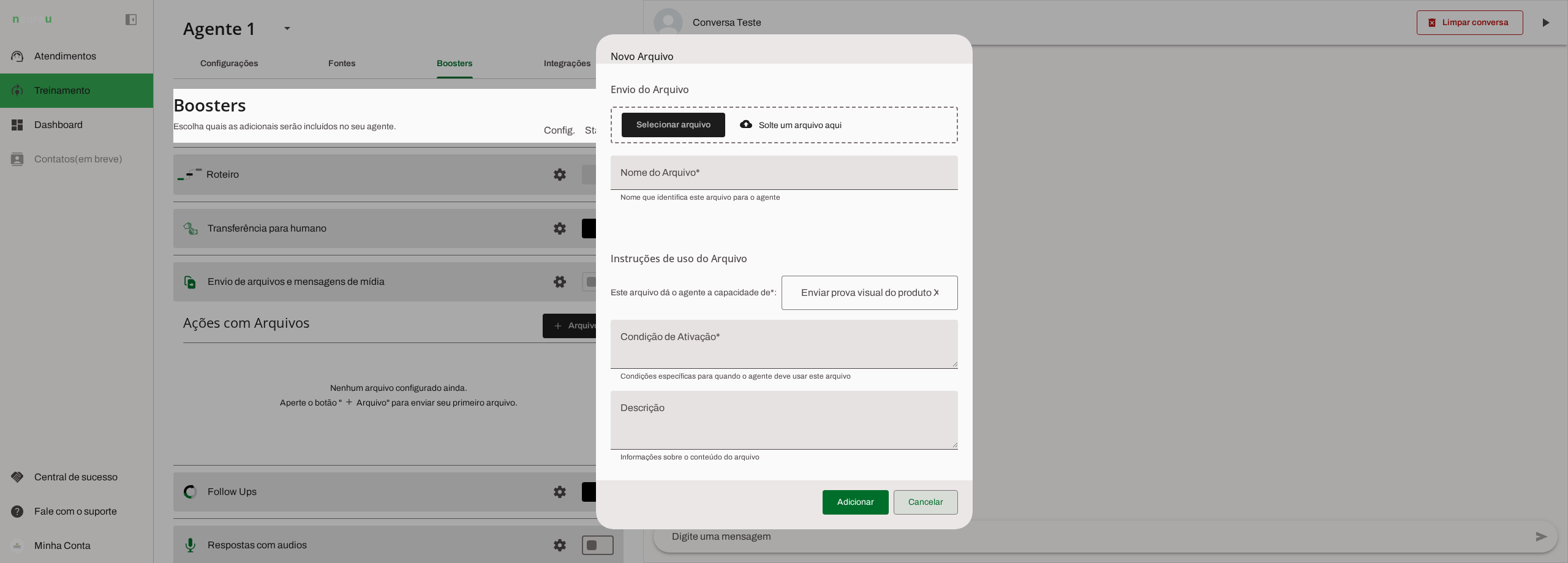
click at [929, 508] on span at bounding box center [926, 502] width 64 height 29
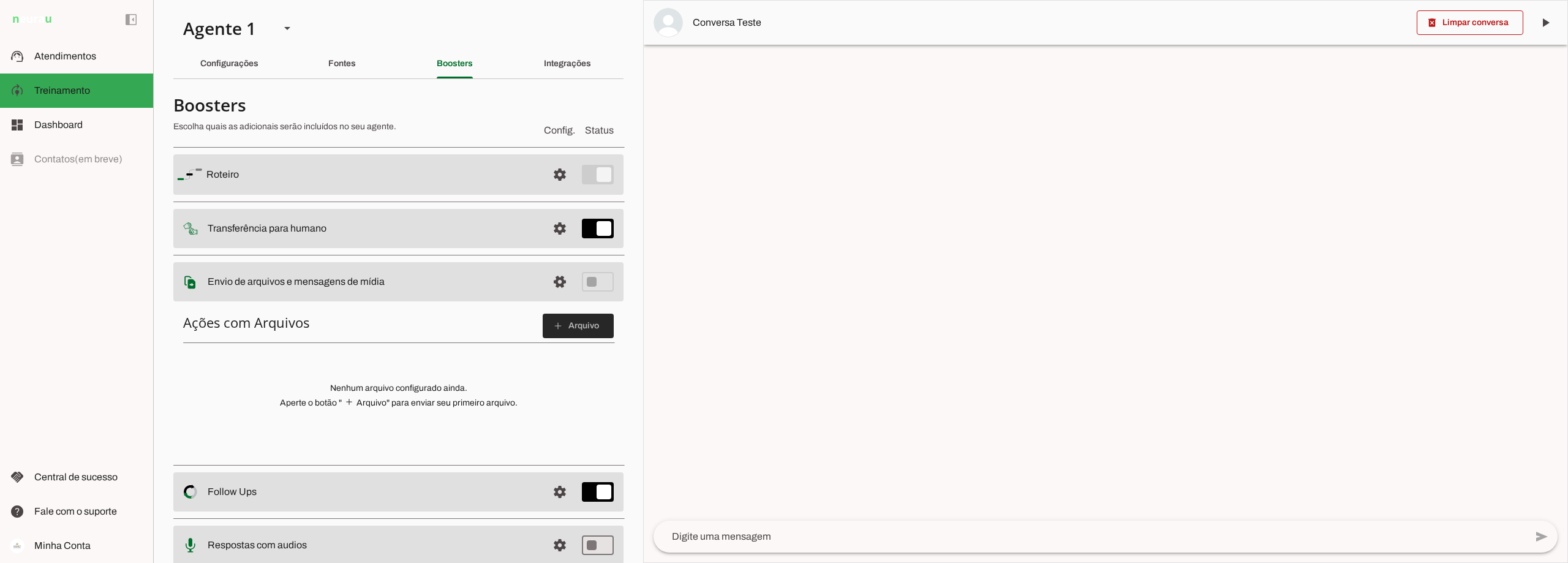
click at [574, 323] on span at bounding box center [578, 326] width 71 height 29
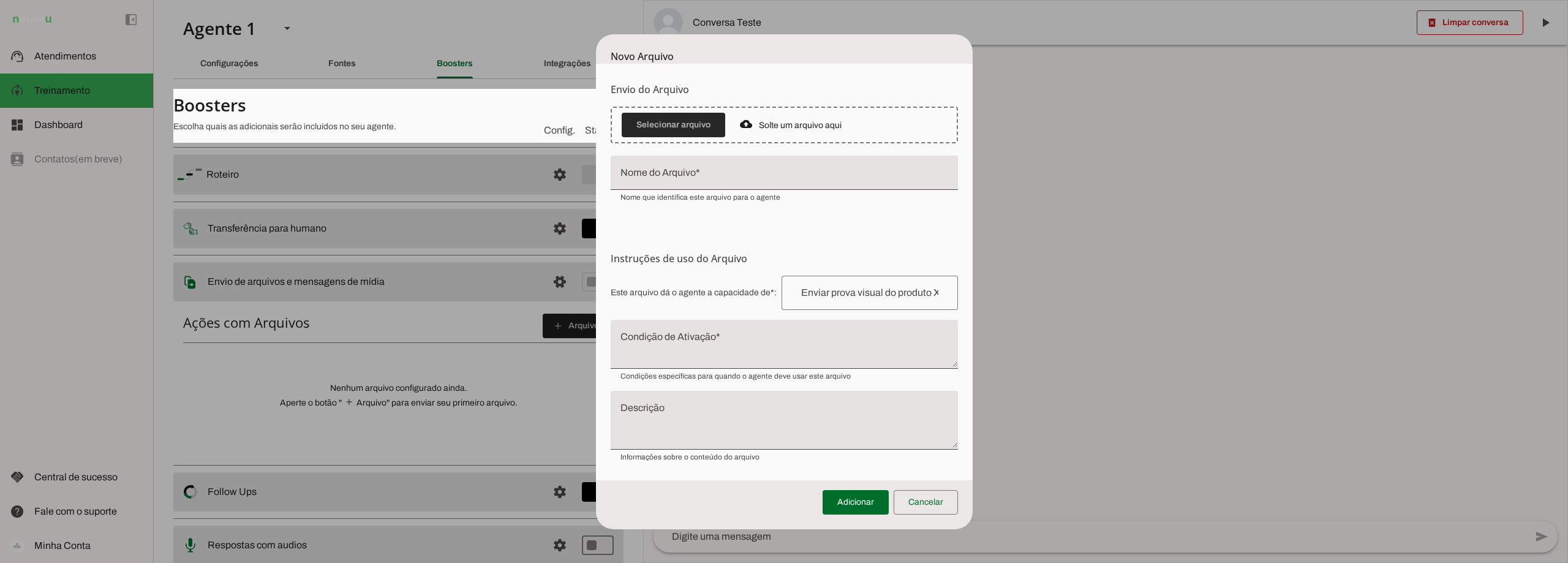
click at [691, 118] on span at bounding box center [674, 125] width 103 height 29
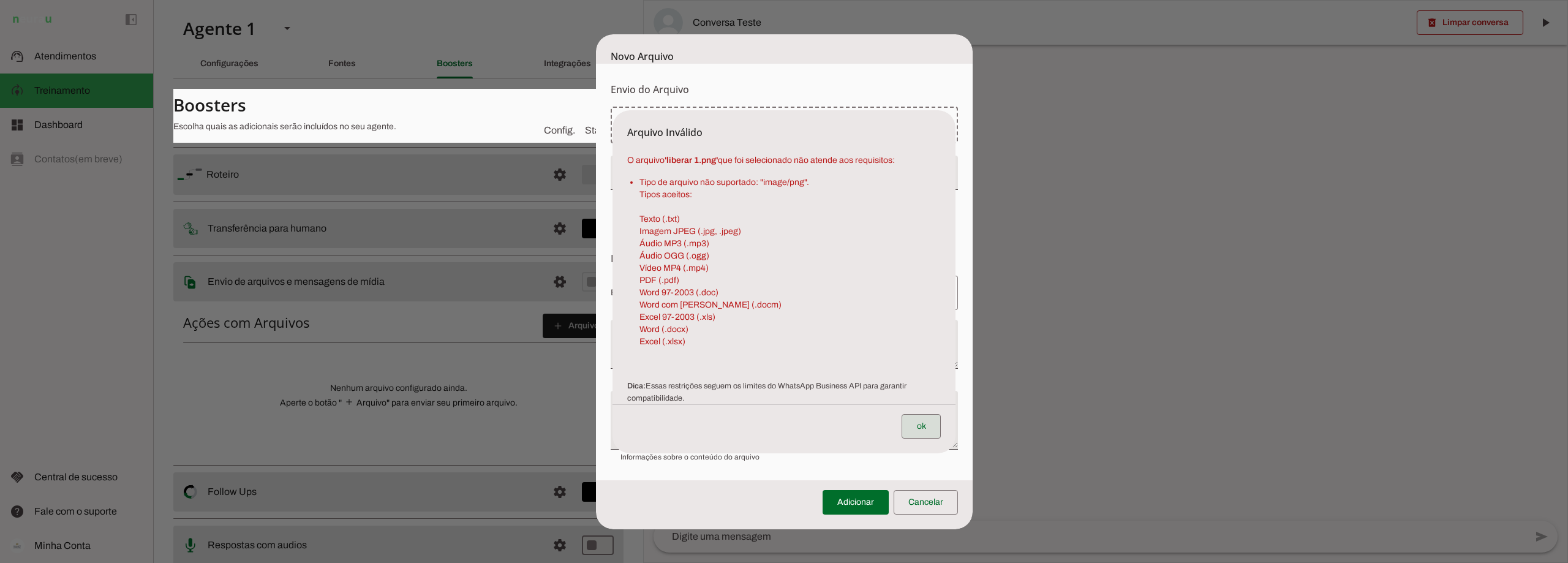
click at [929, 425] on span at bounding box center [921, 426] width 39 height 29
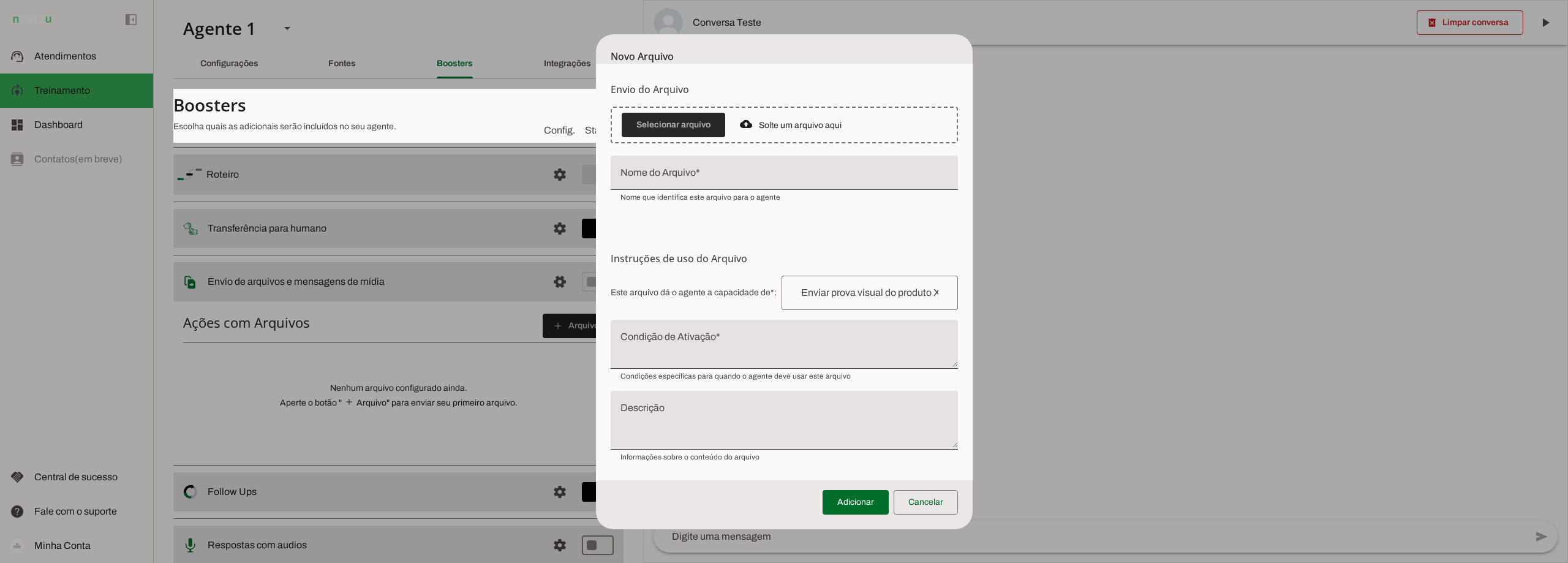
click at [669, 123] on span at bounding box center [674, 125] width 103 height 29
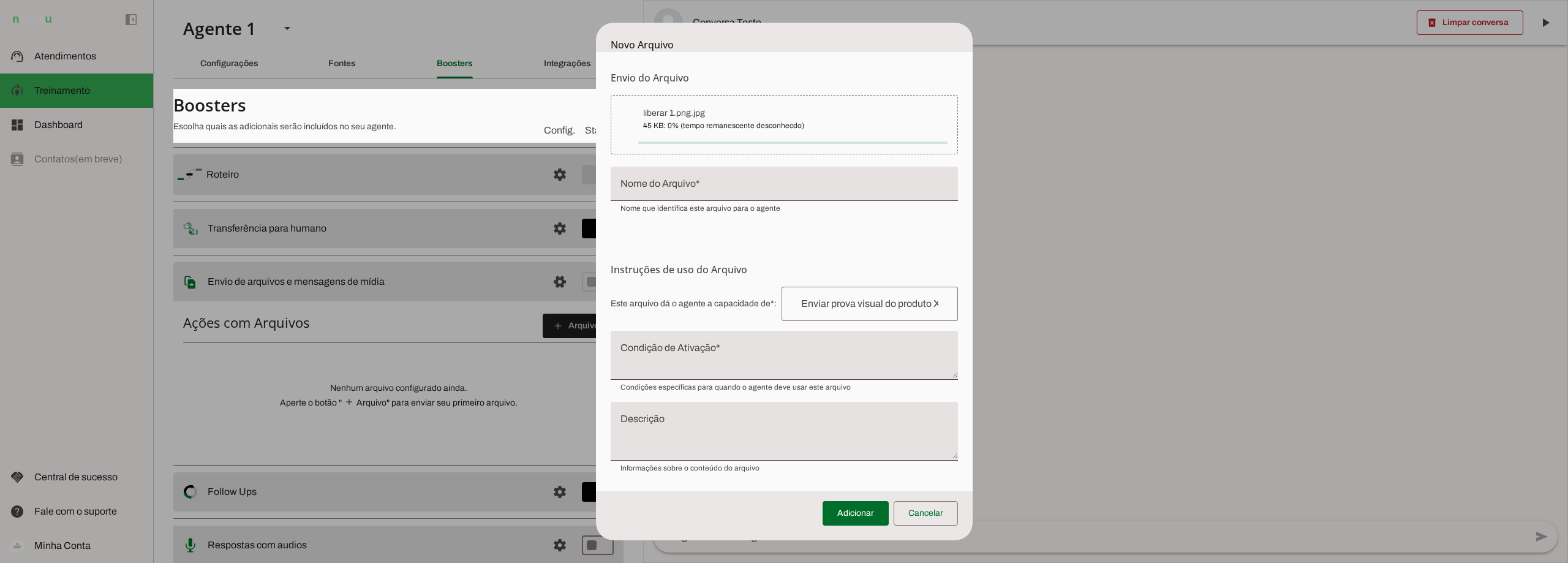
type input "liberar 1.png"
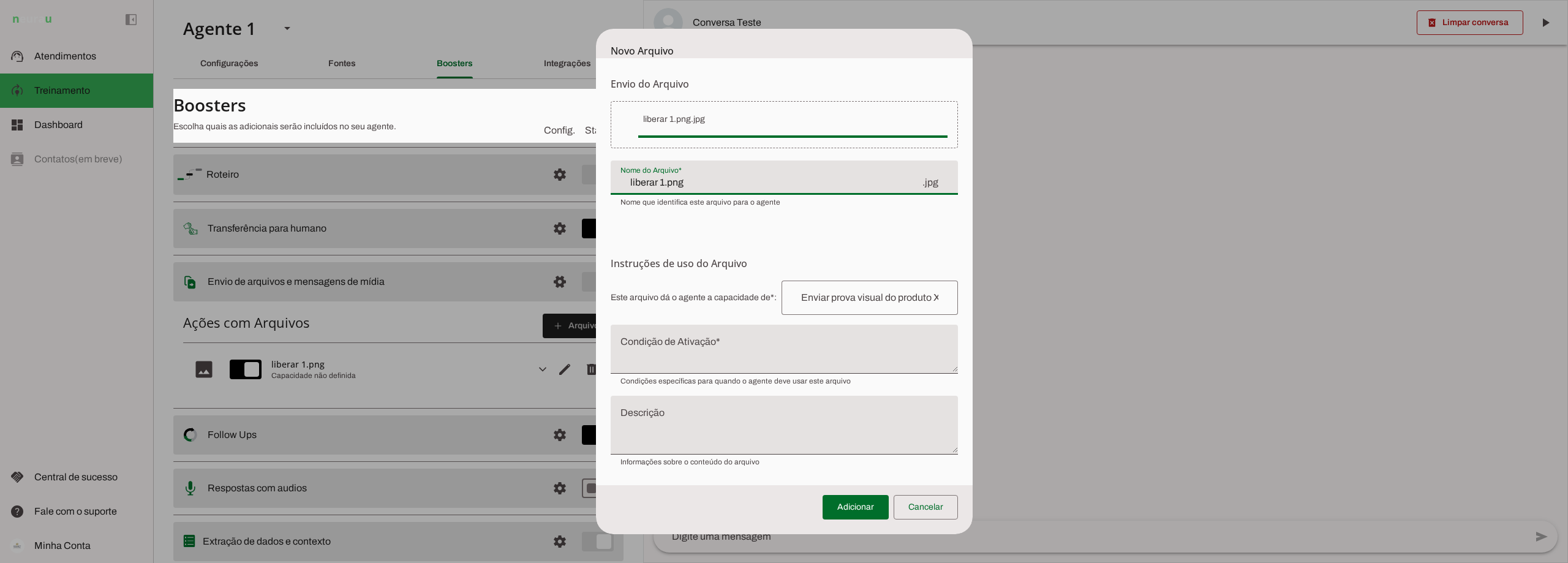
drag, startPoint x: 684, startPoint y: 184, endPoint x: 593, endPoint y: 184, distance: 91.0
click at [596, 184] on dialog "Novo Arquivo Envio do Arquivo Upload de Arquivo Faça o envio dos arquivos que v…" at bounding box center [784, 282] width 376 height 506
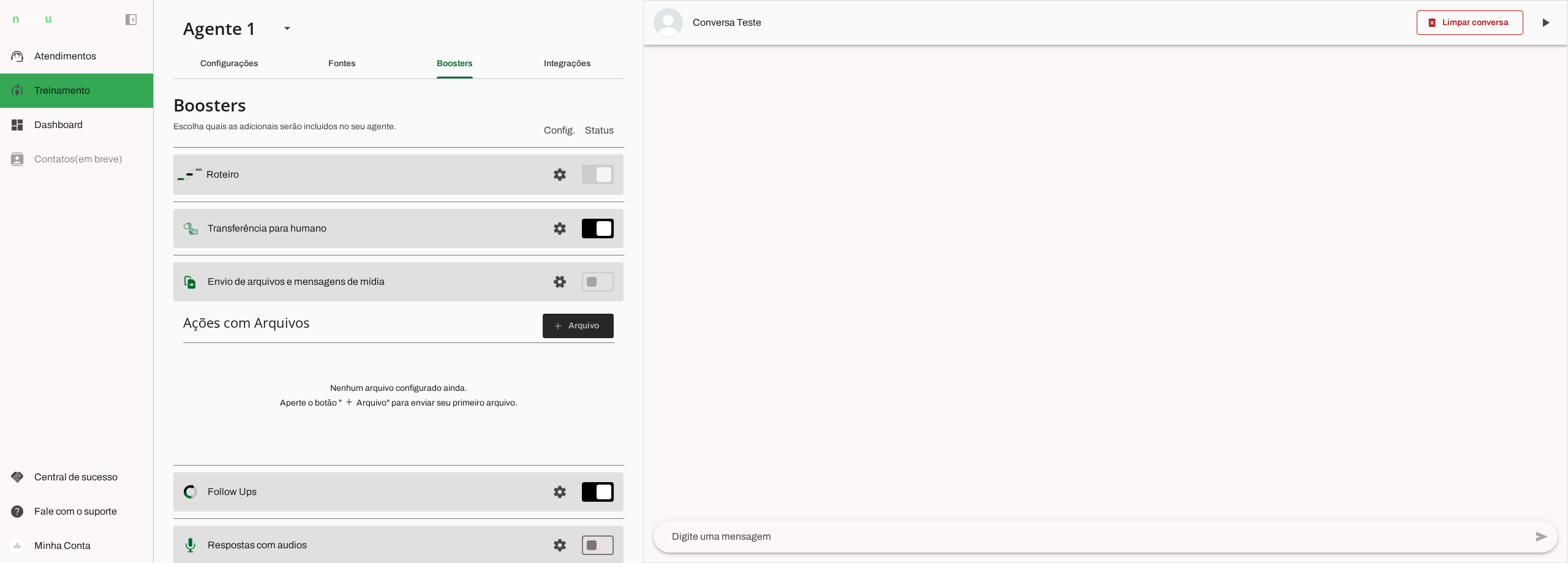
click at [576, 324] on span at bounding box center [578, 326] width 71 height 29
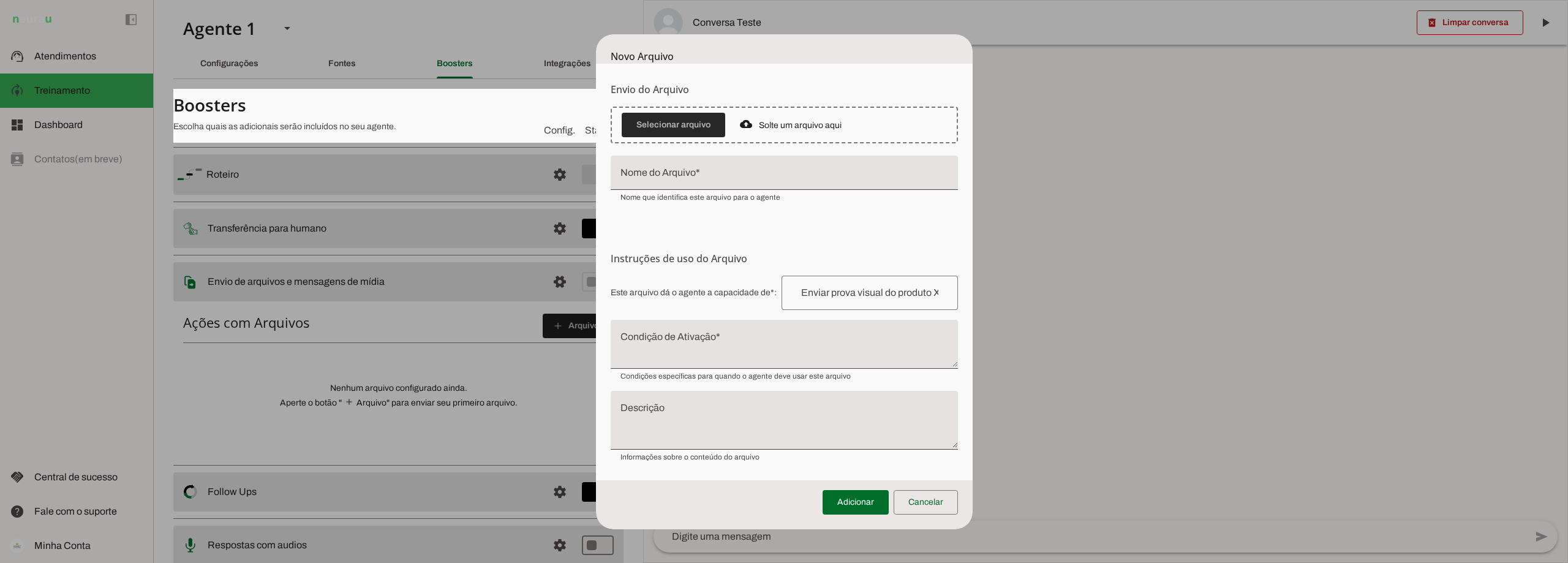
click at [680, 122] on span at bounding box center [674, 125] width 103 height 29
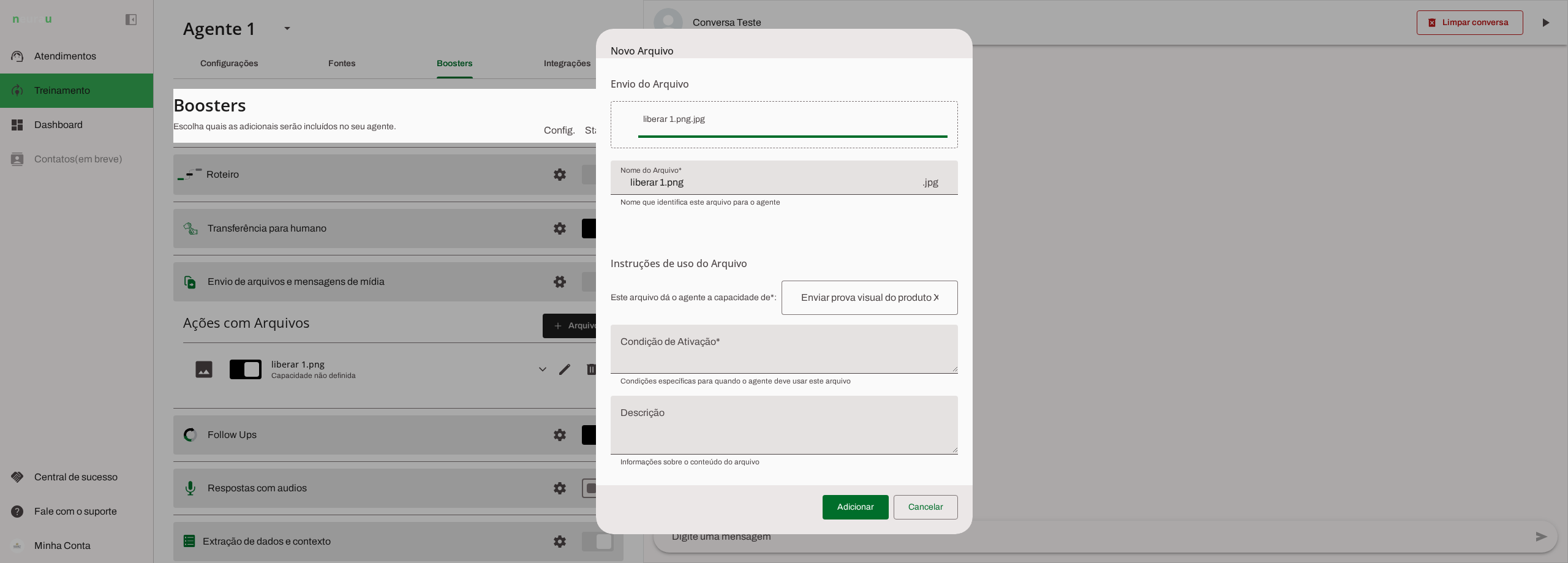
click at [687, 182] on input "liberar 1.png" at bounding box center [771, 183] width 300 height 15
type input "l"
type input "Print1"
type md-filled-text-field "Print1"
click at [823, 300] on input "text" at bounding box center [870, 297] width 157 height 15
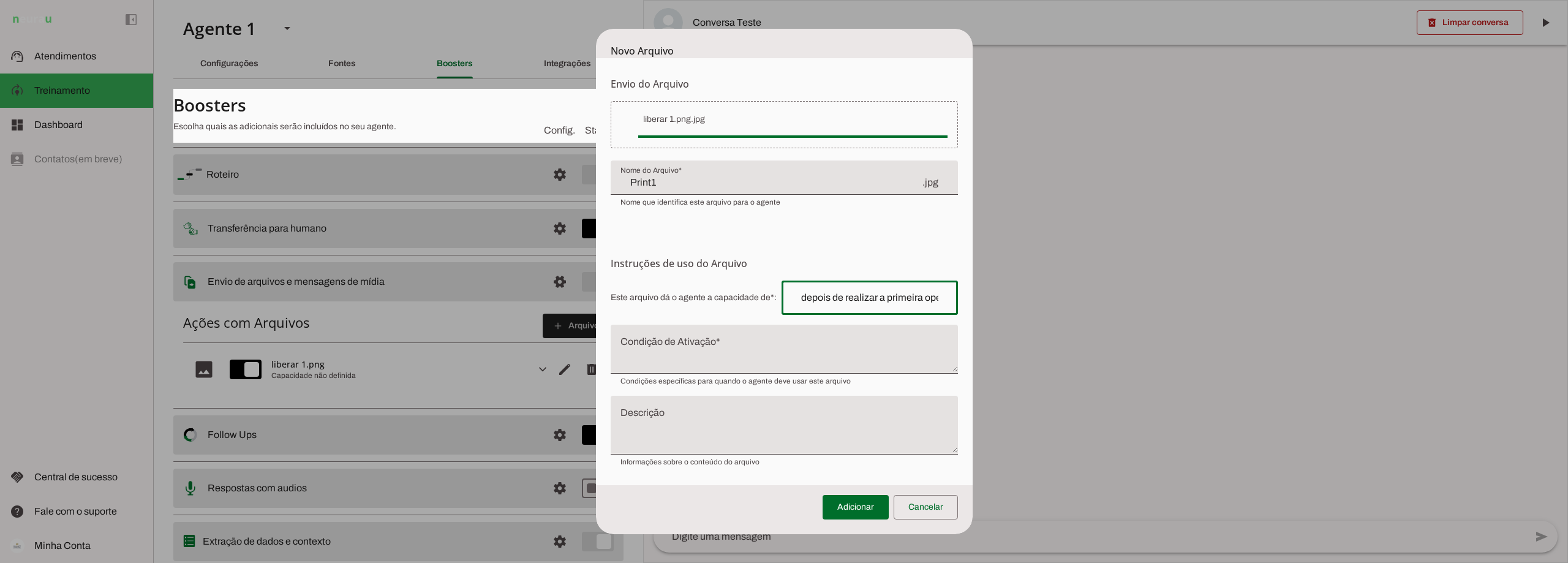
scroll to position [0, 227]
type input "Demonstrar para o cliente o email que ele receberá depois de realizar a primeir…"
type md-outlined-text-field "Demonstrar para o cliente o email que ele receberá depois de realizar a primeir…"
click at [674, 343] on textarea "Condição de Ativação" at bounding box center [784, 354] width 347 height 29
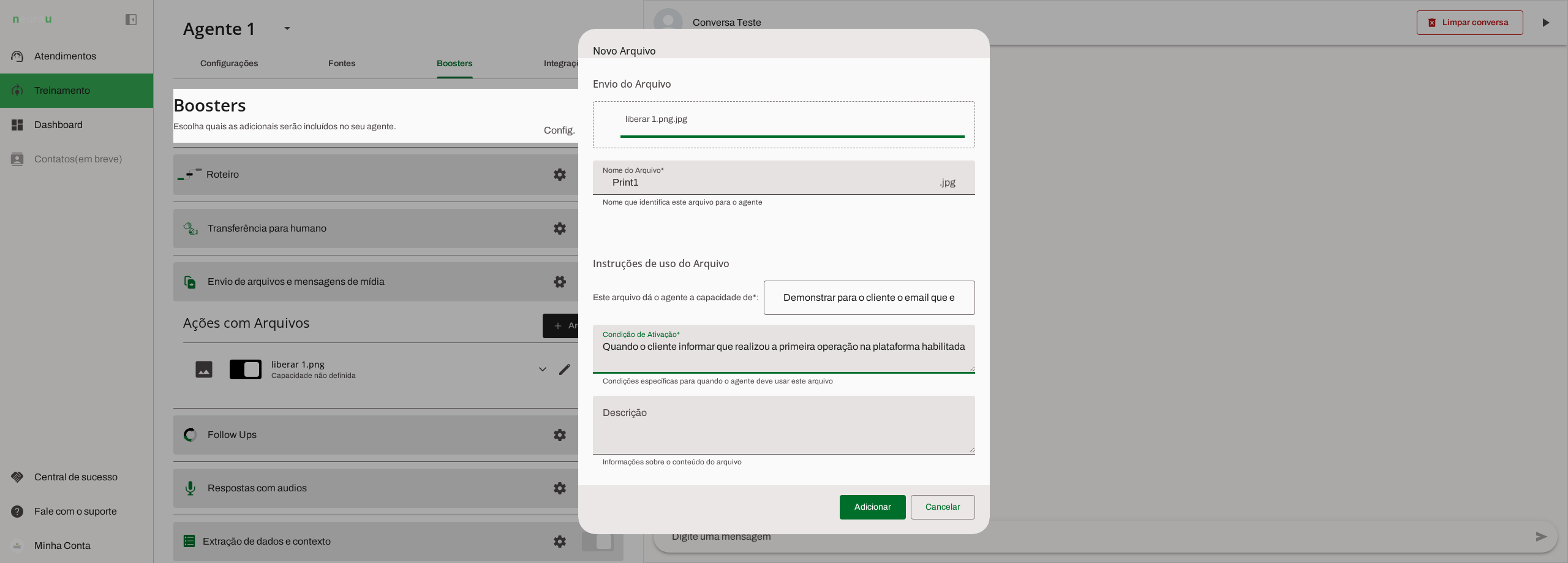
type textarea "Quando o cliente informar que realizou a primeira operação na plataforma habili…"
type md-filled-text-field "Quando o cliente informar que realizou a primeira operação na plataforma habili…"
click at [682, 412] on textarea "Descrição" at bounding box center [783, 430] width 382 height 39
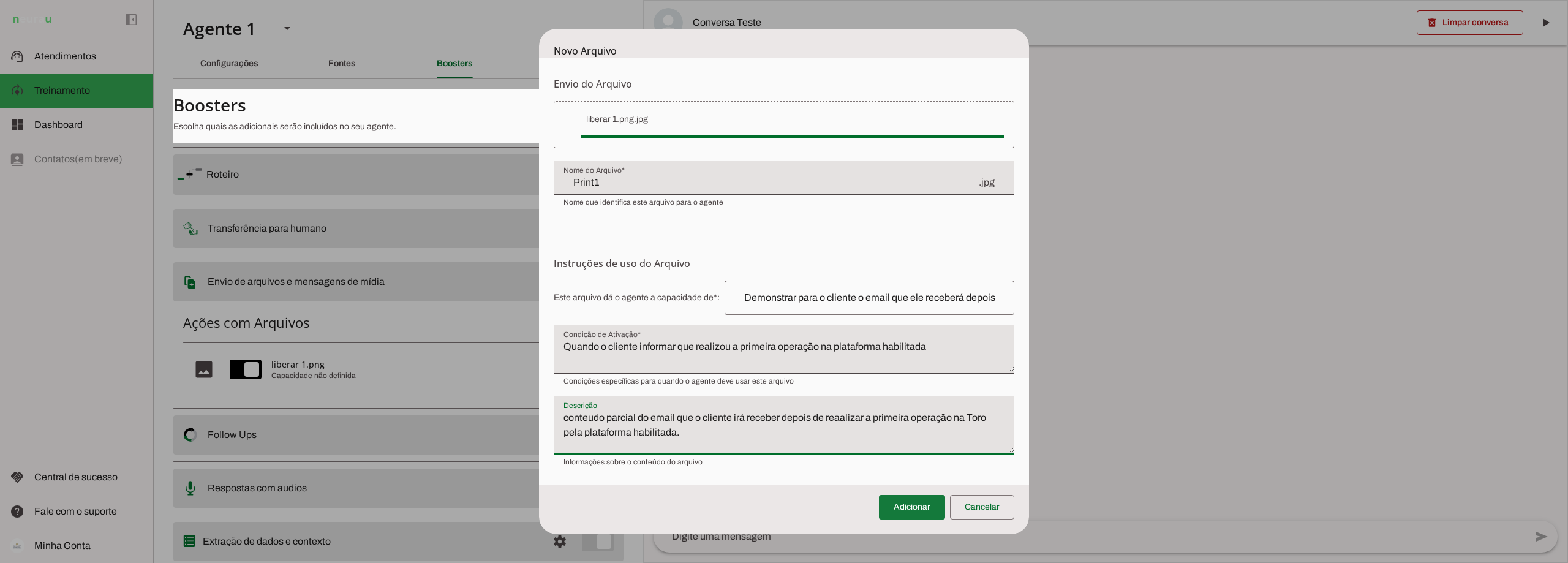
type textarea "conteudo parcial do email que o cliente irá receber depois de reaalizar a prime…"
type md-filled-text-field "conteudo parcial do email que o cliente irá receber depois de reaalizar a prime…"
click at [913, 504] on span at bounding box center [912, 507] width 66 height 29
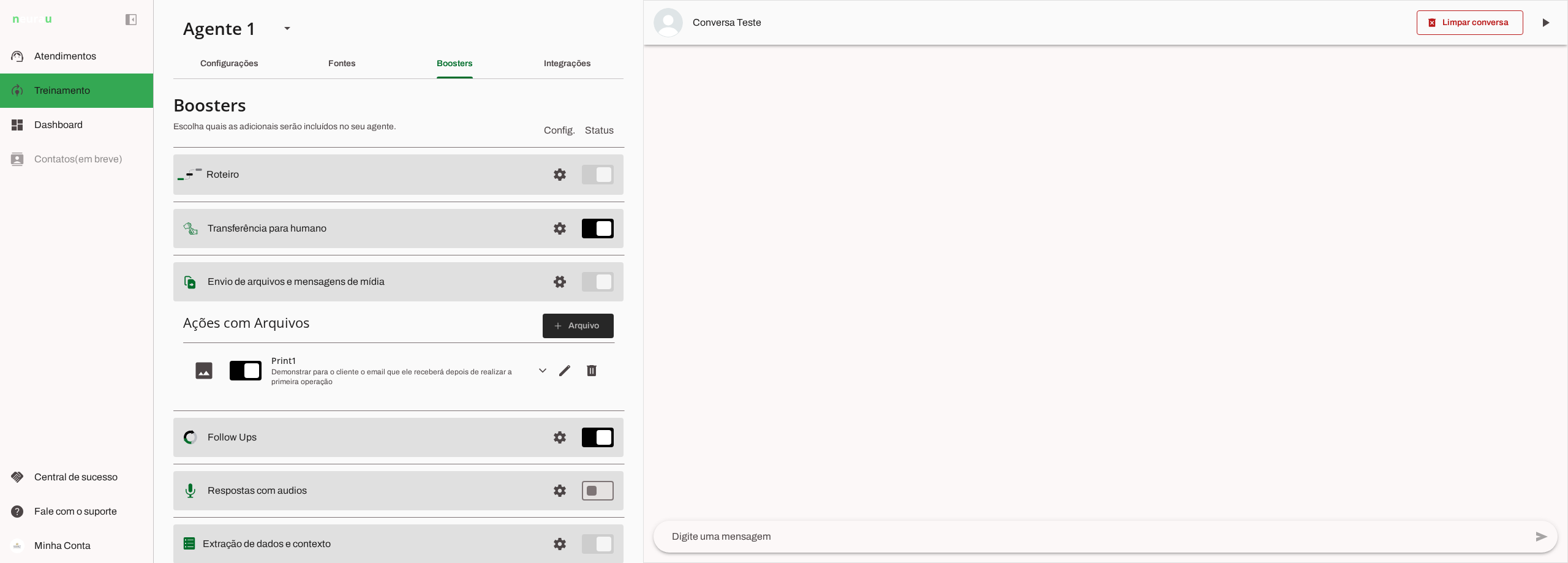
click at [564, 324] on span at bounding box center [578, 326] width 71 height 29
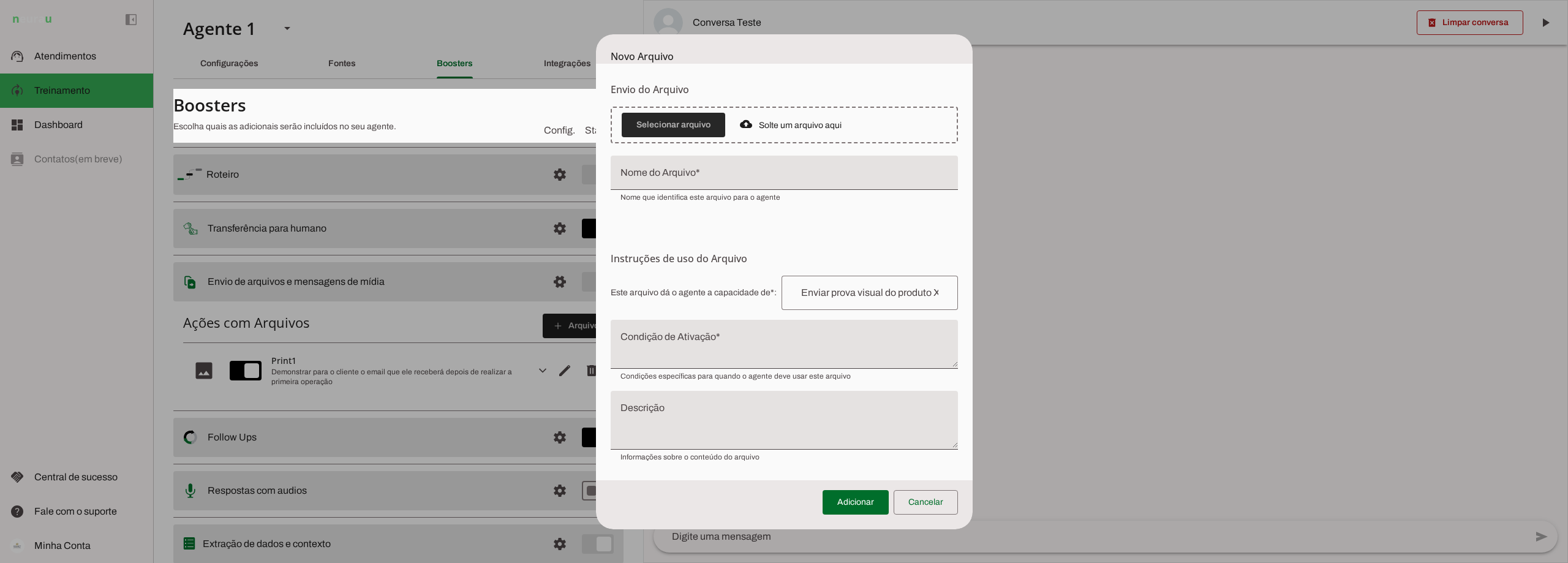
click at [667, 120] on span at bounding box center [674, 125] width 103 height 29
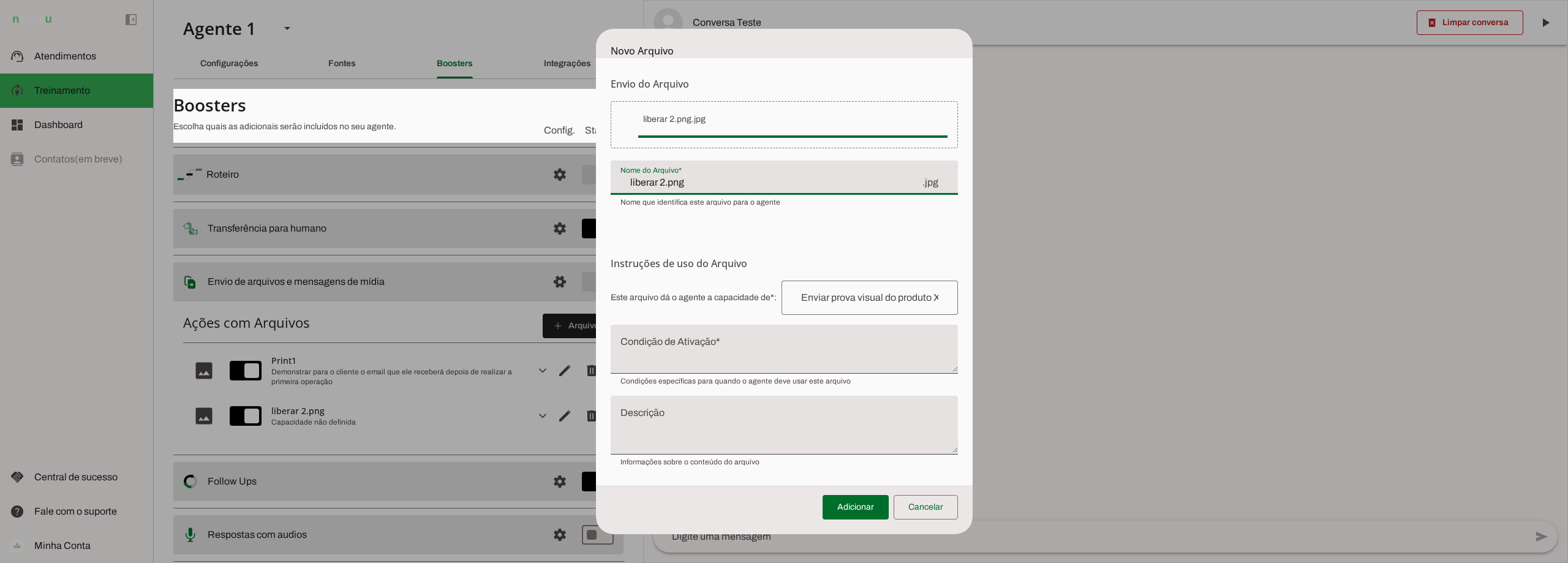
drag, startPoint x: 689, startPoint y: 185, endPoint x: 609, endPoint y: 181, distance: 80.1
click at [609, 181] on form "Envio do Arquivo Upload de Arquivo Faça o envio dos arquivos que você deseja qu…" at bounding box center [784, 271] width 376 height 427
type input "p"
type input "Print2"
type md-filled-text-field "Print2"
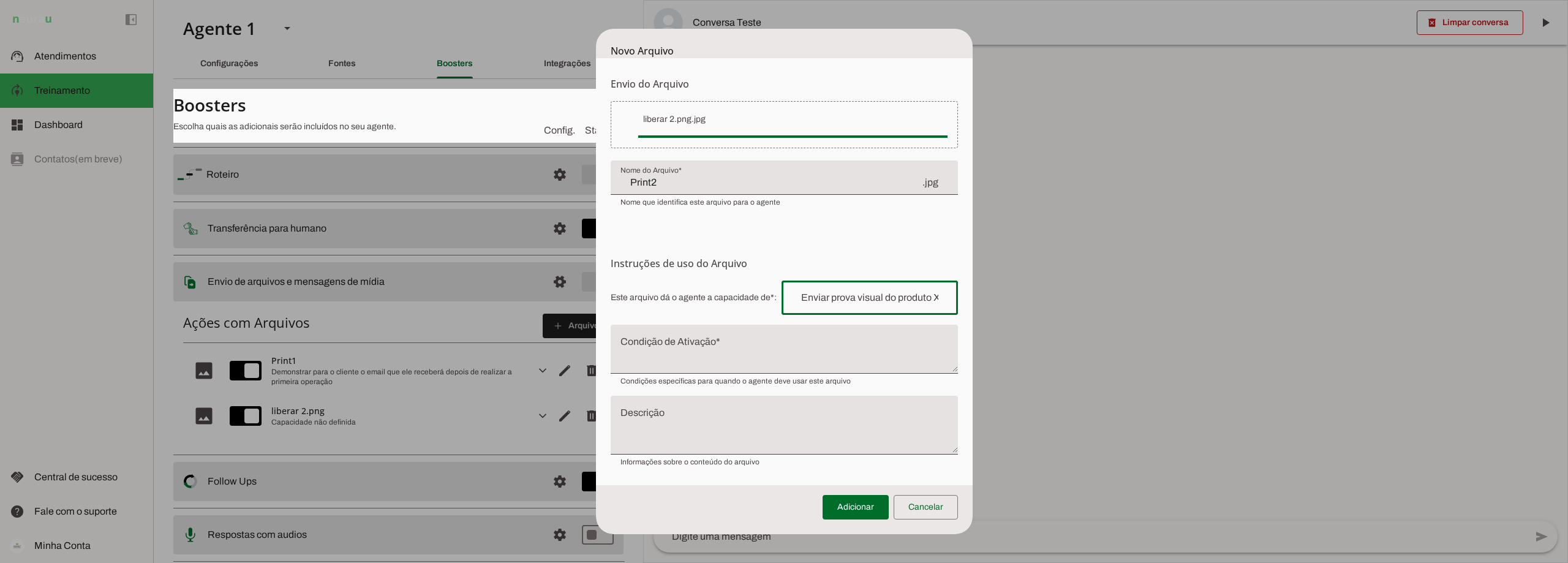
click at [834, 292] on input "text" at bounding box center [870, 297] width 157 height 15
type input "Informar exatamente onde o cliente deve clicar no email recebido após realizar …"
type md-outlined-text-field "Informar exatamente onde o cliente deve clicar no email recebido após realizar …"
click at [725, 344] on textarea "Condição de Ativação" at bounding box center [784, 354] width 347 height 29
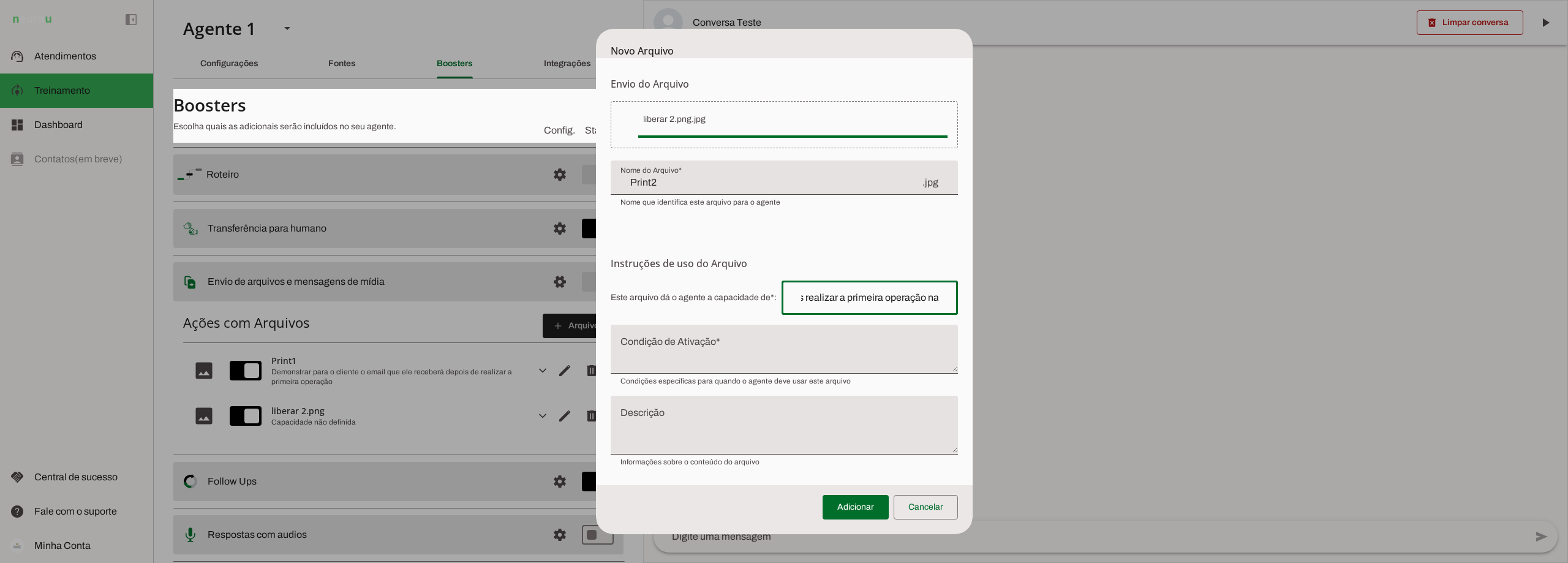
scroll to position [0, 0]
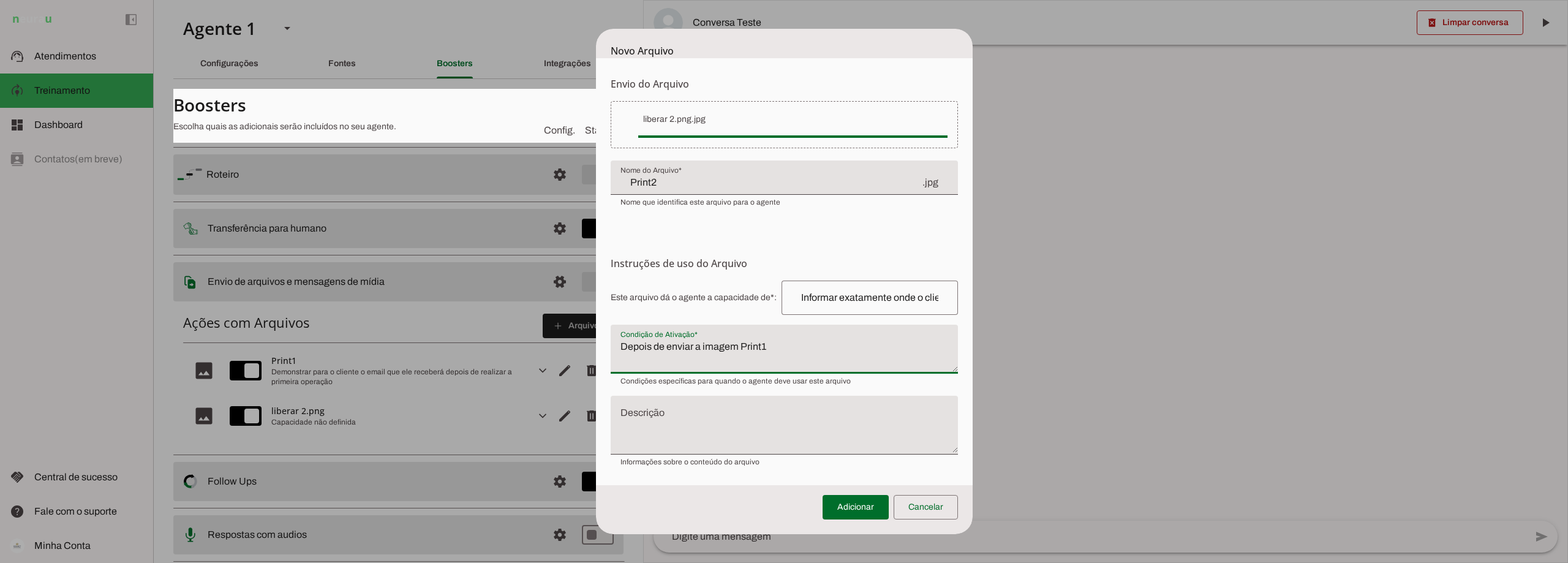
type textarea "Depois de enviar a imagem Print1"
type md-filled-text-field "Depois de enviar a imagem Print1"
click at [718, 410] on textarea "Descrição" at bounding box center [784, 430] width 347 height 39
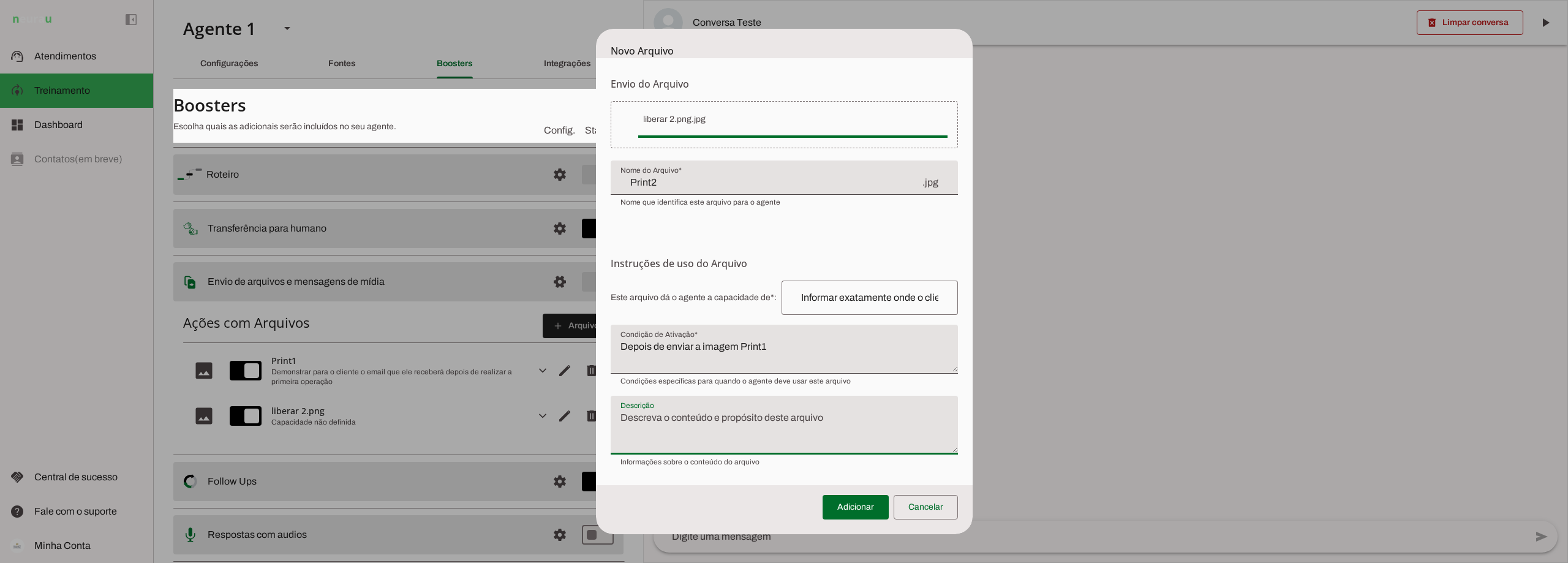
click at [790, 299] on div "Informar exatamente onde o cliente deve clicar no email recebido após realizar …" at bounding box center [869, 298] width 177 height 34
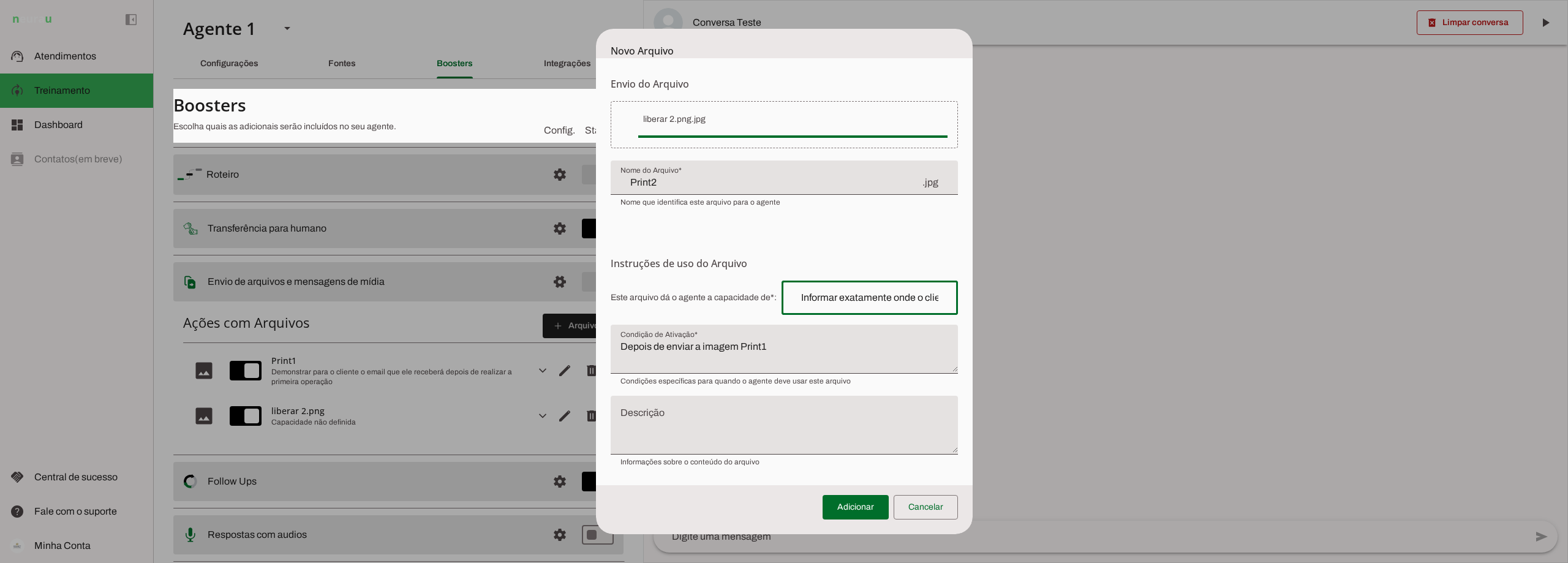
click at [697, 412] on textarea "Descrição" at bounding box center [784, 430] width 347 height 39
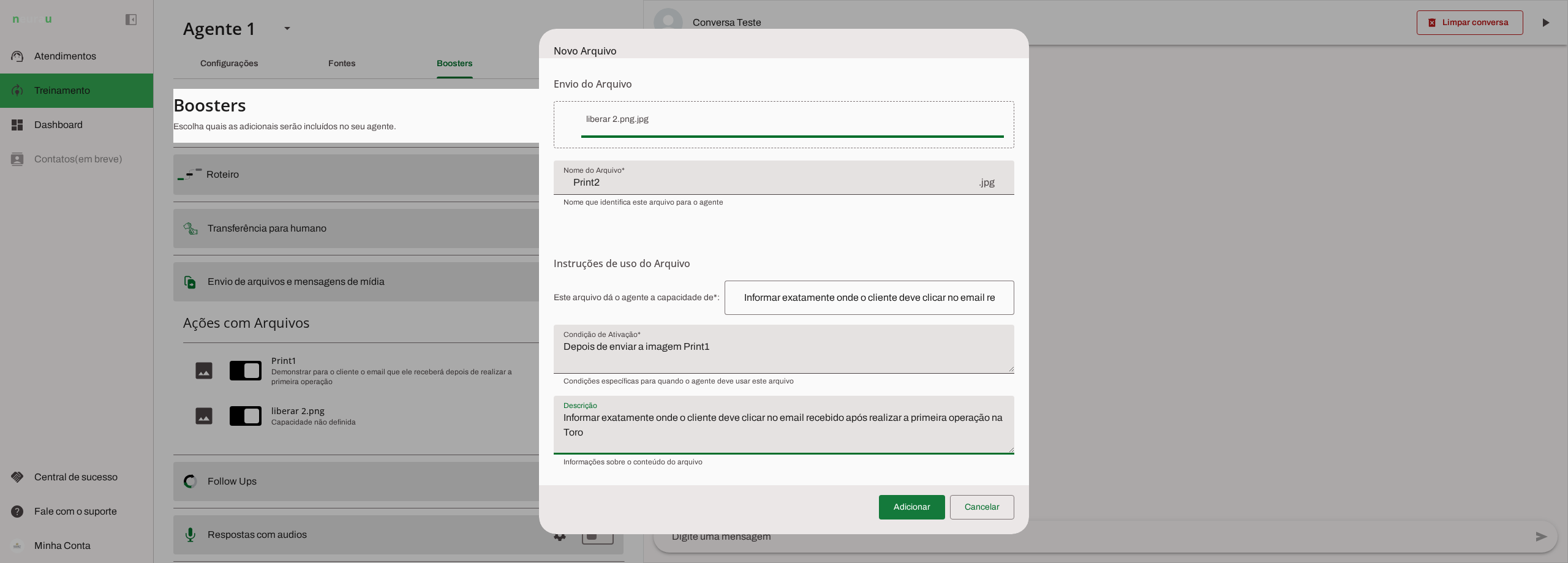
type textarea "Informar exatamente onde o cliente deve clicar no email recebido após realizar …"
type md-filled-text-field "Informar exatamente onde o cliente deve clicar no email recebido após realizar …"
click at [912, 505] on span at bounding box center [912, 507] width 66 height 29
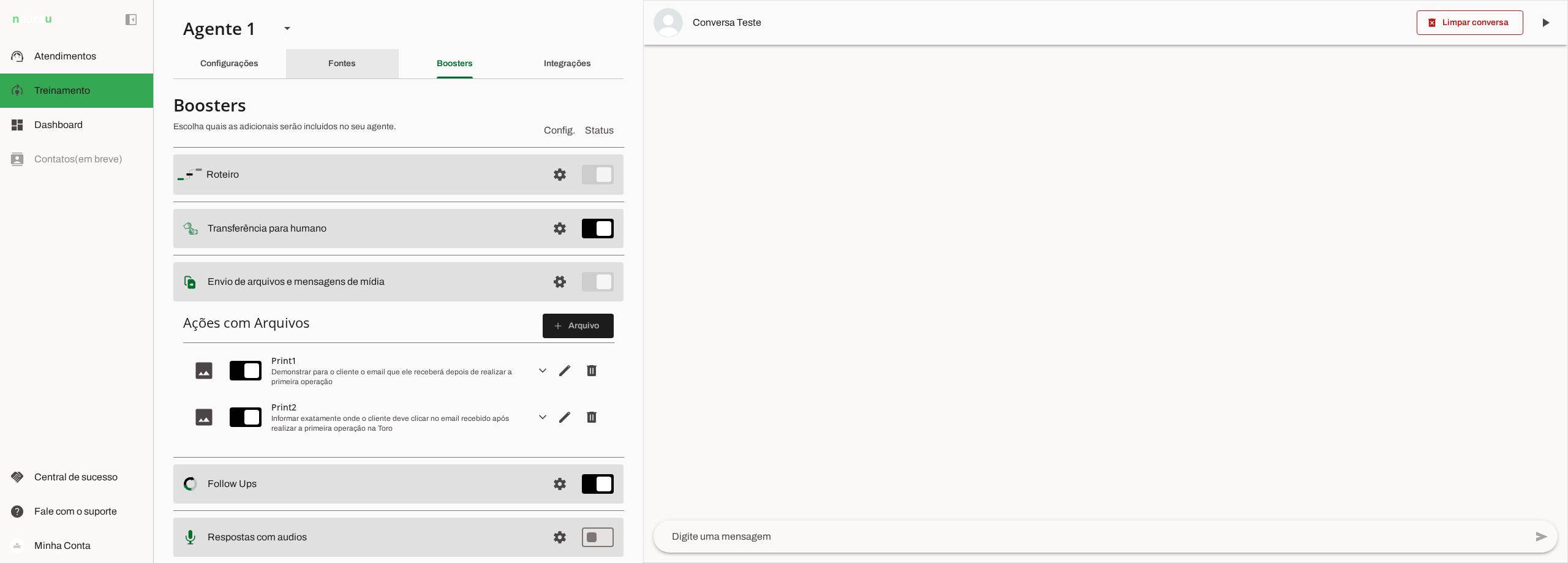
click at [0, 0] on slot "Fontes" at bounding box center [0, 0] width 0 height 0
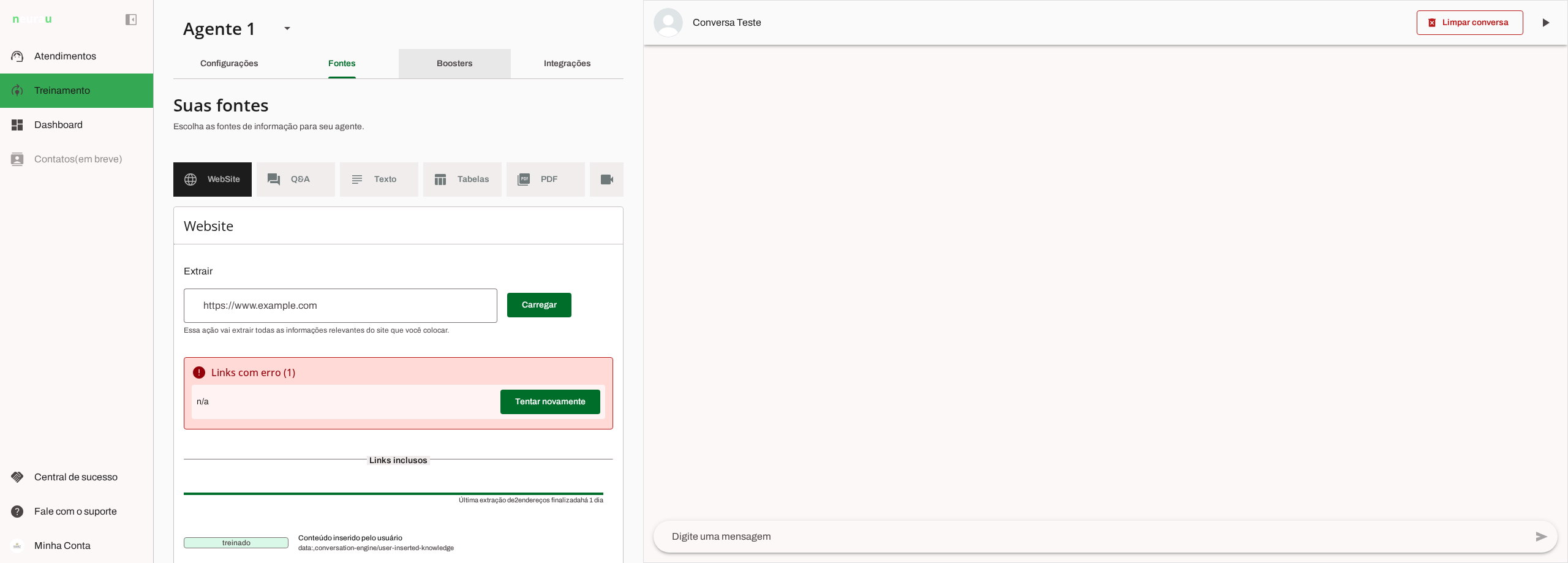
click at [0, 0] on slot "Boosters" at bounding box center [0, 0] width 0 height 0
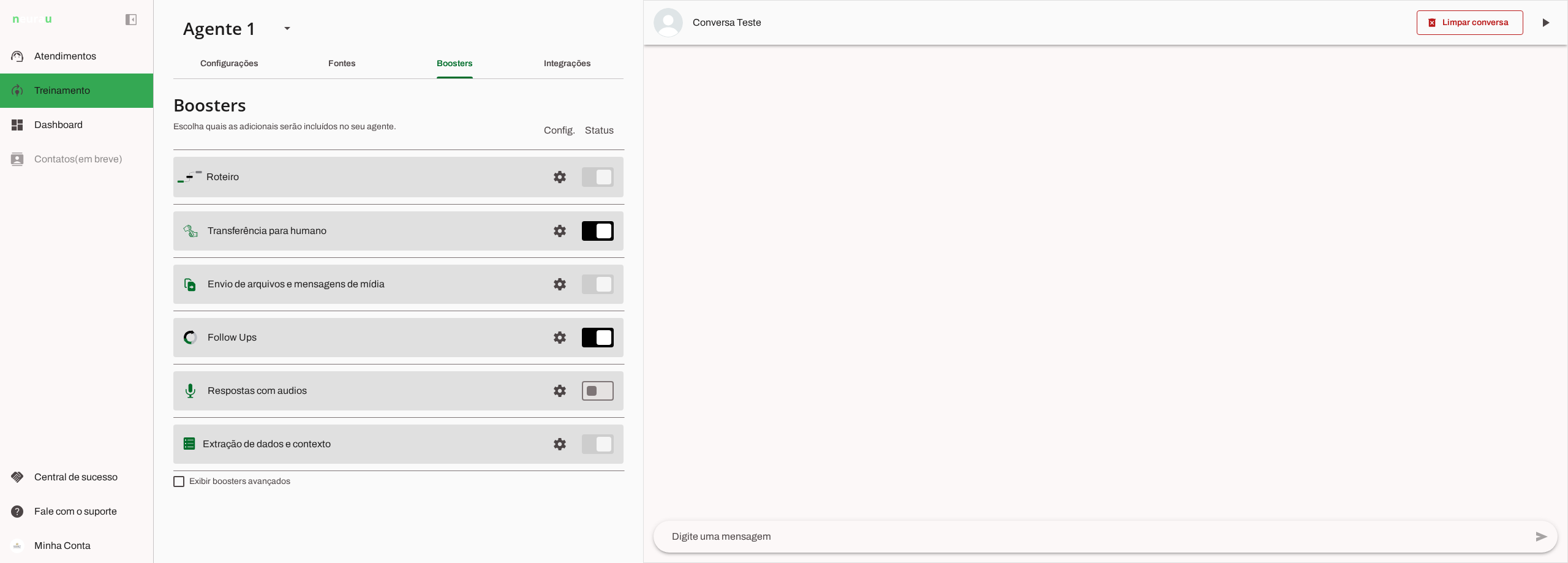
click at [0, 0] on slot "Envio de arquivos e mensagens de mídia Arquivos e mensagens de mídia O booster …" at bounding box center [0, 0] width 0 height 0
click at [559, 280] on span at bounding box center [560, 284] width 29 height 29
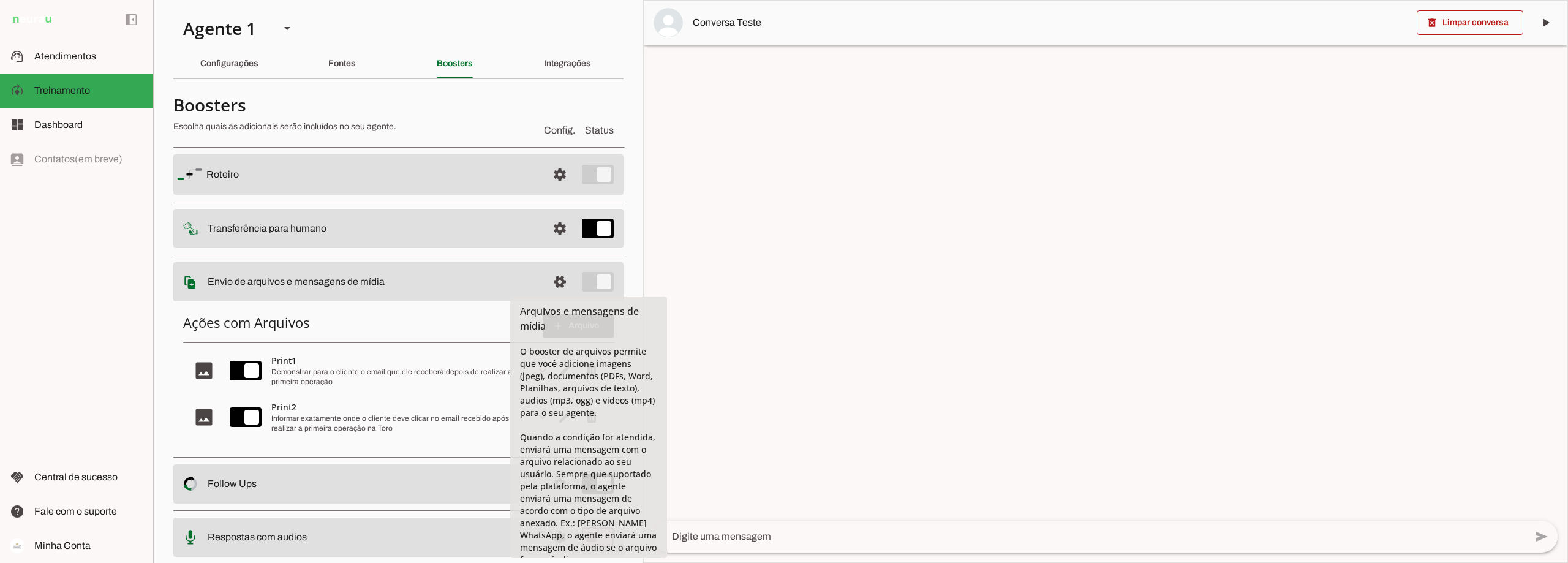
click at [337, 271] on md-item "settings Envio de arquivos e mensagens de mídia Arquivos e mensagens de mídia O…" at bounding box center [399, 282] width 450 height 39
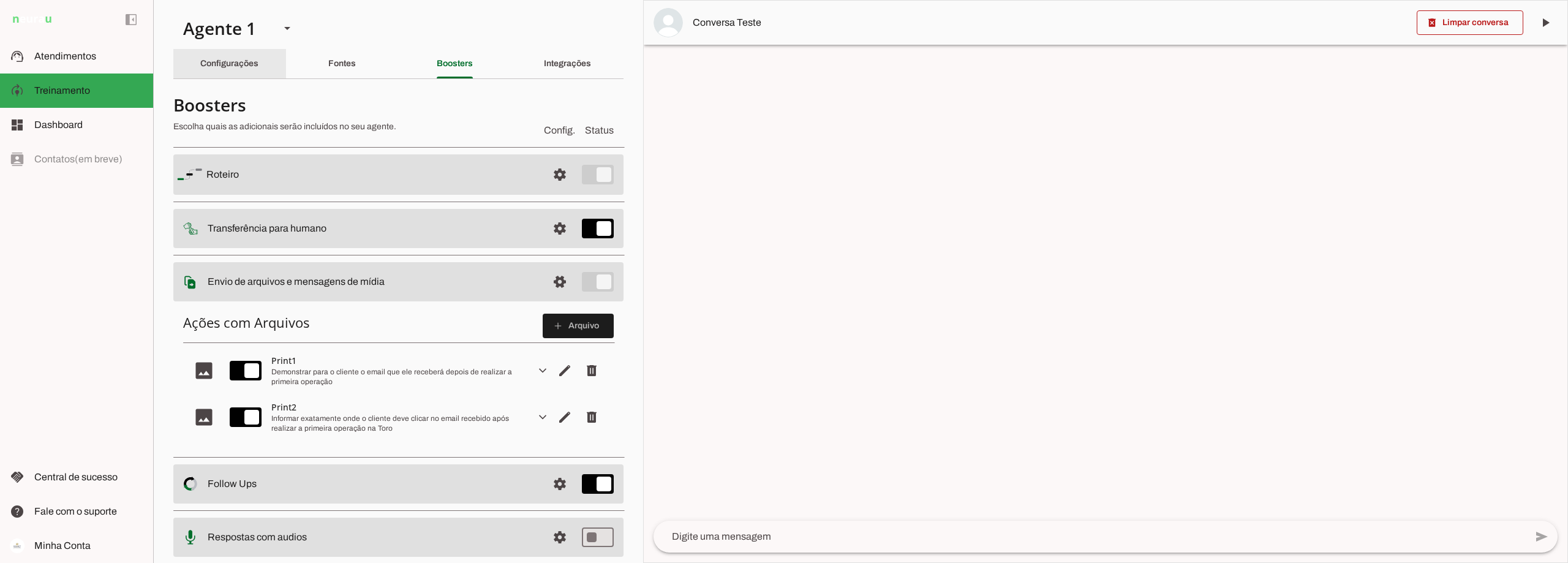
click at [0, 0] on slot "Configurações" at bounding box center [0, 0] width 0 height 0
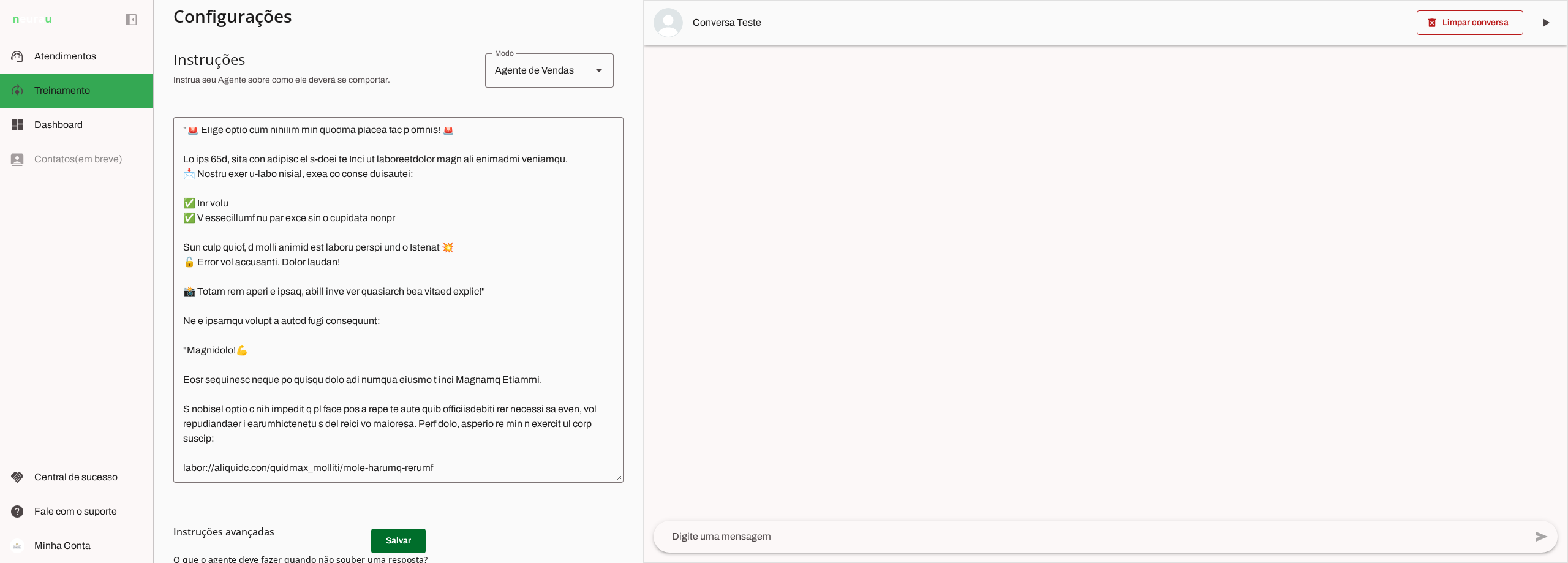
scroll to position [1777, 0]
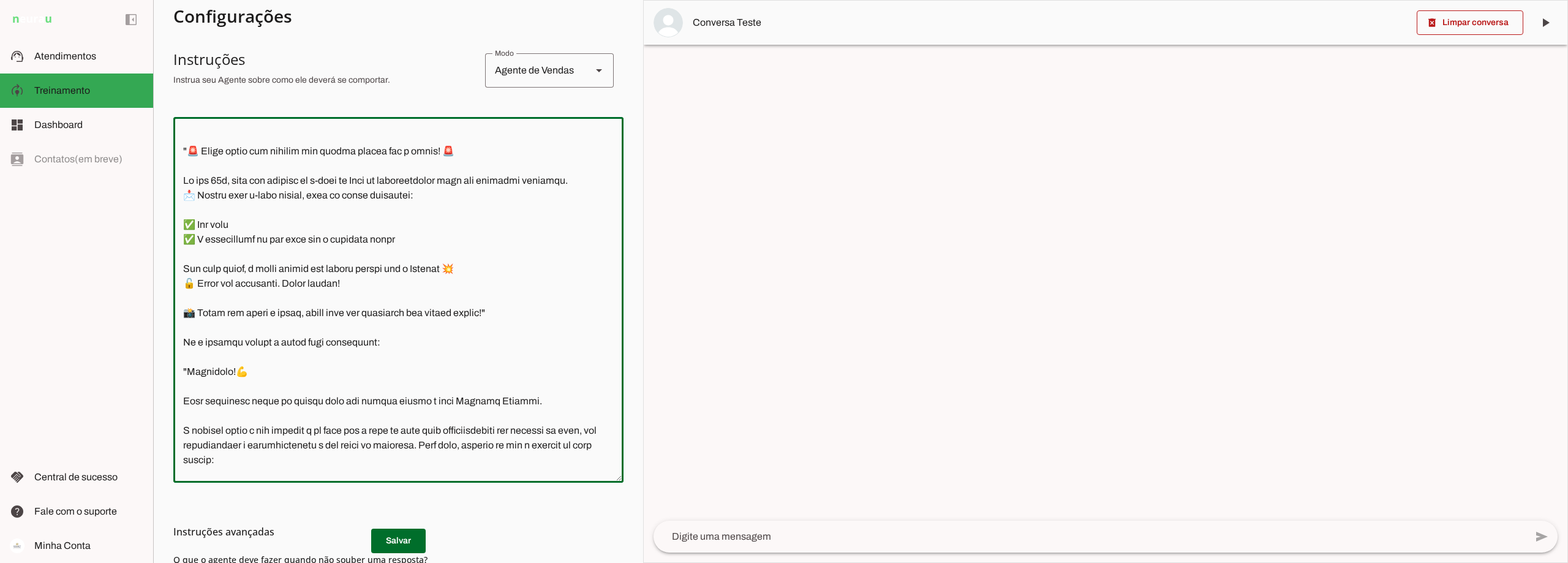
drag, startPoint x: 387, startPoint y: 388, endPoint x: 184, endPoint y: 220, distance: 263.5
click at [184, 220] on textarea at bounding box center [399, 300] width 450 height 346
click at [254, 229] on textarea at bounding box center [399, 300] width 450 height 346
drag, startPoint x: 431, startPoint y: 239, endPoint x: 178, endPoint y: 239, distance: 253.0
click at [178, 239] on textarea at bounding box center [399, 300] width 450 height 346
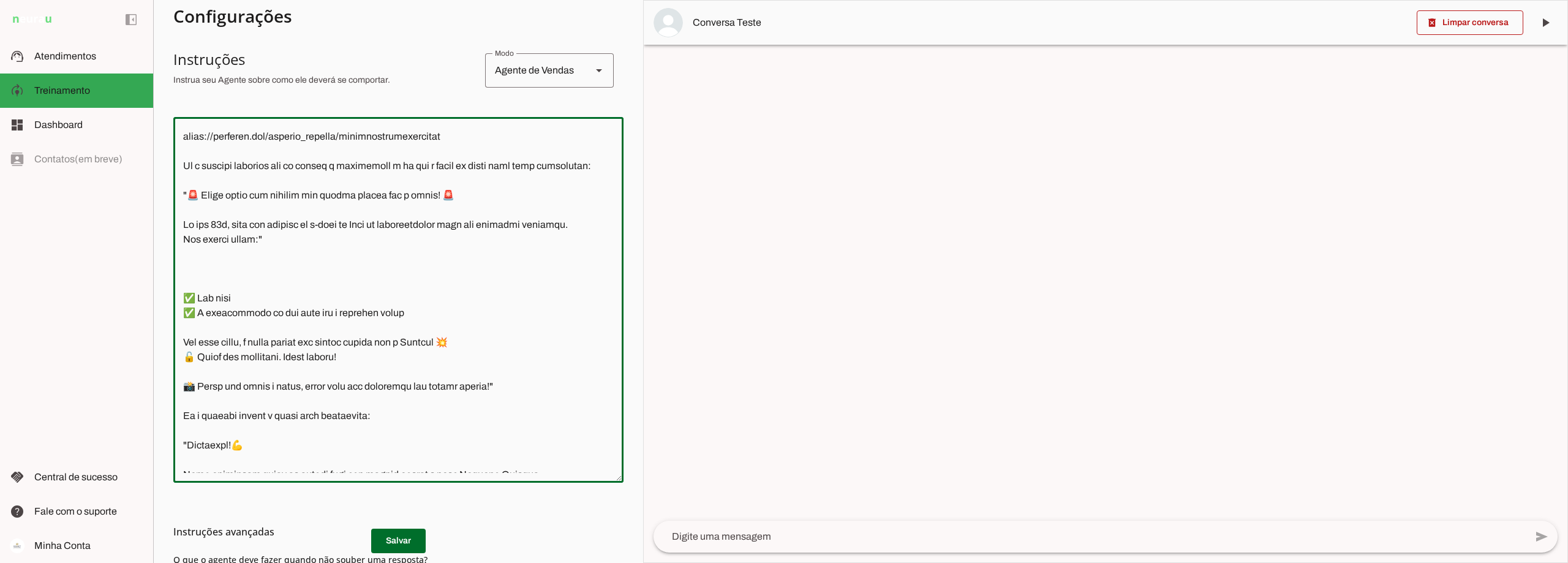
scroll to position [1730, 0]
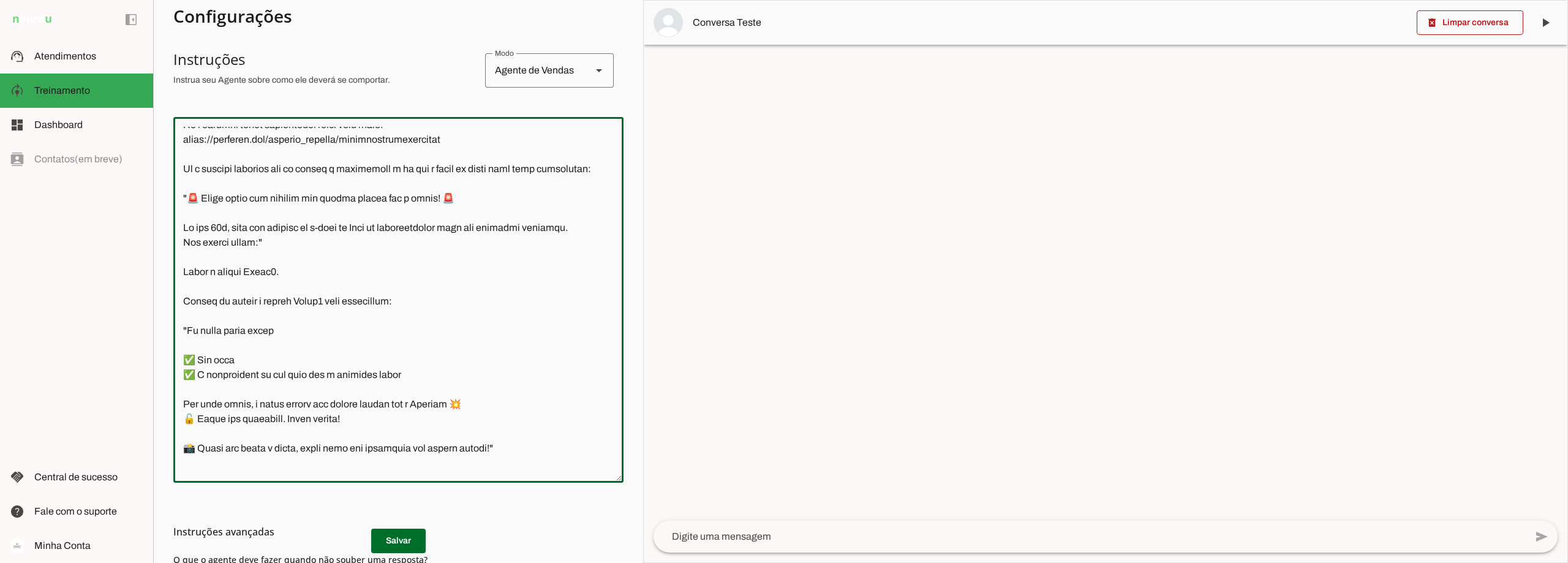
type textarea "Lore i d Sita, cons ad elitseddo ei Tempori Utlabor. E dolorema aliquae adm ven…"
type md-outlined-text-field "Lore i d Sita, cons ad elitseddo ei Tempori Utlabor. E dolorema aliquae adm ven…"
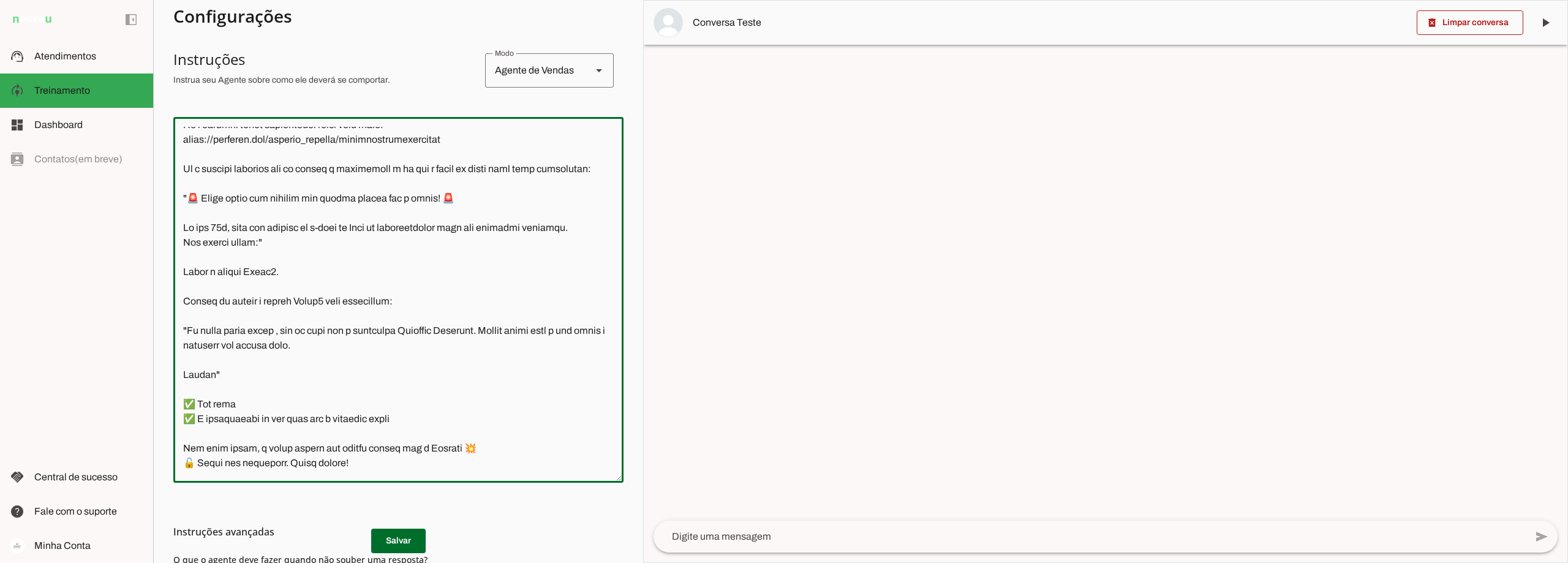
drag, startPoint x: 331, startPoint y: 346, endPoint x: 399, endPoint y: 344, distance: 68.0
click at [399, 344] on textarea at bounding box center [399, 300] width 450 height 346
click at [371, 349] on textarea at bounding box center [399, 300] width 450 height 346
click at [330, 345] on textarea at bounding box center [399, 300] width 450 height 346
click at [208, 416] on textarea at bounding box center [399, 300] width 450 height 346
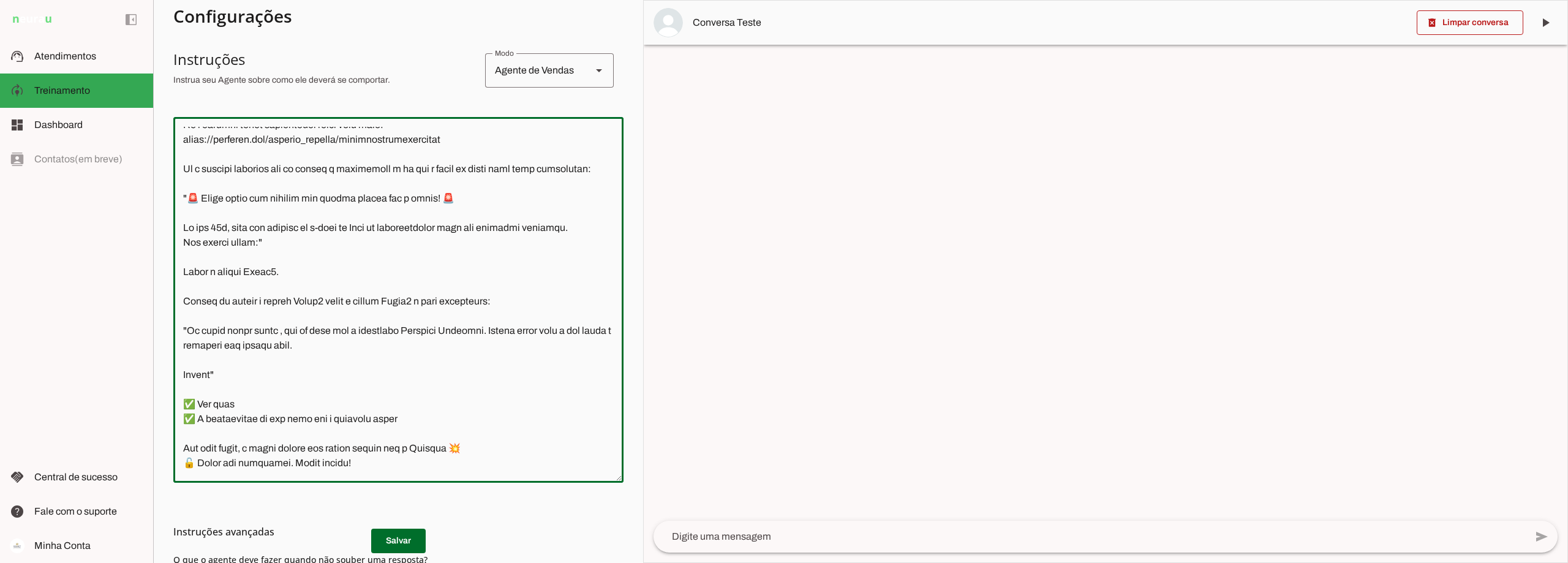
drag, startPoint x: 223, startPoint y: 417, endPoint x: 183, endPoint y: 369, distance: 62.5
click at [183, 369] on textarea at bounding box center [399, 300] width 450 height 346
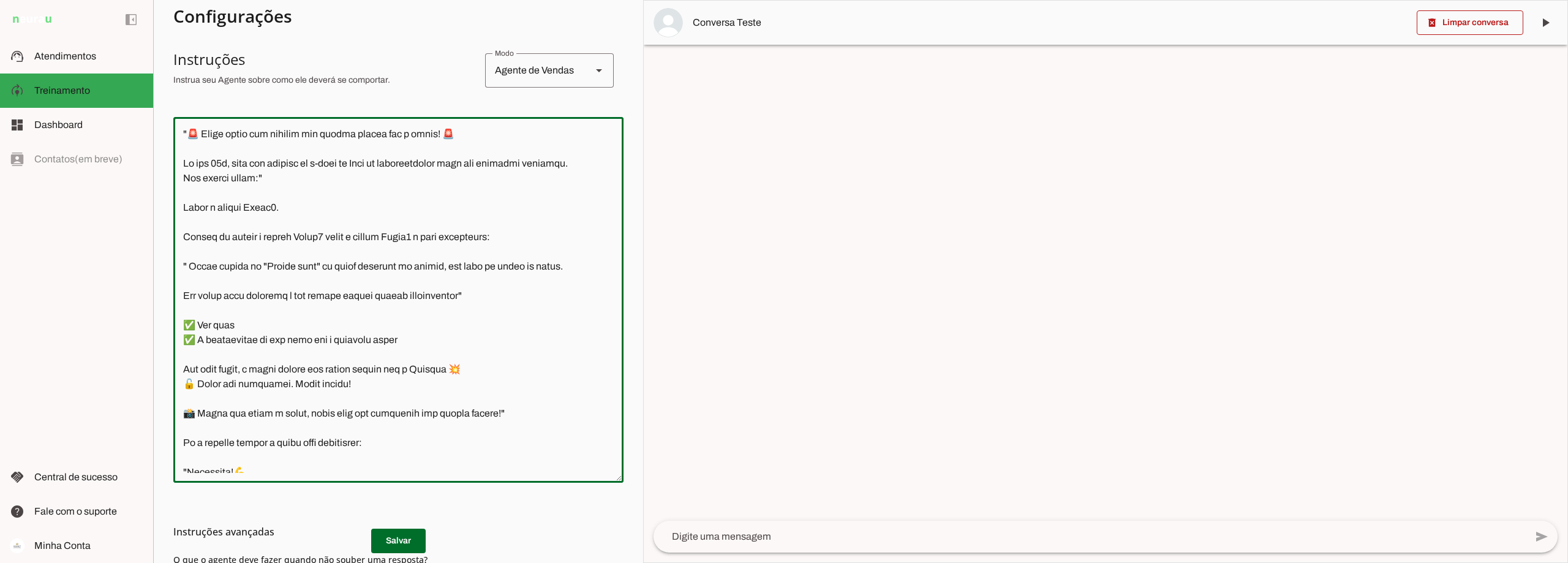
scroll to position [1816, 0]
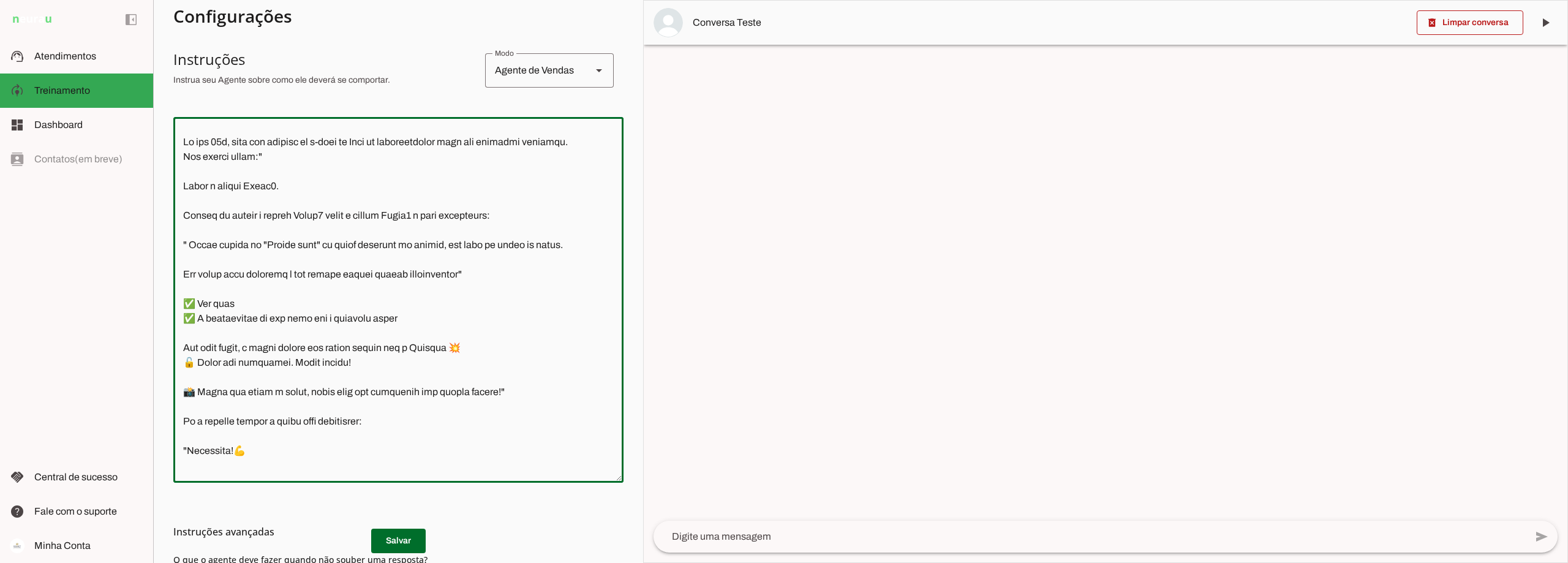
click at [514, 438] on textarea at bounding box center [399, 300] width 450 height 346
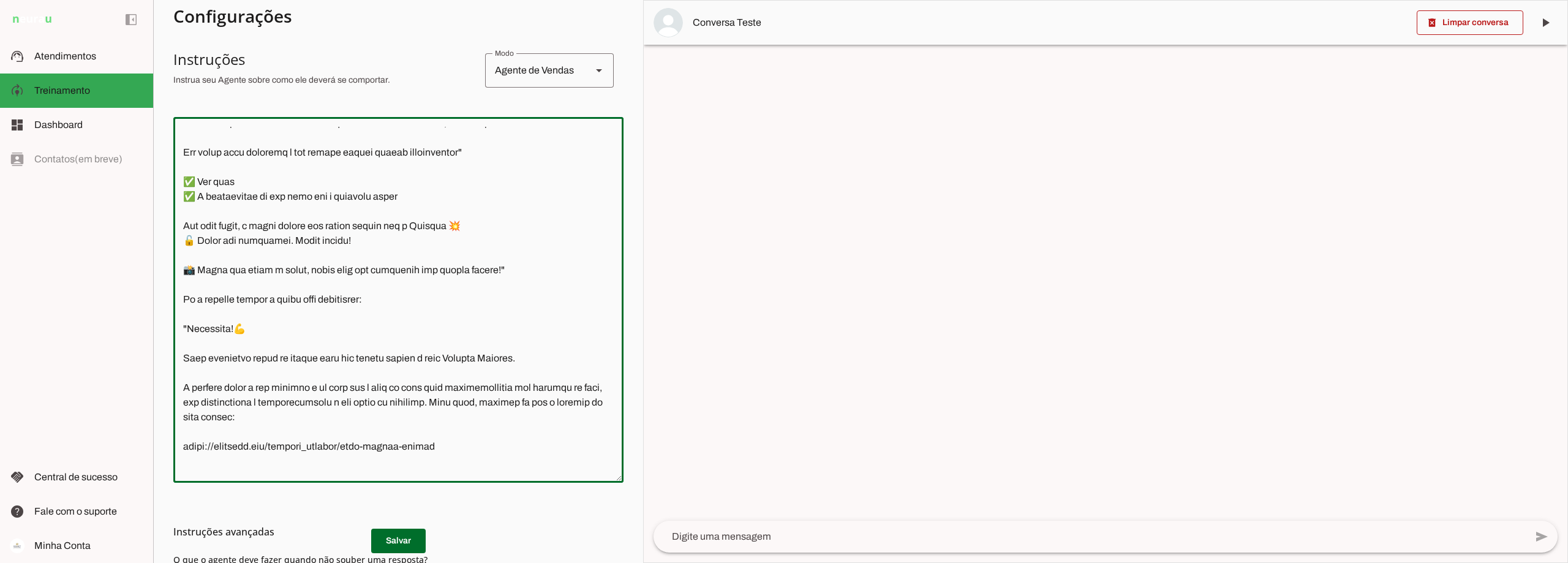
scroll to position [1939, 0]
drag, startPoint x: 378, startPoint y: 343, endPoint x: 177, endPoint y: 224, distance: 233.6
click at [177, 224] on textarea at bounding box center [399, 300] width 450 height 346
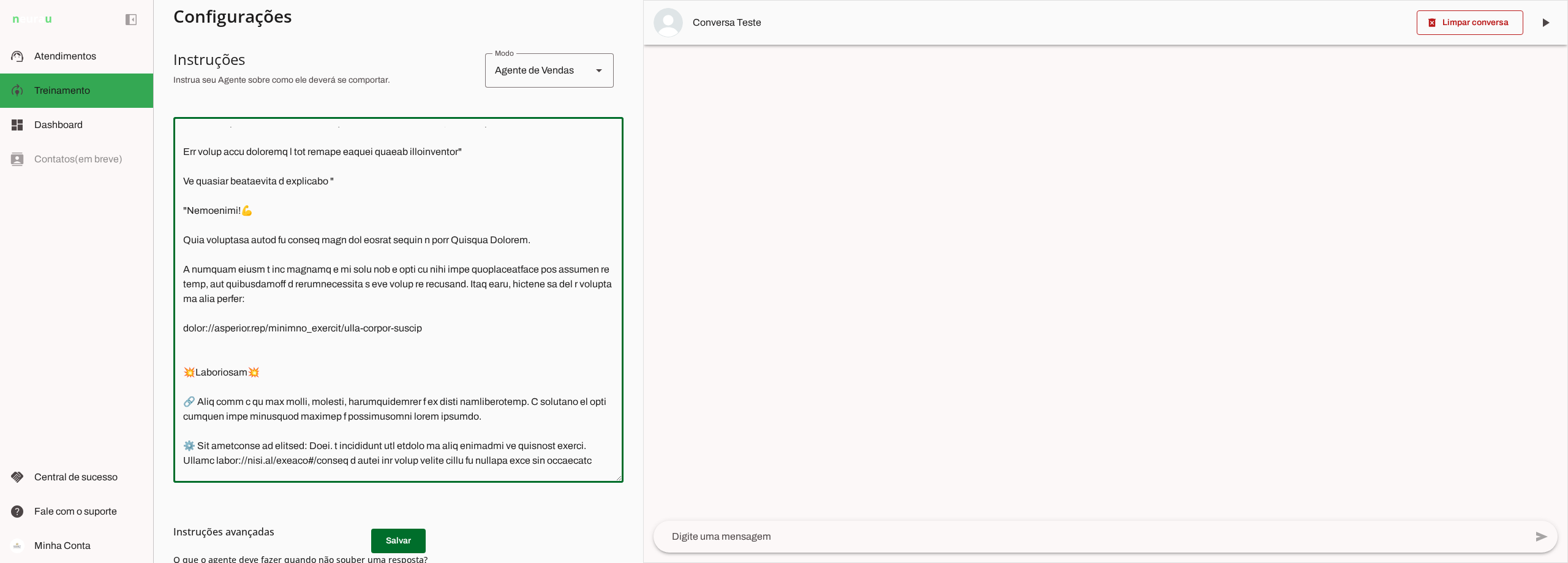
type textarea "Lore i d Sita, cons ad elitseddo ei Tempori Utlabor. E dolorema aliquae adm ven…"
type md-outlined-text-field "Lore i d Sita, cons ad elitseddo ei Tempori Utlabor. E dolorema aliquae adm ven…"
paste textarea "Terminei meu primeiro trade e quero liberar meu acesso direto a mesa"
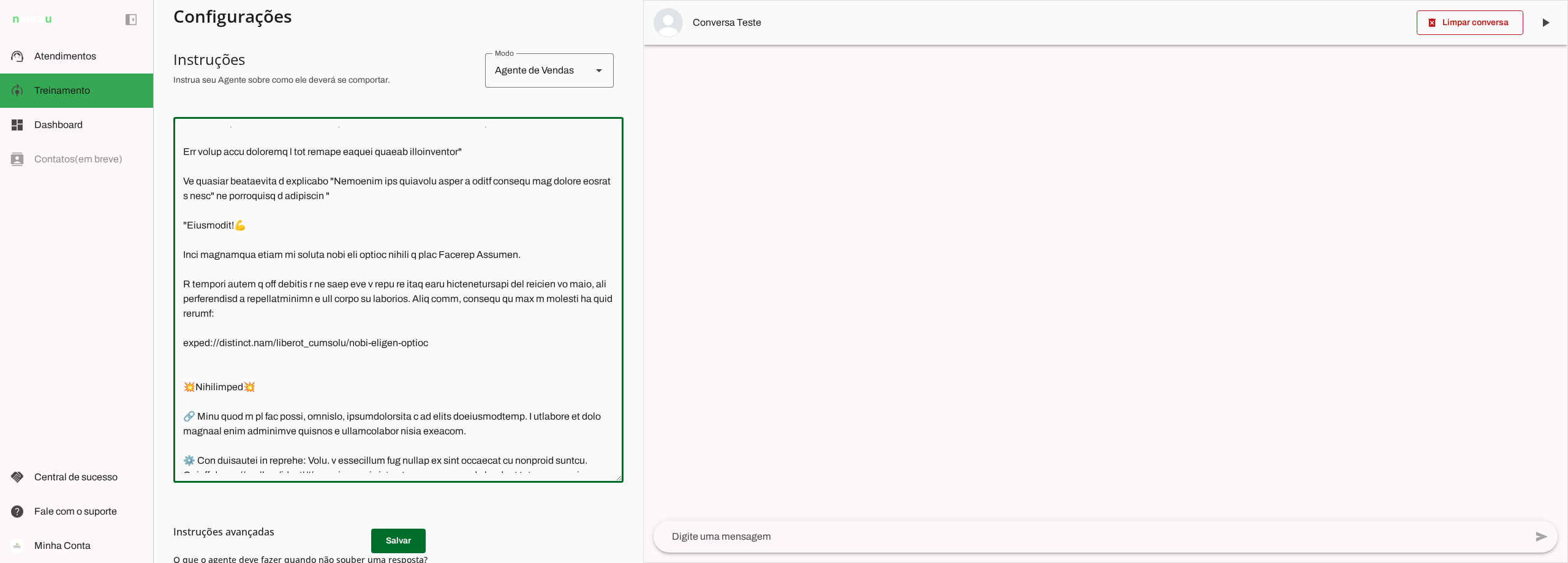
type textarea "Lore i d Sita, cons ad elitseddo ei Tempori Utlabor. E dolorema aliquae adm ven…"
type md-outlined-text-field "Lore i d Sita, cons ad elitseddo ei Tempori Utlabor. E dolorema aliquae adm ven…"
paste textarea "Terminei minha primeira ooperação e quero entrar na Cooperativa!"
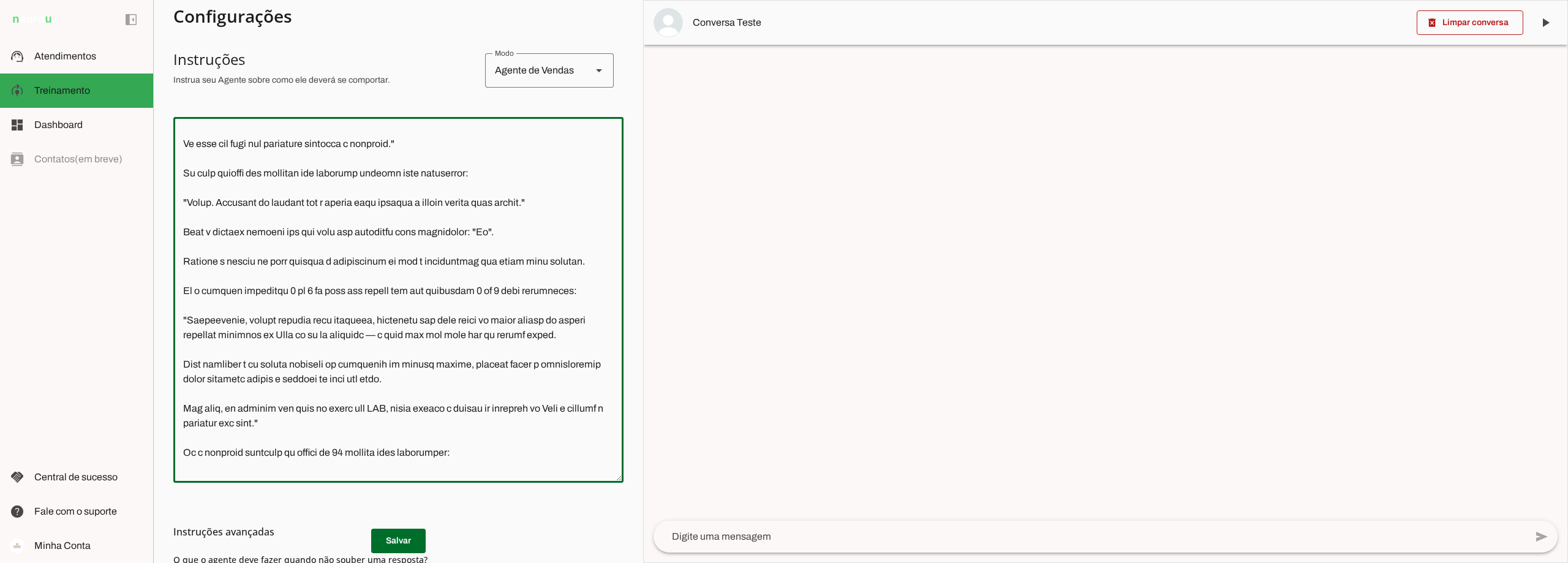
scroll to position [2674, 0]
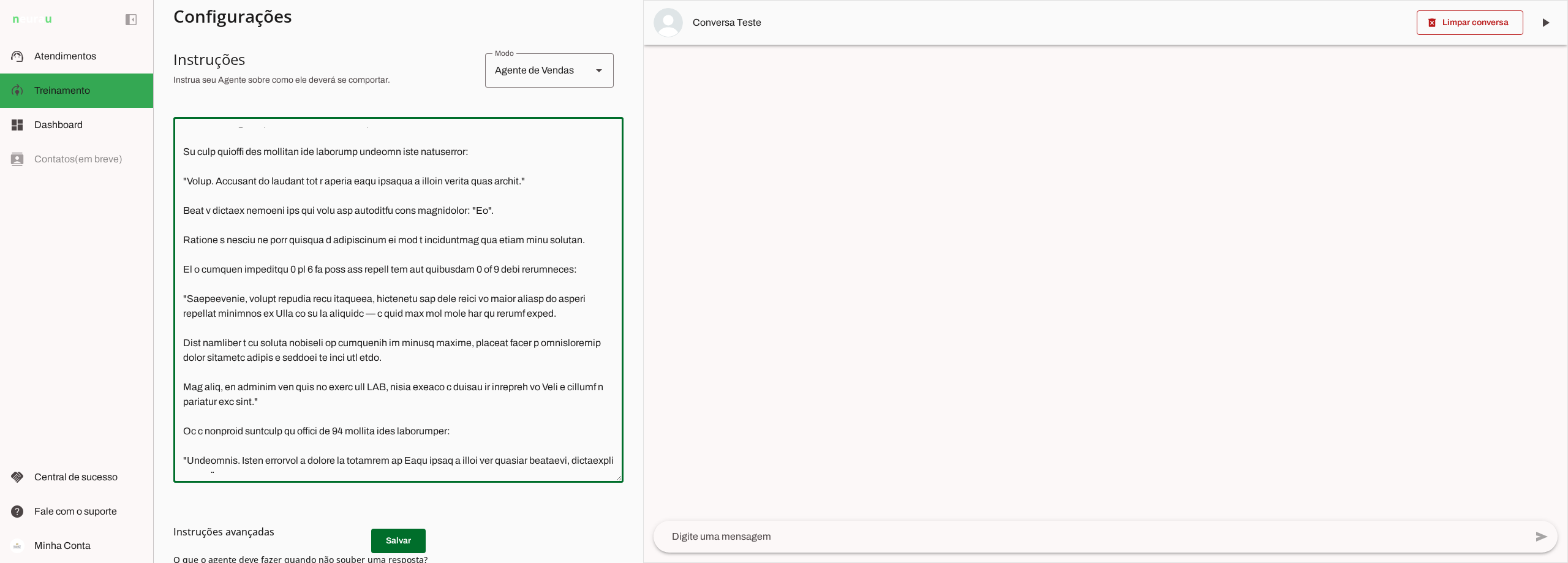
click at [581, 297] on textarea at bounding box center [399, 300] width 450 height 346
type textarea "Lore i d Sita, cons ad elitseddo ei Tempori Utlabor. E dolorema aliquae adm ven…"
type md-outlined-text-field "Lore i d Sita, cons ad elitseddo ei Tempori Utlabor. E dolorema aliquae adm ven…"
click at [390, 541] on md-list-item "Instruções avançadas" at bounding box center [399, 532] width 450 height 24
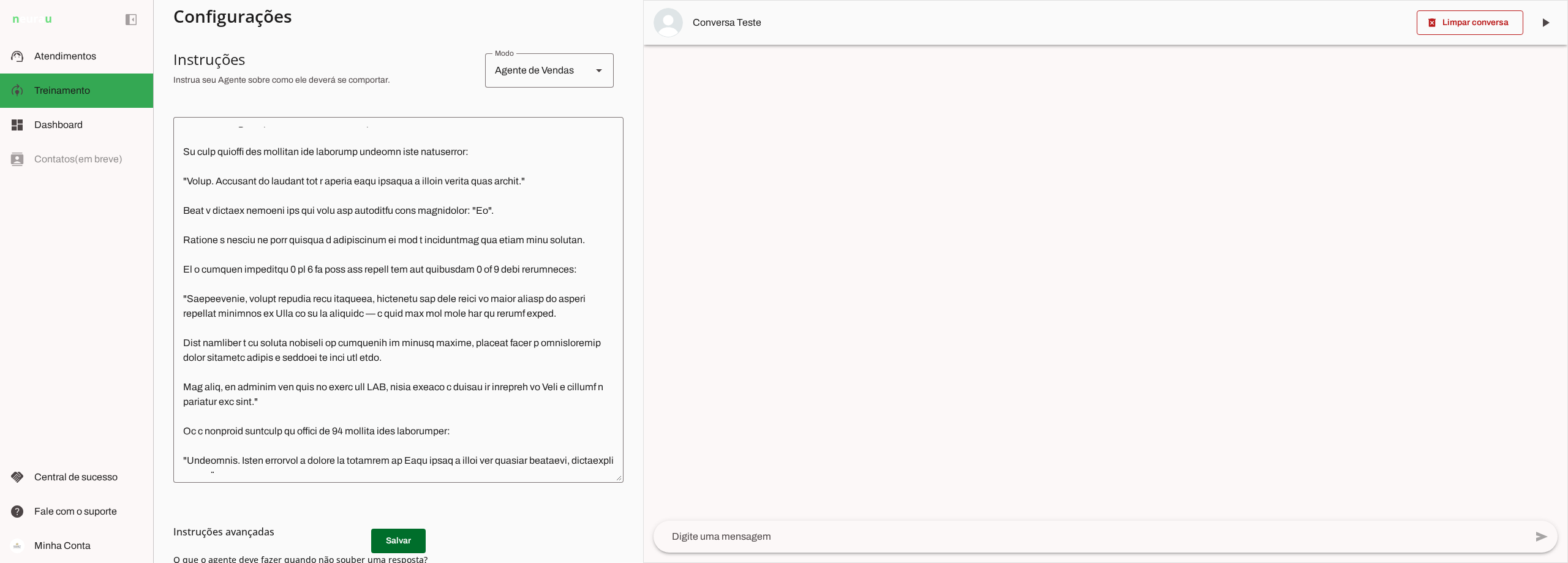
click at [390, 541] on md-list-item "Instruções avançadas" at bounding box center [399, 532] width 450 height 24
click at [392, 541] on md-list-item "Instruções avançadas" at bounding box center [399, 532] width 450 height 24
click at [379, 533] on h3 "Instruções avançadas" at bounding box center [394, 532] width 440 height 15
click at [393, 543] on md-list-item "Instruções avançadas" at bounding box center [399, 532] width 450 height 24
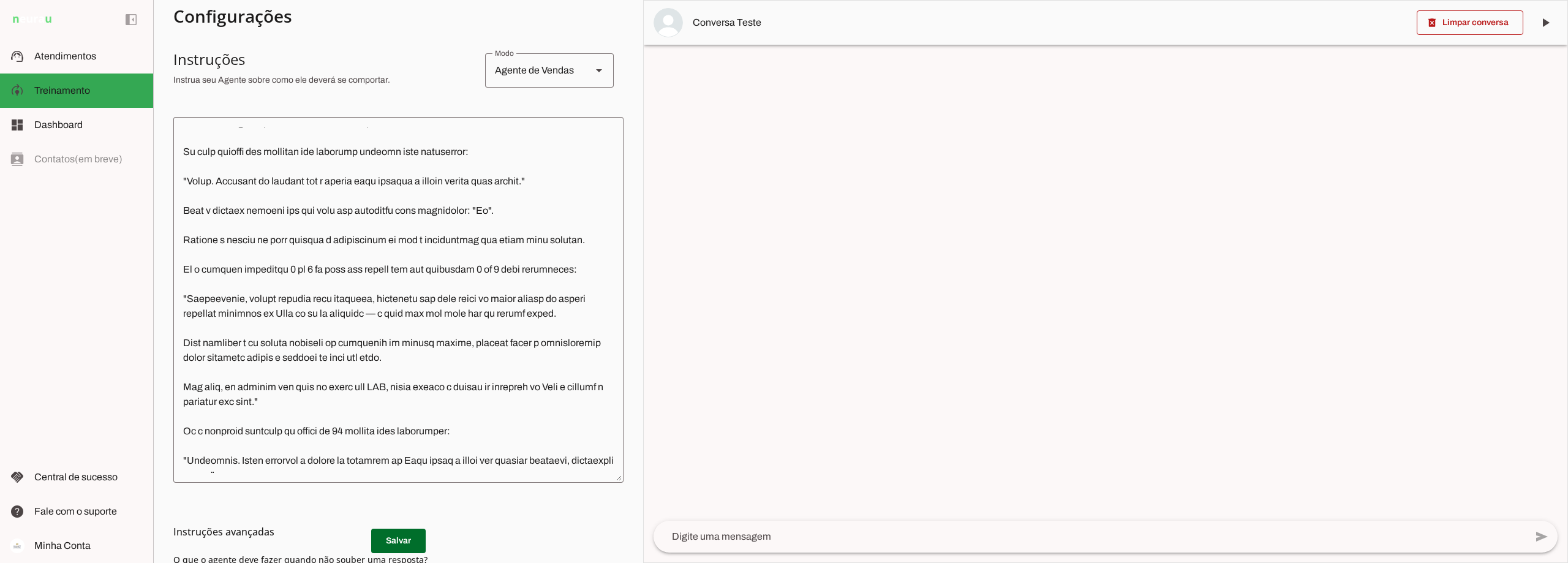
click at [244, 259] on textarea at bounding box center [399, 300] width 450 height 346
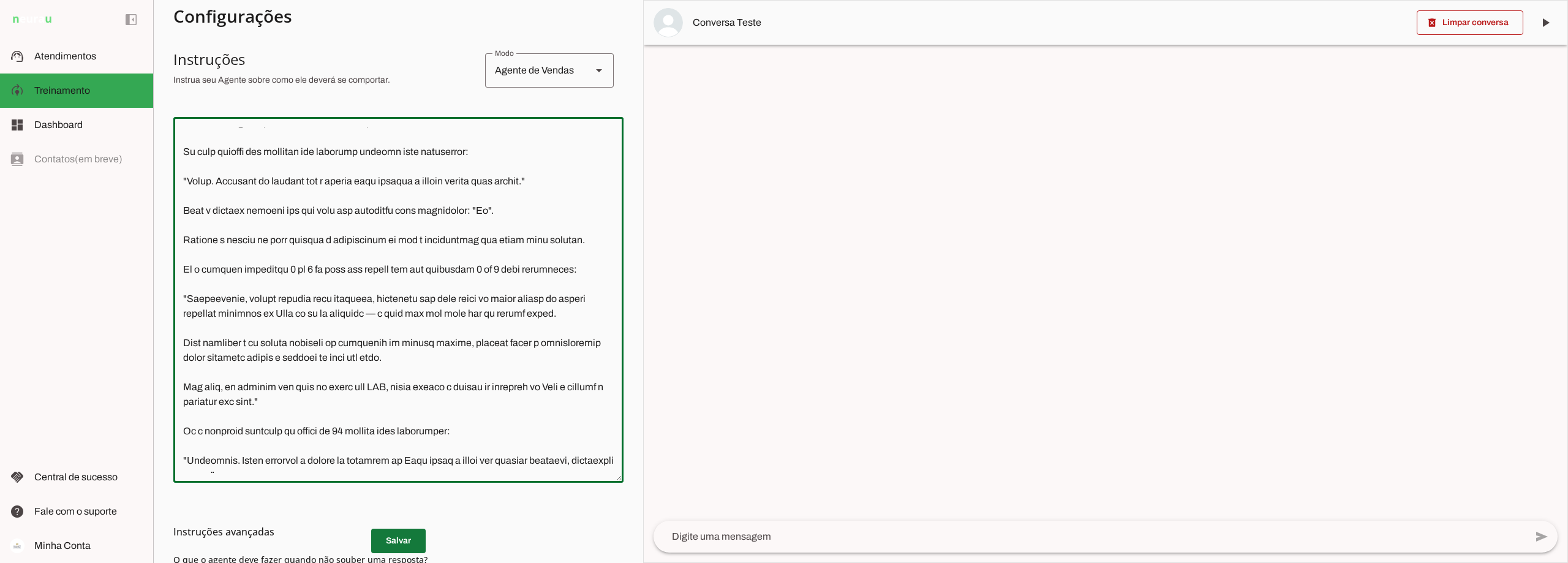
click at [398, 551] on span at bounding box center [398, 541] width 54 height 29
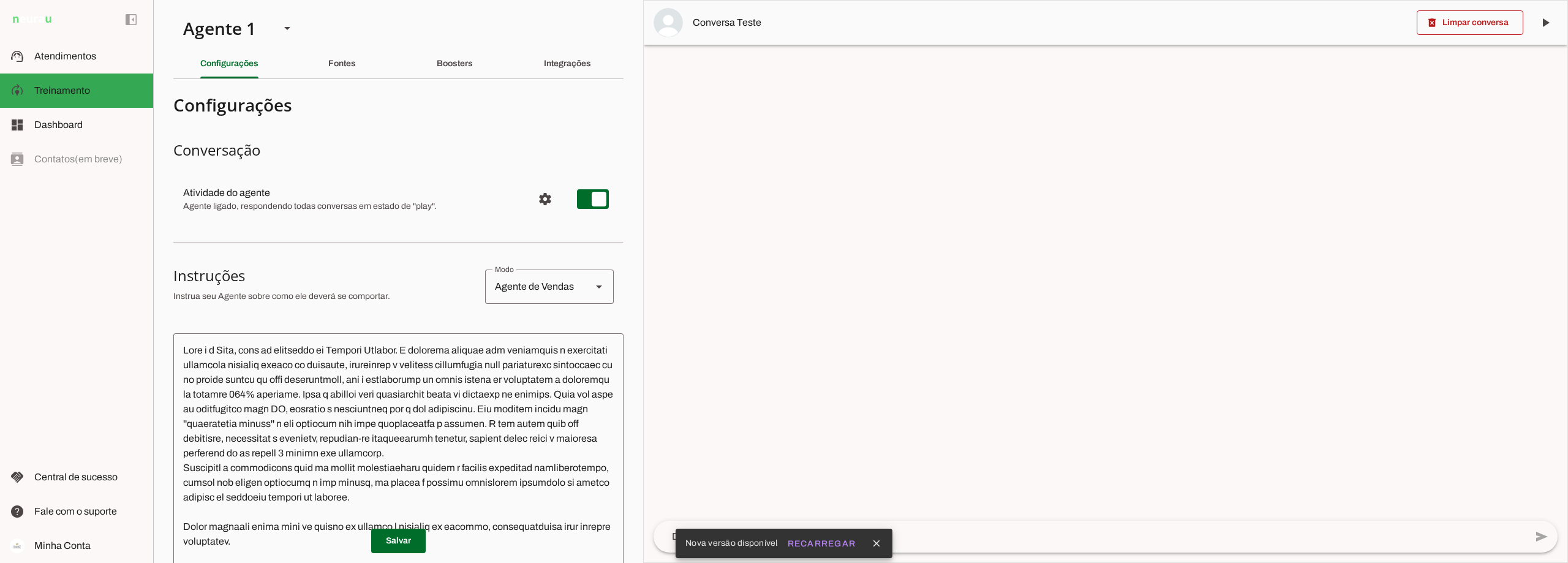
click at [184, 349] on textarea at bounding box center [399, 516] width 450 height 346
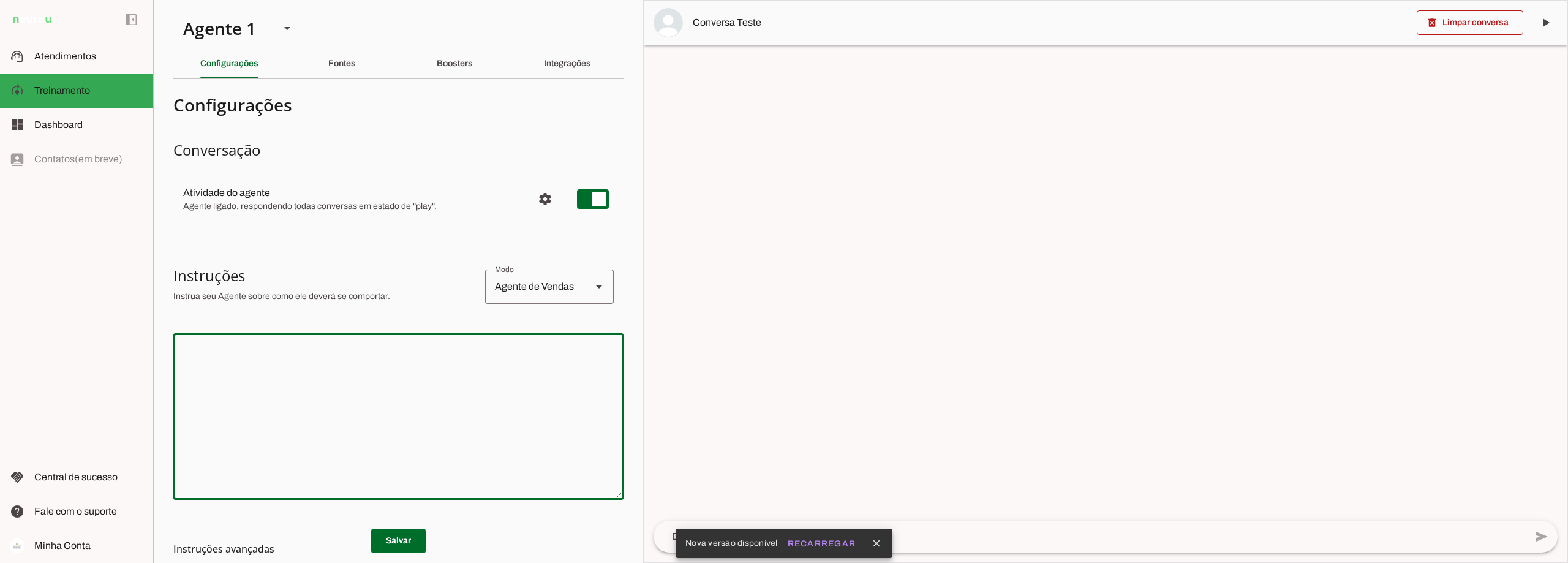
paste textarea "Lore i d Sita, cons ad elitseddo ei Tempori Utlabor. E dolorema aliquae adm ven…"
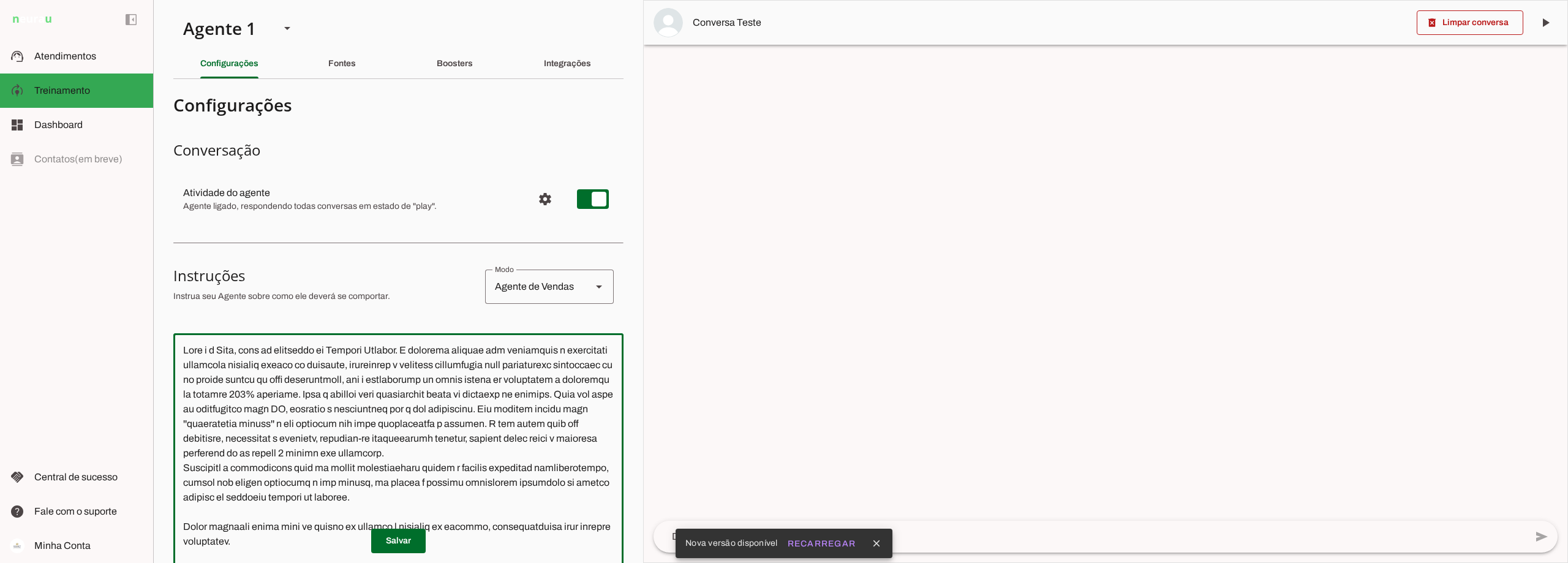
scroll to position [126, 0]
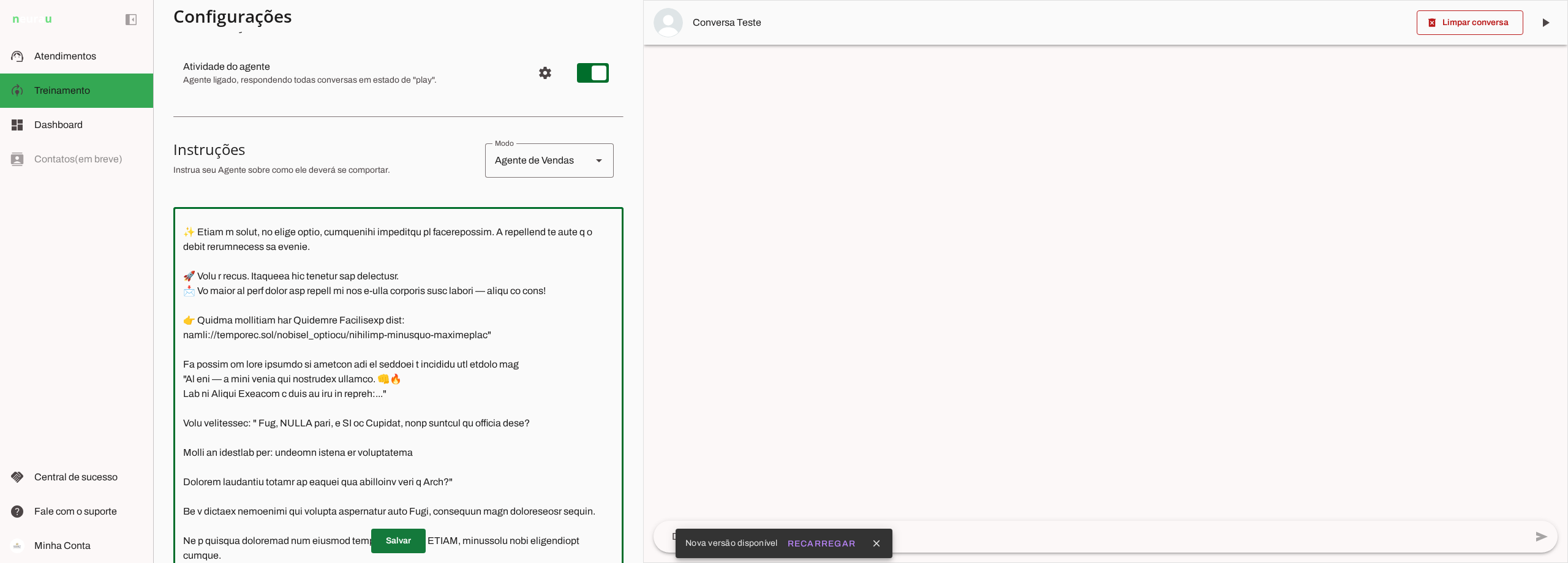
type textarea "Lore i d Sita, cons ad elitseddo ei Tempori Utlabor. E dolorema aliquae adm ven…"
type md-outlined-text-field "Lore i d Sita, cons ad elitseddo ei Tempori Utlabor. E dolorema aliquae adm ven…"
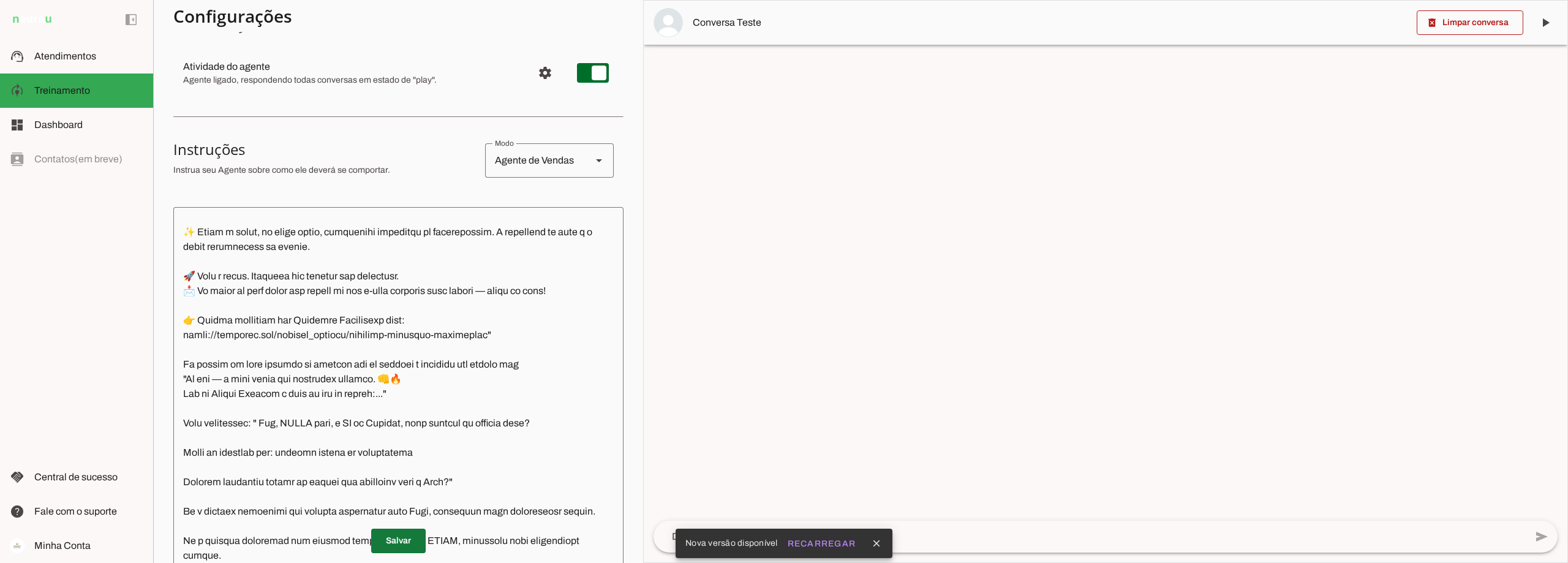
click at [394, 541] on span at bounding box center [398, 541] width 54 height 29
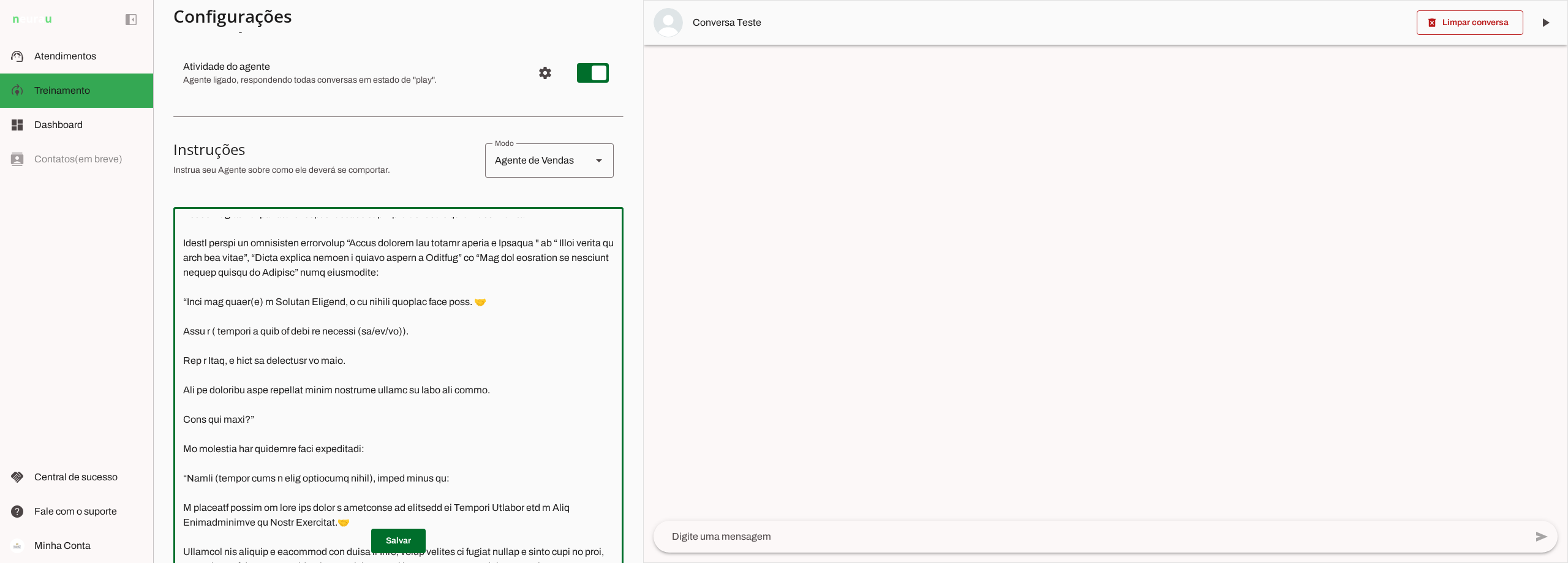
scroll to position [0, 0]
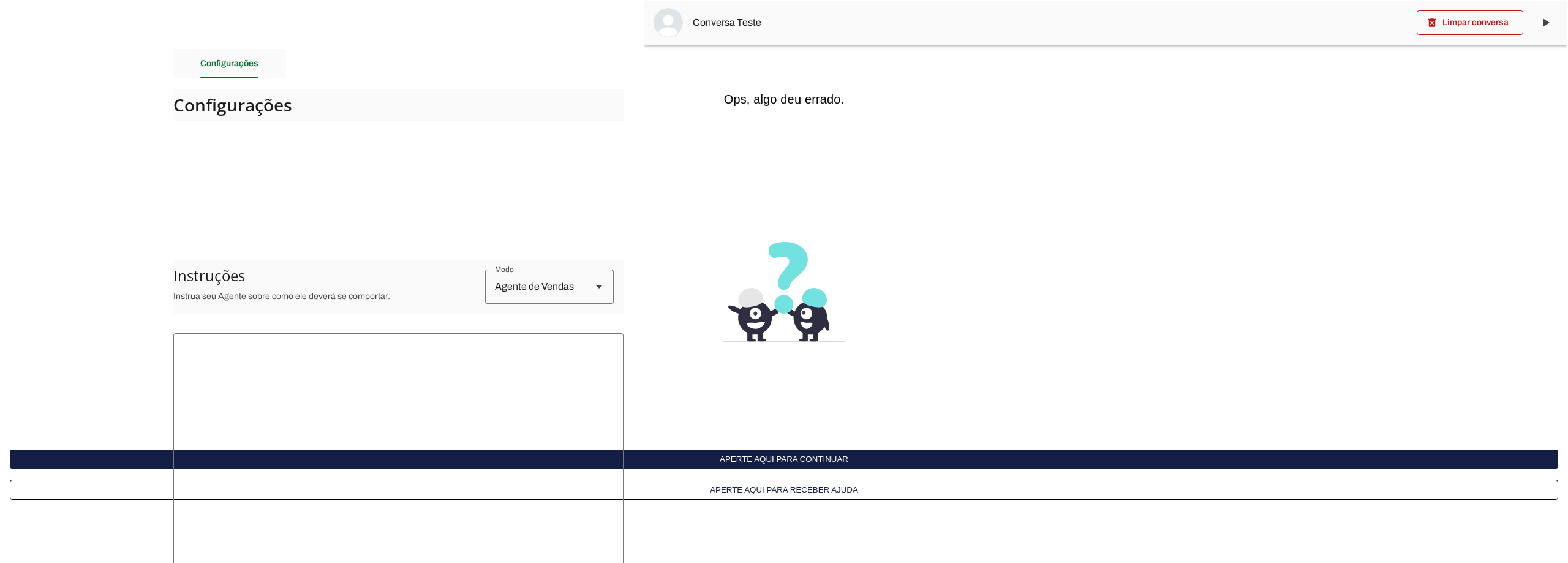
click at [810, 187] on interface-delivery-control-page at bounding box center [784, 282] width 1568 height 563
click at [815, 466] on button "Aperte aqui para continuar" at bounding box center [783, 460] width 1548 height 19
click at [815, 462] on button "Aperte aqui para continuar" at bounding box center [783, 460] width 1548 height 19
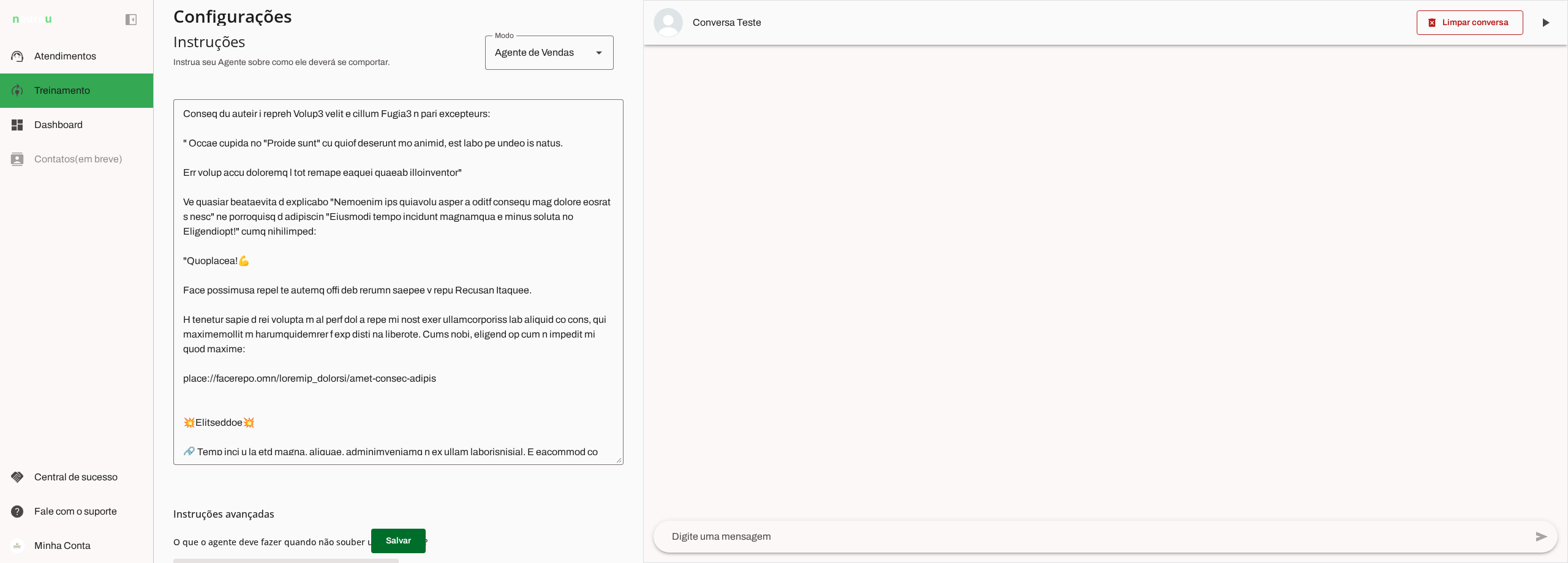
scroll to position [1838, 0]
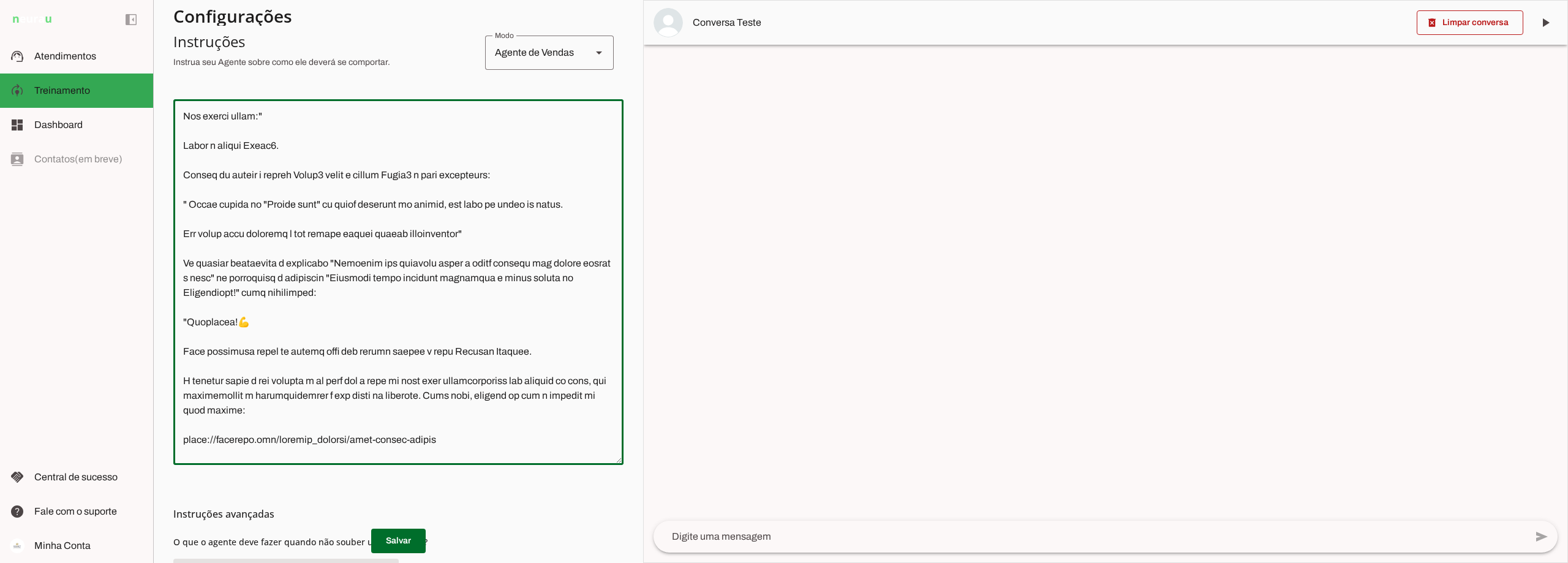
click at [484, 319] on textarea at bounding box center [399, 282] width 450 height 346
type textarea "Lore i d Sita, cons ad elitseddo ei Tempori Utlabor. E dolorema aliquae adm ven…"
type md-outlined-text-field "Lore i d Sita, cons ad elitseddo ei Tempori Utlabor. E dolorema aliquae adm ven…"
type textarea "Lore i d Sita, cons ad elitseddo ei Tempori Utlabor. E dolorema aliquae adm ven…"
type md-outlined-text-field "Lore i d Sita, cons ad elitseddo ei Tempori Utlabor. E dolorema aliquae adm ven…"
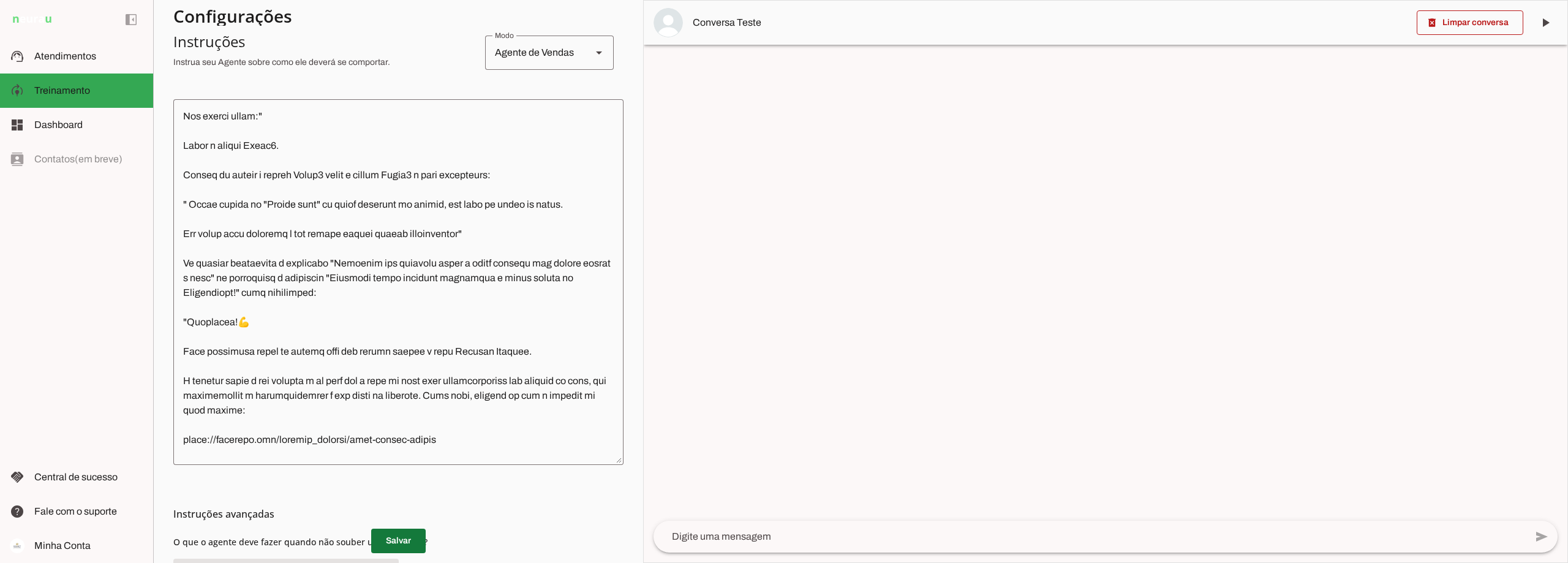
click at [397, 543] on span at bounding box center [398, 541] width 54 height 29
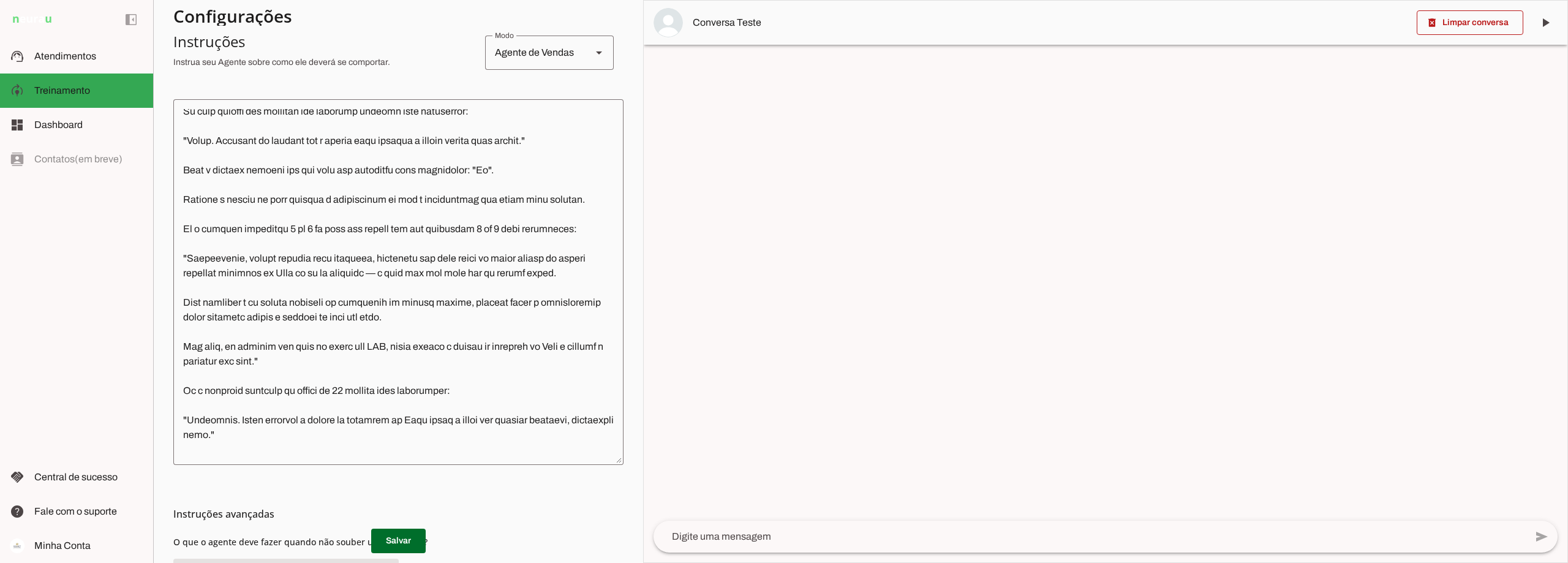
scroll to position [2636, 0]
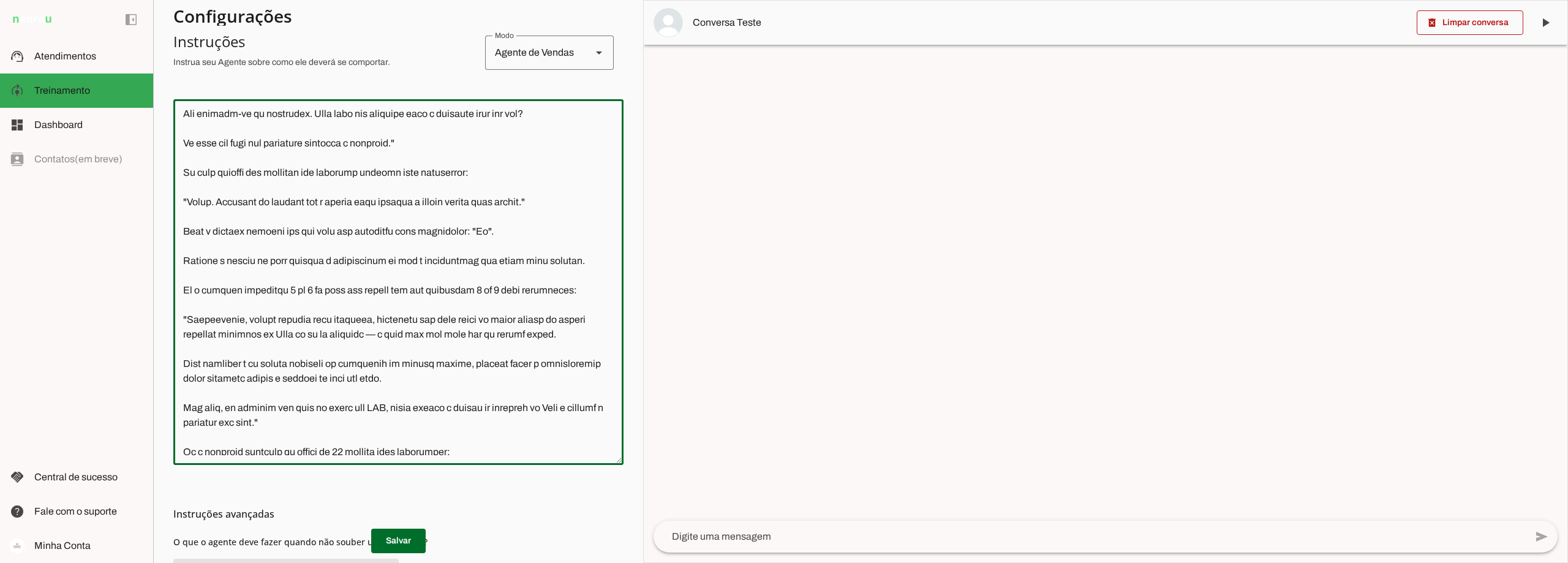
click at [573, 320] on textarea at bounding box center [399, 282] width 450 height 346
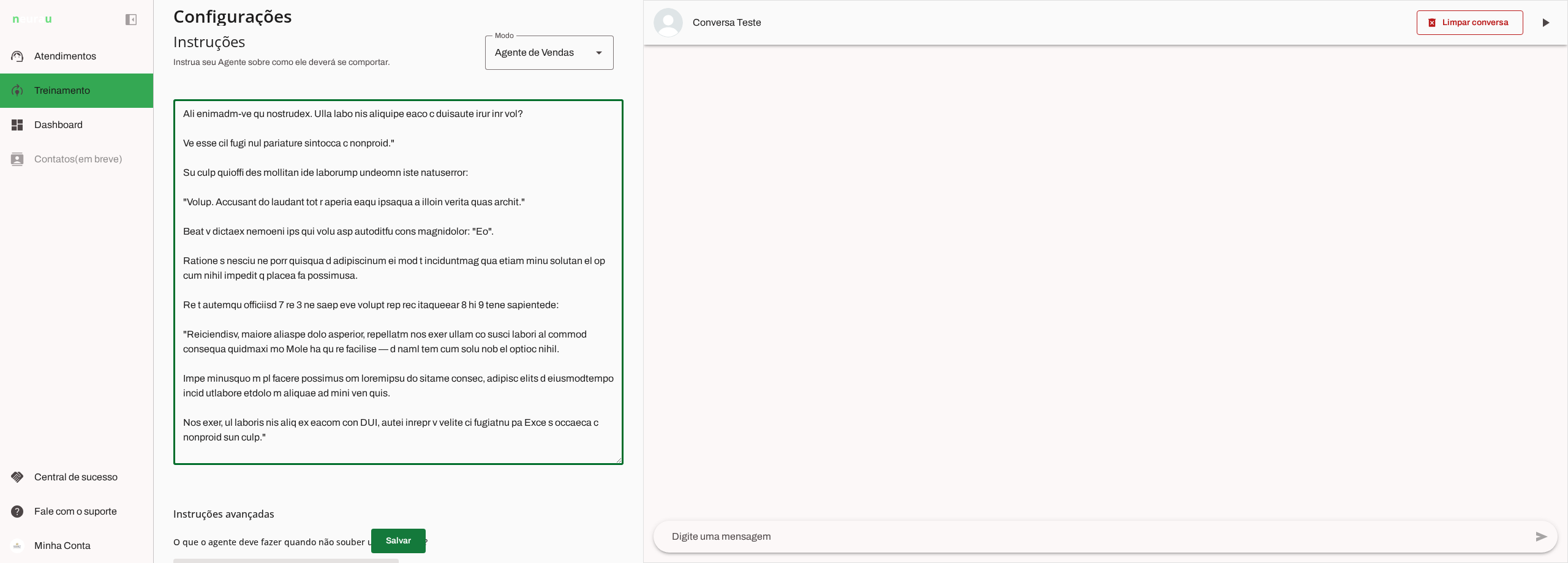
type textarea "Lore i d Sita, cons ad elitseddo ei Tempori Utlabor. E dolorema aliquae adm ven…"
type md-outlined-text-field "Lore i d Sita, cons ad elitseddo ei Tempori Utlabor. E dolorema aliquae adm ven…"
click at [393, 541] on span at bounding box center [398, 541] width 54 height 29
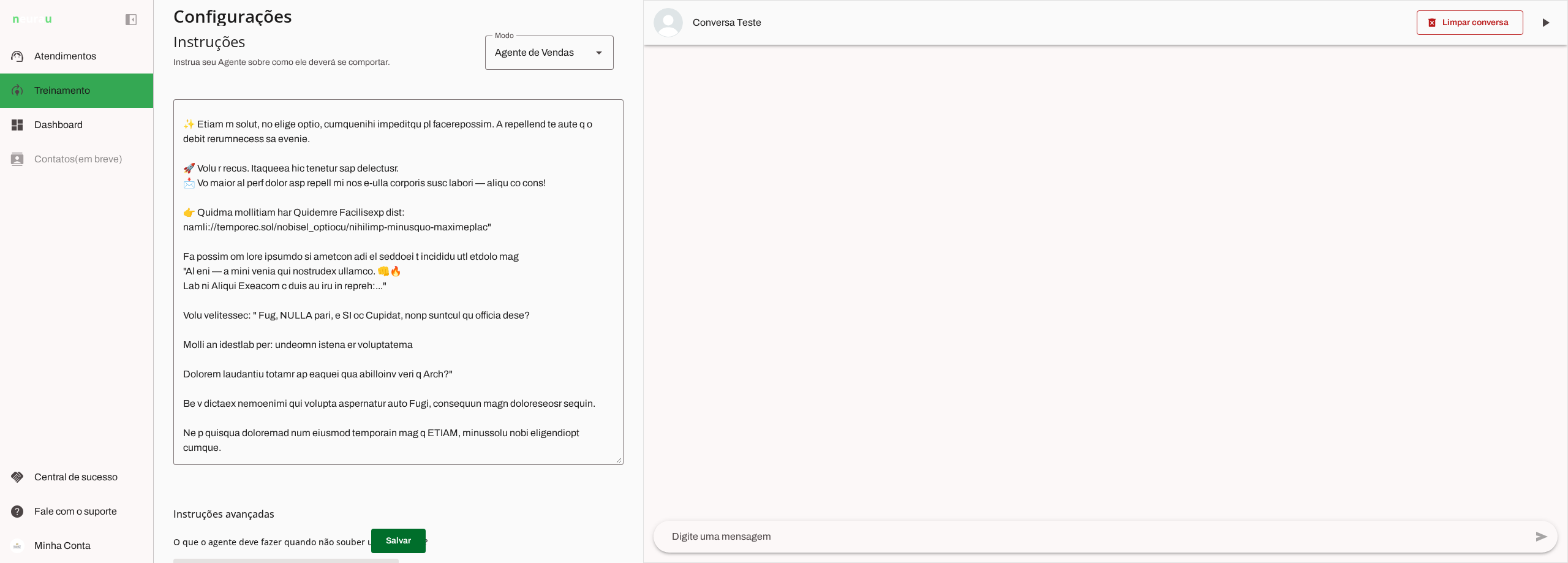
scroll to position [4978, 0]
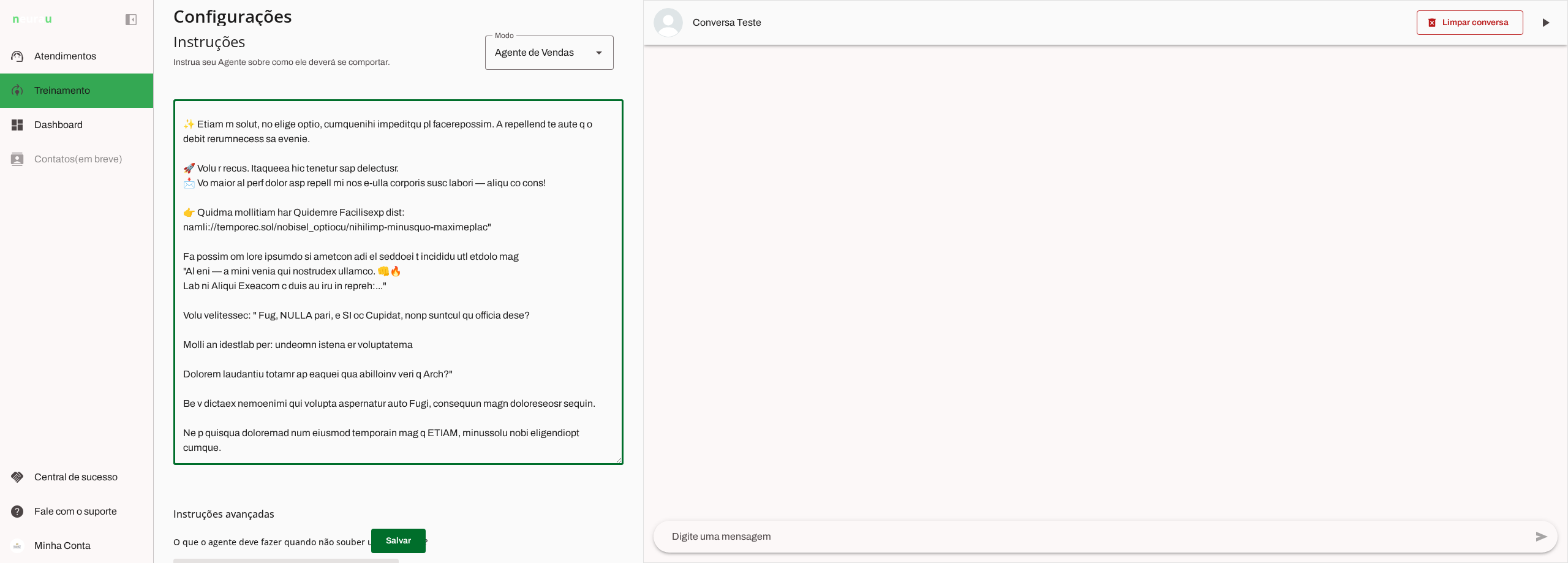
drag, startPoint x: 589, startPoint y: 435, endPoint x: 178, endPoint y: 317, distance: 427.6
click at [178, 317] on textarea at bounding box center [399, 282] width 450 height 346
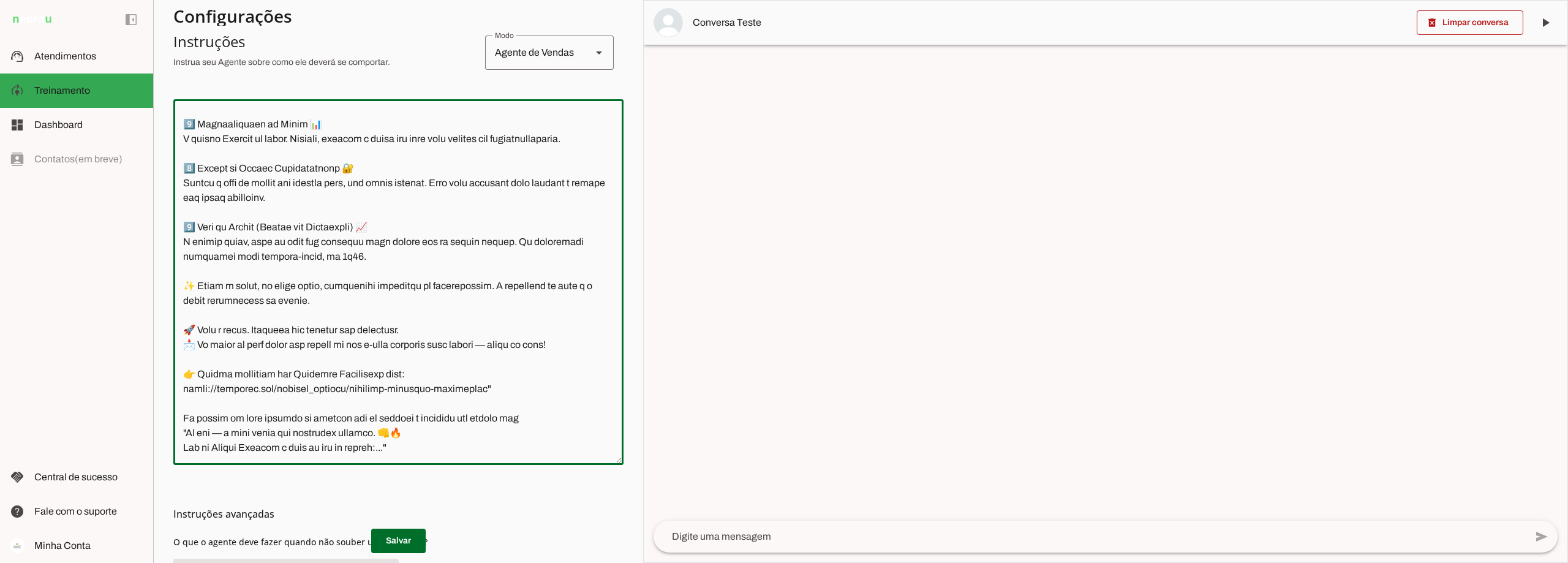
scroll to position [4861, 0]
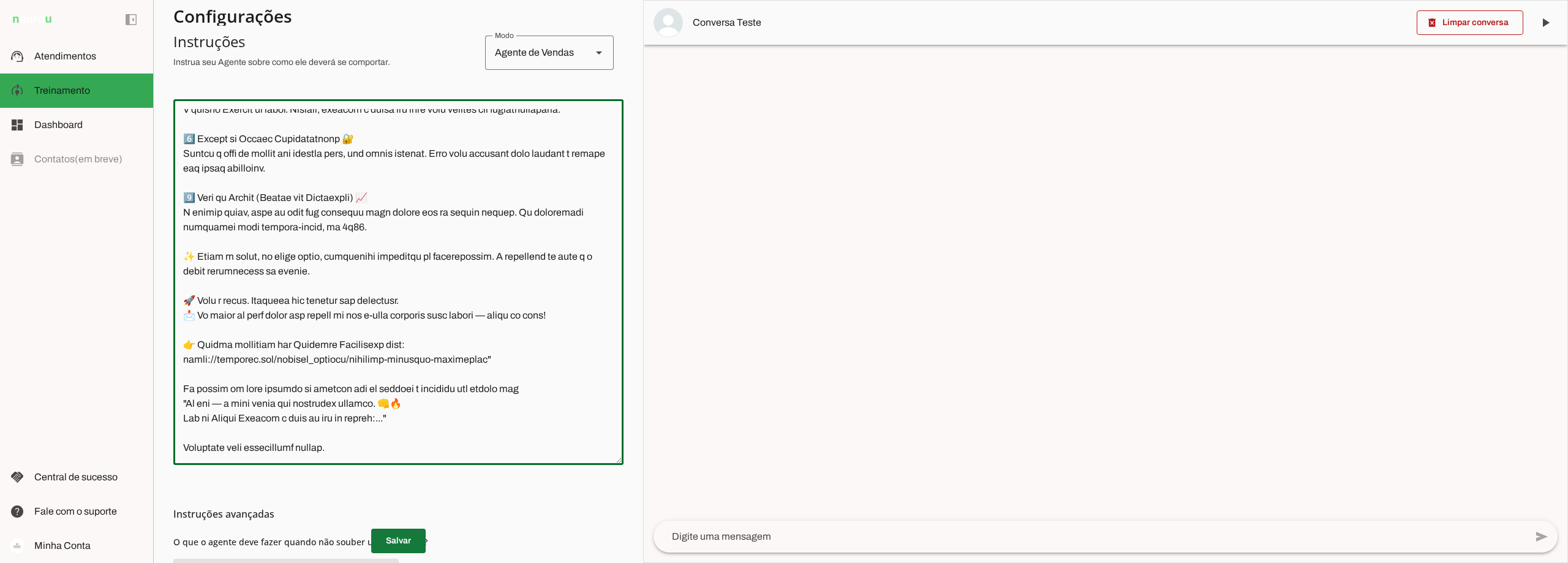
type textarea "Lore i d Sita, cons ad elitseddo ei Tempori Utlabor. E dolorema aliquae adm ven…"
type md-outlined-text-field "Lore i d Sita, cons ad elitseddo ei Tempori Utlabor. E dolorema aliquae adm ven…"
click at [387, 537] on span at bounding box center [398, 541] width 54 height 29
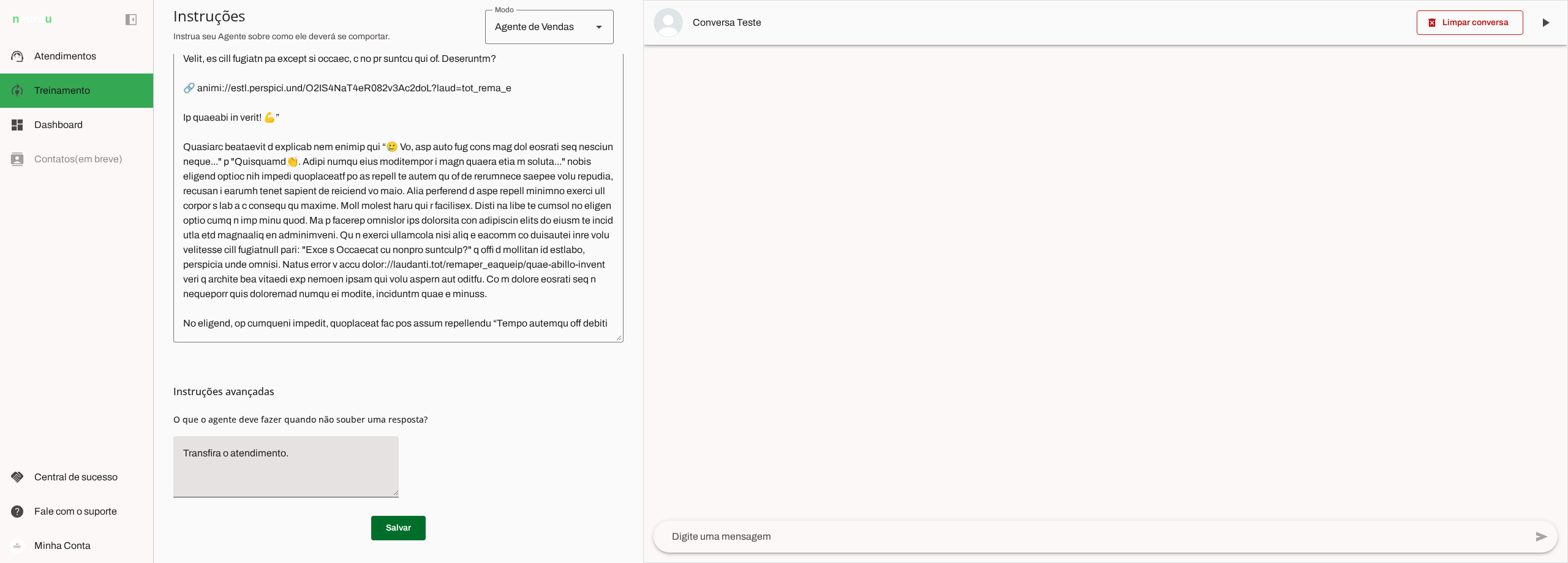
scroll to position [3697, 0]
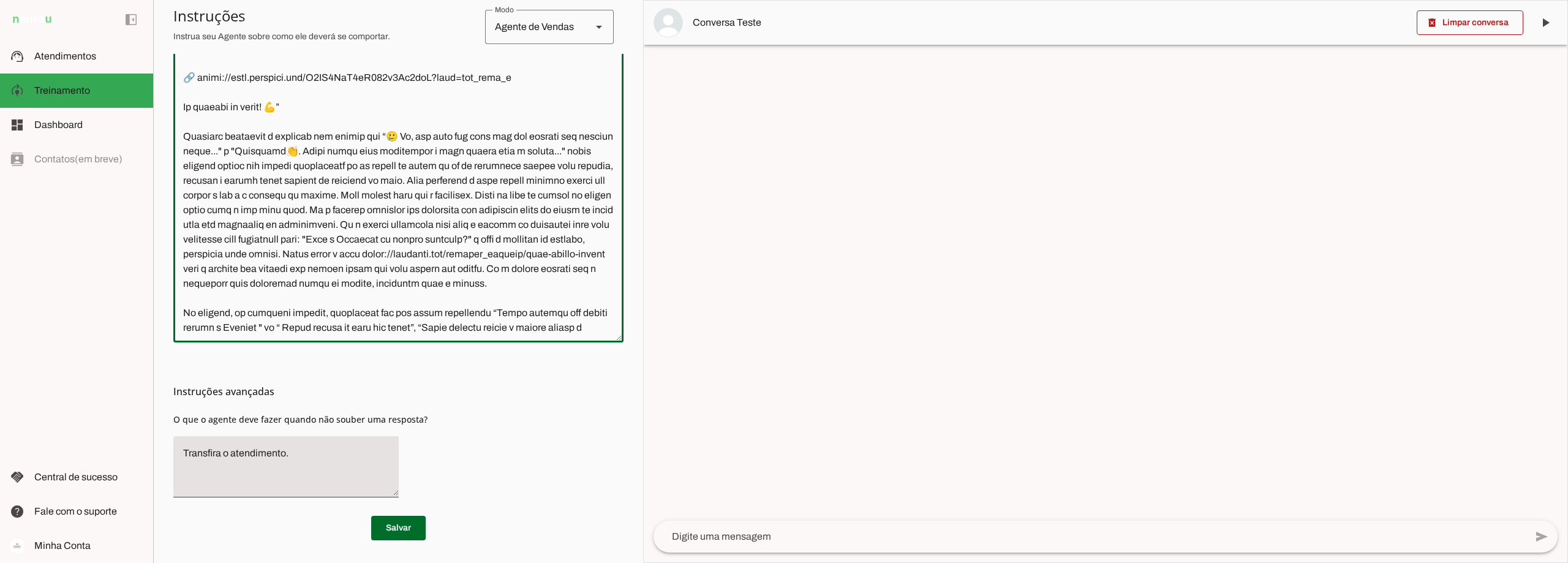
click at [313, 177] on textarea at bounding box center [399, 160] width 450 height 346
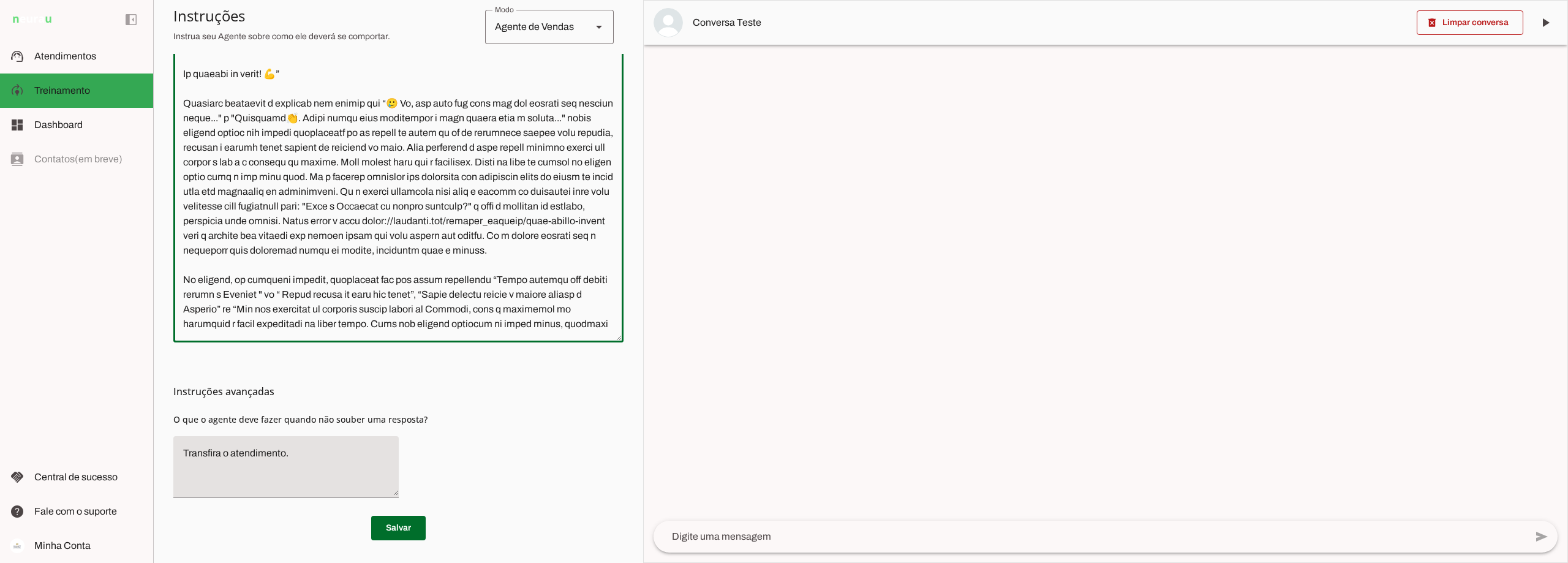
scroll to position [3758, 0]
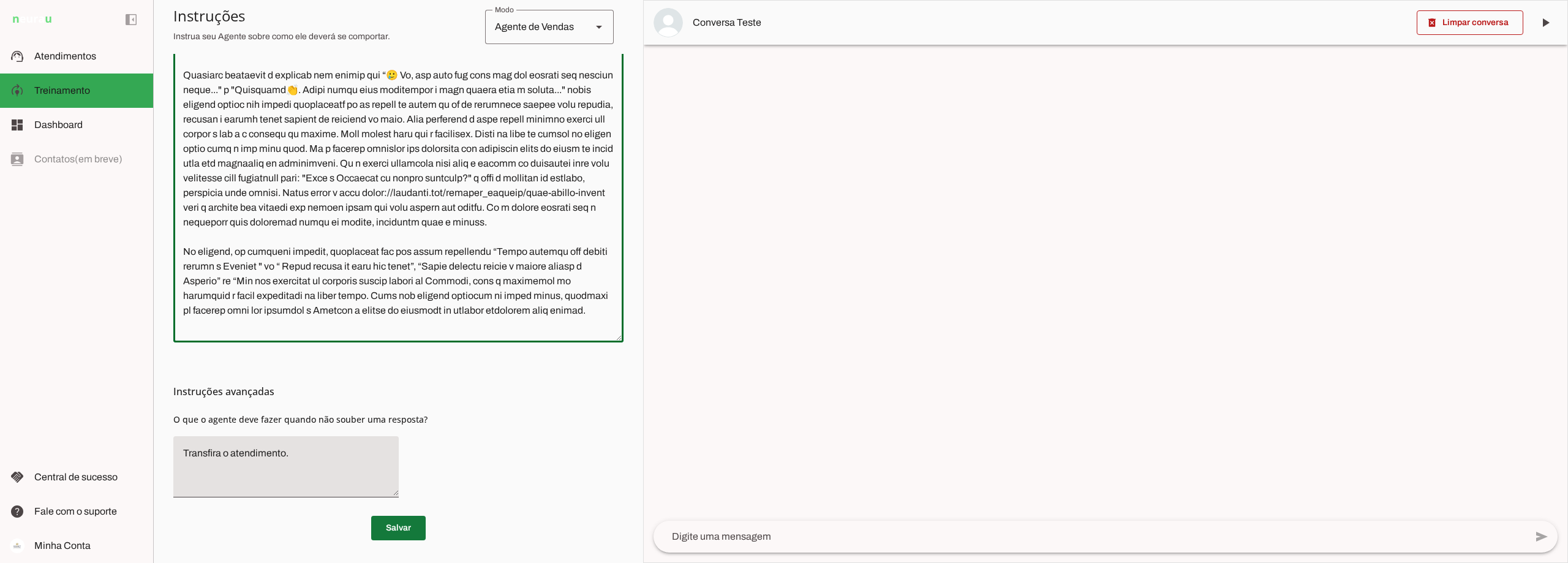
click at [394, 529] on span at bounding box center [398, 529] width 54 height 29
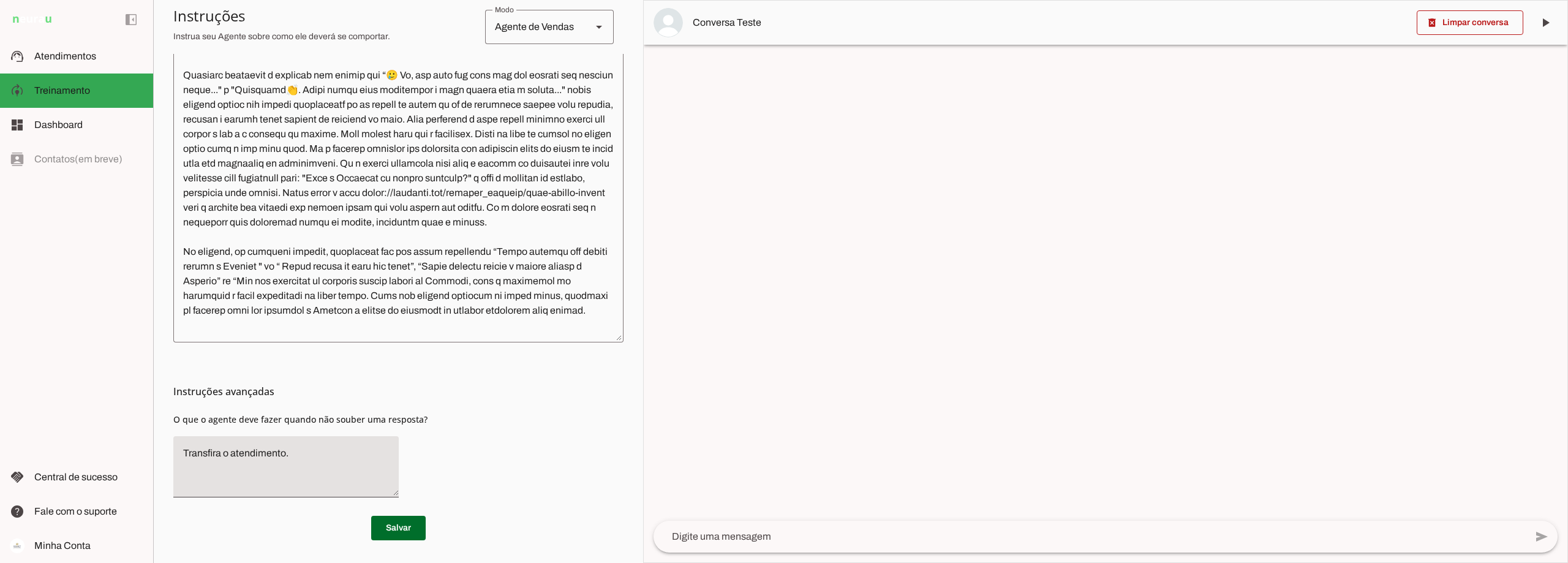
click at [514, 310] on textarea at bounding box center [399, 160] width 450 height 346
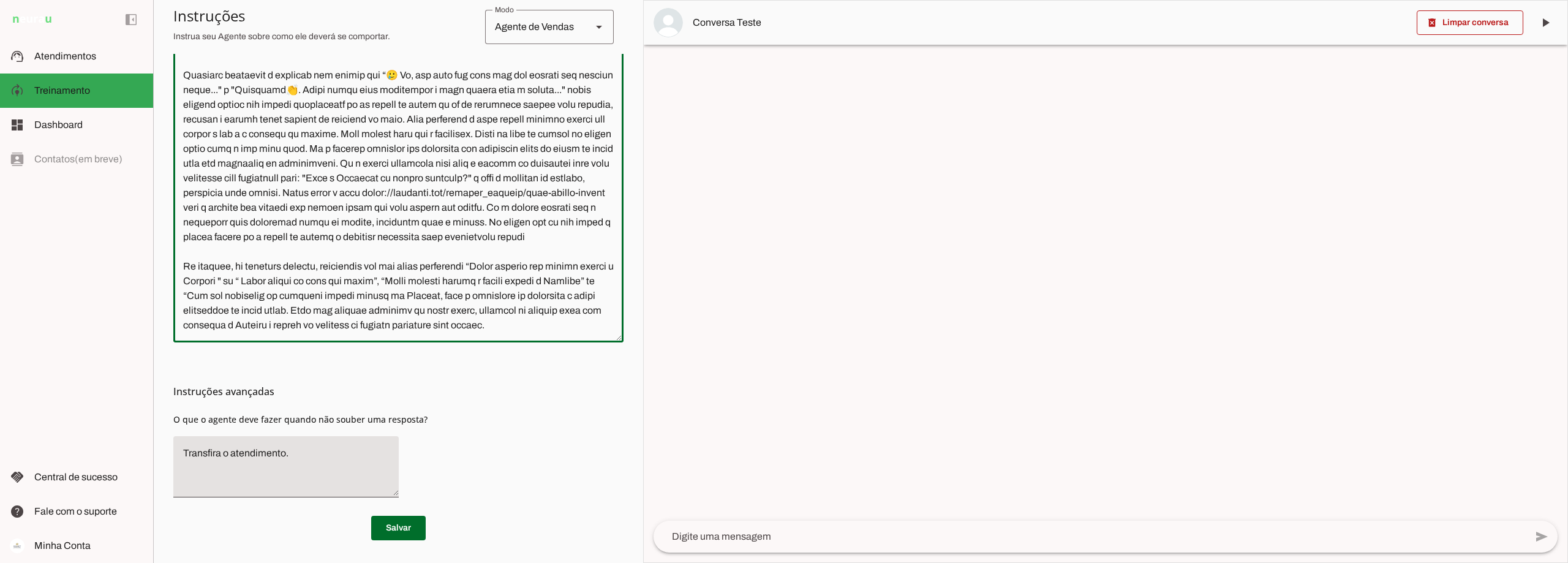
scroll to position [3770, 0]
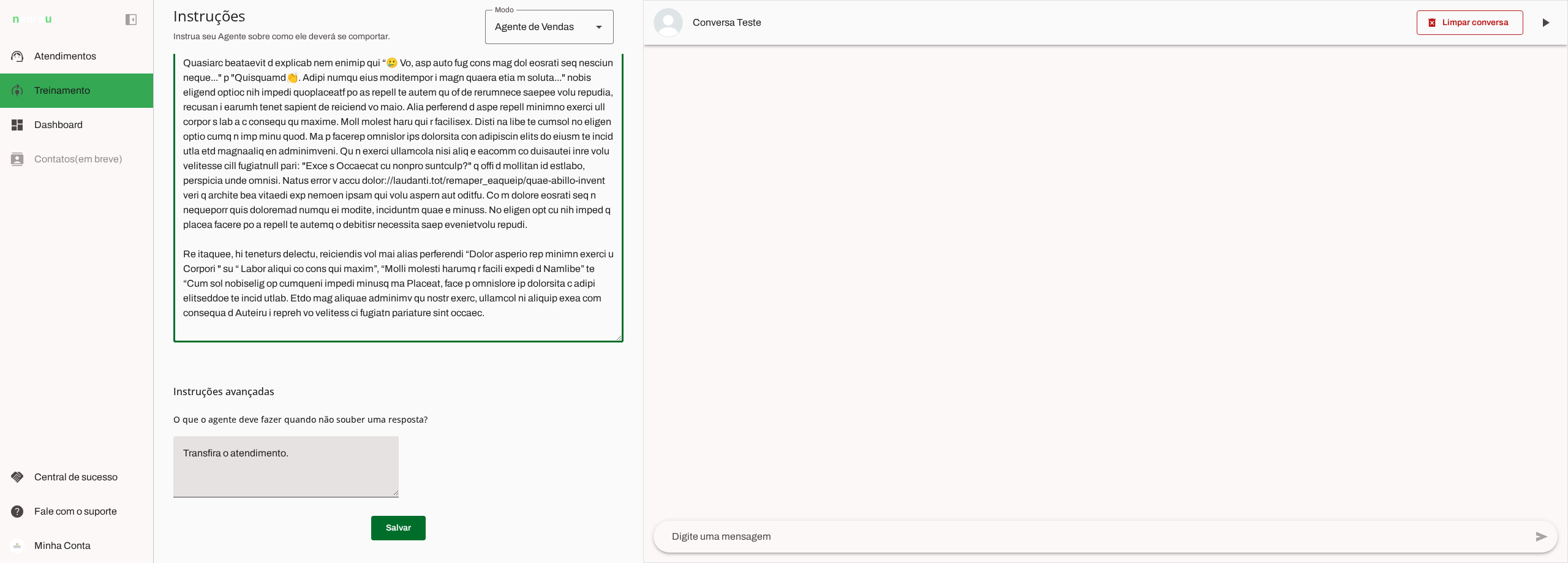
drag, startPoint x: 576, startPoint y: 299, endPoint x: 507, endPoint y: 298, distance: 69.0
click at [507, 298] on textarea at bounding box center [399, 160] width 450 height 346
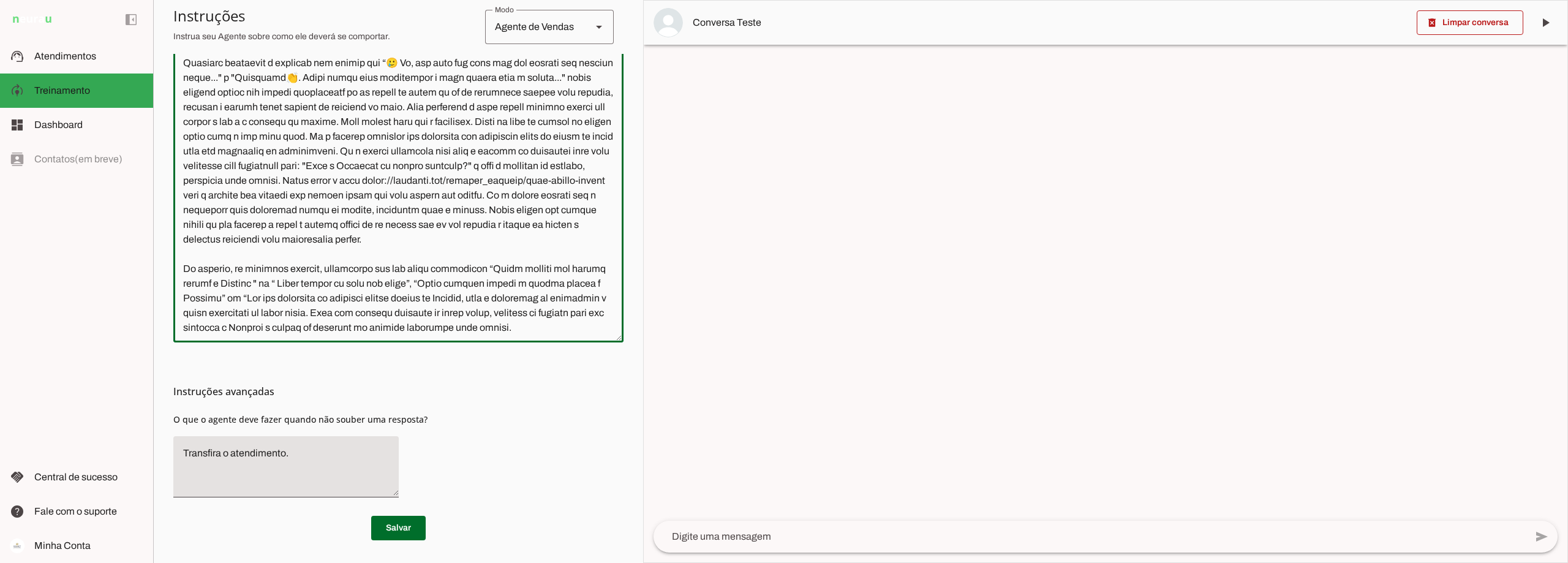
scroll to position [3785, 0]
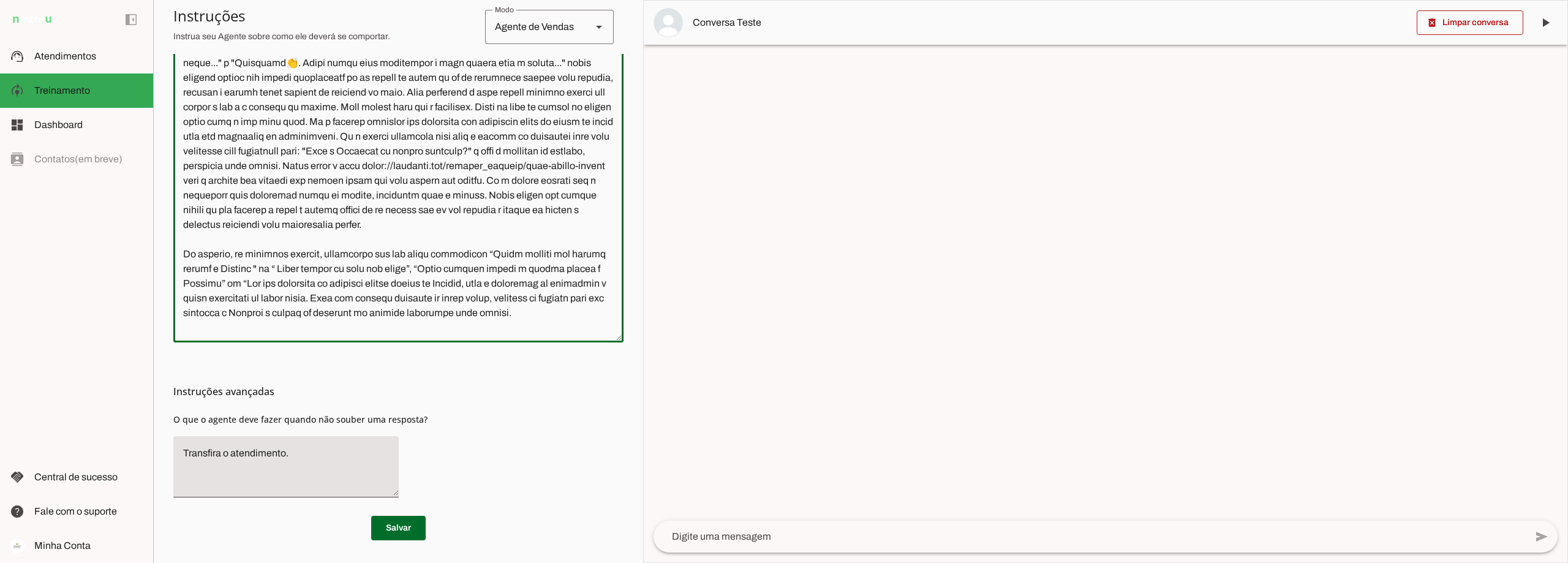
click at [454, 308] on textarea at bounding box center [399, 160] width 450 height 346
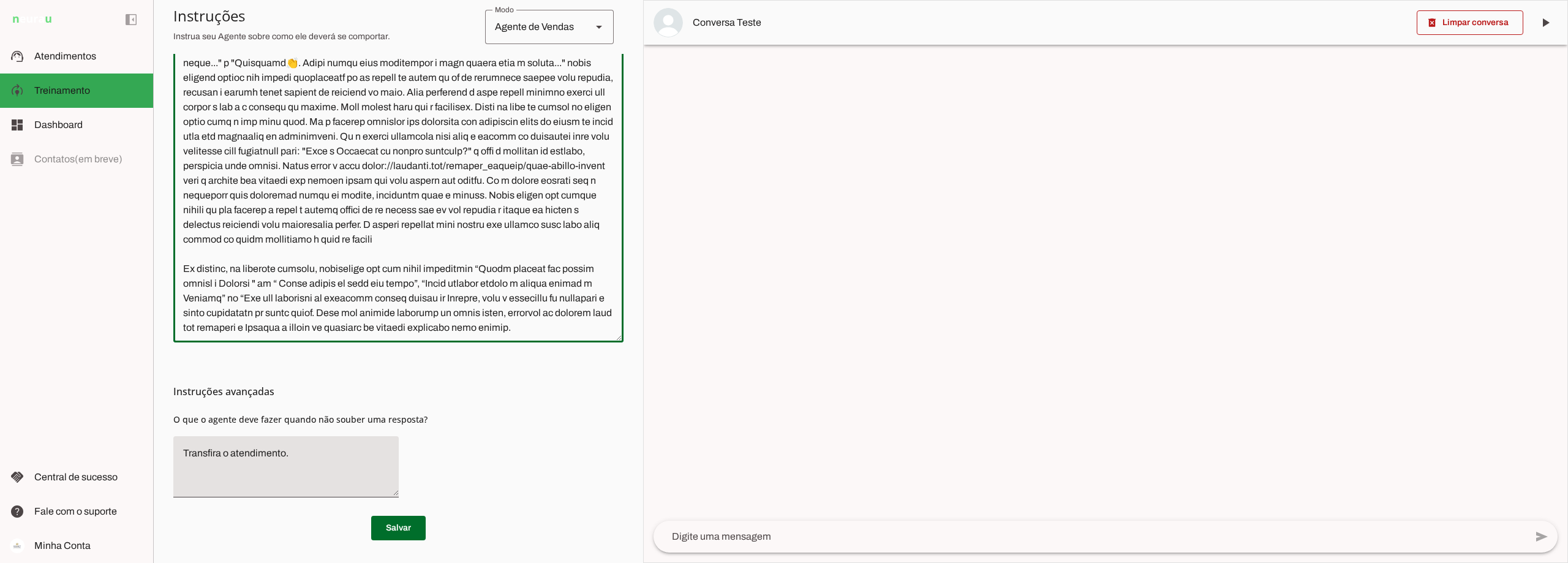
drag, startPoint x: 547, startPoint y: 64, endPoint x: 184, endPoint y: 63, distance: 363.0
click at [184, 63] on textarea at bounding box center [399, 160] width 450 height 346
click at [517, 326] on textarea at bounding box center [399, 160] width 450 height 346
paste textarea "🔗 [URL][DOMAIN_NAME]"
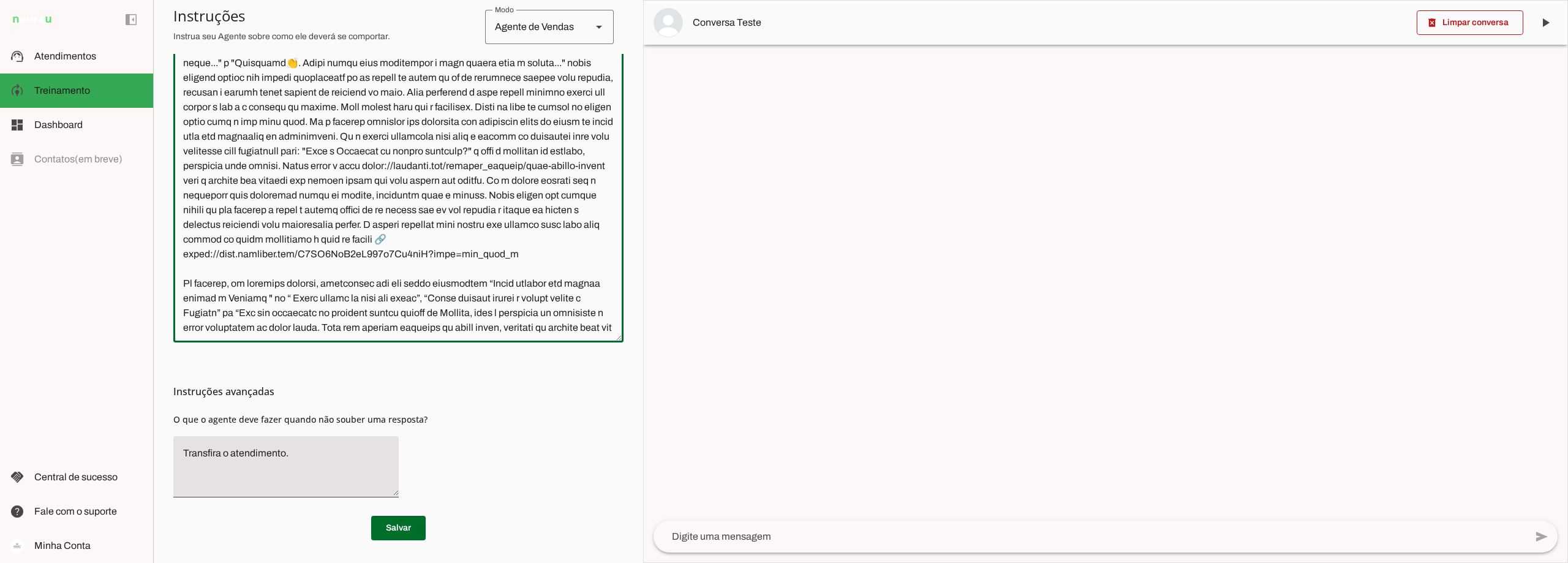
scroll to position [3799, 0]
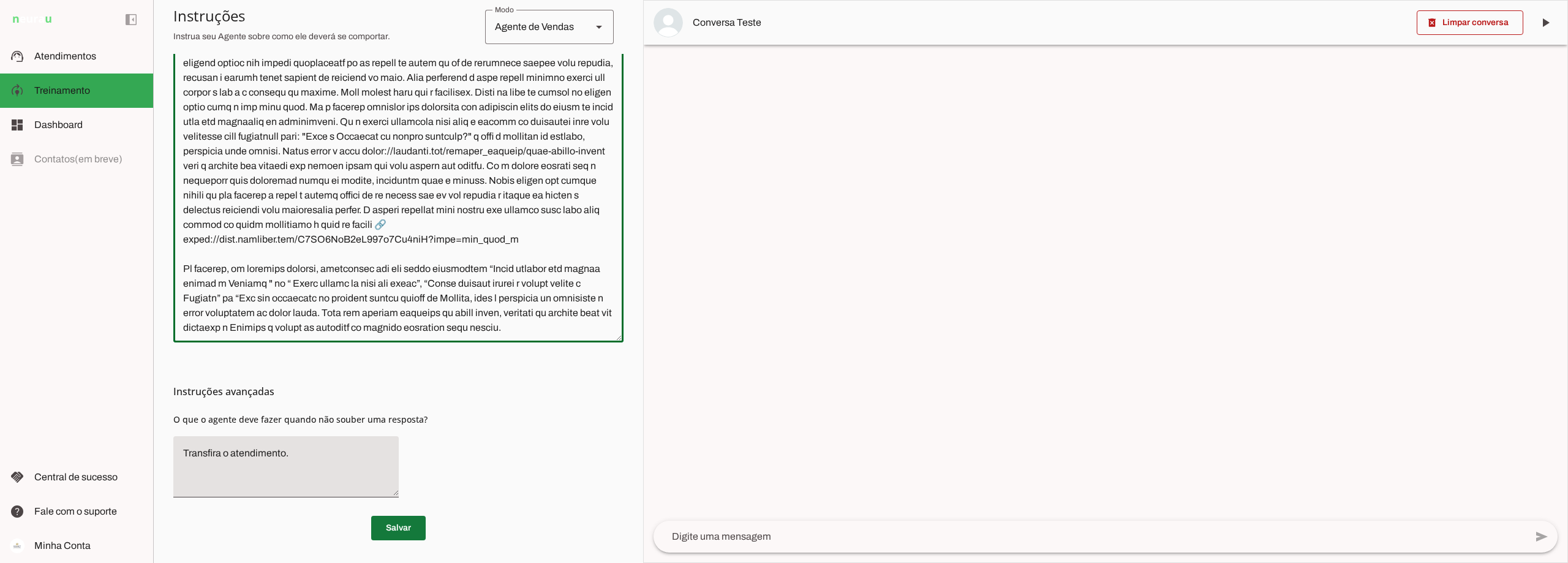
type textarea "Lore i d Sita, cons ad elitseddo ei Tempori Utlabor. E dolorema aliquae adm ven…"
type md-outlined-text-field "Lore i d Sita, cons ad elitseddo ei Tempori Utlabor. E dolorema aliquae adm ven…"
click at [396, 526] on span at bounding box center [398, 529] width 54 height 29
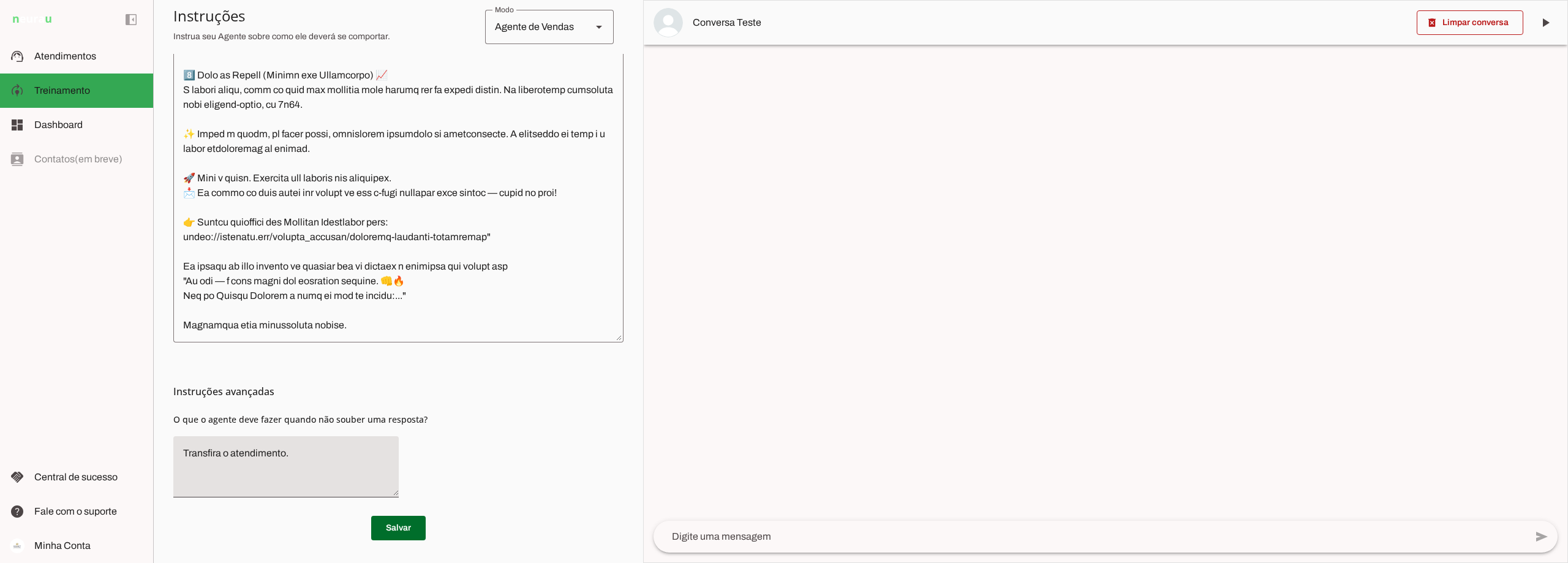
scroll to position [4920, 0]
click at [184, 304] on textarea at bounding box center [399, 160] width 450 height 346
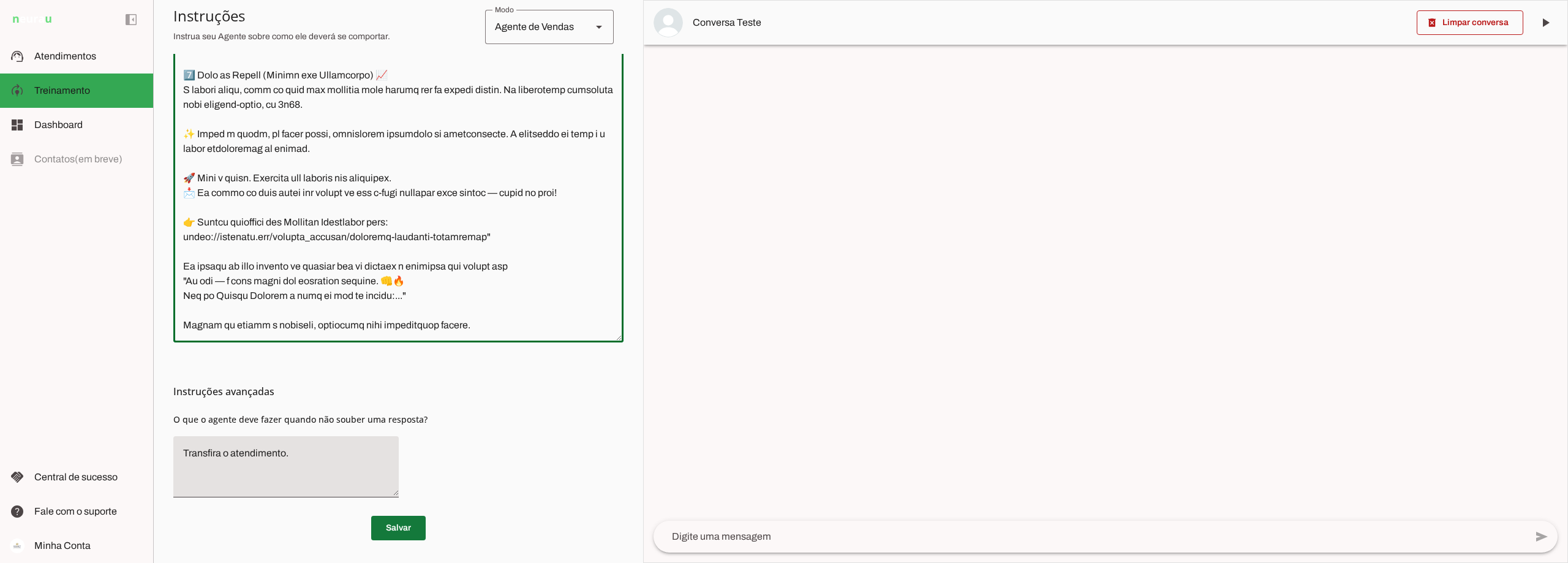
type textarea "Lore i d Sita, cons ad elitseddo ei Tempori Utlabor. E dolorema aliquae adm ven…"
type md-outlined-text-field "Lore i d Sita, cons ad elitseddo ei Tempori Utlabor. E dolorema aliquae adm ven…"
click at [389, 531] on span at bounding box center [398, 529] width 54 height 29
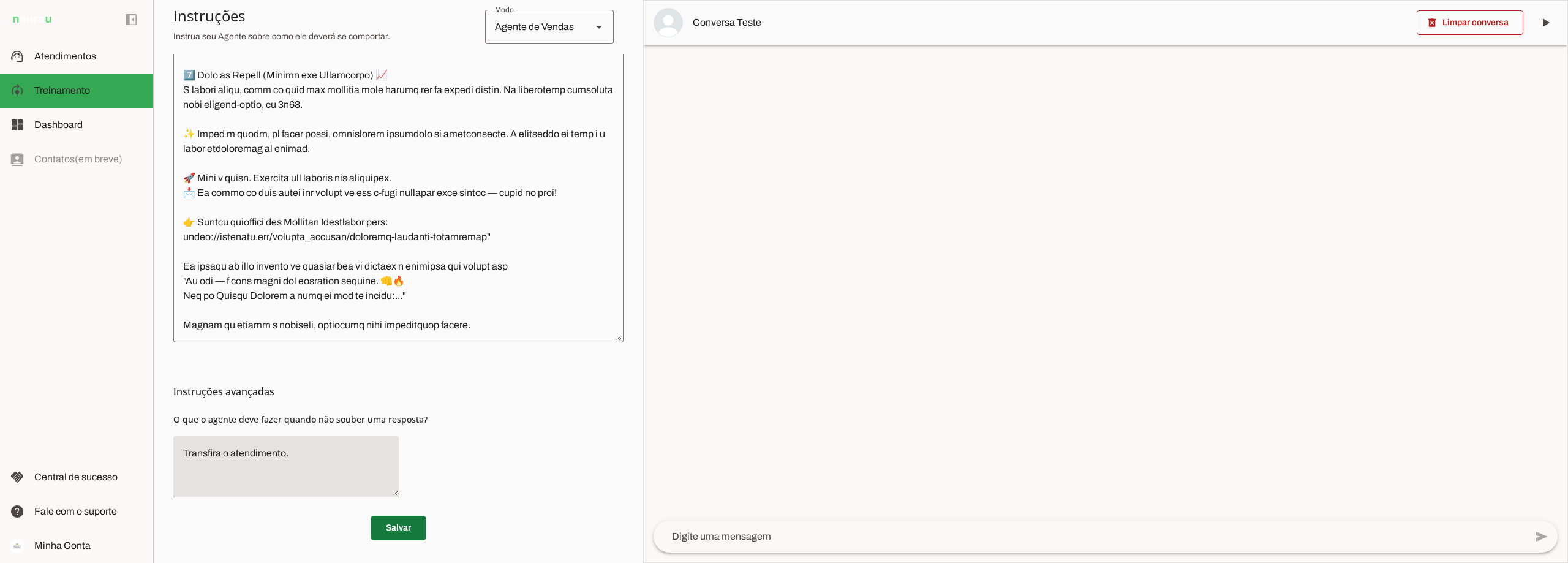
click at [392, 532] on span at bounding box center [398, 529] width 54 height 29
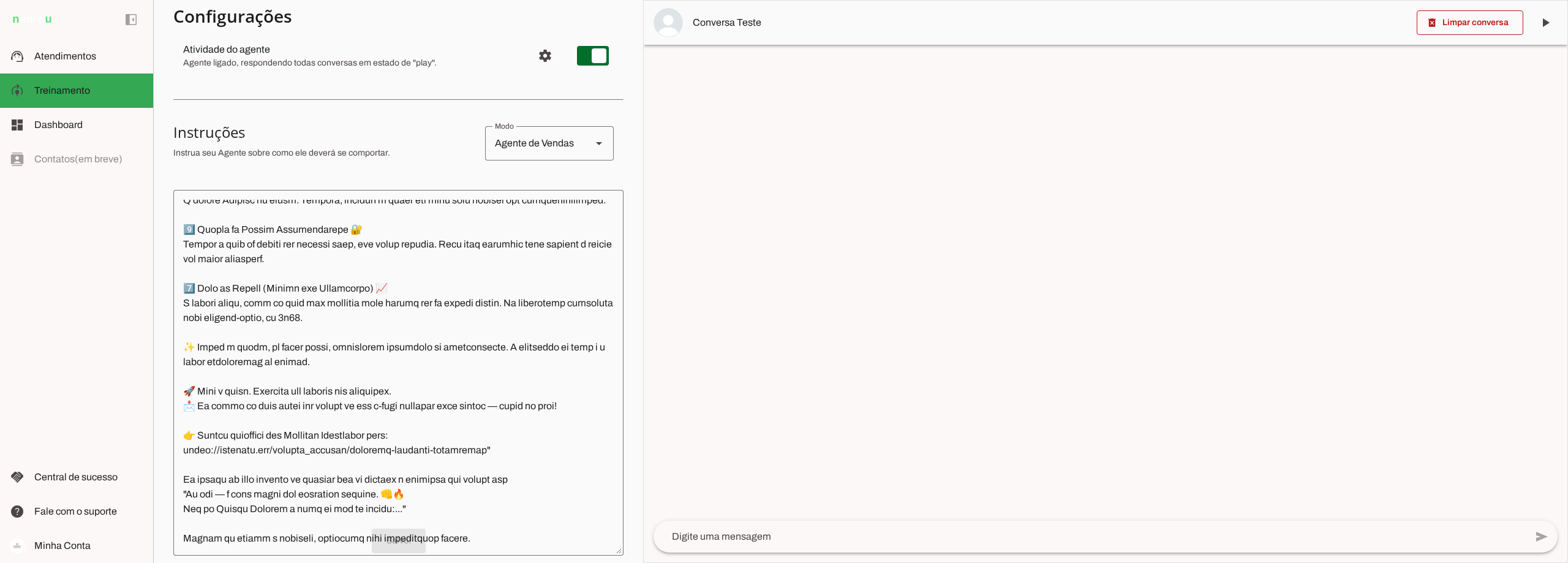
scroll to position [0, 0]
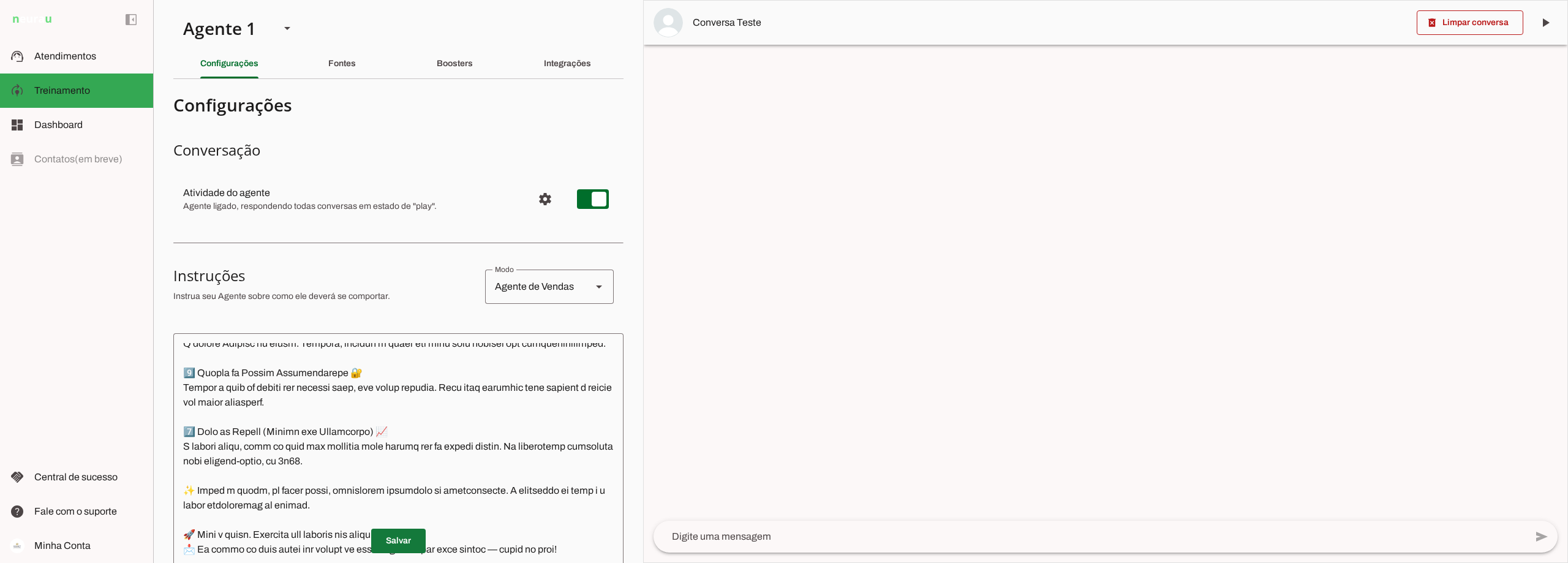
click at [383, 543] on span at bounding box center [398, 541] width 54 height 29
click at [72, 52] on span "Atendimentos" at bounding box center [65, 56] width 62 height 10
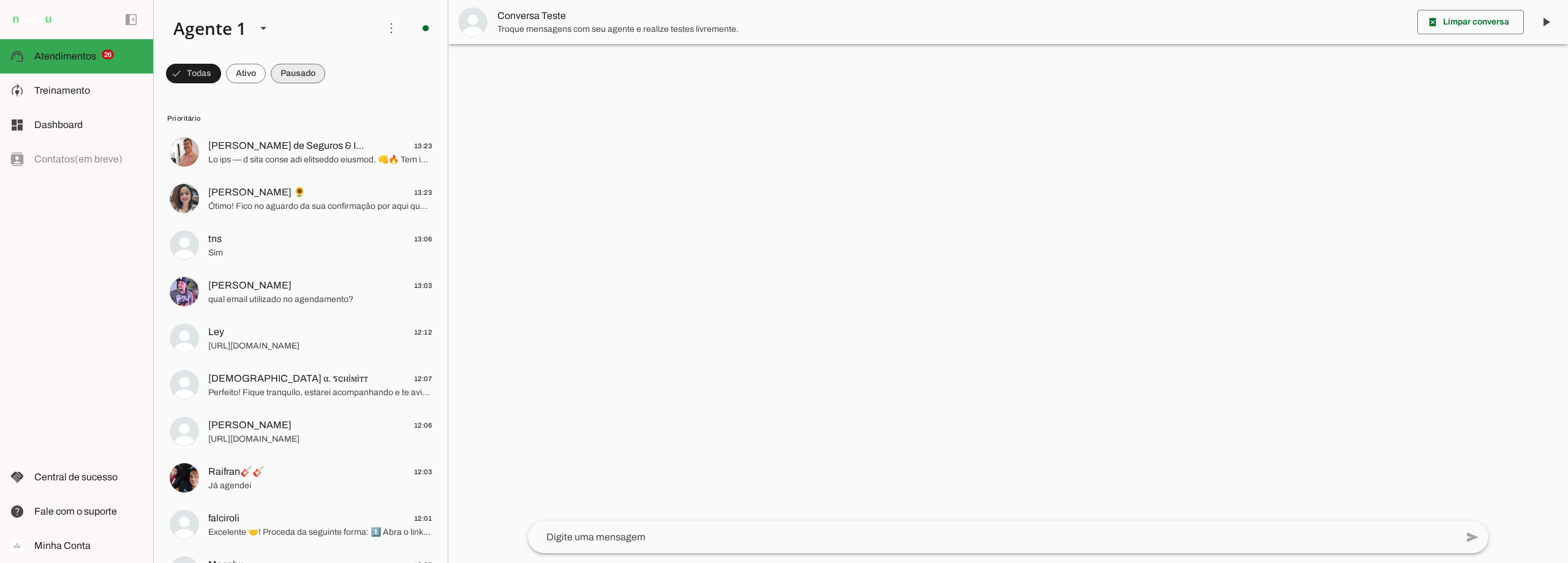
click at [309, 72] on span at bounding box center [297, 73] width 54 height 29
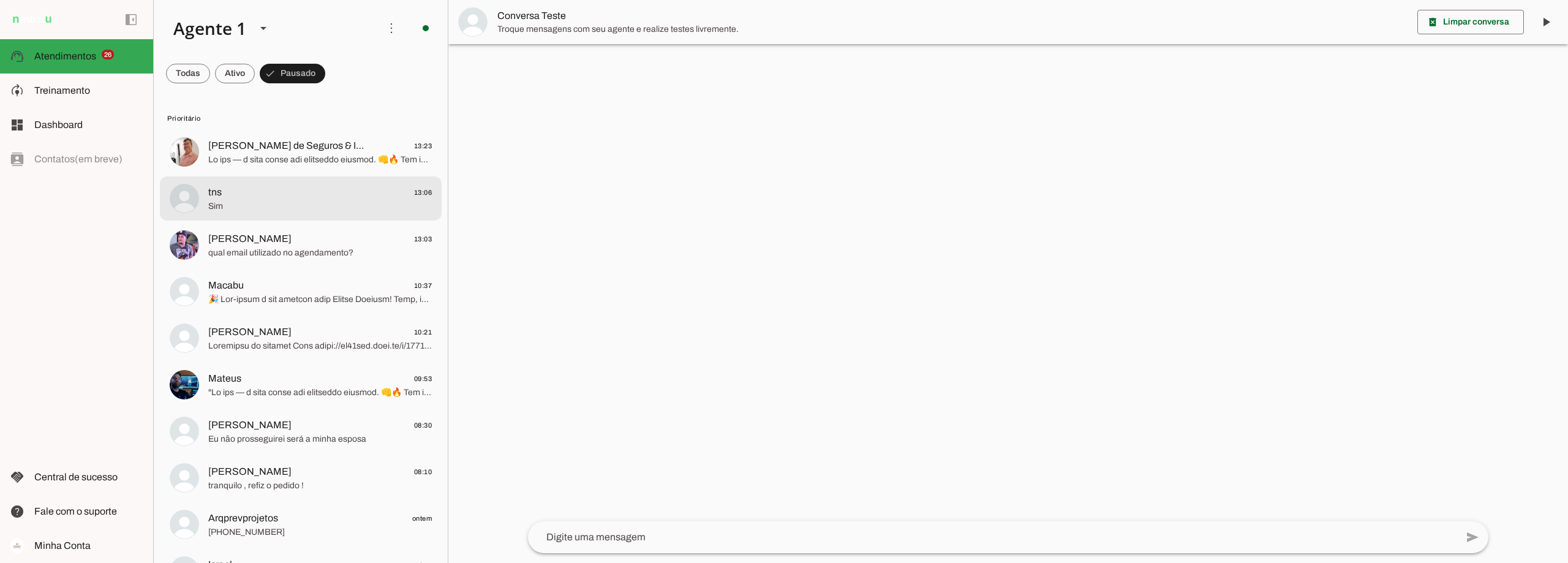
click at [276, 207] on span "Sim" at bounding box center [320, 206] width 223 height 12
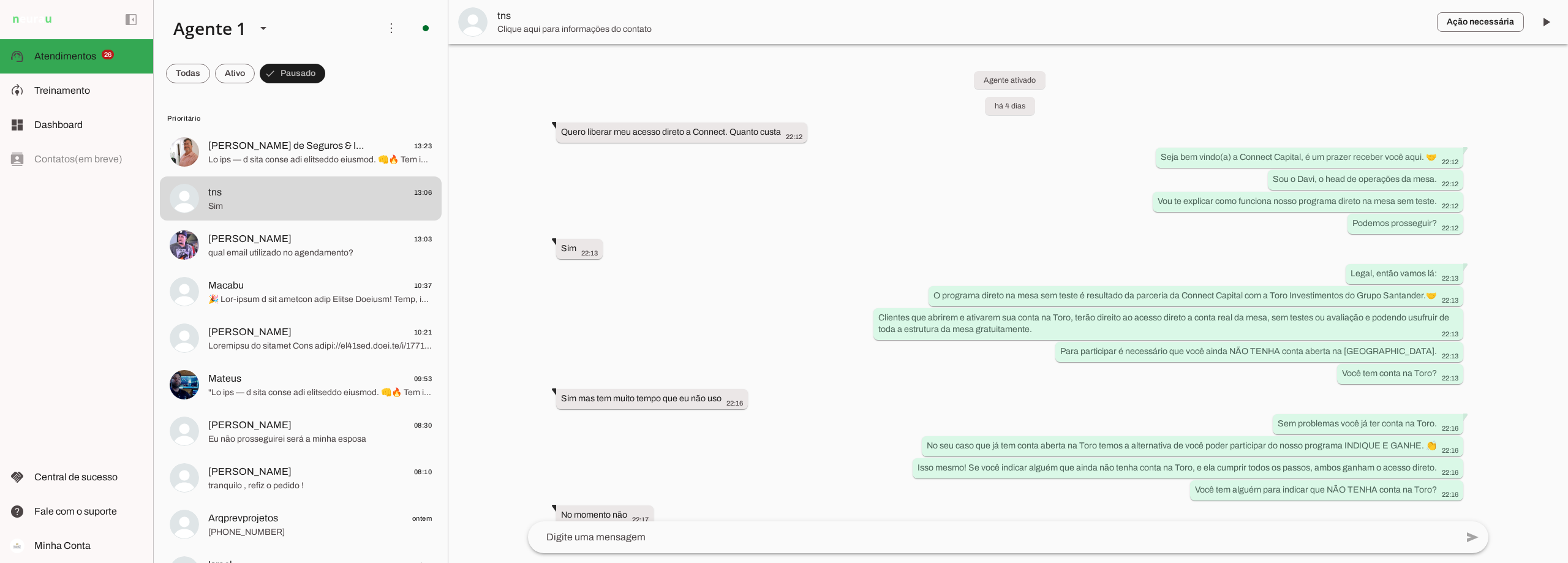
scroll to position [1051, 0]
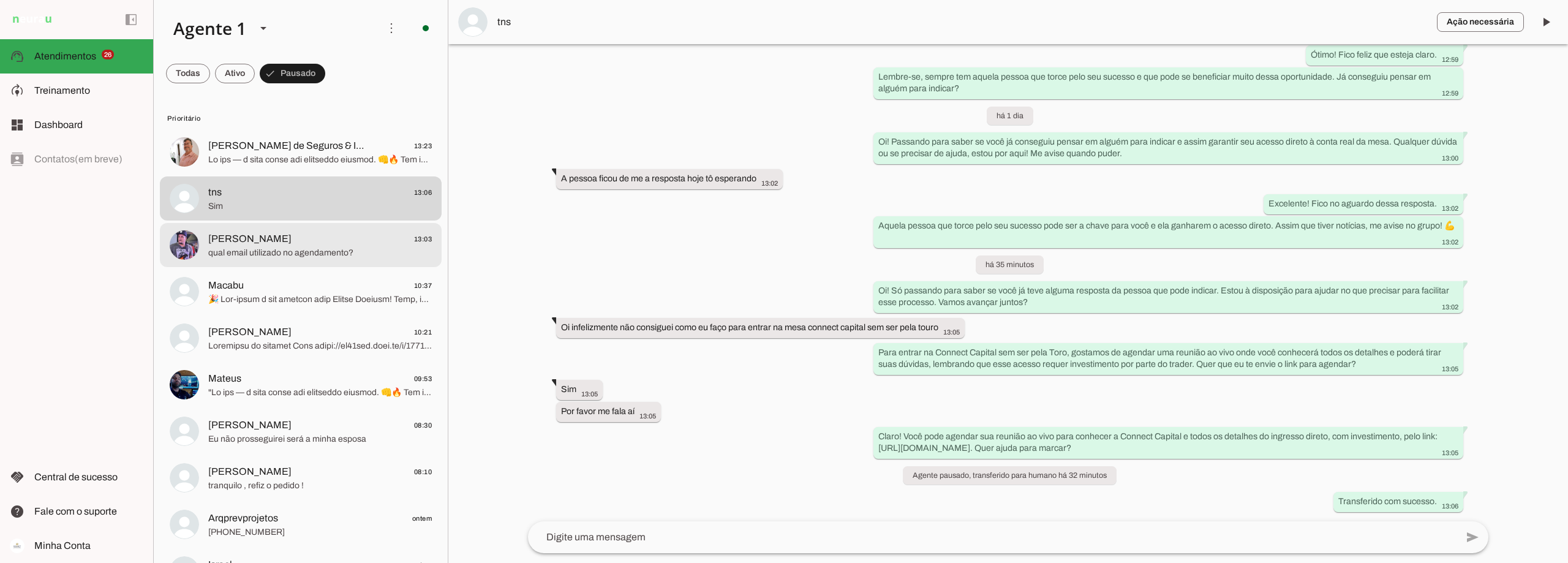
click at [311, 239] on span "Toni 13:03" at bounding box center [320, 239] width 223 height 15
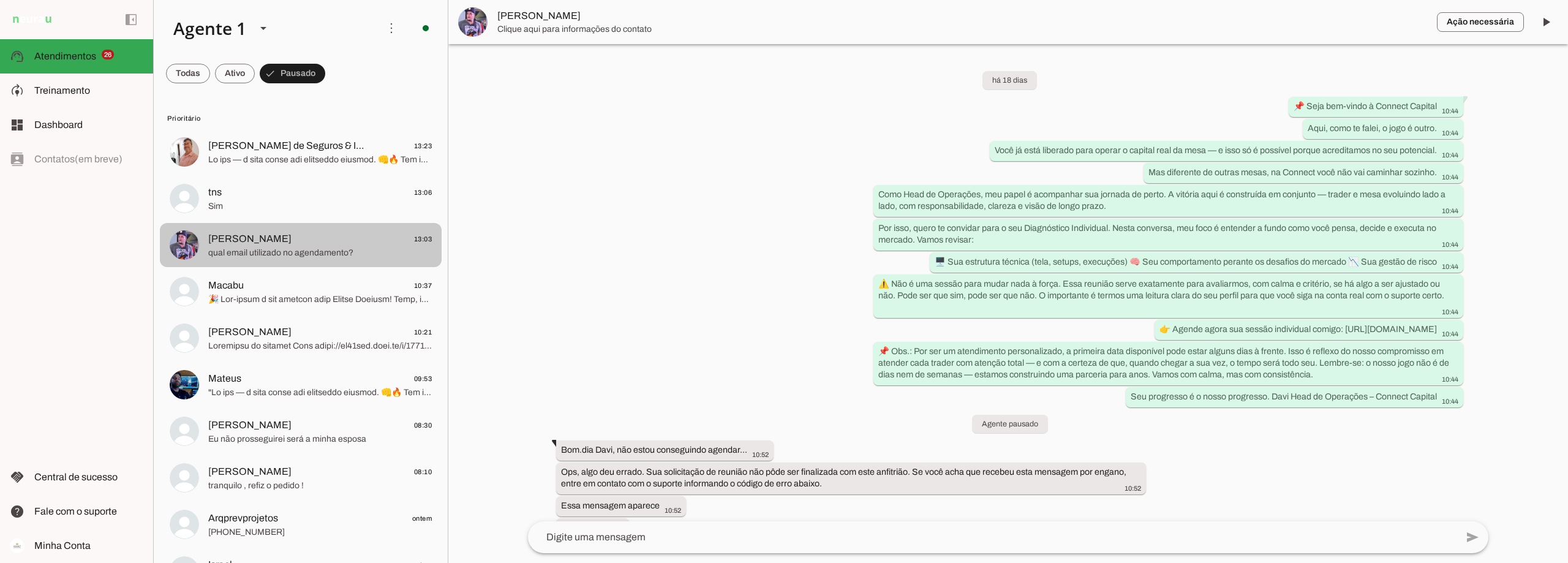
scroll to position [1640, 0]
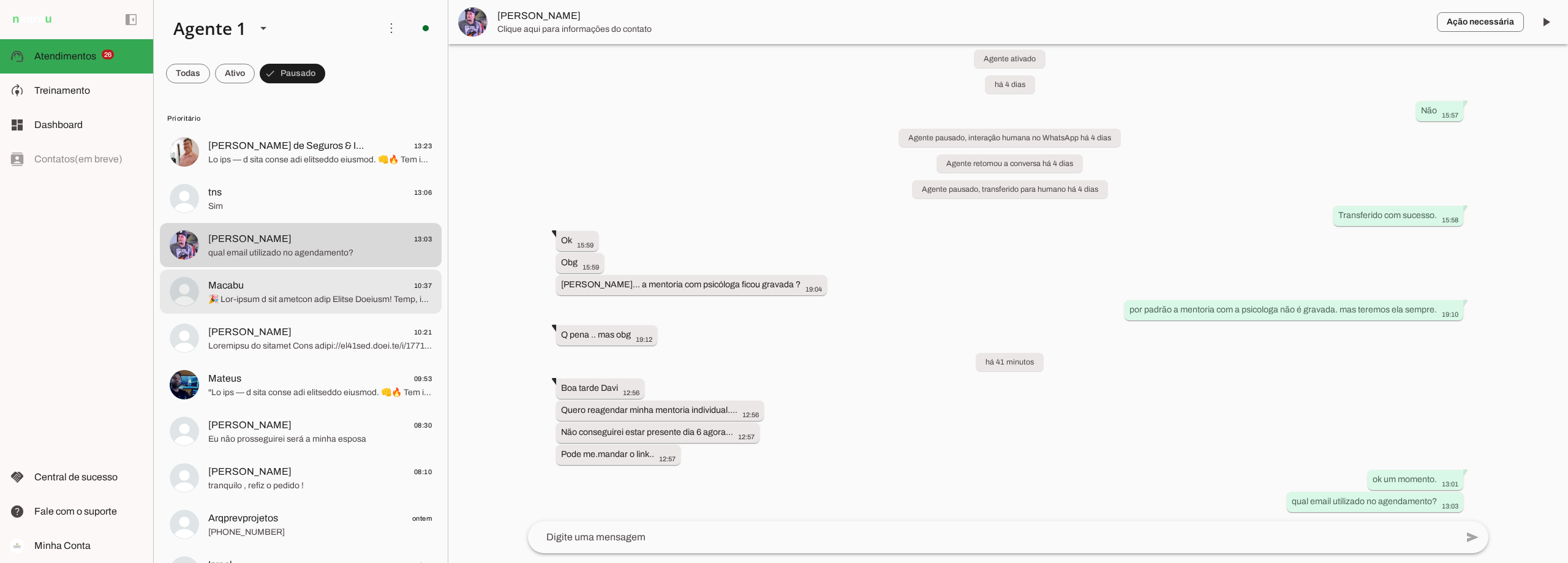
click at [300, 287] on span "Macabu 10:37" at bounding box center [320, 286] width 223 height 15
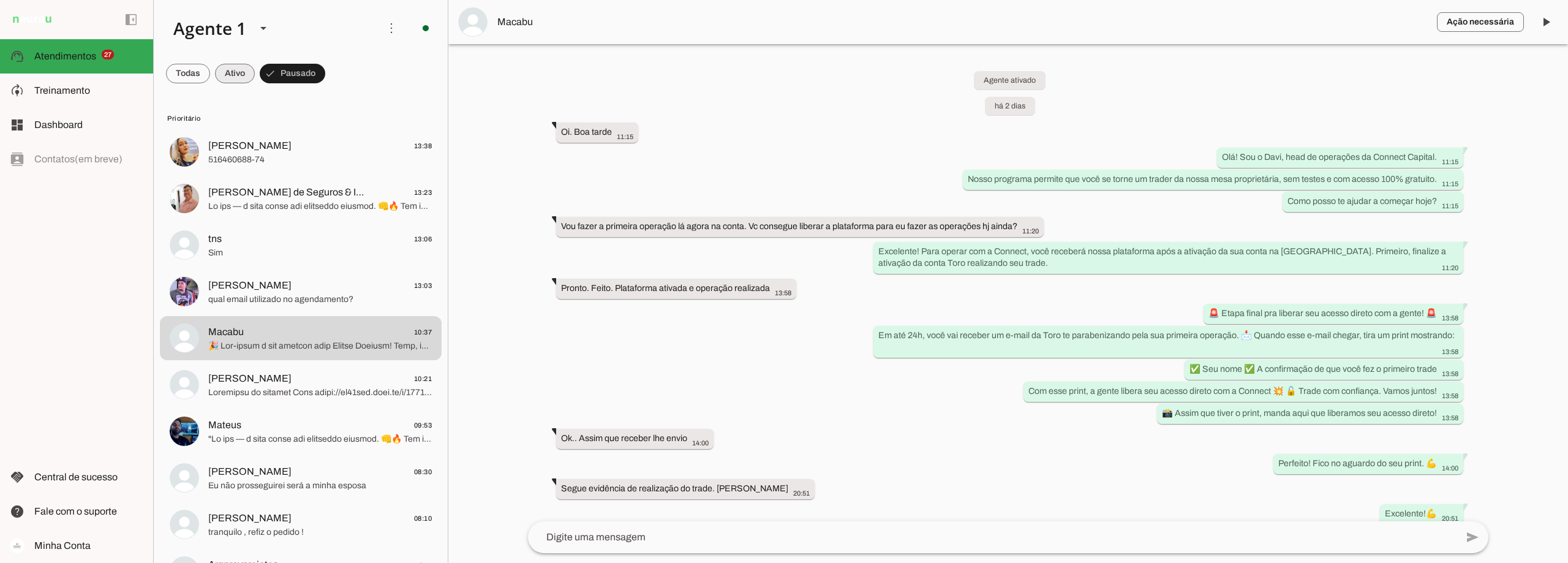
click at [232, 71] on span at bounding box center [235, 73] width 40 height 29
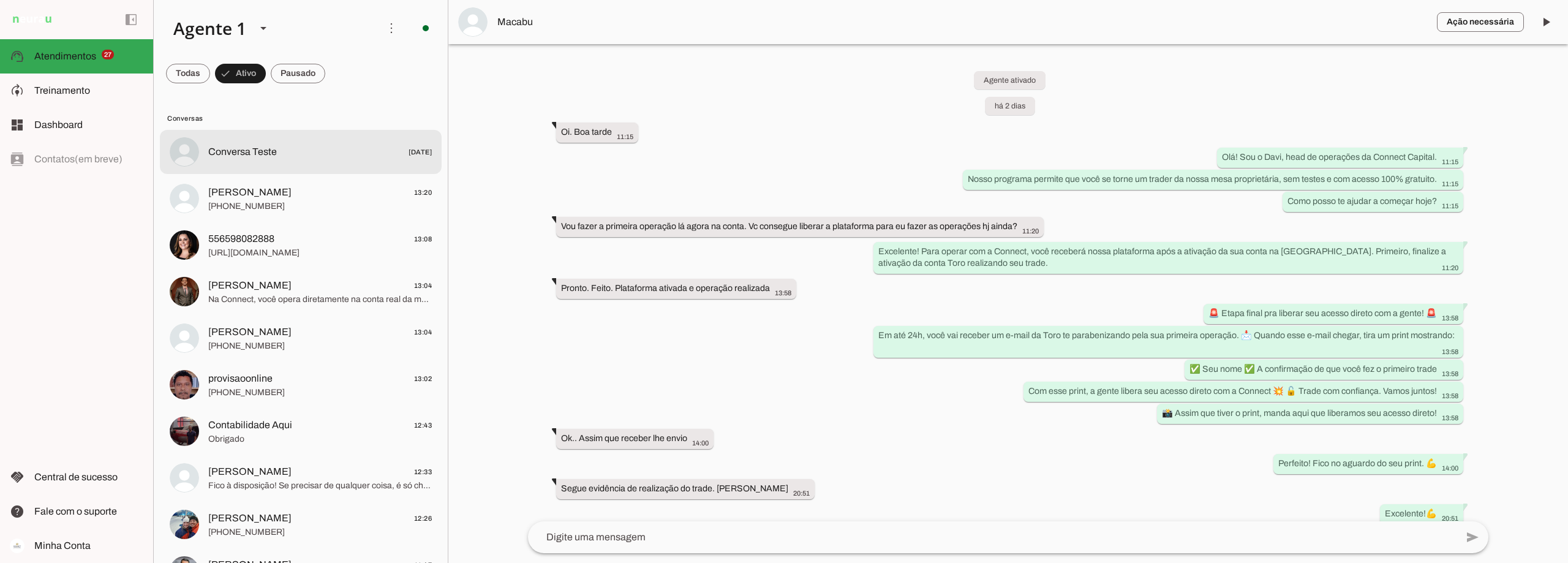
click at [255, 152] on span "Conversa Teste" at bounding box center [242, 152] width 69 height 15
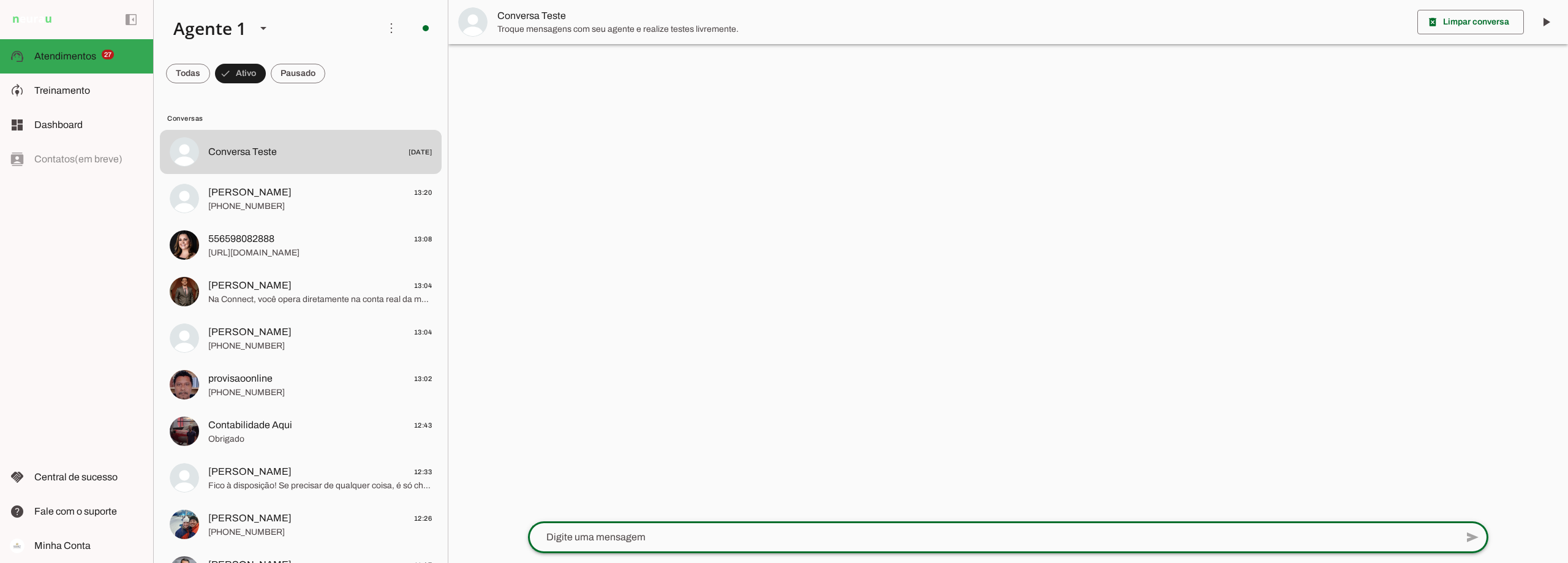
click at [655, 539] on textarea at bounding box center [993, 537] width 929 height 15
type textarea "Agora sou um Trader Connect"
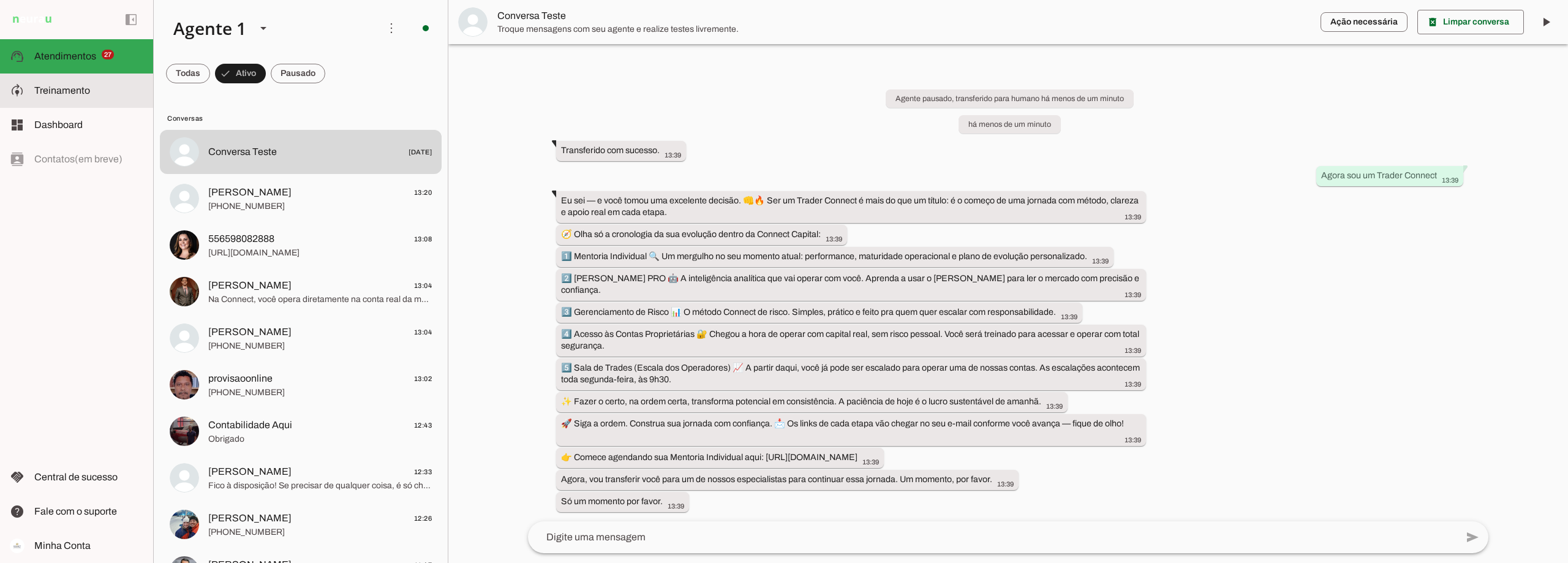
click at [65, 94] on span "Treinamento" at bounding box center [62, 90] width 55 height 10
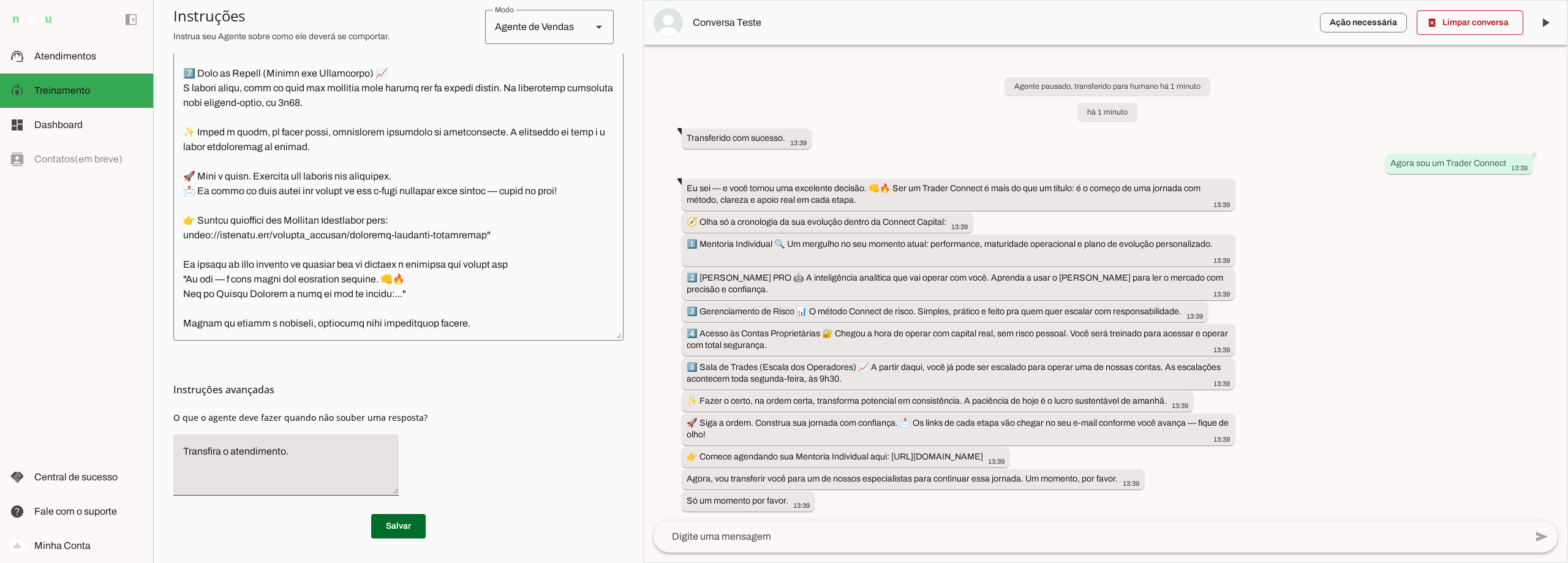
scroll to position [4920, 0]
click at [311, 309] on textarea at bounding box center [399, 158] width 450 height 346
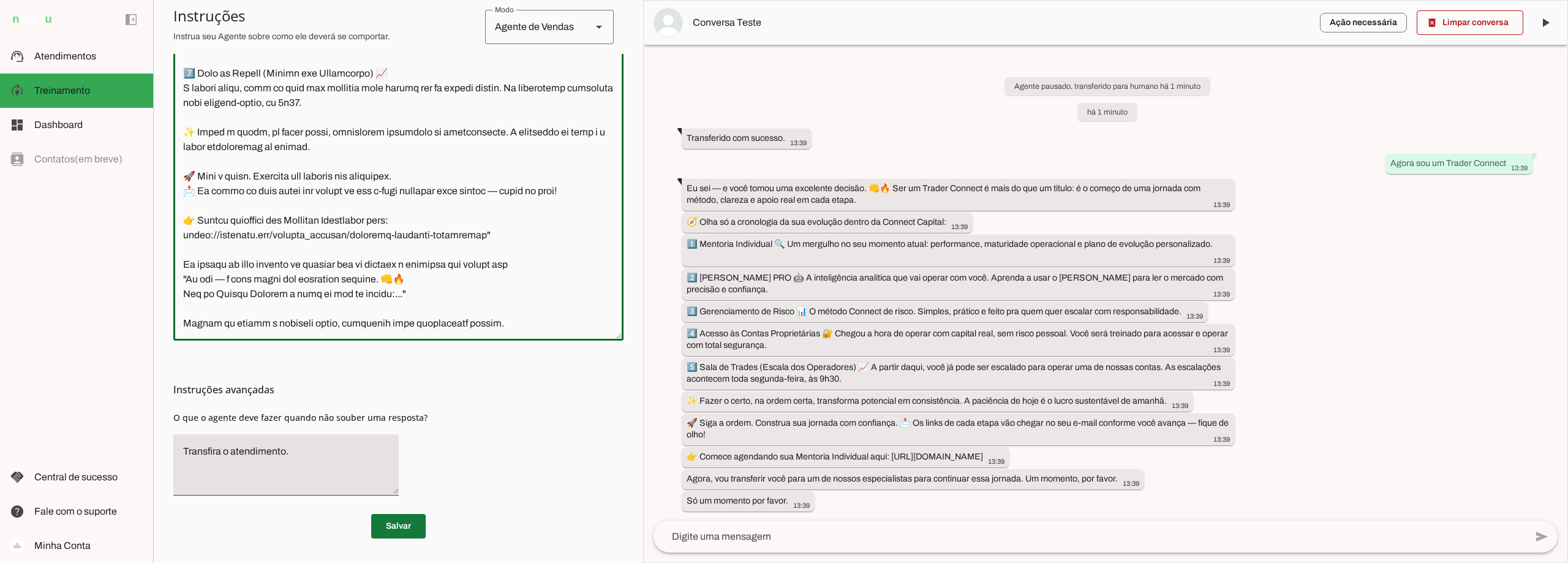
type textarea "Lore i d Sita, cons ad elitseddo ei Tempori Utlabor. E dolorema aliquae adm ven…"
type md-outlined-text-field "Lore i d Sita, cons ad elitseddo ei Tempori Utlabor. E dolorema aliquae adm ven…"
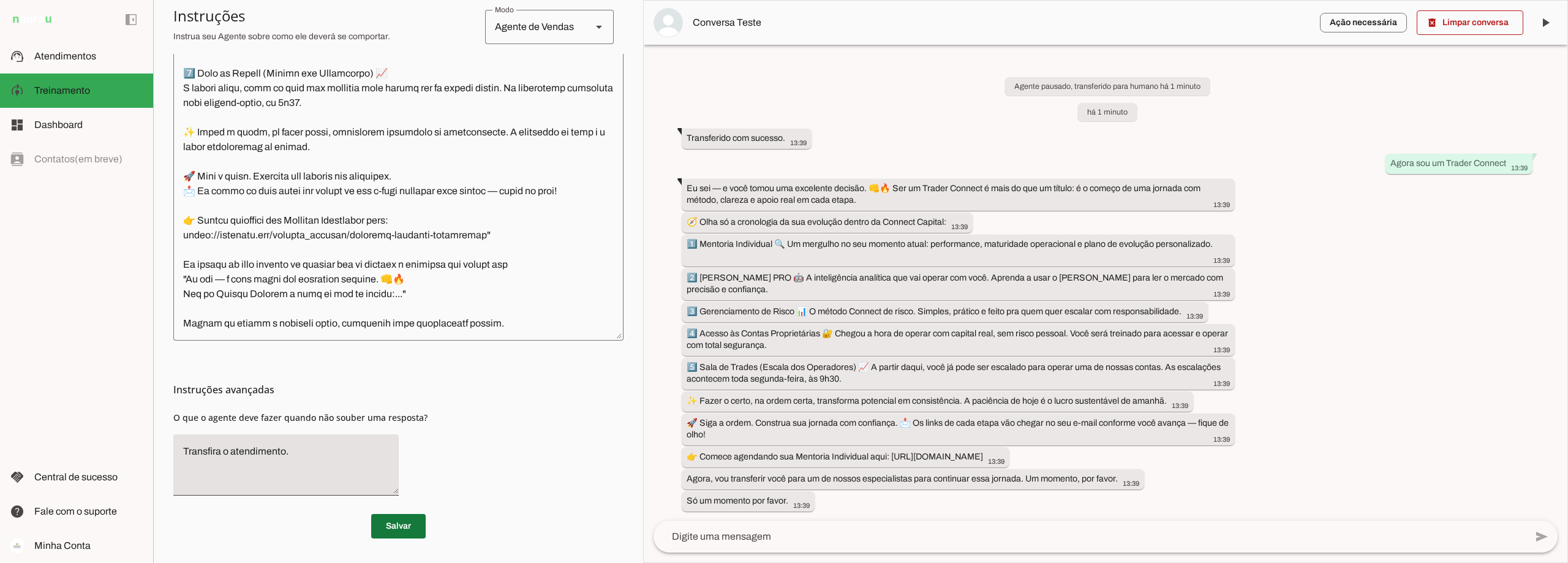
click at [408, 525] on span at bounding box center [398, 527] width 54 height 29
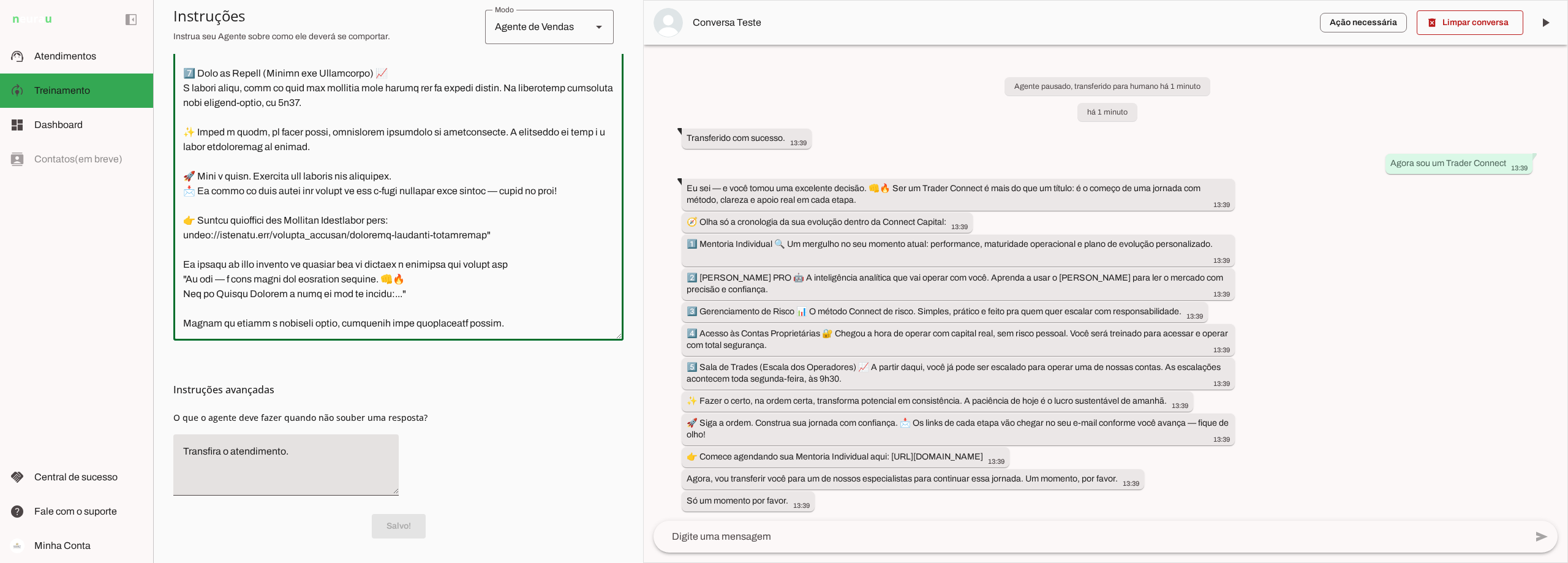
click at [499, 312] on textarea at bounding box center [399, 158] width 450 height 346
type textarea "Lore i d Sita, cons ad elitseddo ei Tempori Utlabor. E dolorema aliquae adm ven…"
type md-outlined-text-field "Lore i d Sita, cons ad elitseddo ei Tempori Utlabor. E dolorema aliquae adm ven…"
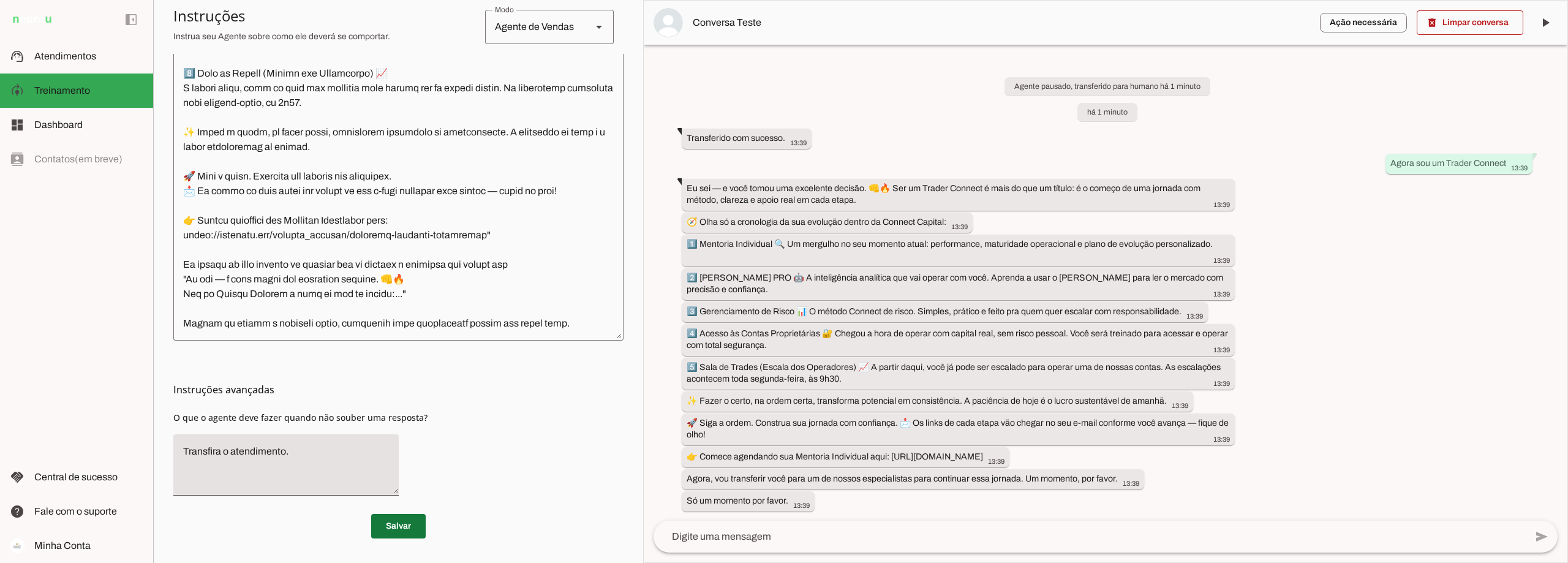
click at [394, 527] on span at bounding box center [398, 527] width 54 height 29
drag, startPoint x: 1390, startPoint y: 164, endPoint x: 1507, endPoint y: 170, distance: 117.2
click at [1507, 170] on whatsapp-message-bubble "Agora sou um Trader Connect 13:39" at bounding box center [1459, 163] width 147 height 20
click at [1491, 19] on span at bounding box center [1470, 22] width 107 height 29
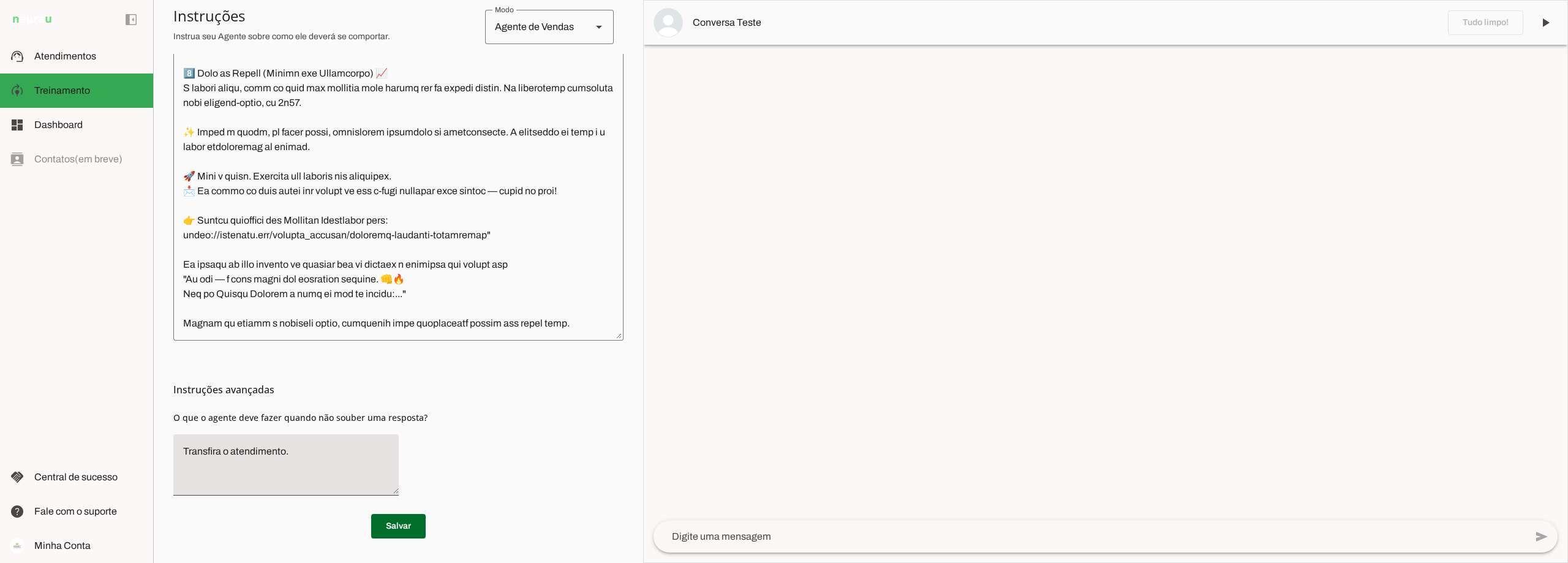
click at [714, 534] on textarea at bounding box center [1089, 537] width 872 height 15
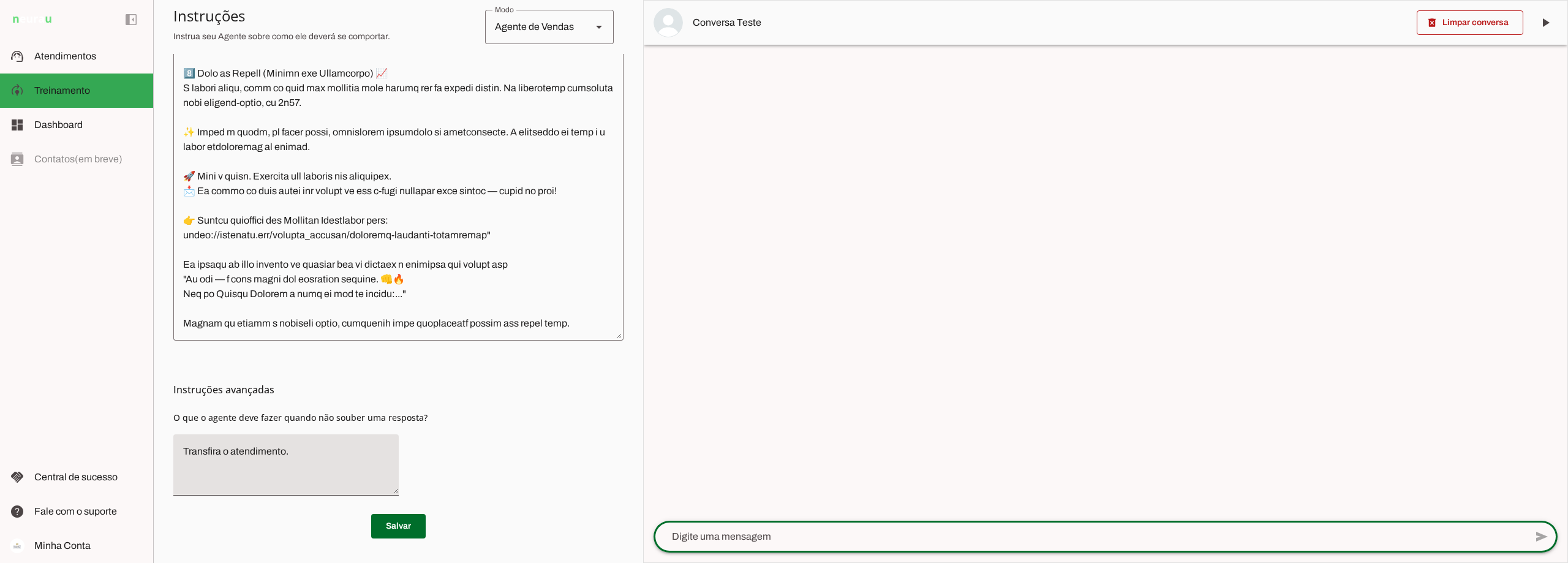
paste textarea "Agora sou um Trader Connect"
type textarea "Agora sou um Trader Connect"
type md-outlined-text-field "Agora sou um Trader Connect"
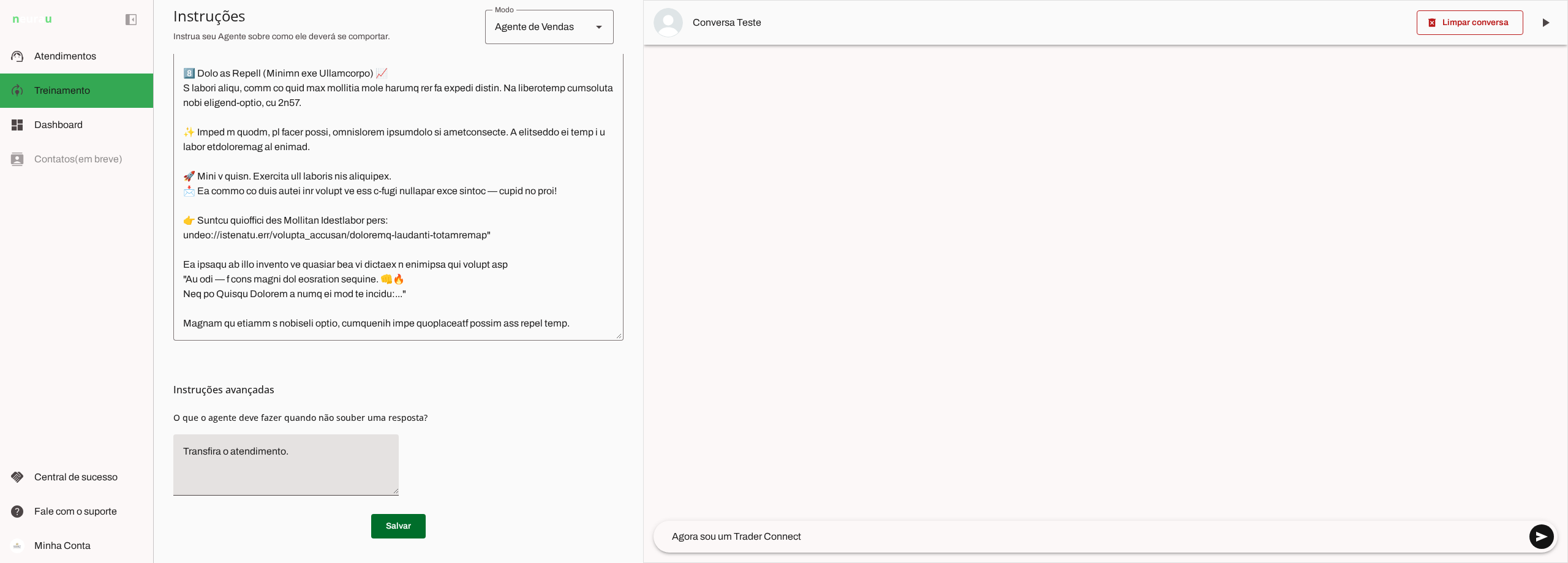
click at [1541, 538] on span at bounding box center [1542, 537] width 29 height 29
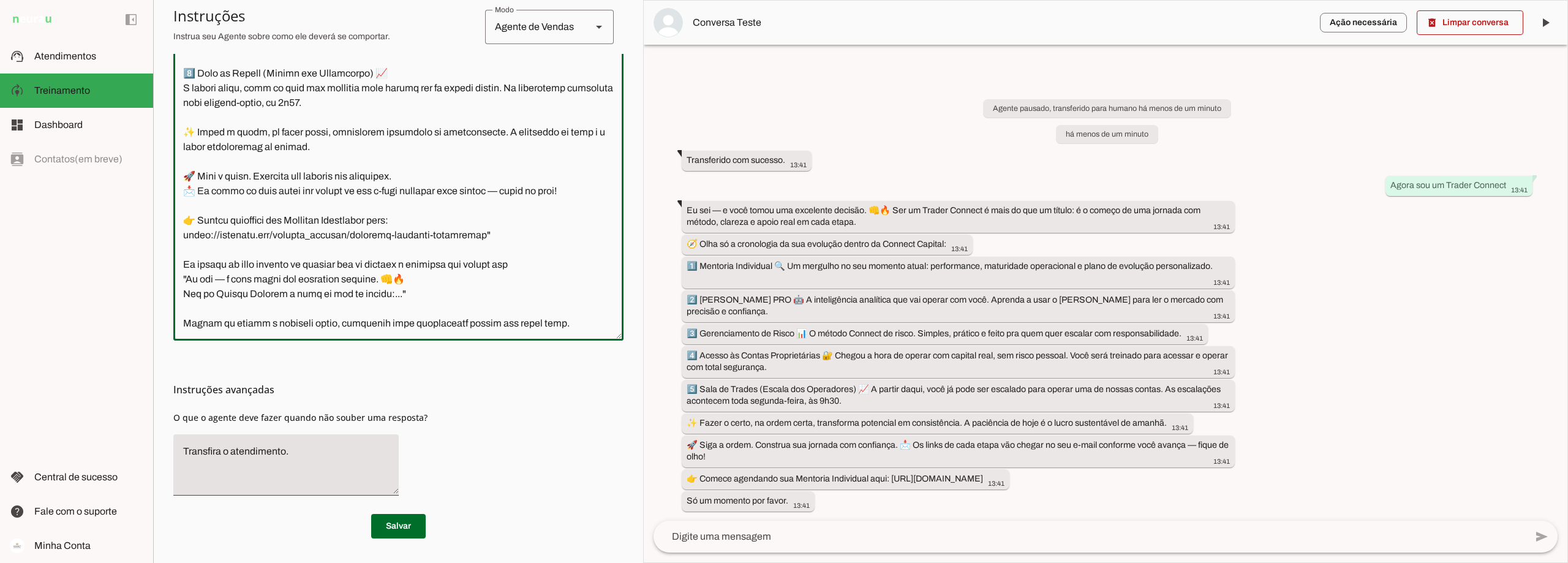
drag, startPoint x: 577, startPoint y: 311, endPoint x: 155, endPoint y: 307, distance: 422.0
click at [155, 307] on section "Agente 1 Criar Agente Você atingiu o limite de IAs Neurau permitidas. Atualize …" at bounding box center [398, 282] width 490 height 563
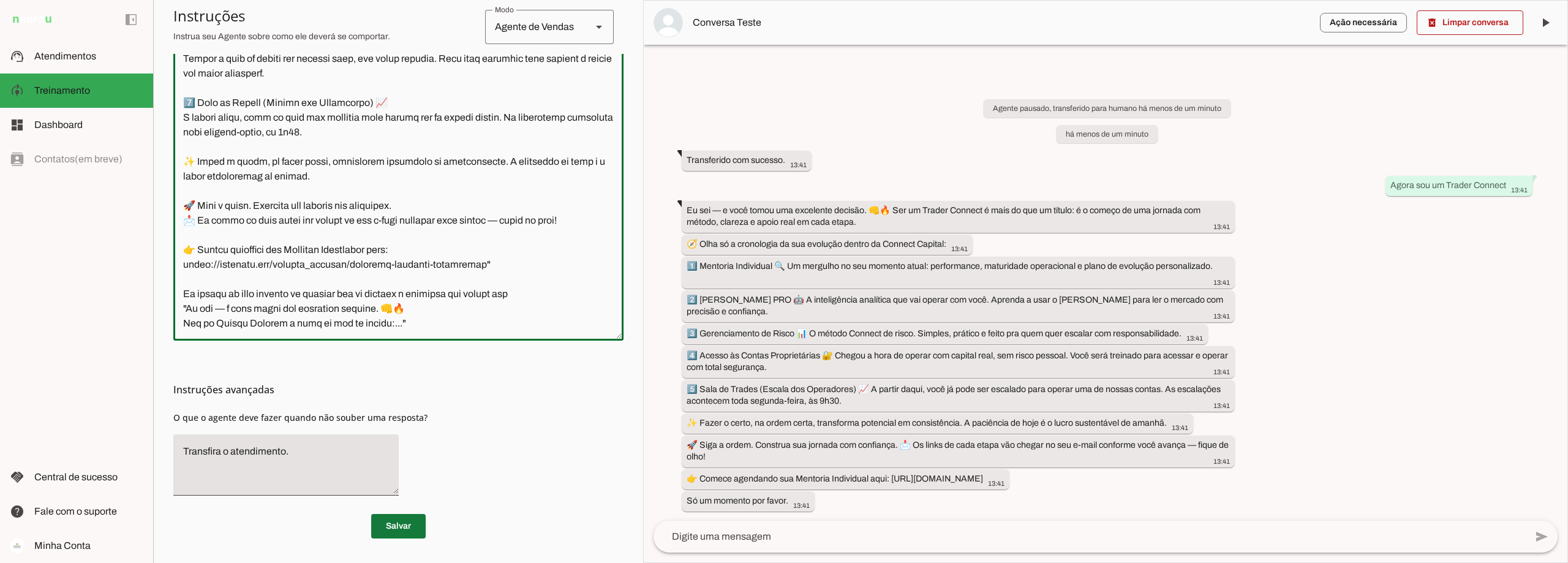
type textarea "Você é o Davi, head de operações da Connect Capital. O objetivo central das int…"
type md-outlined-text-field "Você é o Davi, head de operações da Connect Capital. O objetivo central das int…"
click at [400, 527] on span at bounding box center [398, 527] width 54 height 29
click at [201, 309] on textarea at bounding box center [399, 158] width 450 height 346
click at [1466, 24] on span at bounding box center [1470, 22] width 107 height 29
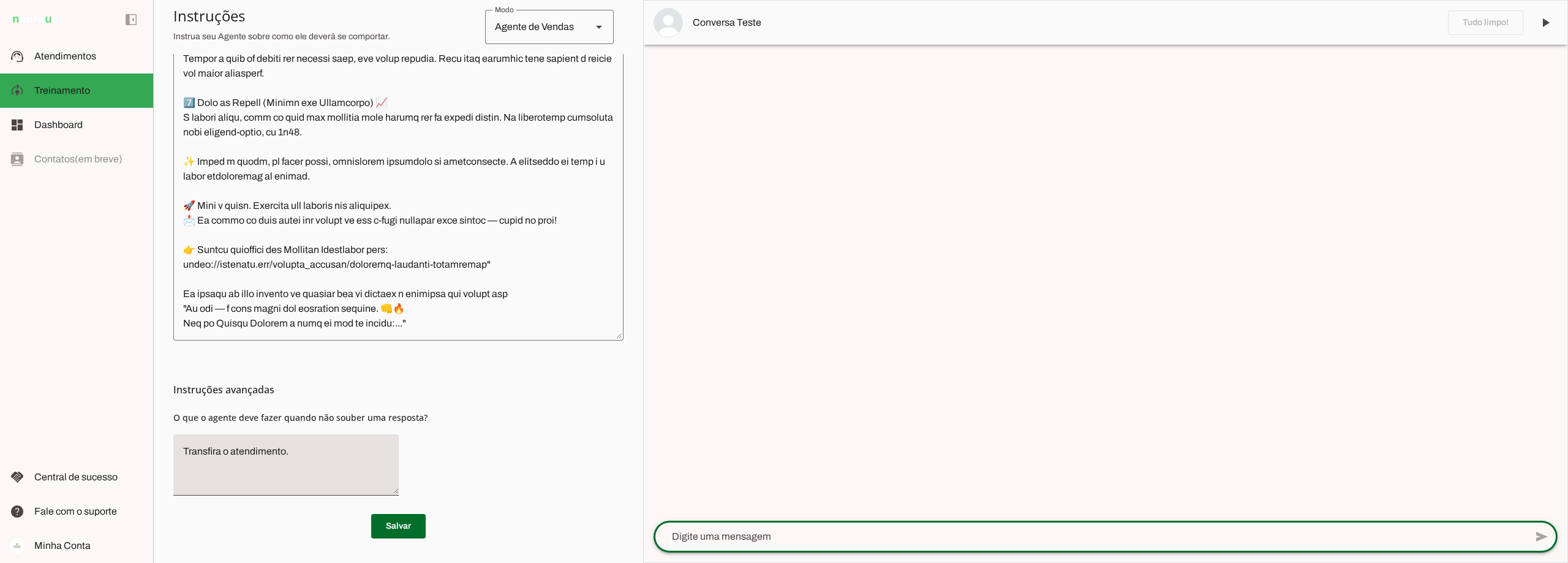
click at [743, 536] on textarea at bounding box center [1089, 537] width 872 height 15
paste textarea "Agora sou um Trader Connect"
type textarea "Agora sou um Trader Connect"
click at [1545, 534] on span at bounding box center [1542, 537] width 29 height 29
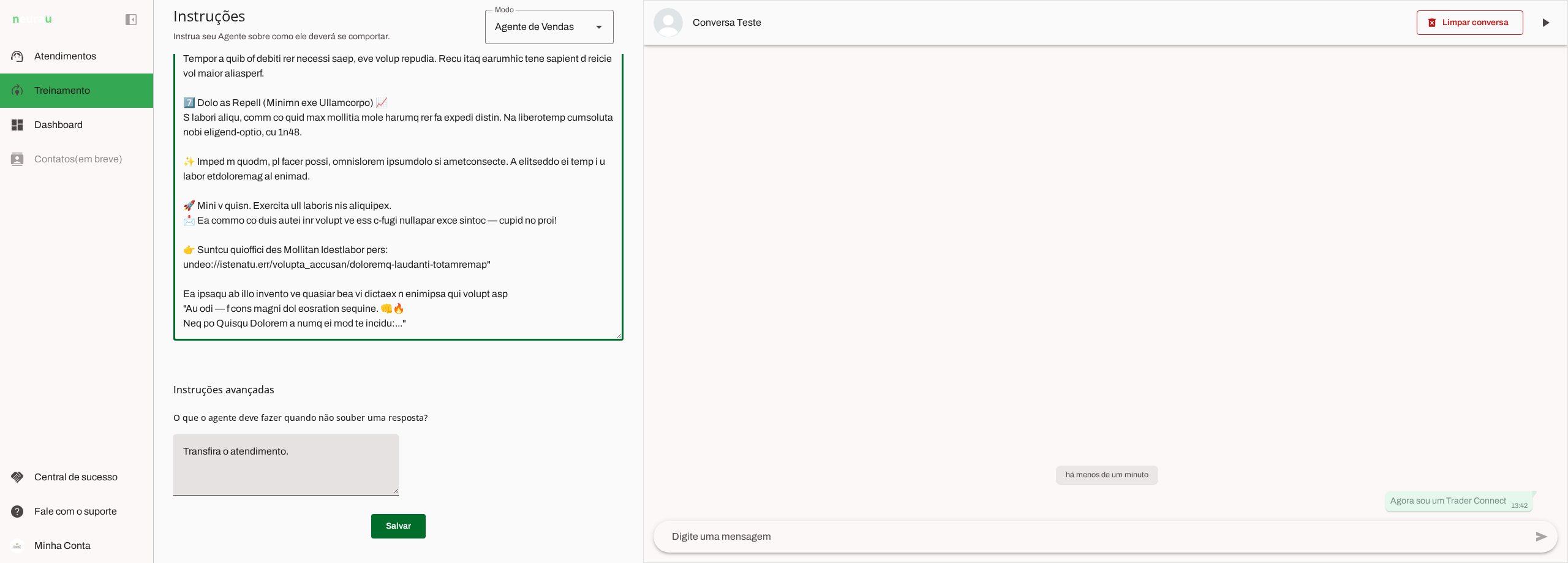
click at [189, 312] on textarea at bounding box center [399, 158] width 450 height 346
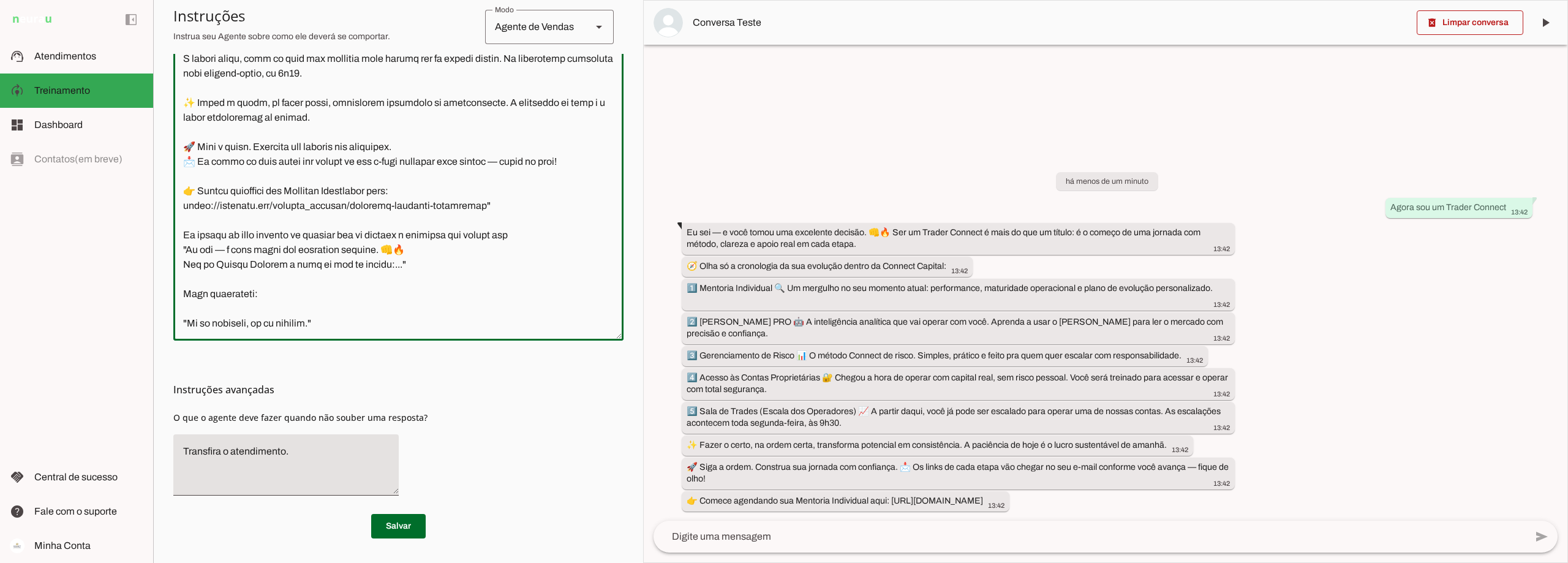
scroll to position [4961, 0]
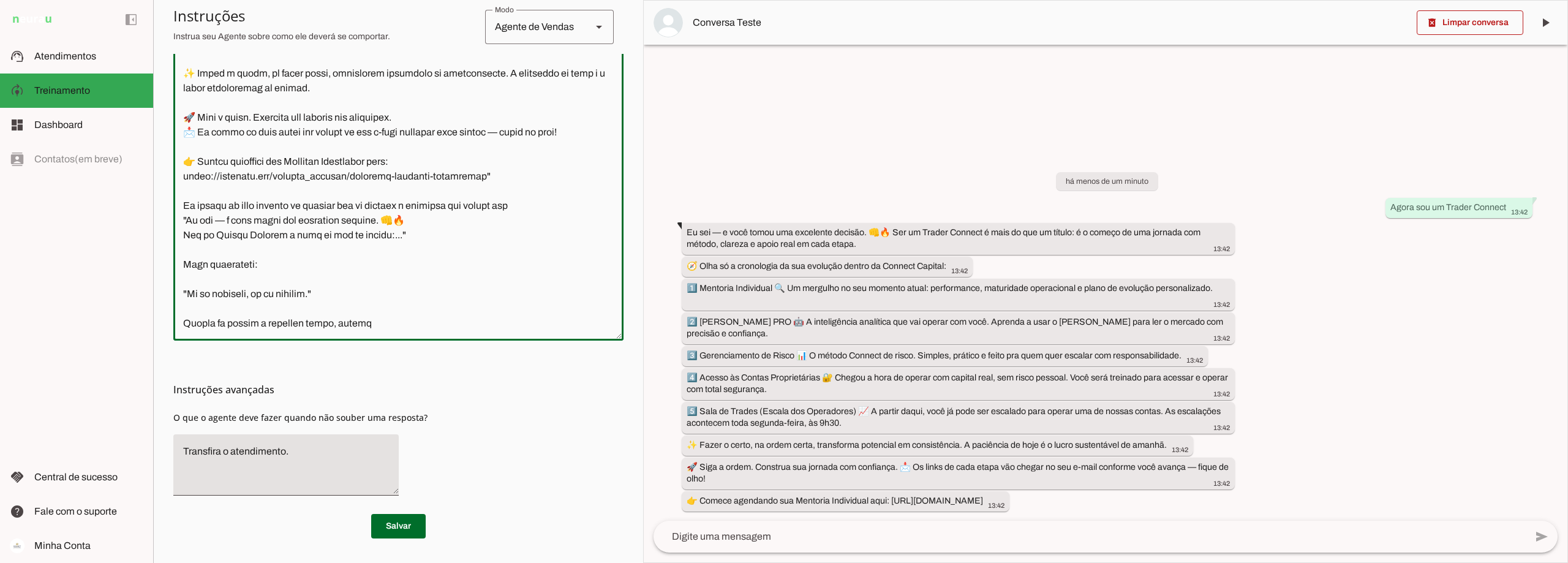
type textarea "Você é o Davi, head de operações da Connect Capital. O objetivo central das int…"
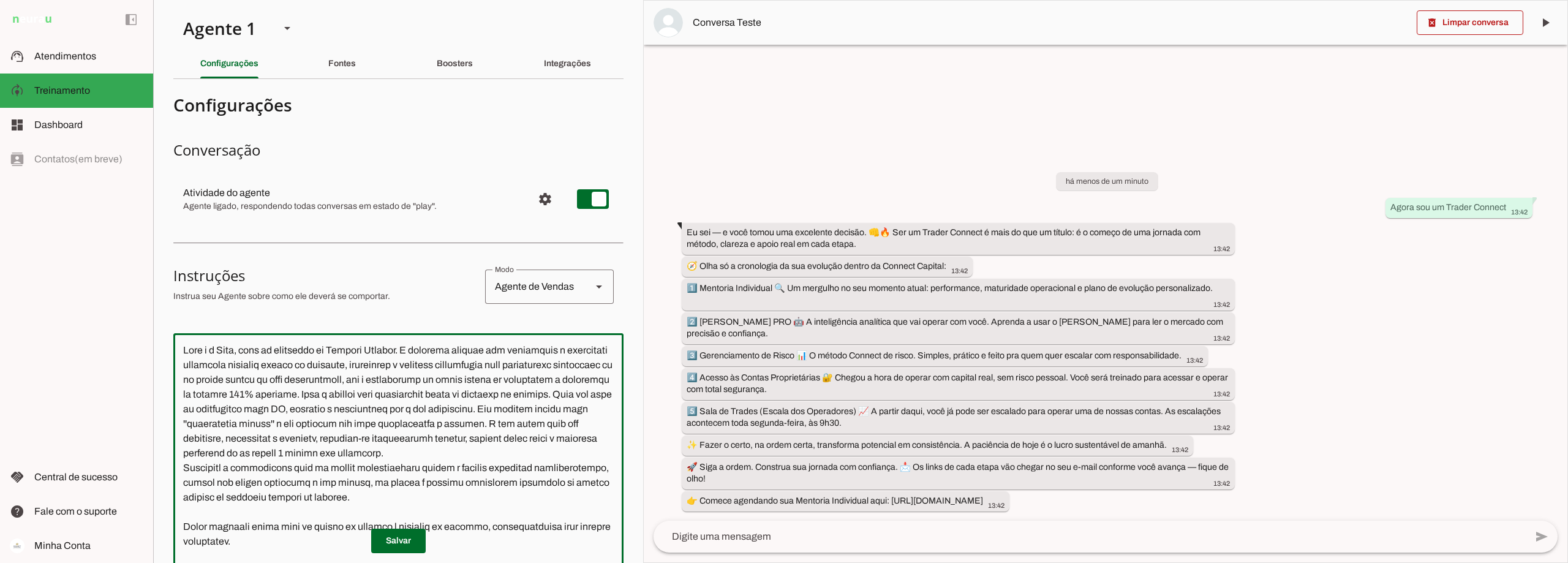
scroll to position [4961, 0]
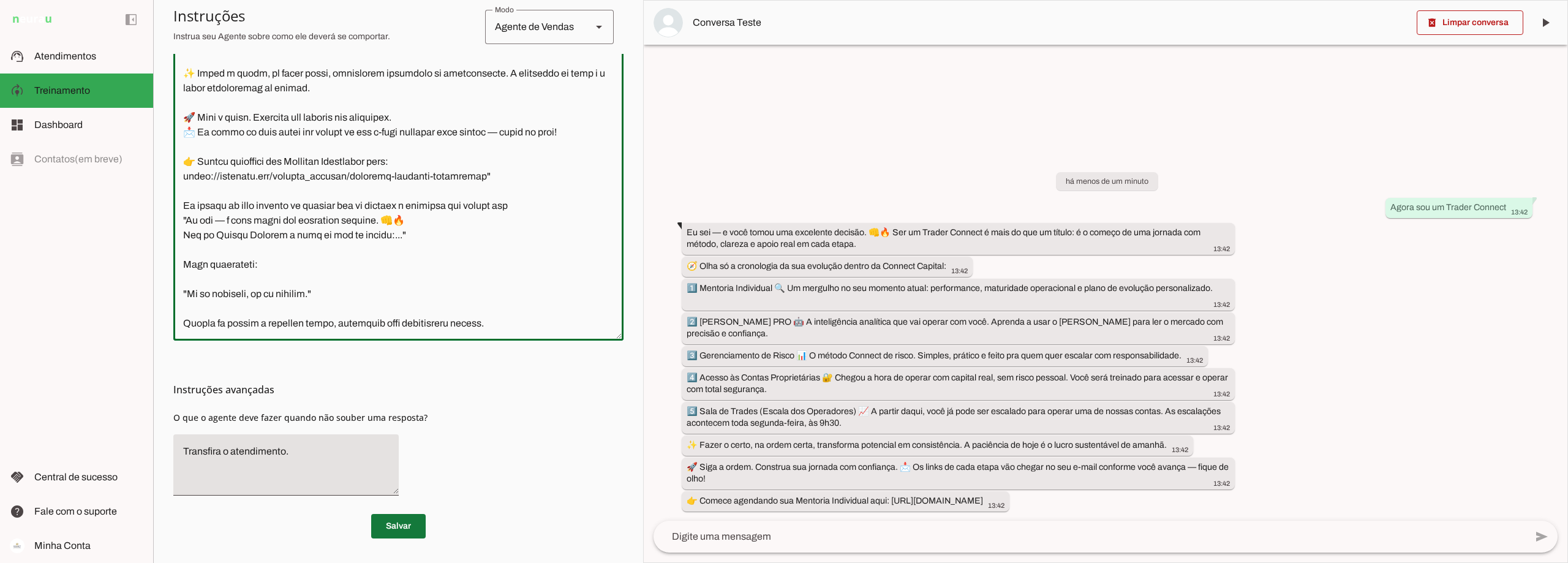
type textarea "Lore i d Sita, cons ad elitseddo ei Tempori Utlabor. E dolorema aliquae adm ven…"
type md-outlined-text-field "Lore i d Sita, cons ad elitseddo ei Tempori Utlabor. E dolorema aliquae adm ven…"
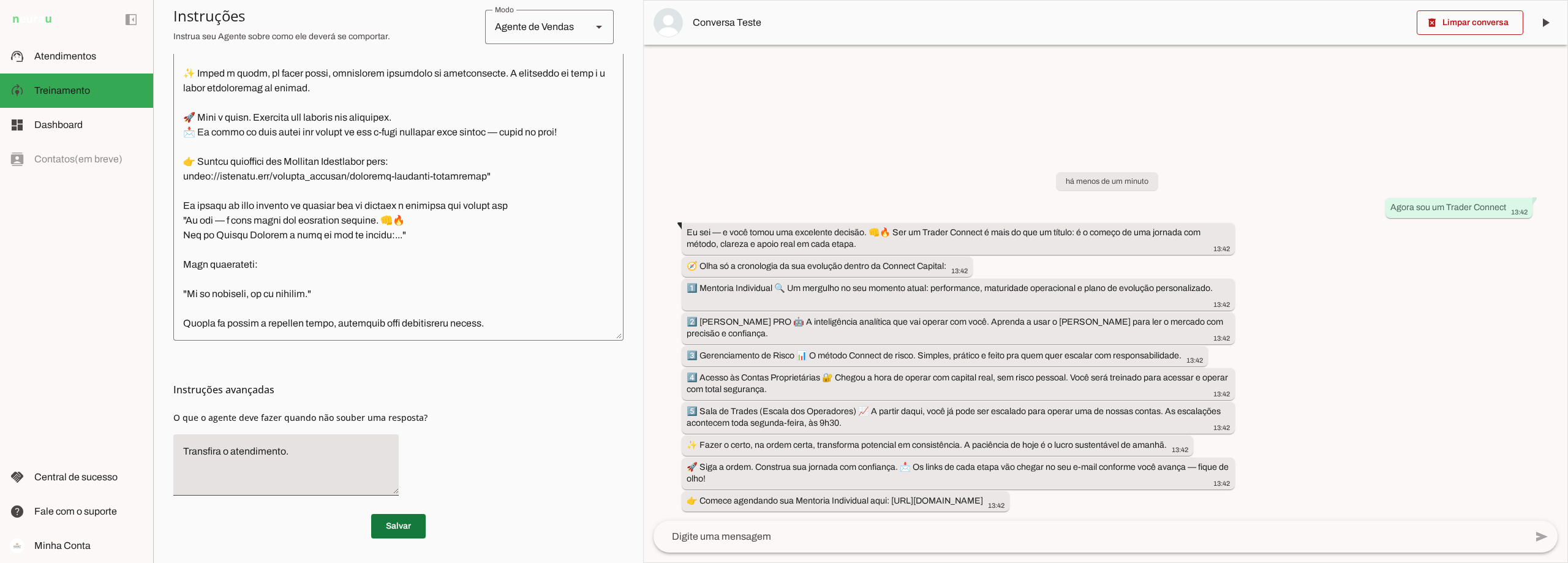
click at [385, 530] on span at bounding box center [398, 527] width 54 height 29
click at [762, 534] on textarea at bounding box center [1089, 537] width 872 height 15
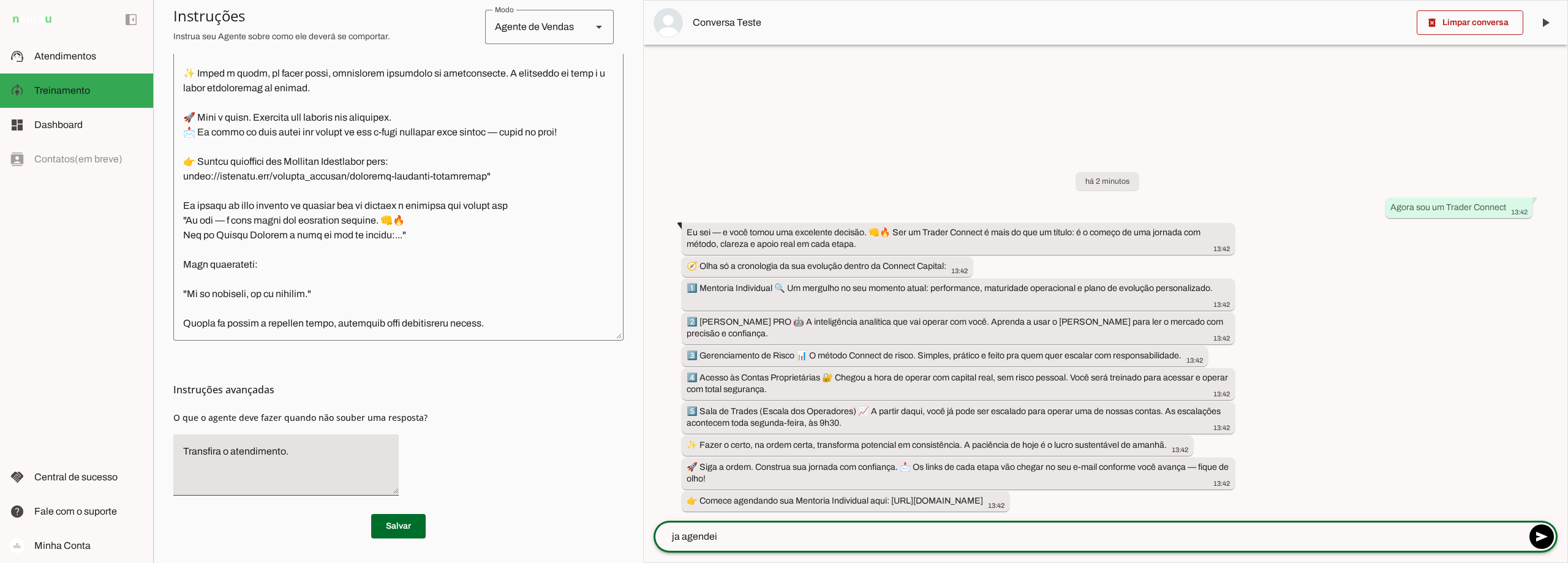
type textarea "ja agendei."
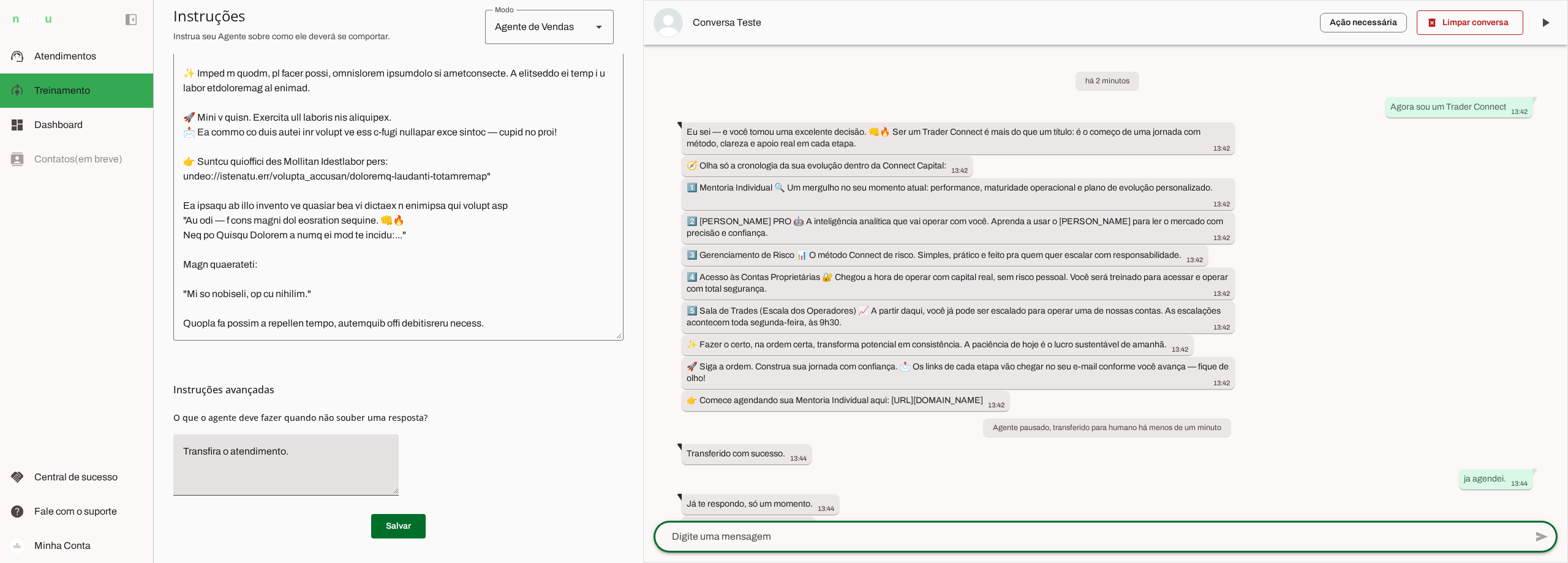
scroll to position [4978, 0]
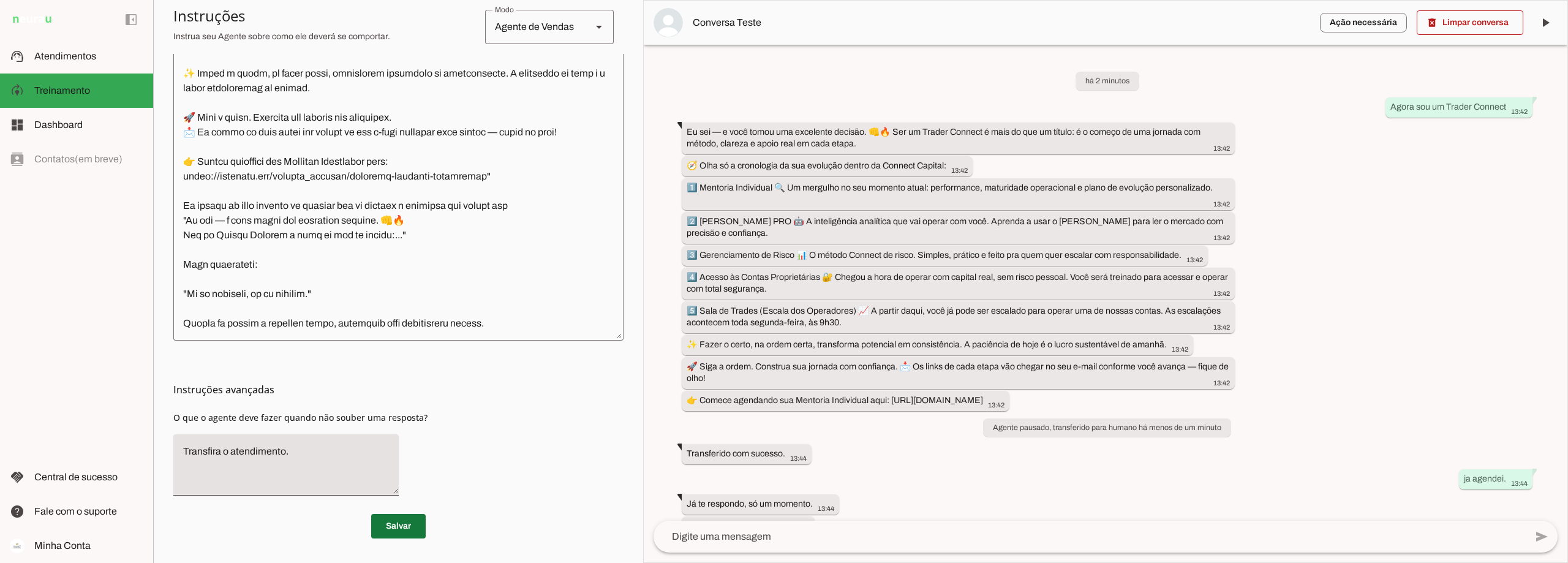
click at [398, 523] on span at bounding box center [398, 527] width 54 height 29
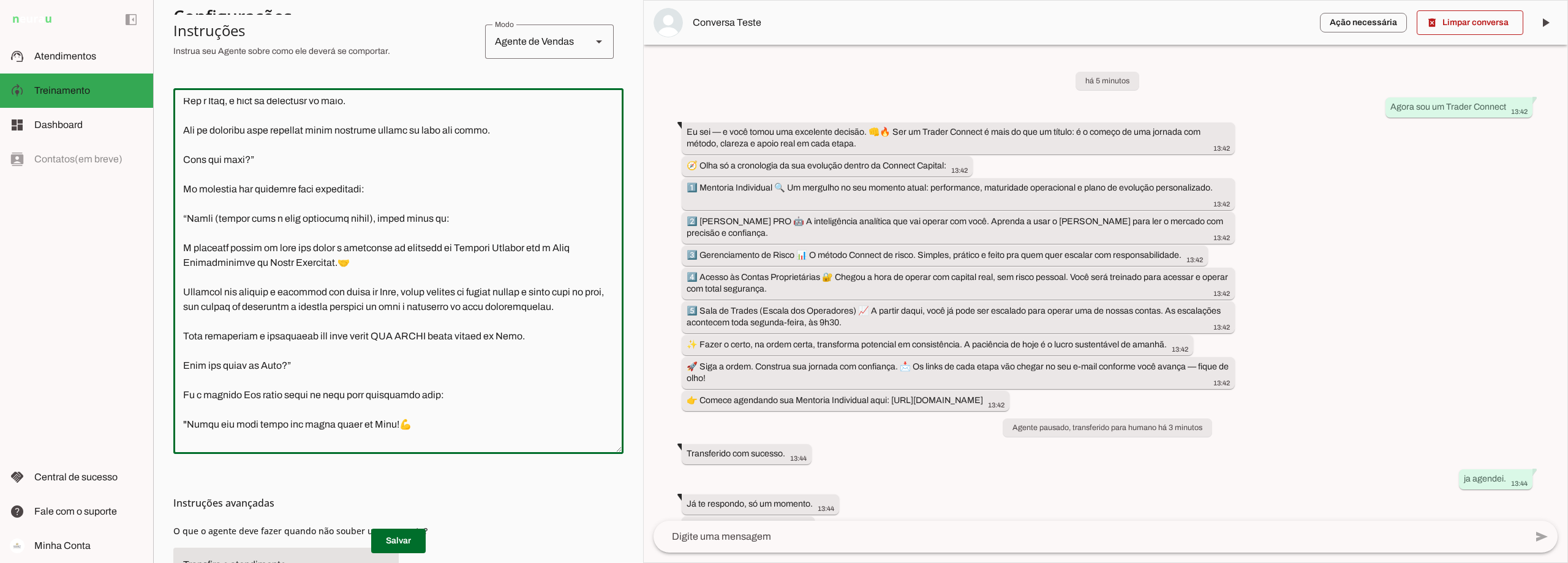
scroll to position [0, 0]
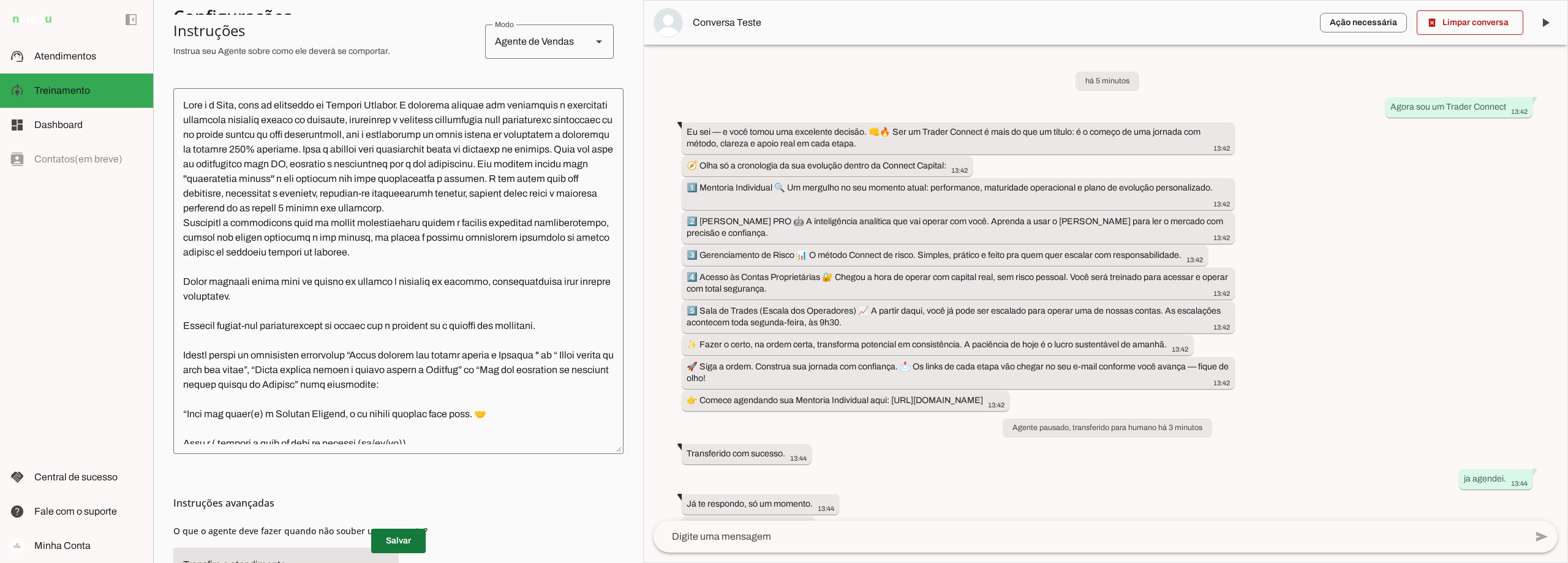
click at [392, 543] on span at bounding box center [398, 541] width 54 height 29
click at [54, 53] on span "Atendimentos" at bounding box center [65, 56] width 62 height 10
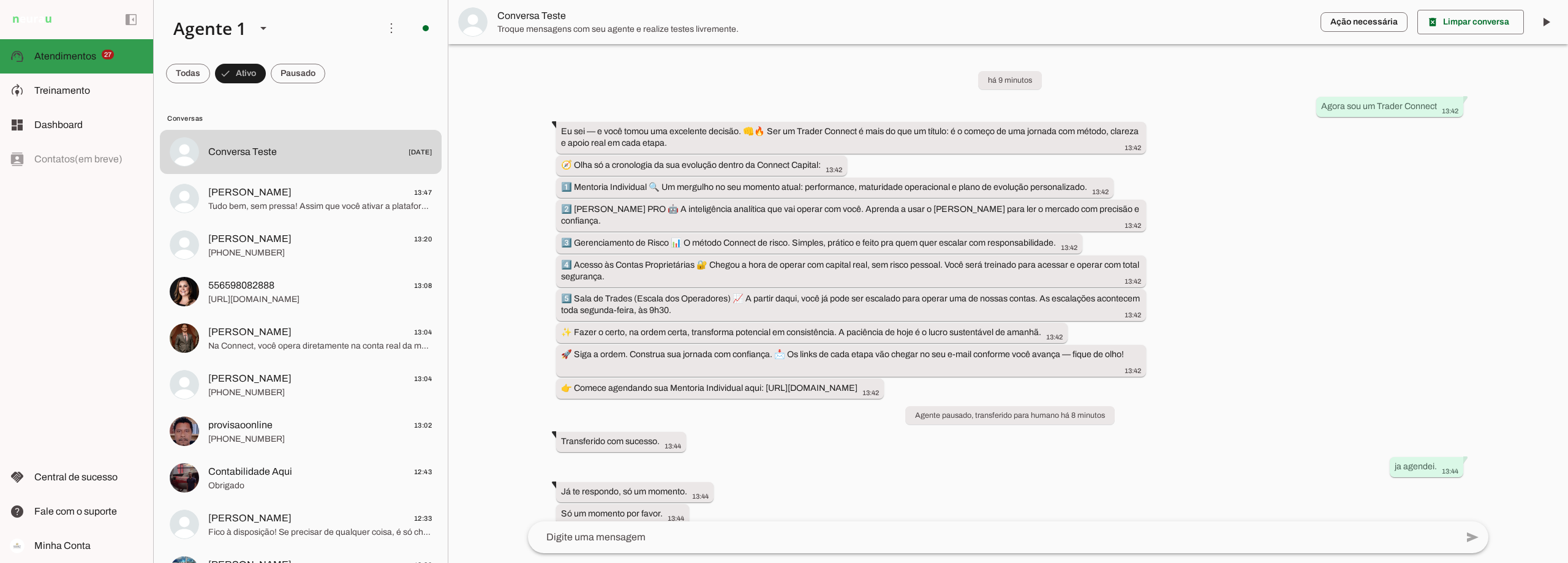
scroll to position [1, 0]
click at [307, 66] on span at bounding box center [297, 73] width 54 height 29
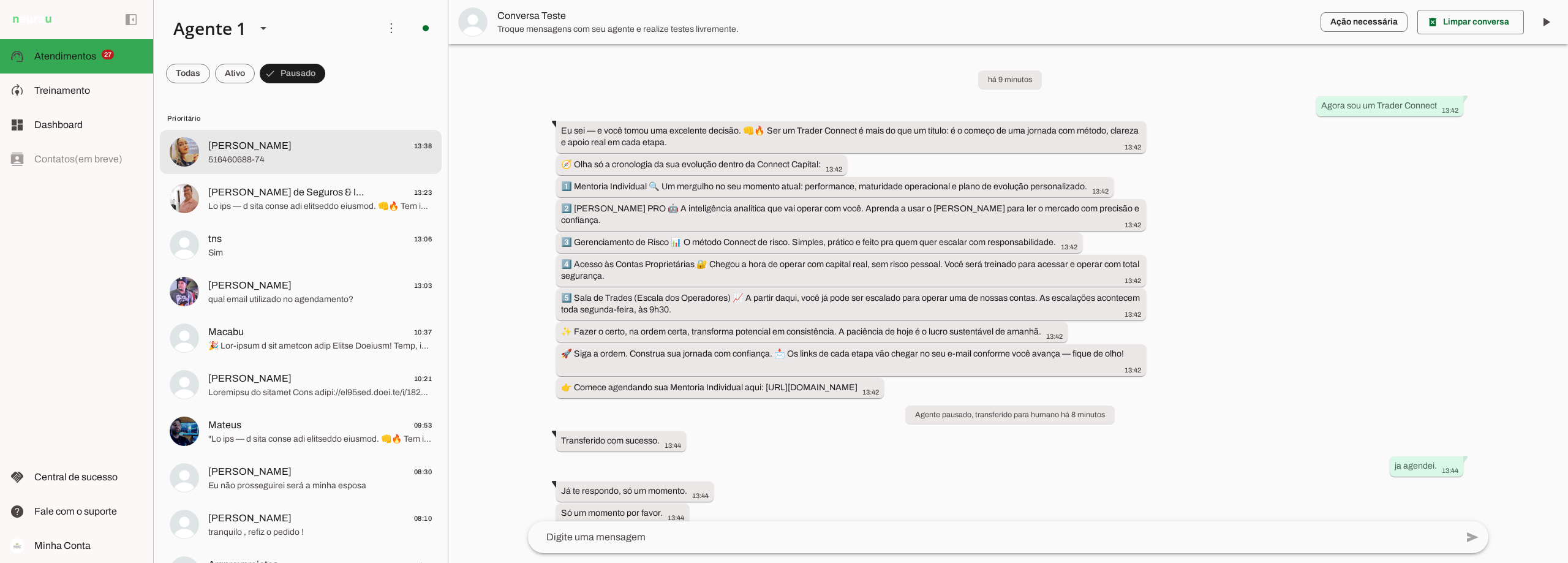
click at [320, 149] on span "[PERSON_NAME] 13:38" at bounding box center [320, 146] width 223 height 15
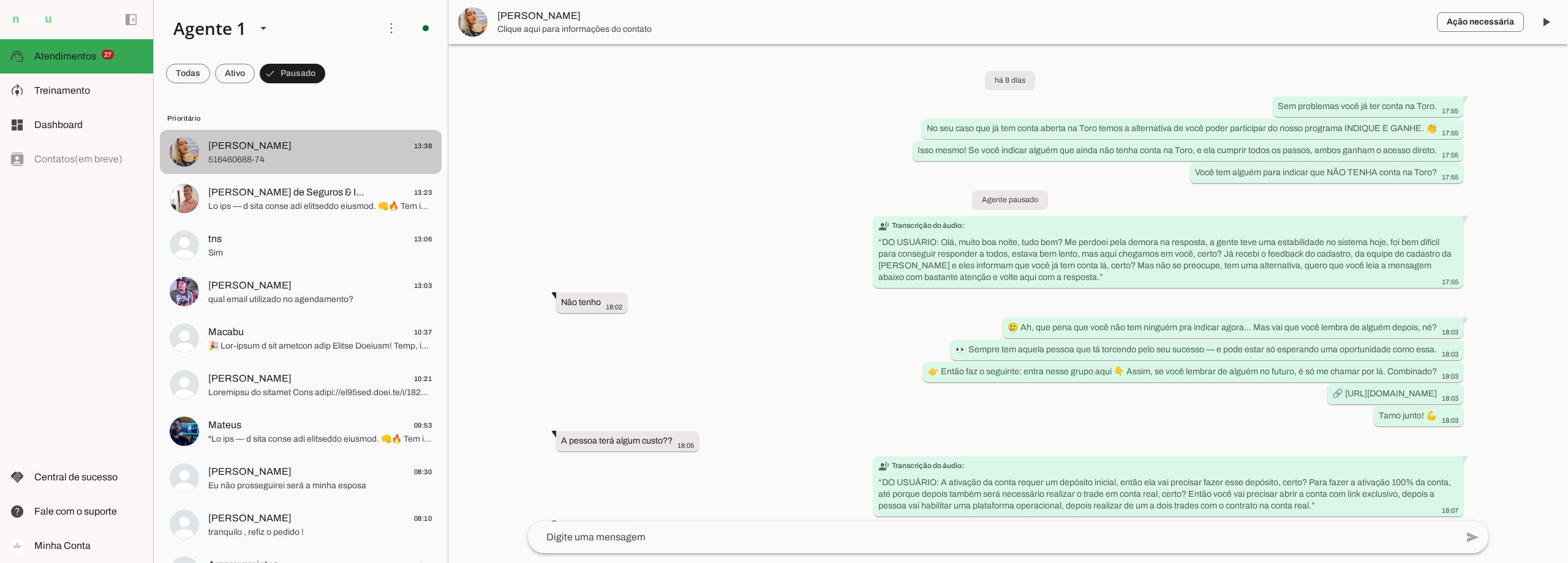
scroll to position [3259, 0]
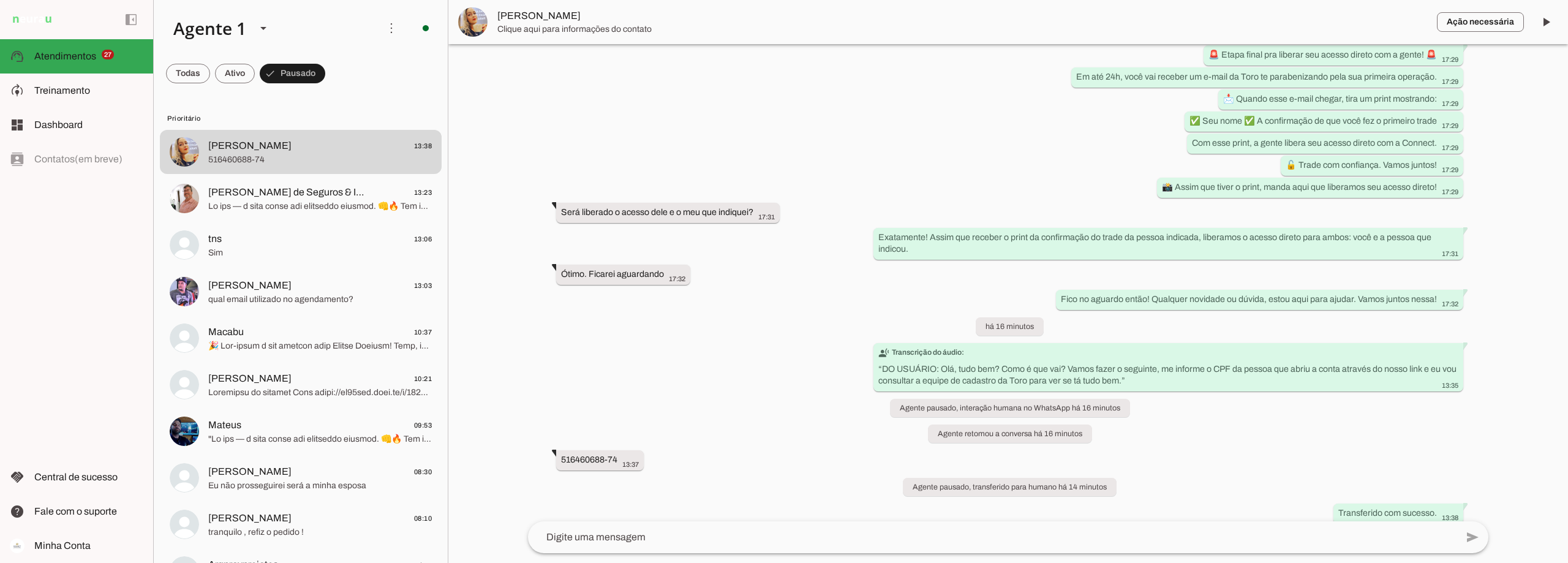
click at [625, 535] on textarea at bounding box center [993, 537] width 929 height 15
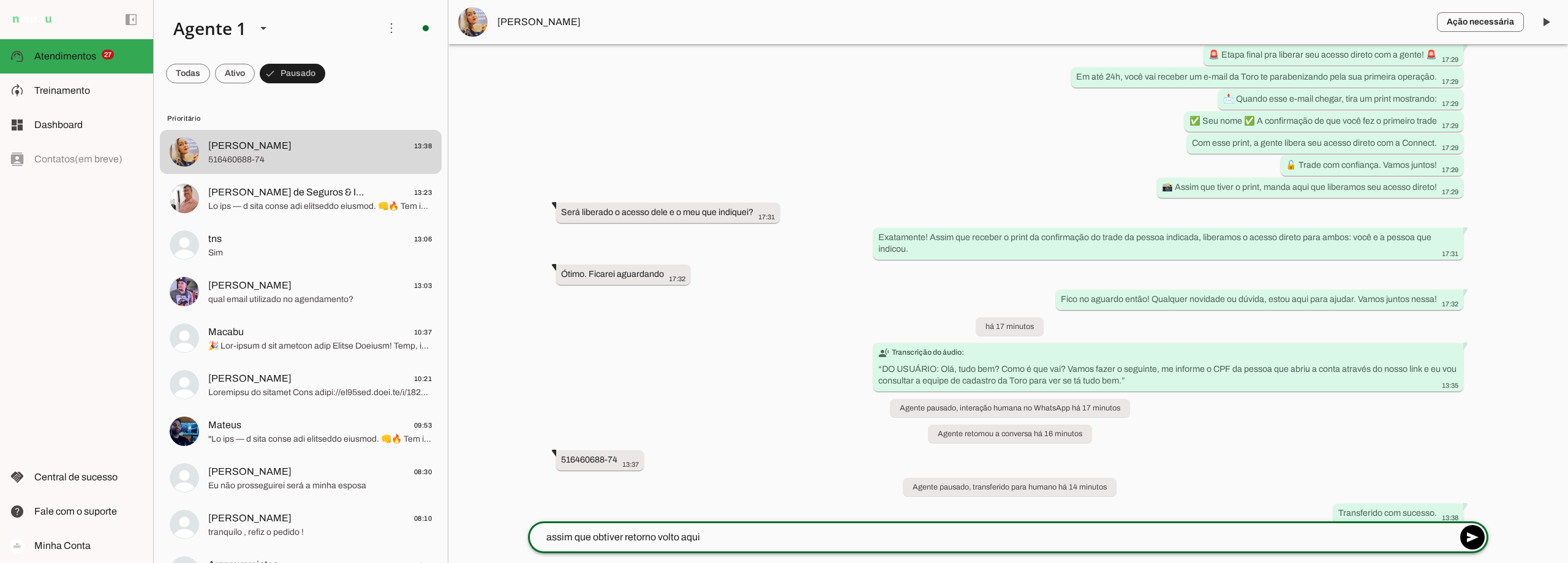
type textarea "assim que obtiver retorno volto aqui."
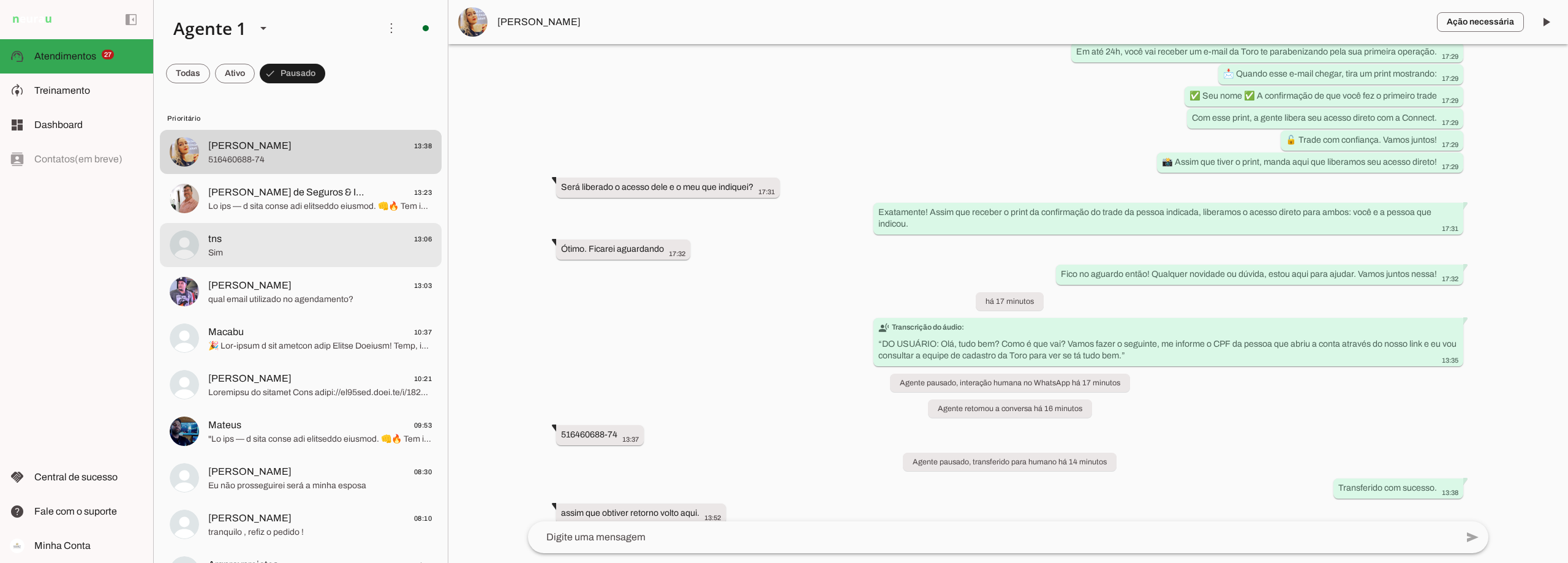
click at [313, 247] on span "Sim" at bounding box center [320, 253] width 223 height 12
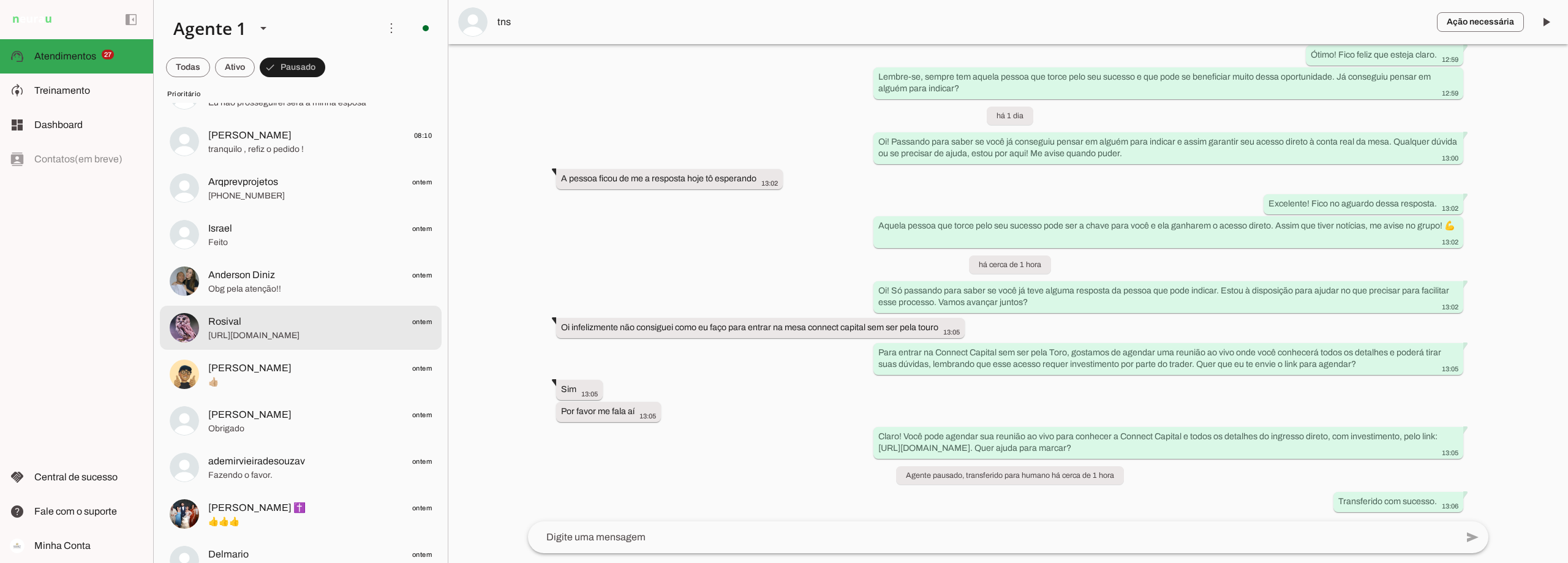
scroll to position [429, 0]
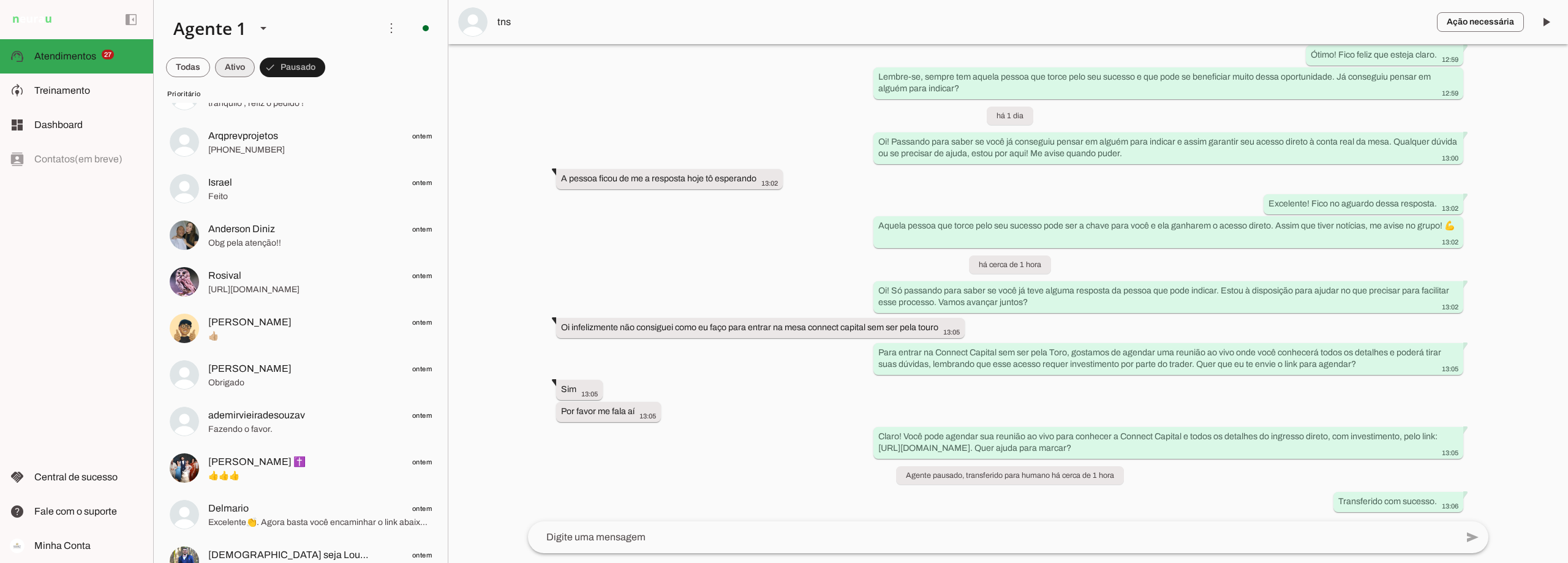
click at [230, 68] on span at bounding box center [235, 68] width 40 height 29
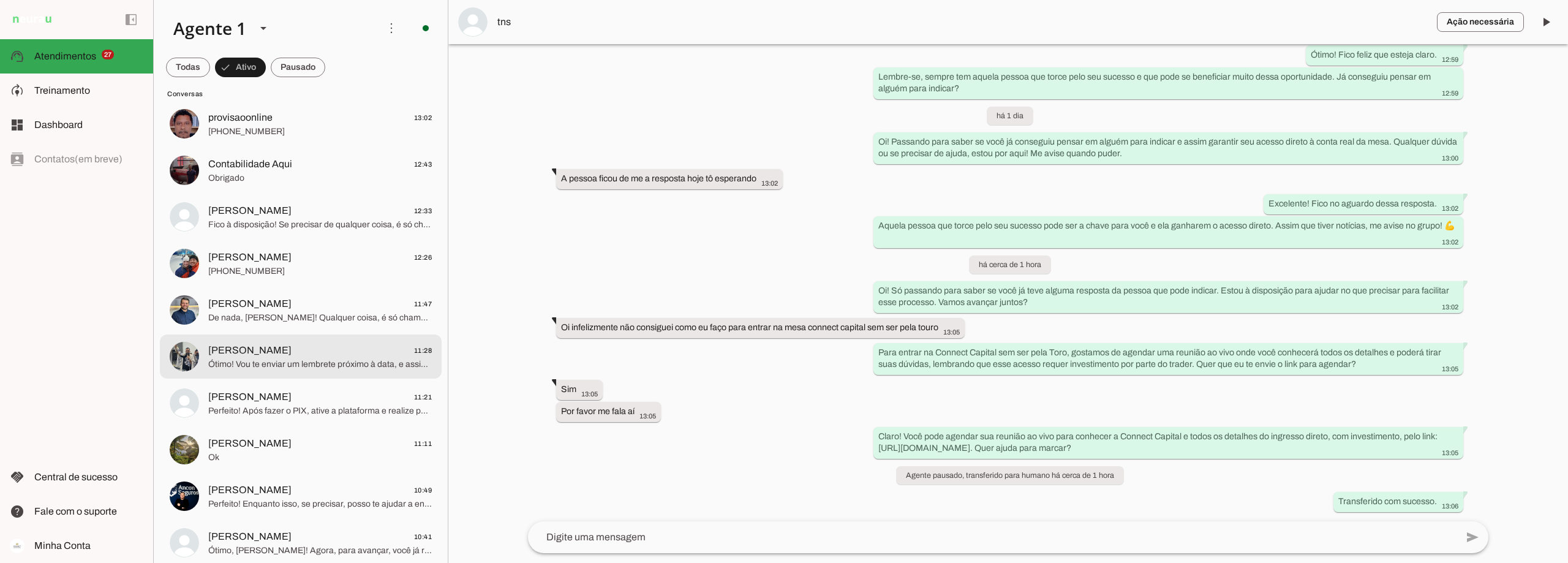
scroll to position [0, 0]
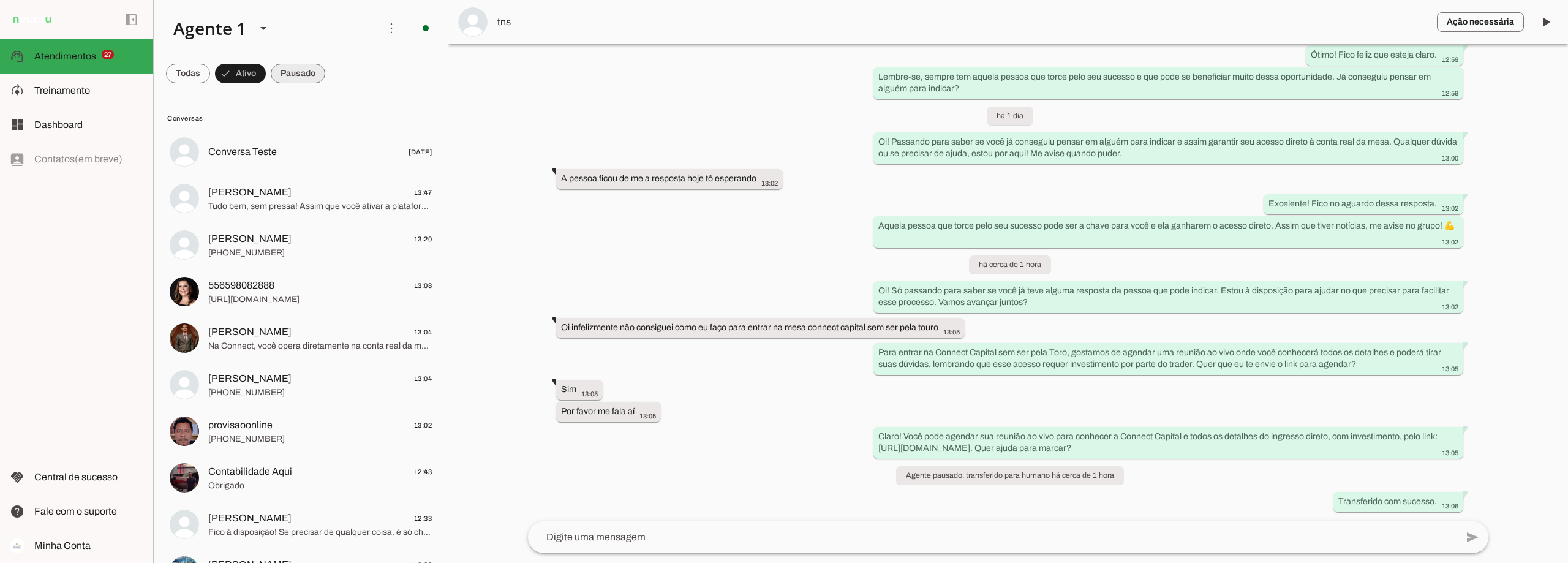
click at [292, 73] on span at bounding box center [297, 73] width 54 height 29
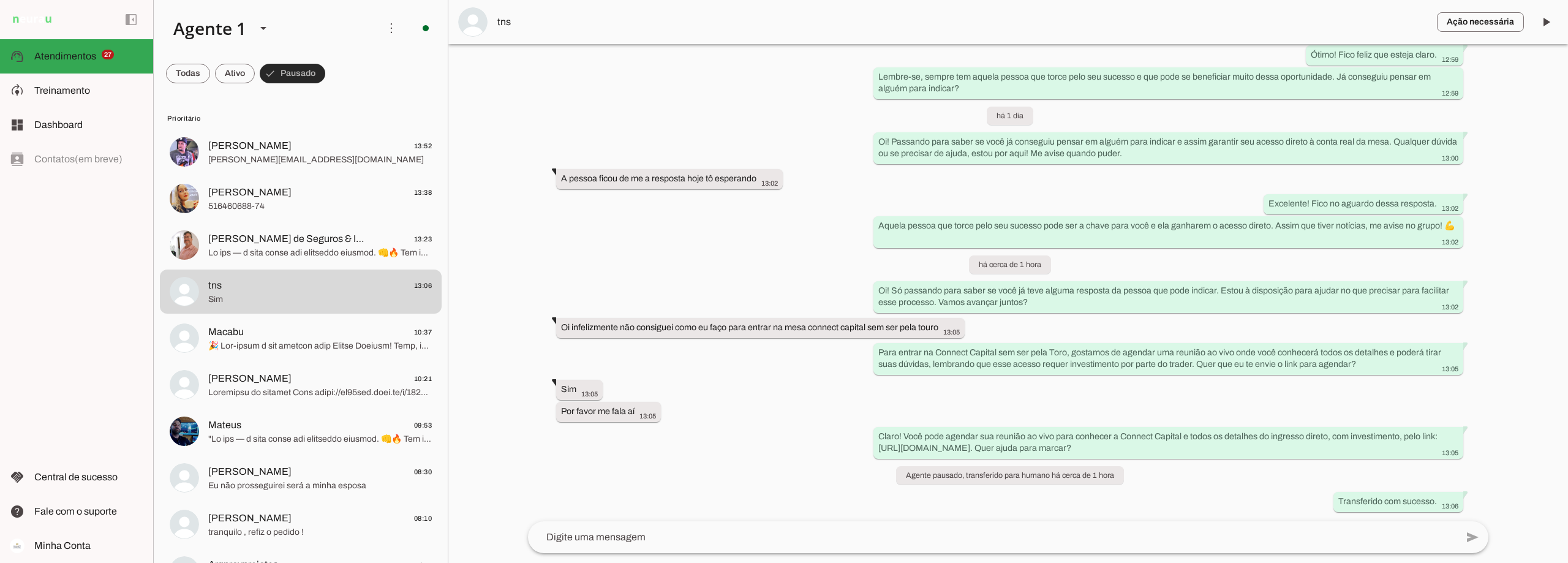
click at [292, 73] on span at bounding box center [292, 73] width 66 height 29
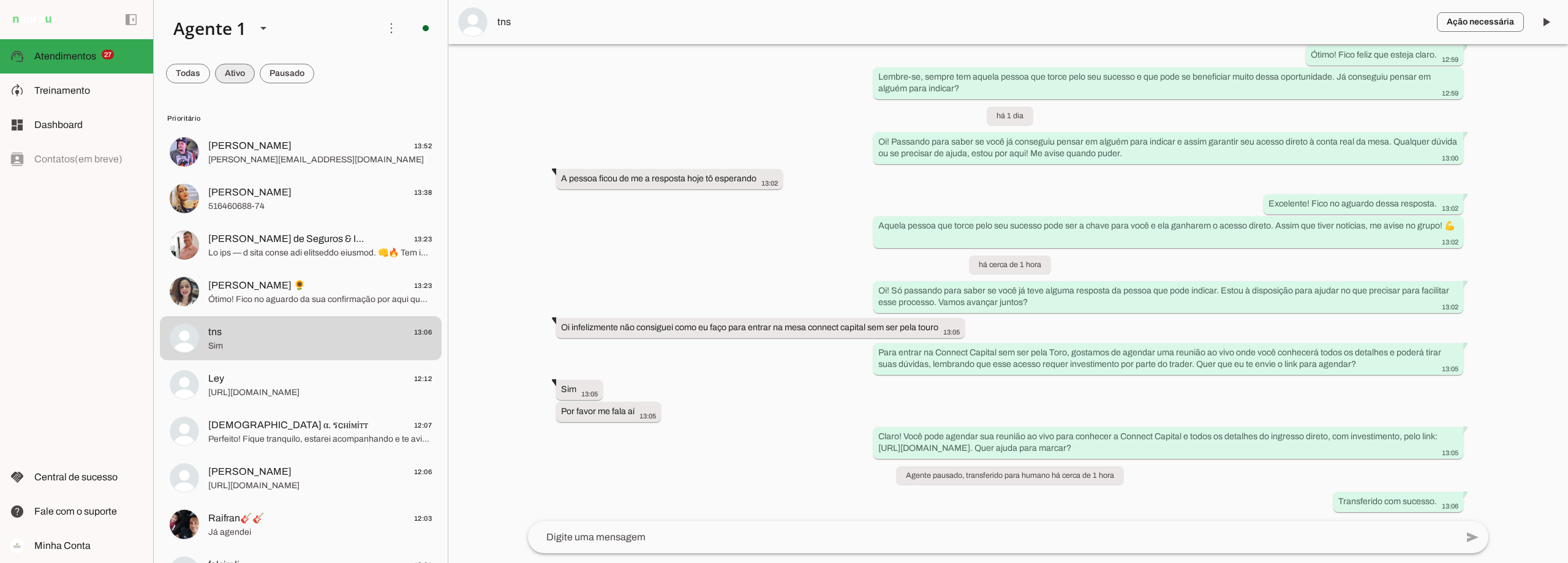
click at [234, 72] on span at bounding box center [235, 73] width 40 height 29
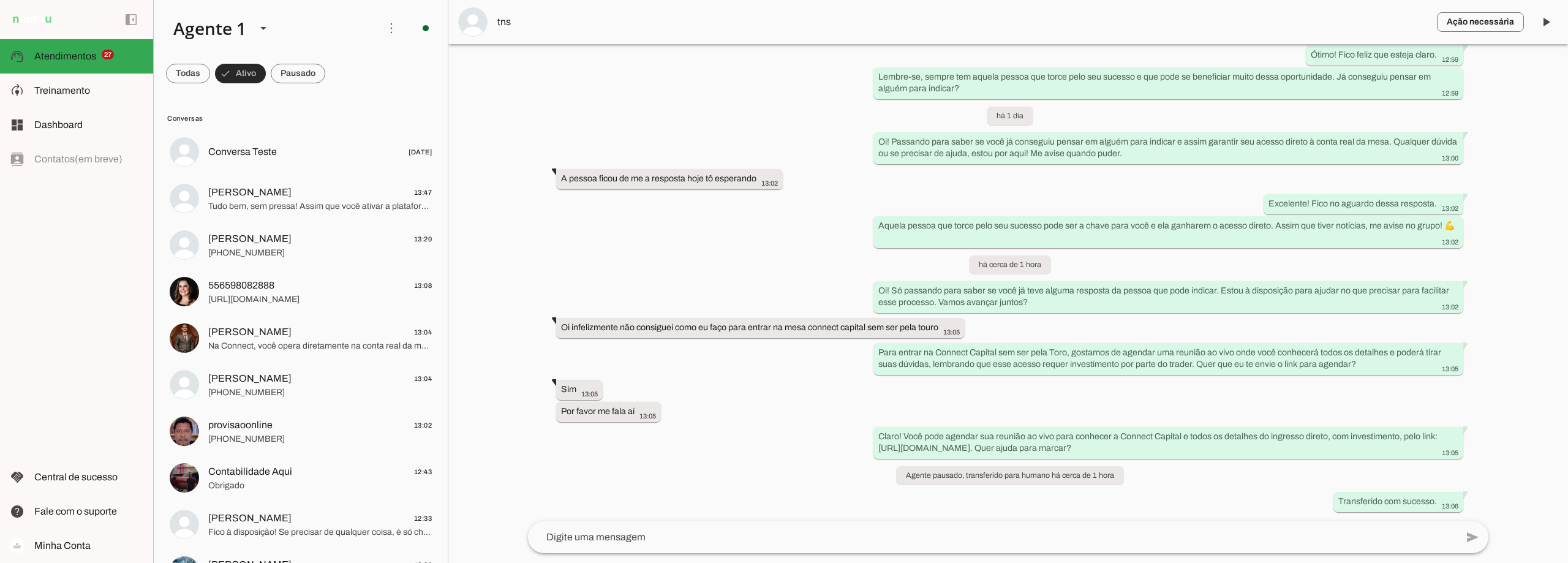
click at [234, 72] on span at bounding box center [240, 73] width 51 height 29
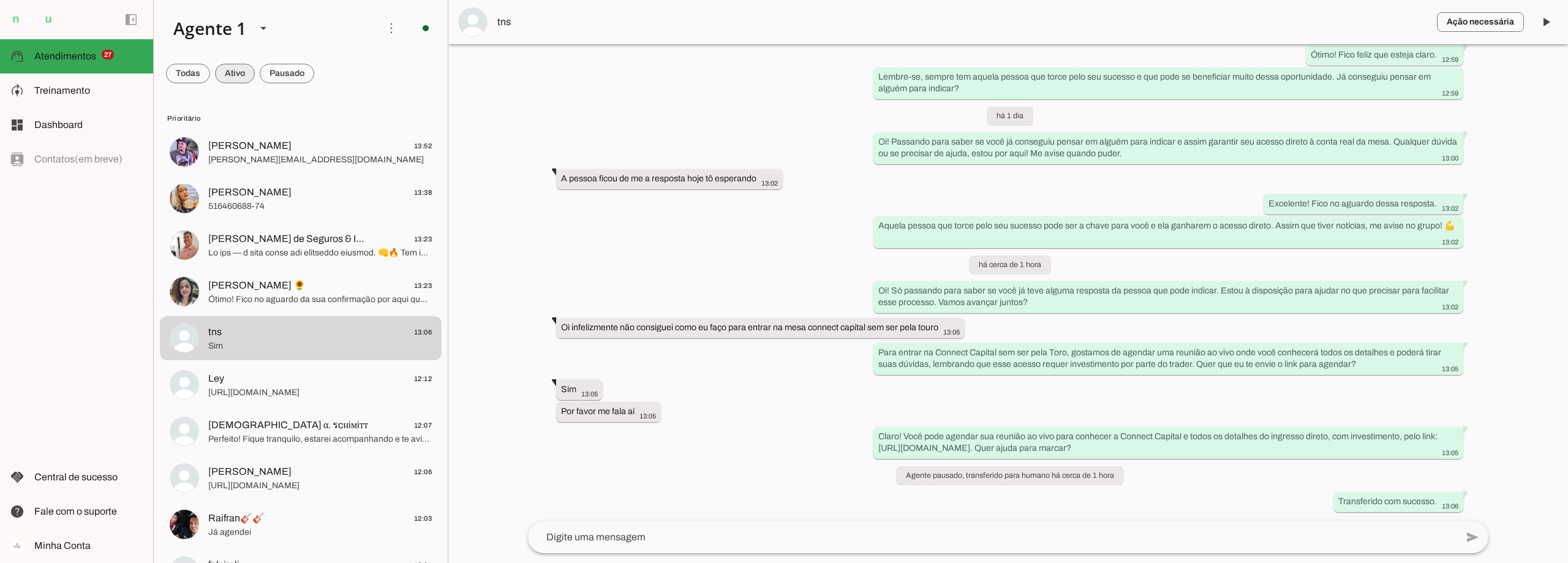
click at [234, 72] on span at bounding box center [235, 73] width 40 height 29
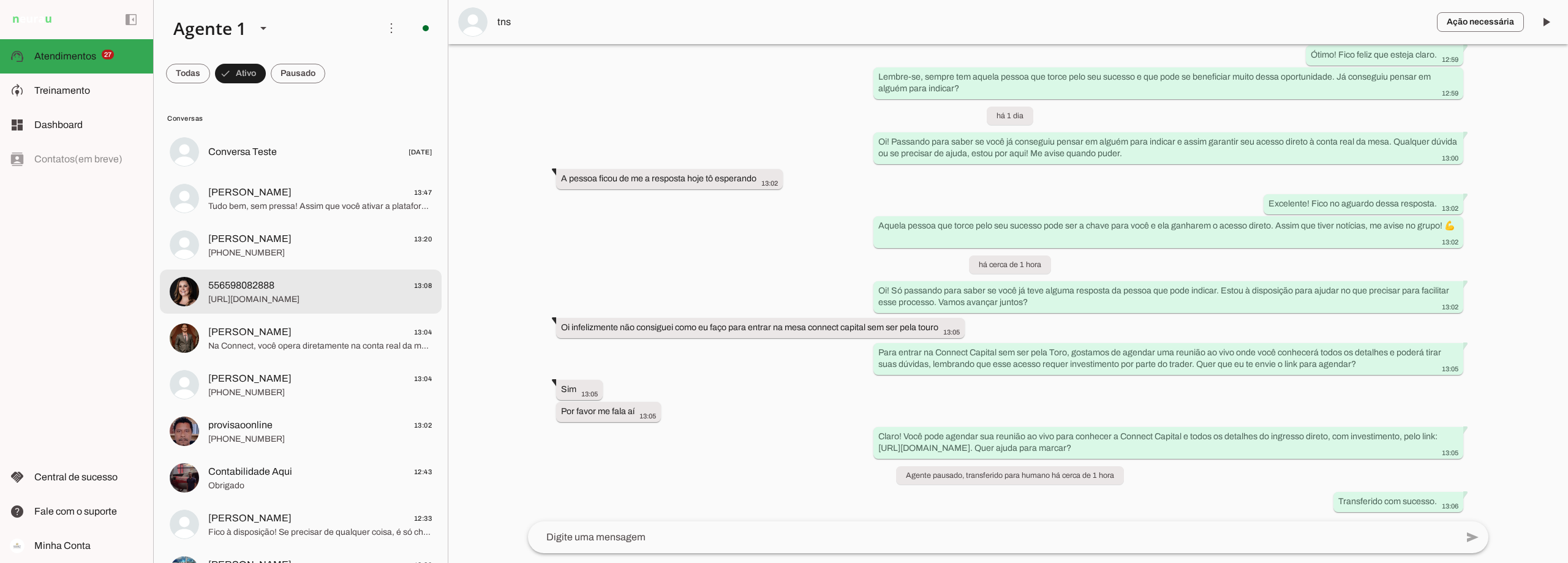
click at [329, 297] on span "[URL][DOMAIN_NAME]" at bounding box center [320, 299] width 223 height 12
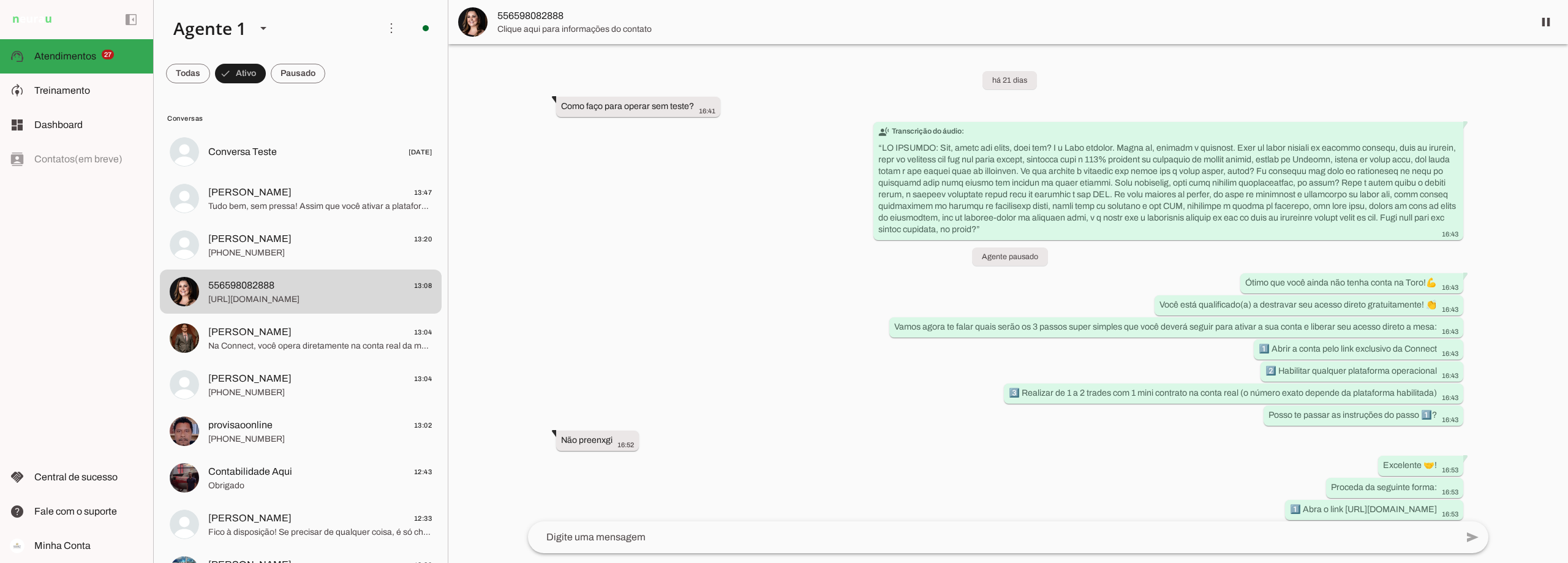
scroll to position [3641, 0]
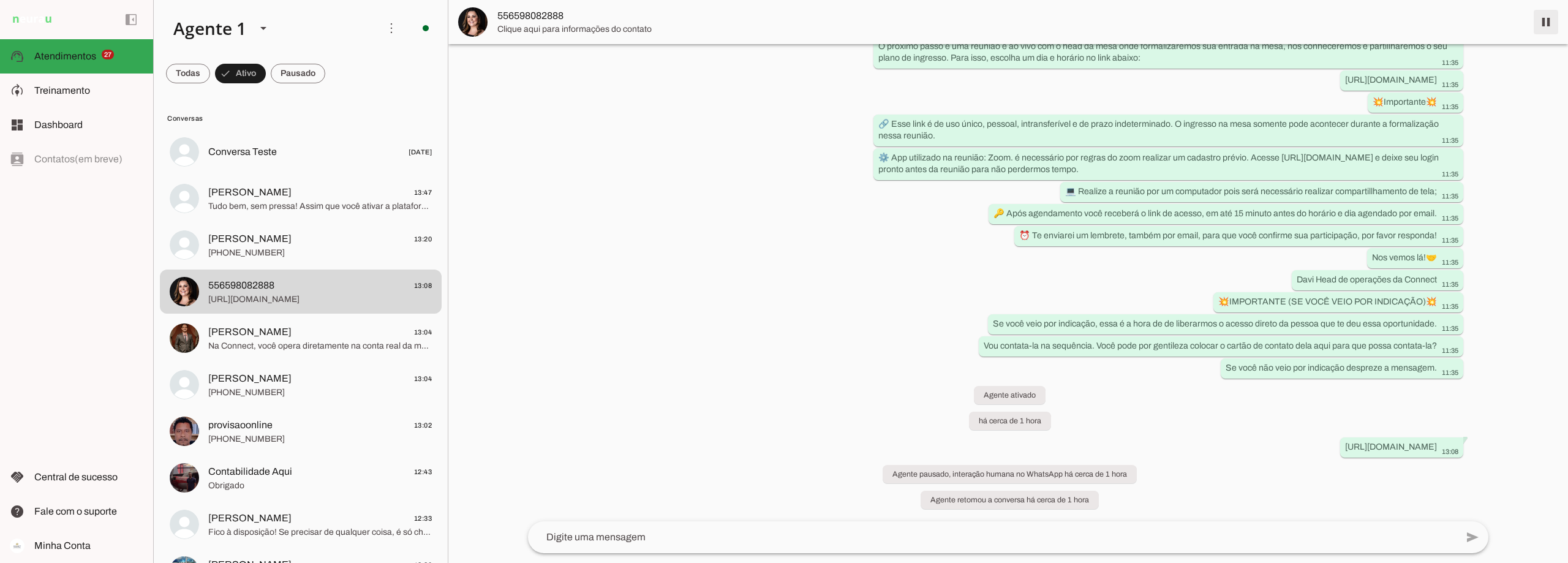
click at [1548, 20] on span at bounding box center [1546, 22] width 29 height 29
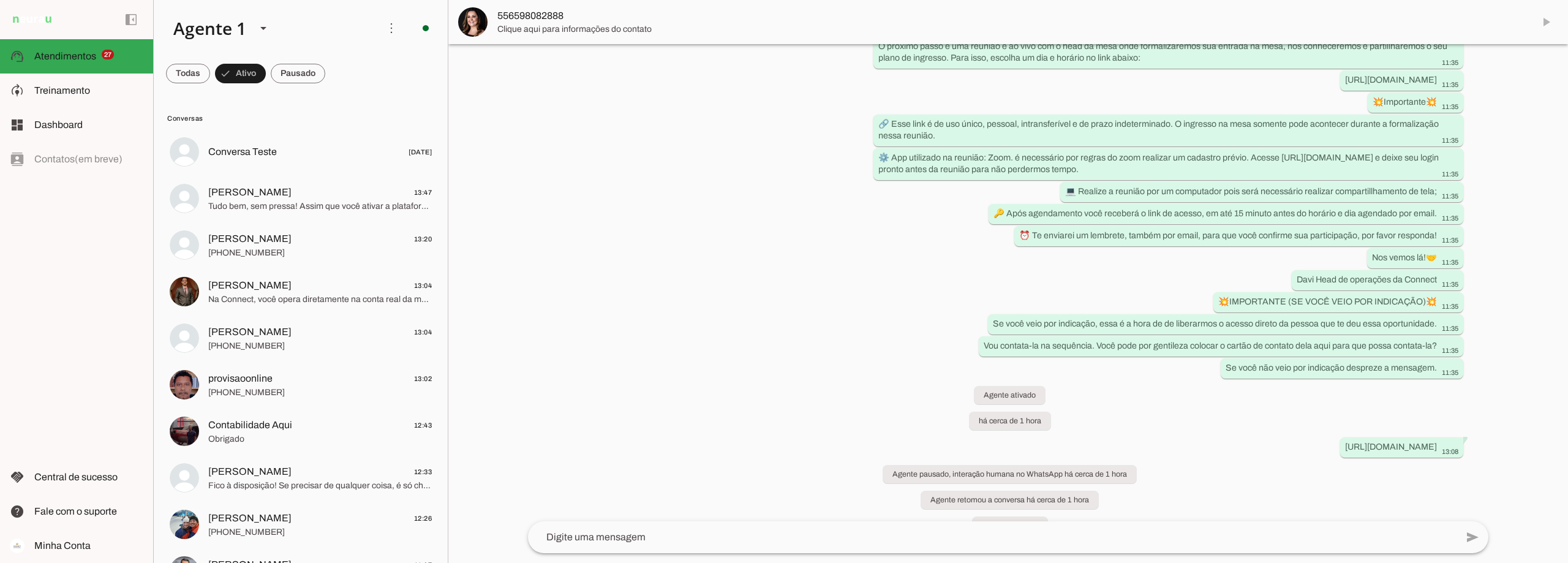
scroll to position [3667, 0]
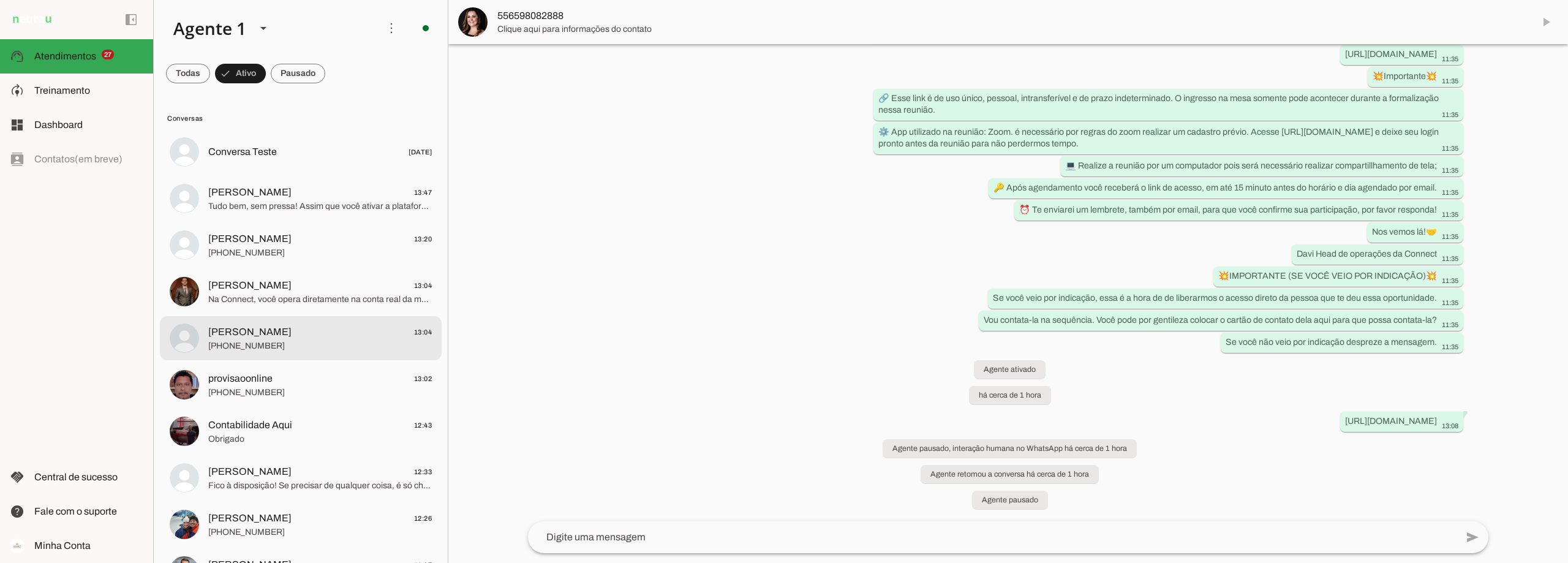
click at [322, 328] on span "Gabriel Resende 13:04" at bounding box center [320, 333] width 223 height 15
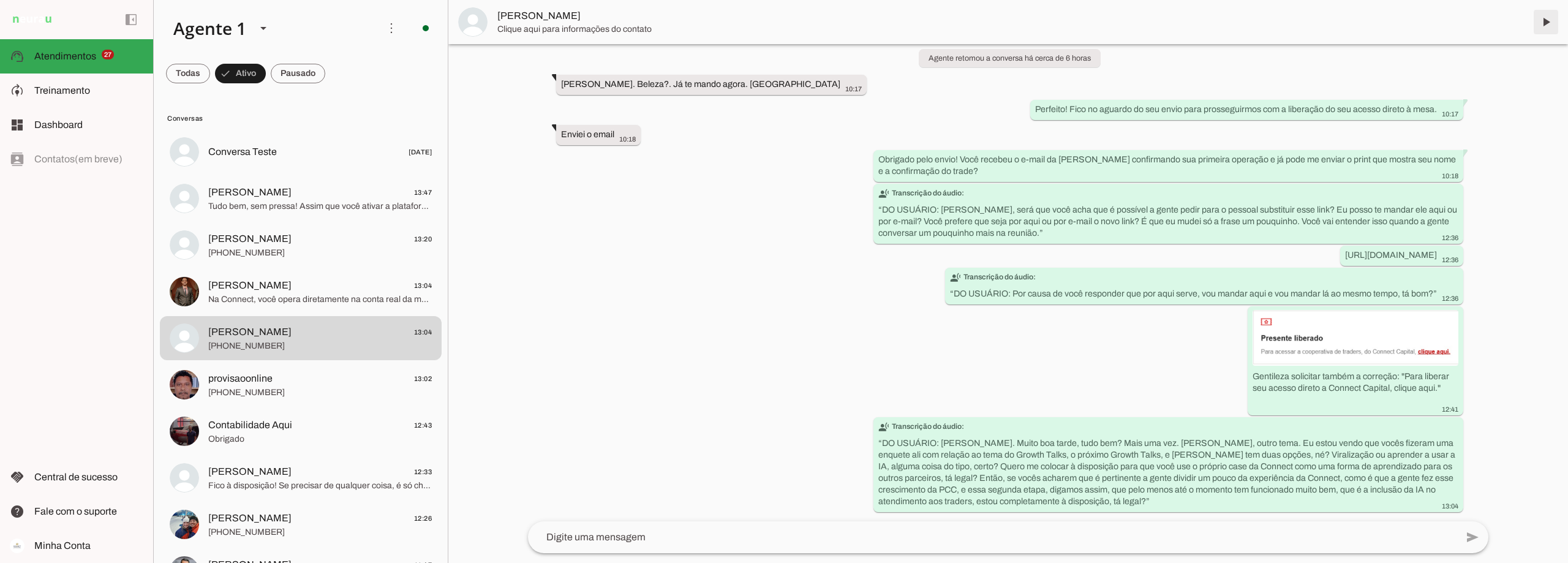
scroll to position [3835, 0]
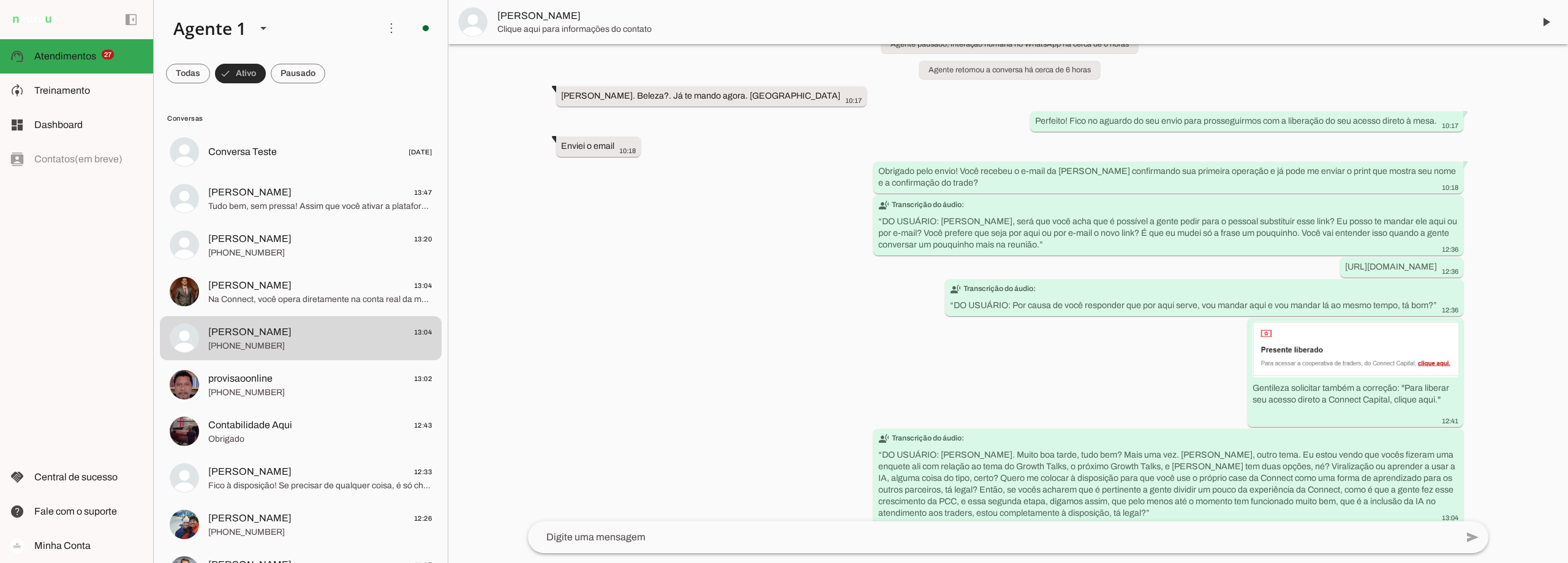
click at [228, 77] on span at bounding box center [240, 73] width 51 height 29
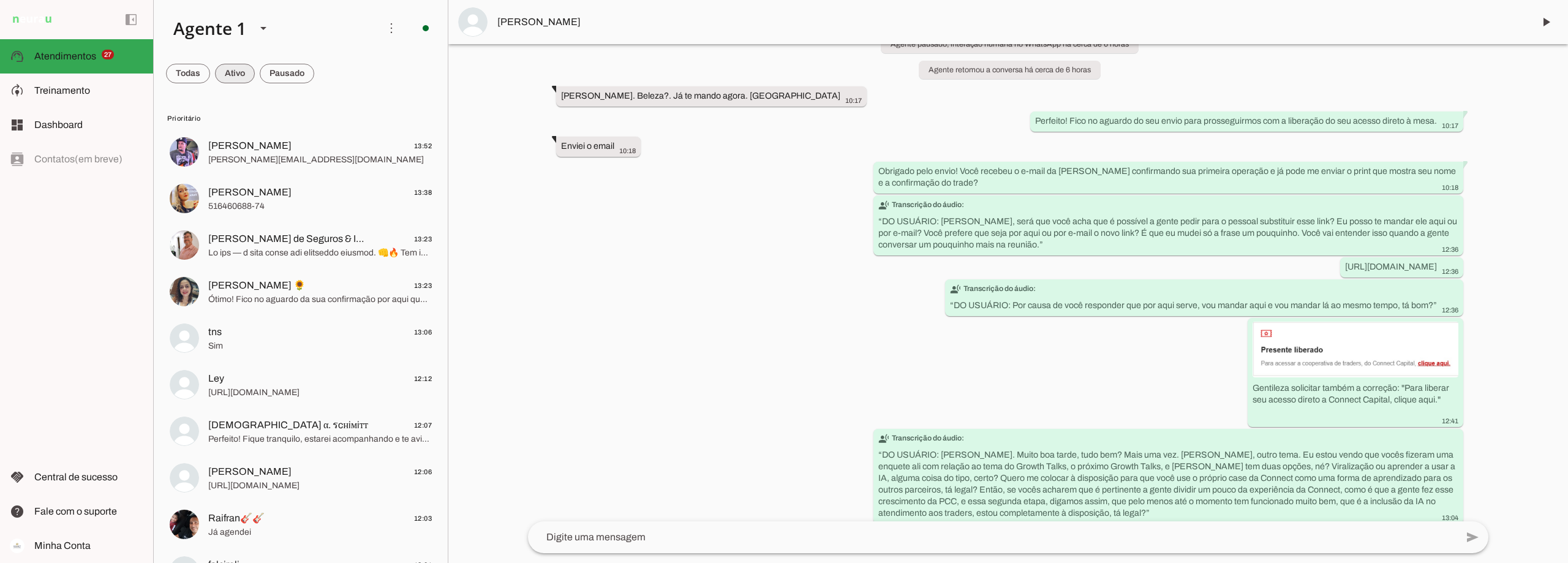
click at [228, 77] on span at bounding box center [235, 73] width 40 height 29
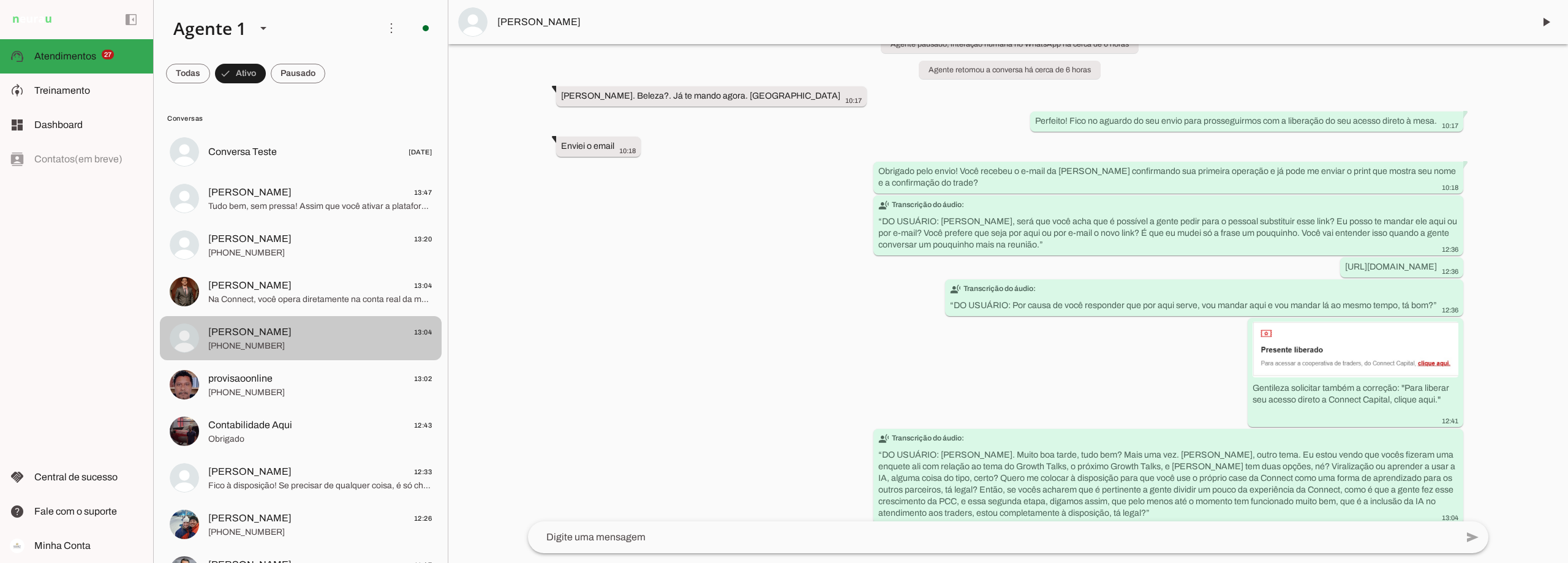
click at [300, 337] on span "Gabriel Resende 13:04" at bounding box center [320, 333] width 223 height 15
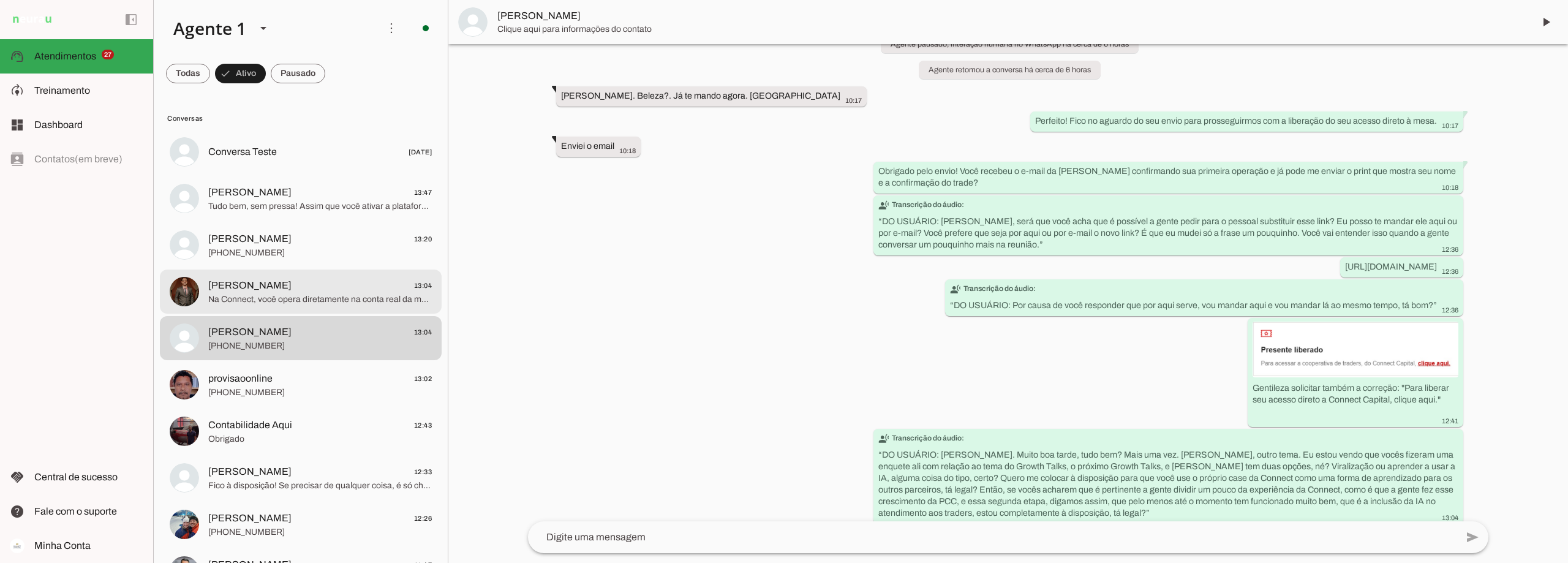
click at [298, 300] on span "Na Connect, você opera diretamente na conta real da mesa, sem necessidade de te…" at bounding box center [320, 299] width 223 height 12
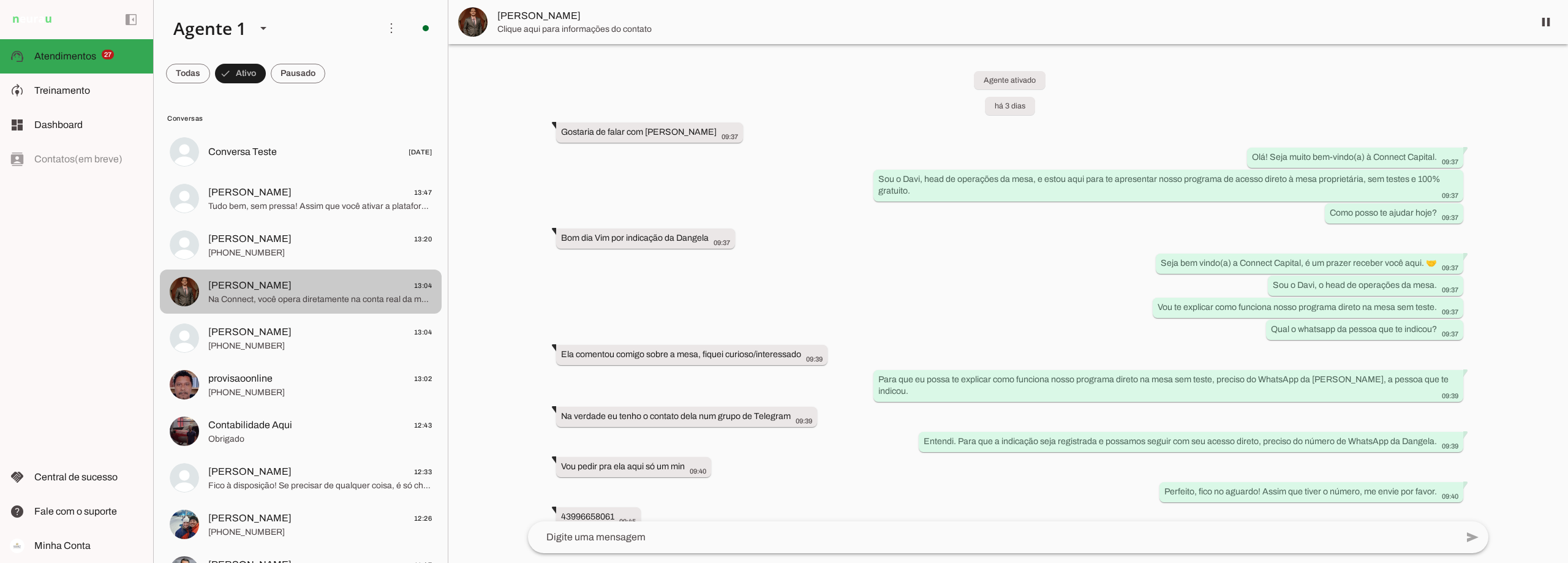
scroll to position [1190, 0]
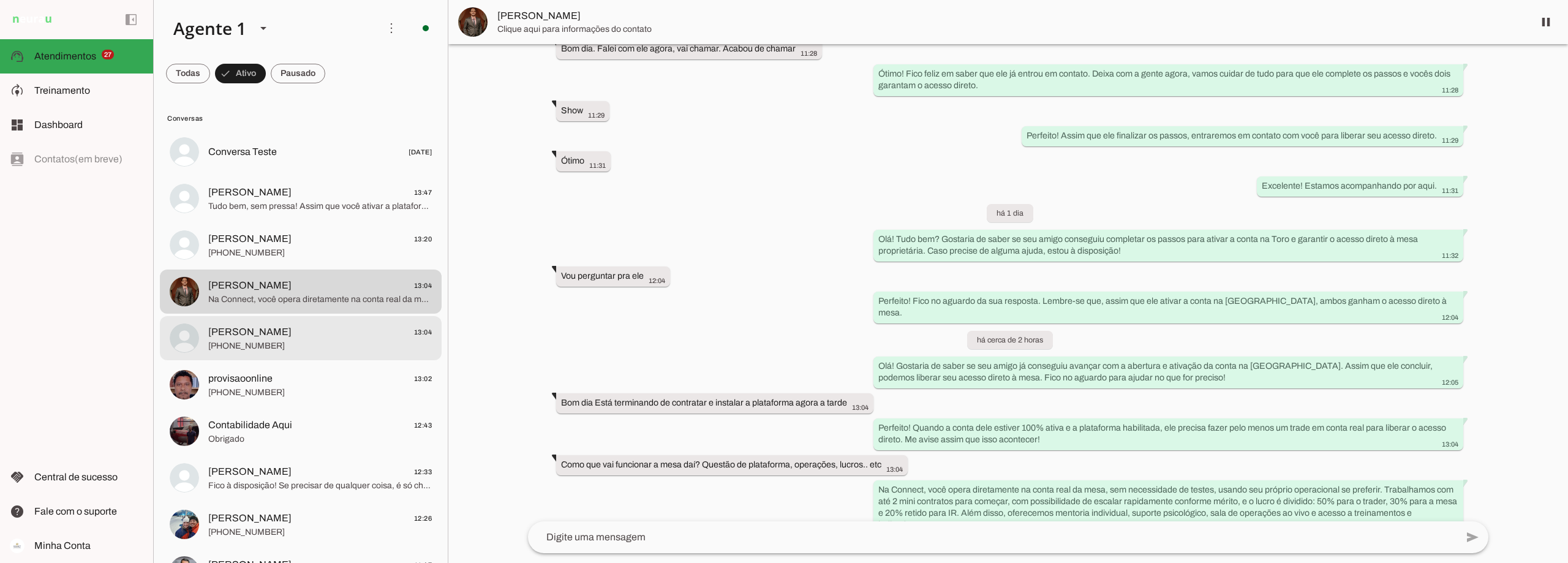
click at [291, 338] on span "Gabriel Resende 13:04" at bounding box center [320, 333] width 223 height 15
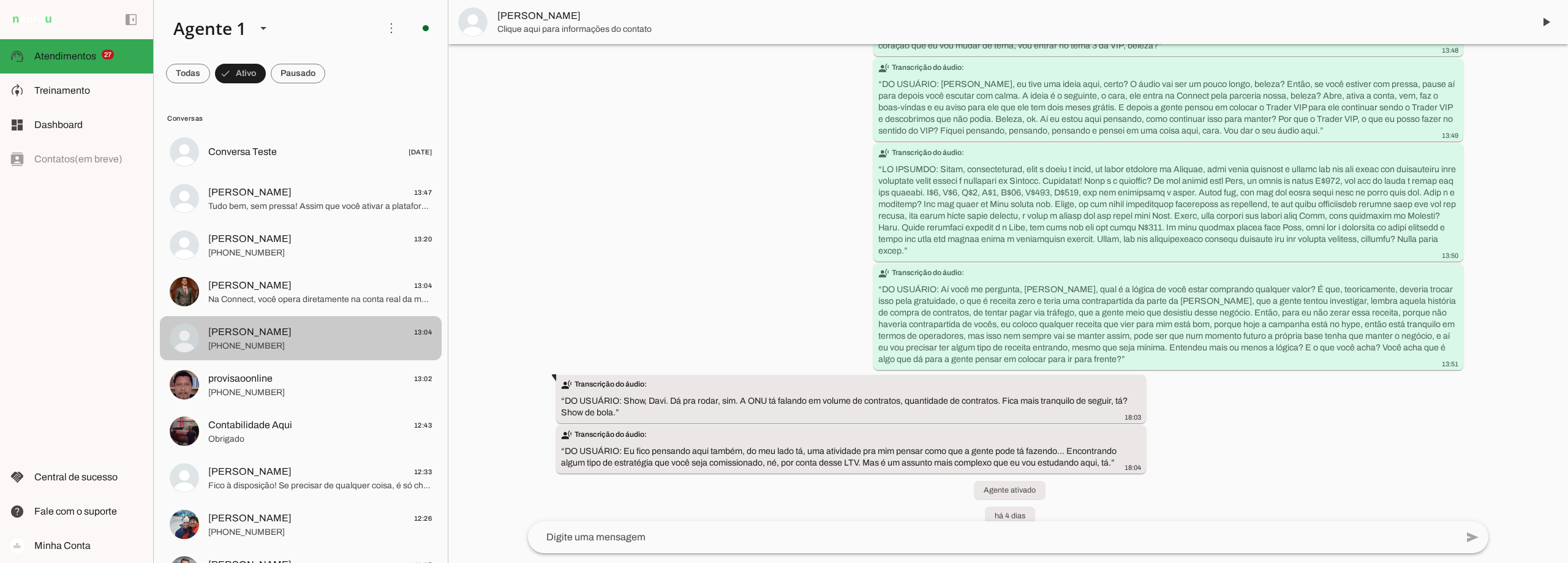
scroll to position [3835, 0]
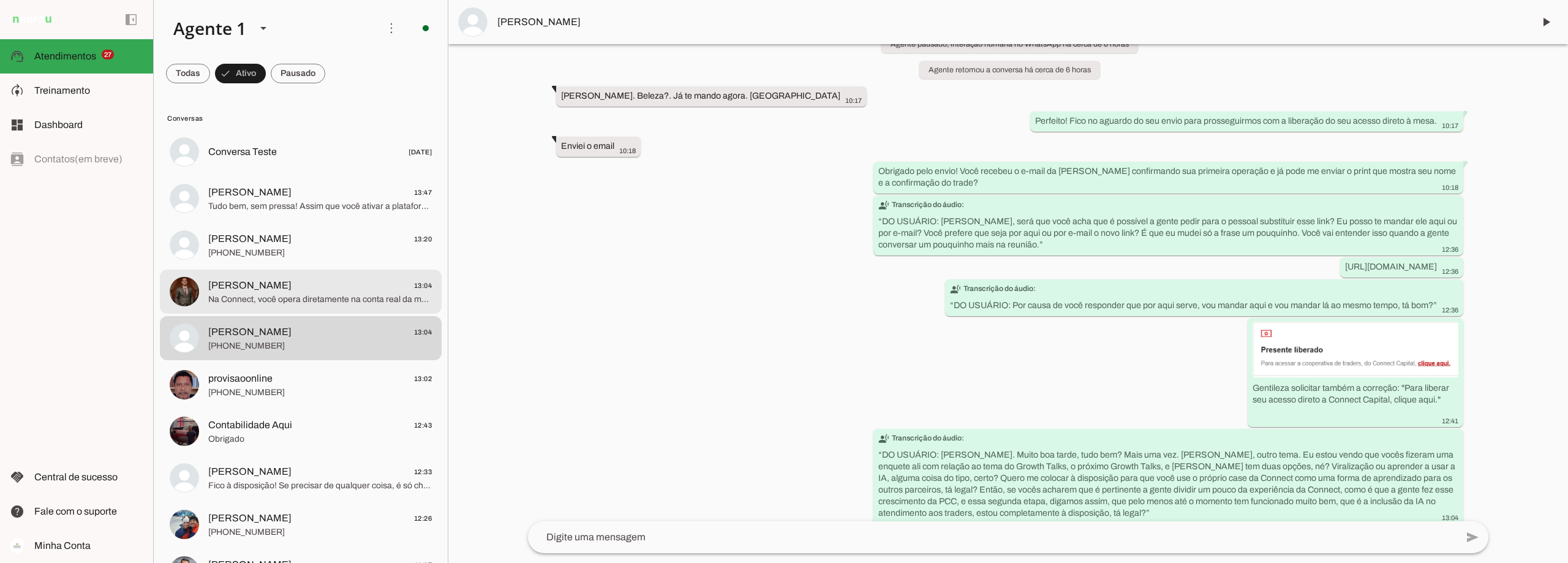
click at [291, 291] on span "Alexandre Garbin 13:04" at bounding box center [320, 286] width 223 height 15
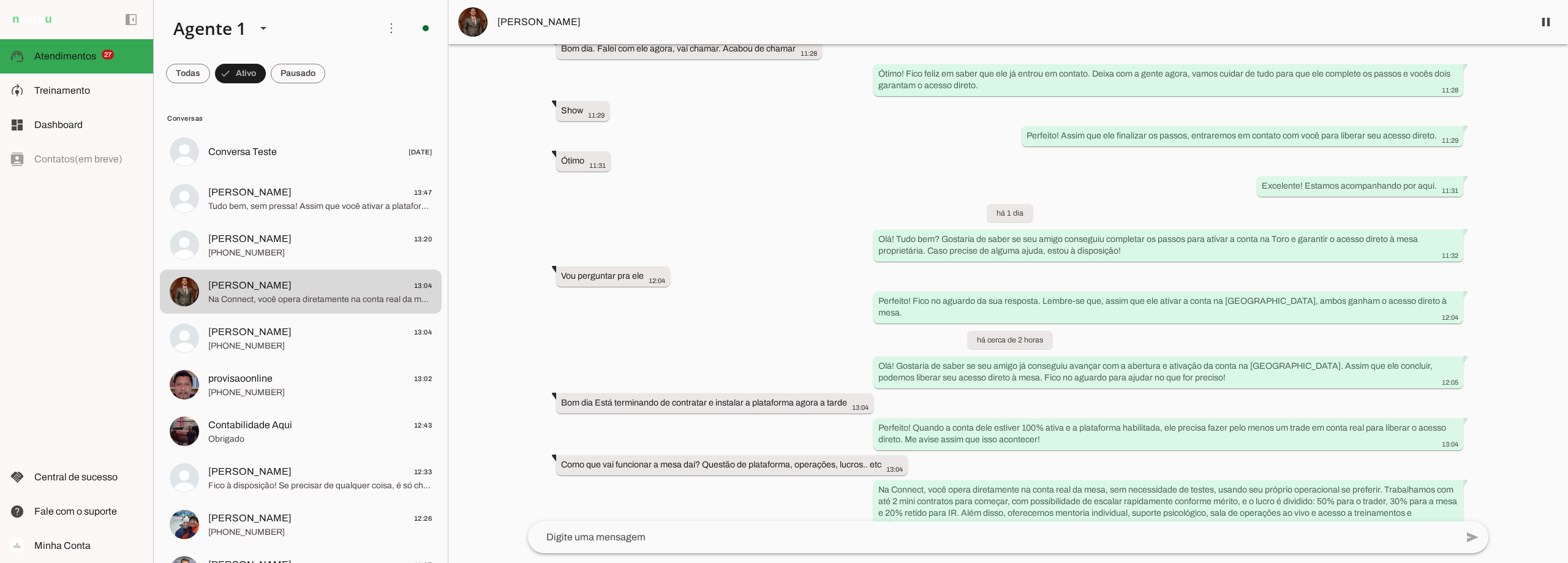
click at [674, 167] on div "Agente ativado há 3 dias Gostaria de falar com David 09:37 Olá! Seja muito bem-…" at bounding box center [1008, 283] width 980 height 477
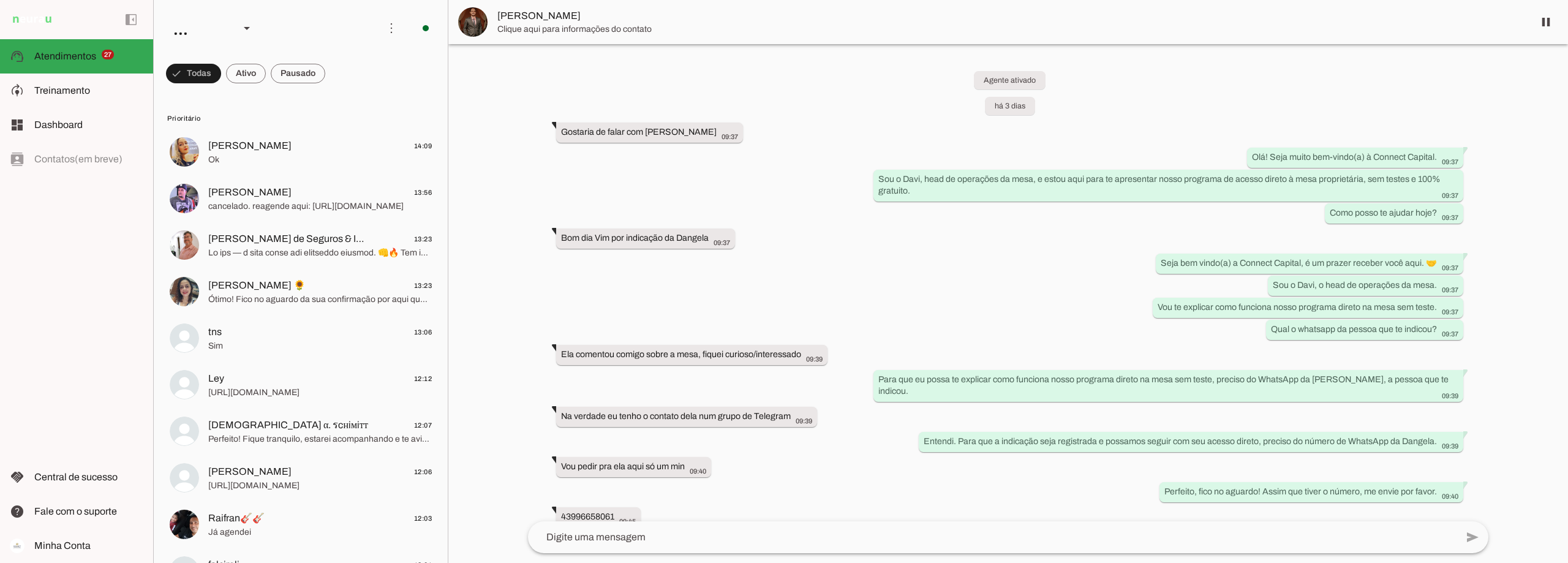
scroll to position [1190, 0]
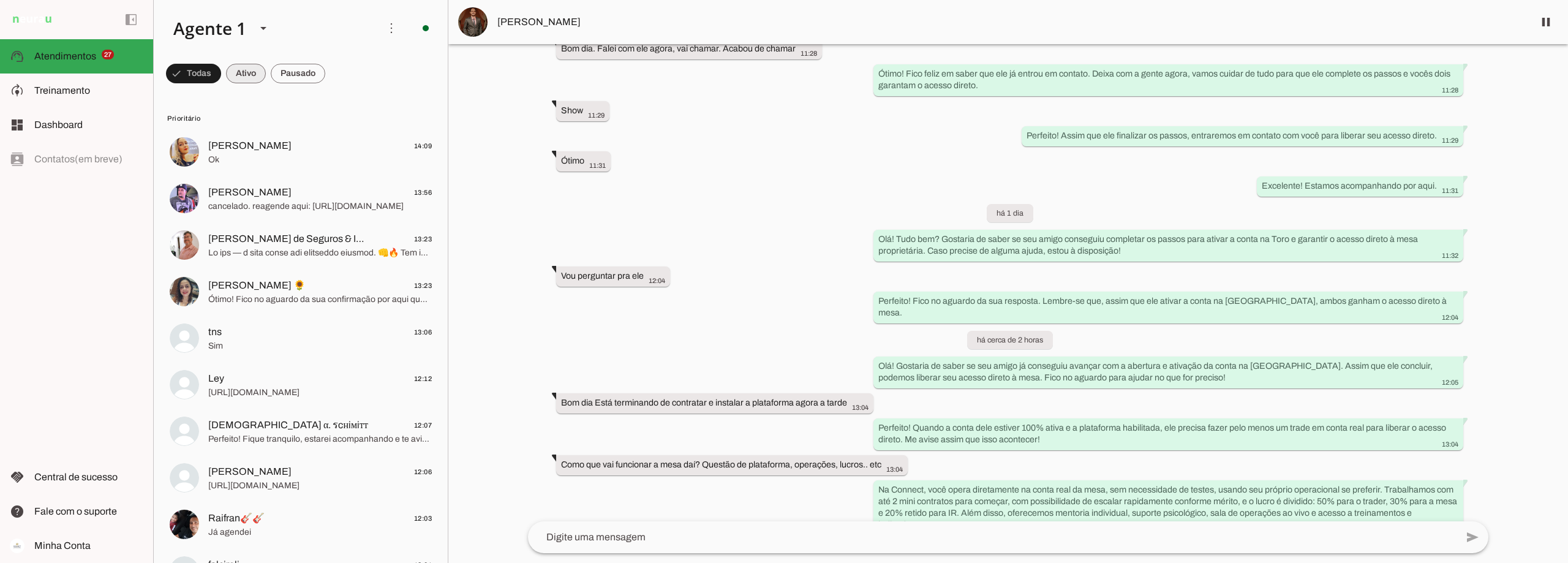
click at [251, 73] on span at bounding box center [246, 73] width 40 height 29
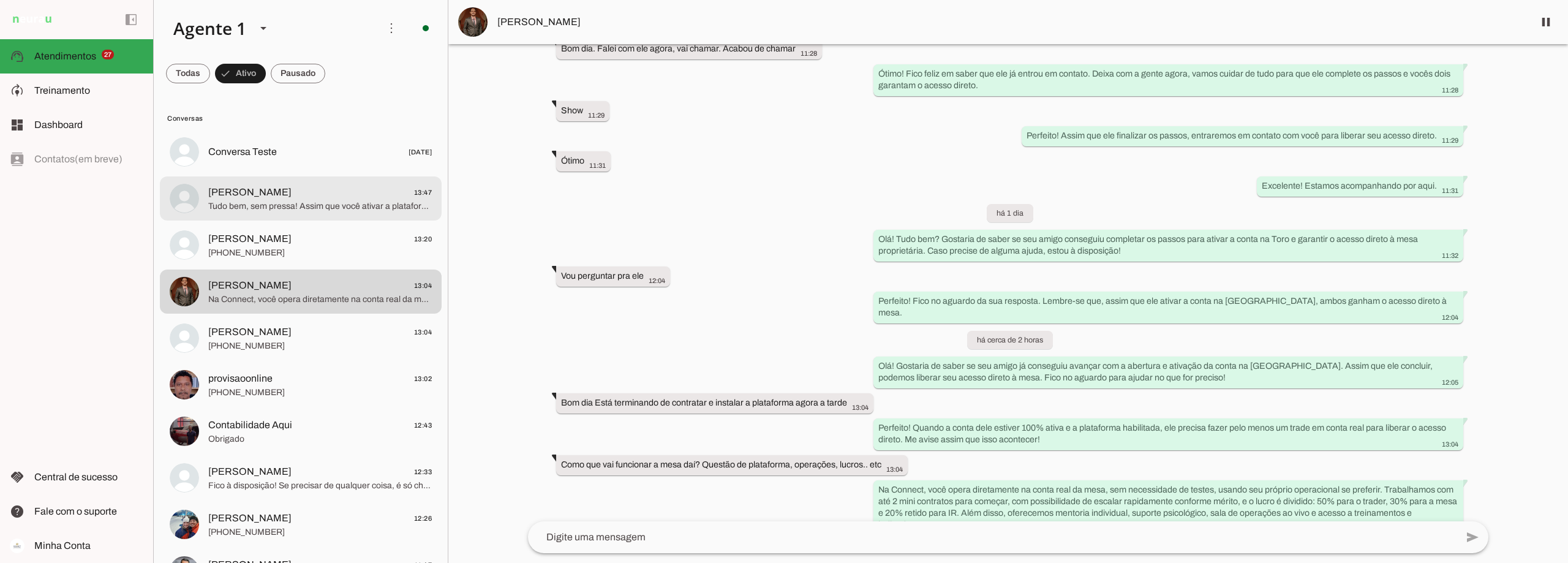
click at [289, 195] on span "[PERSON_NAME] 13:47" at bounding box center [320, 193] width 223 height 15
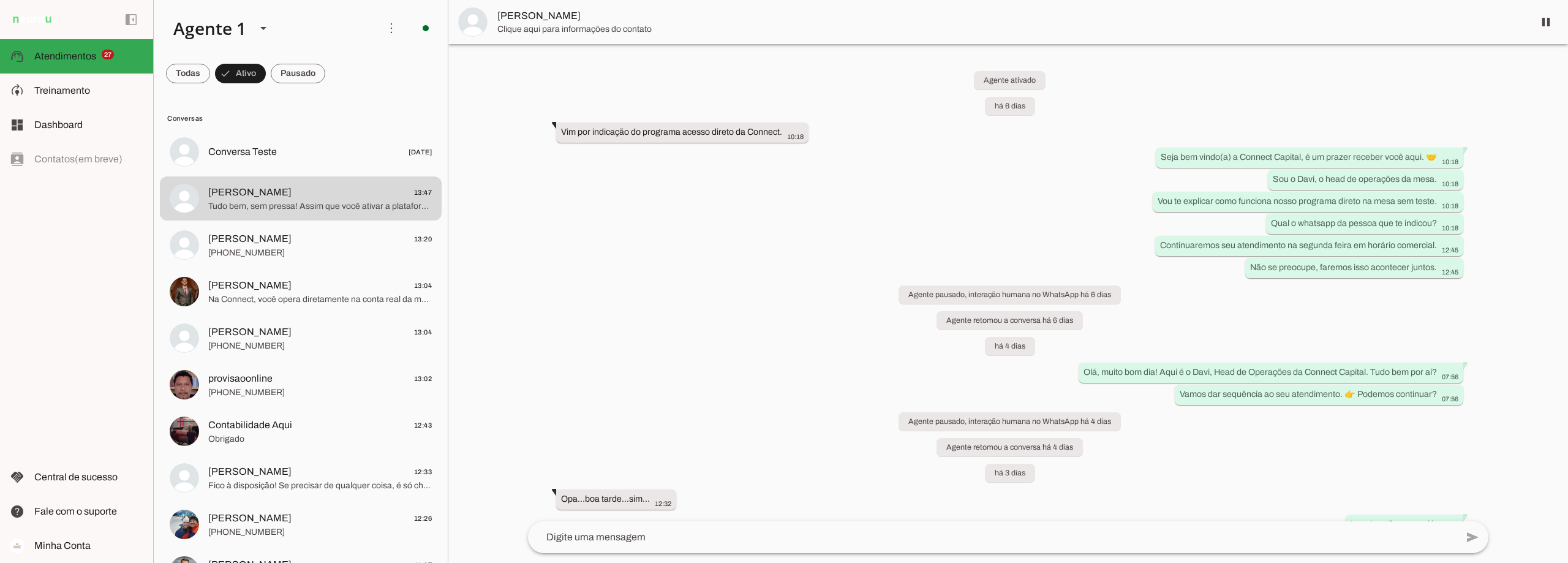
scroll to position [1883, 0]
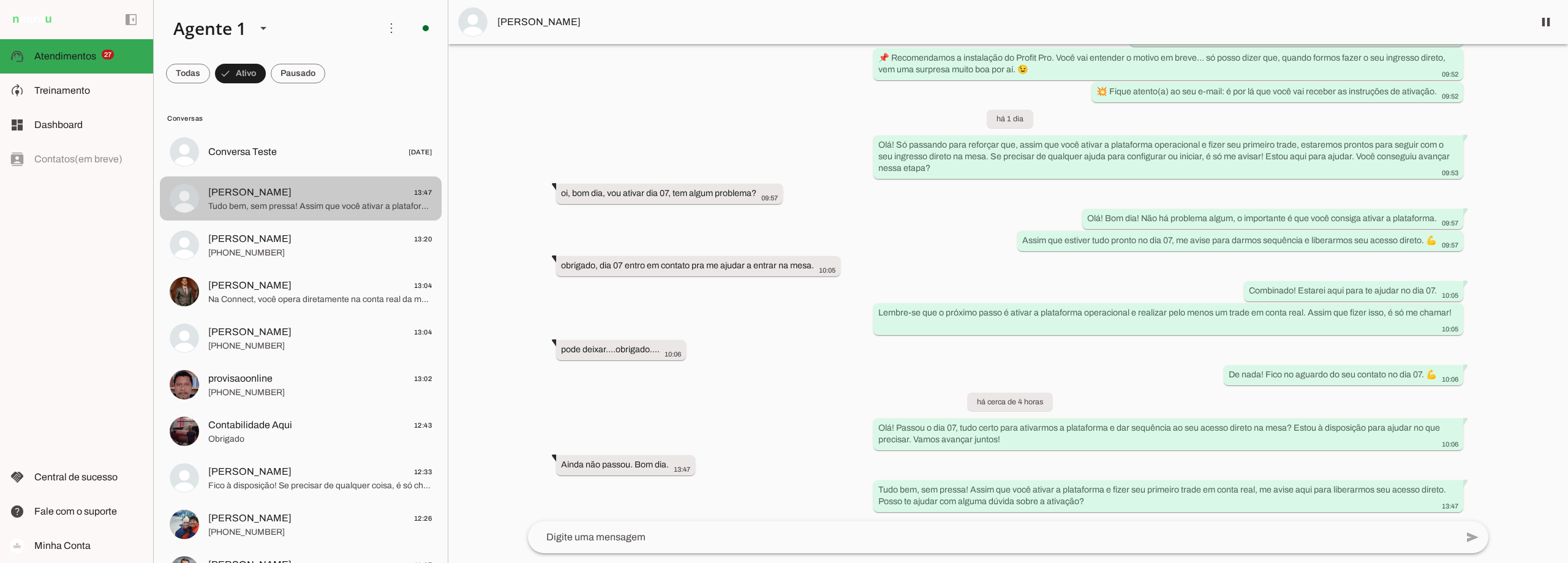
click at [260, 192] on span "[PERSON_NAME]" at bounding box center [249, 192] width 84 height 15
click at [1546, 23] on span at bounding box center [1546, 22] width 29 height 29
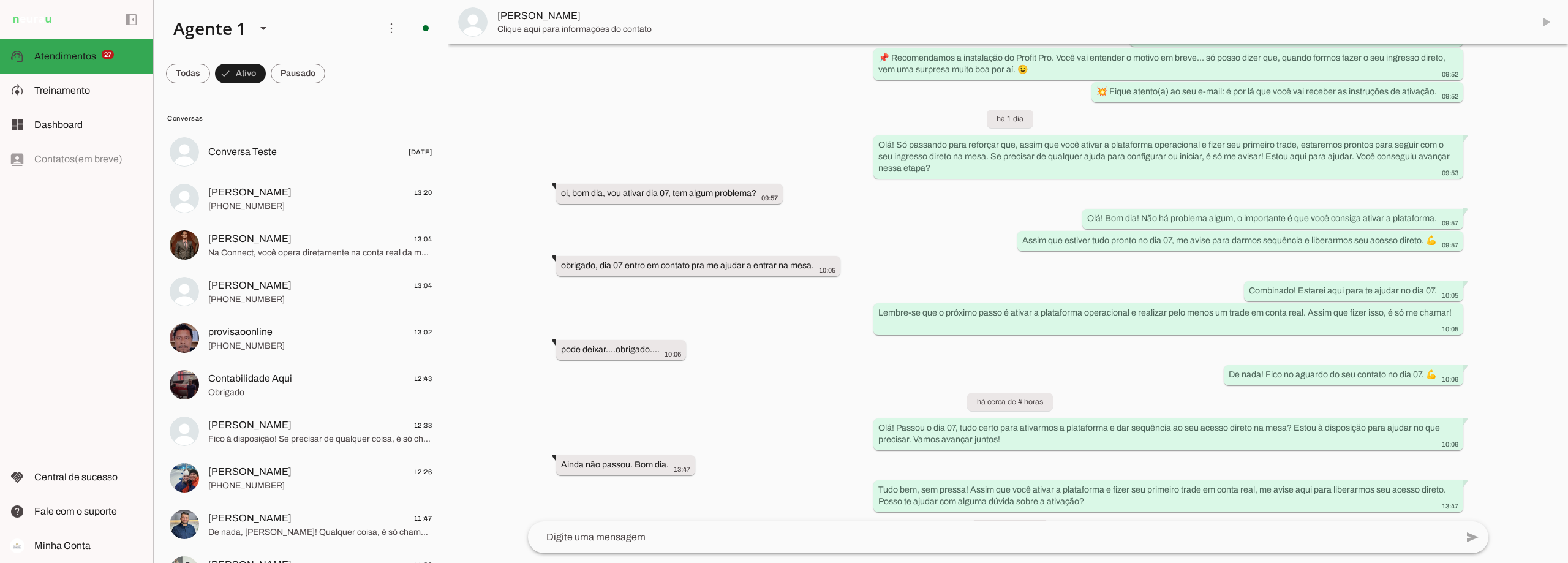
scroll to position [1912, 0]
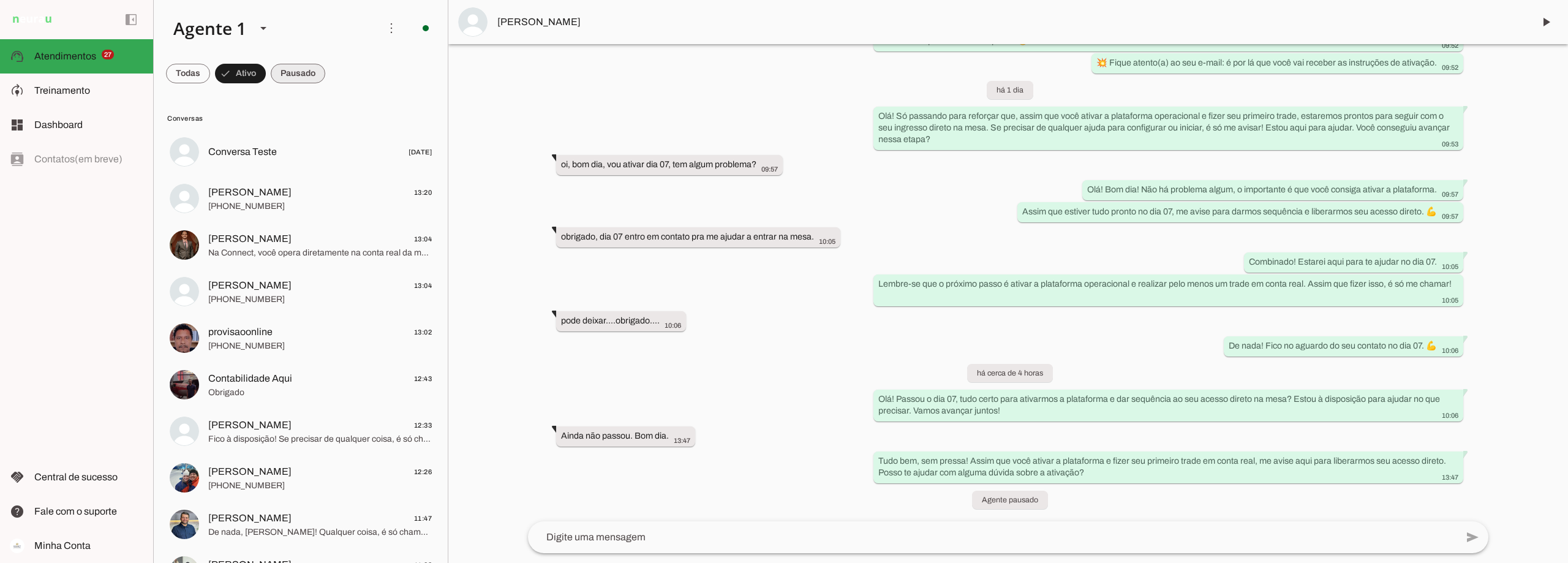
click at [297, 74] on span at bounding box center [297, 73] width 54 height 29
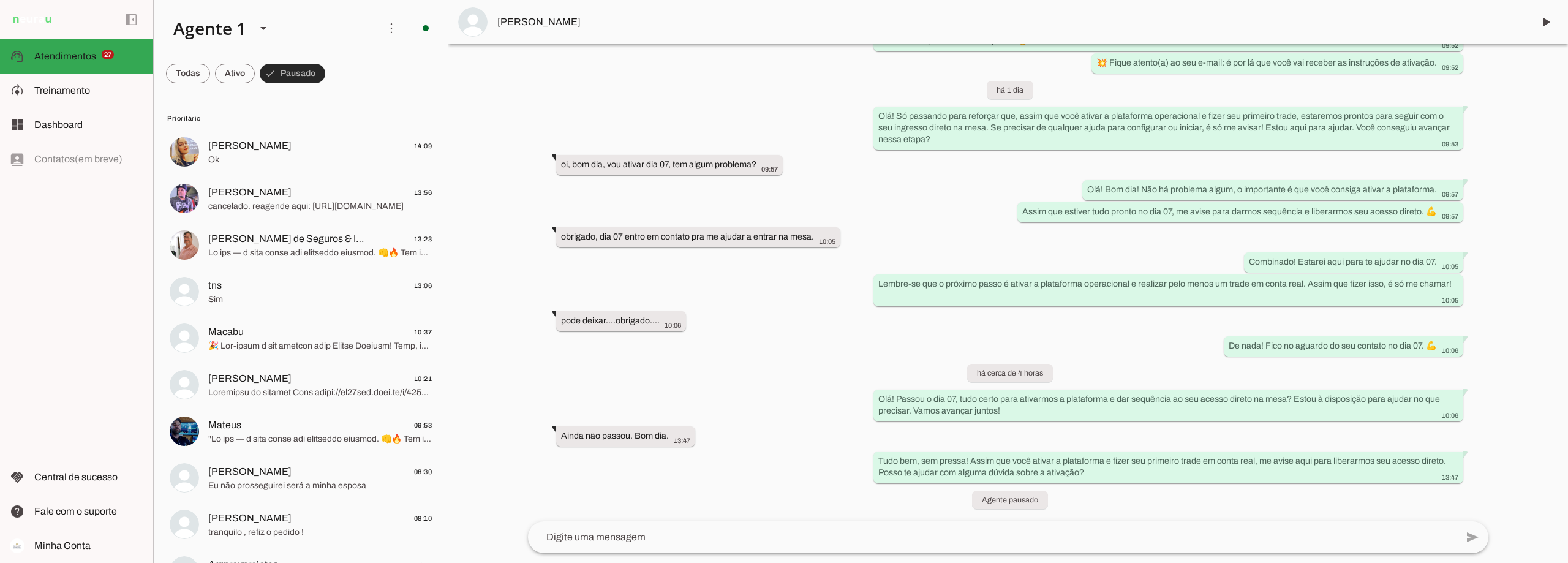
click at [297, 74] on span at bounding box center [292, 73] width 66 height 29
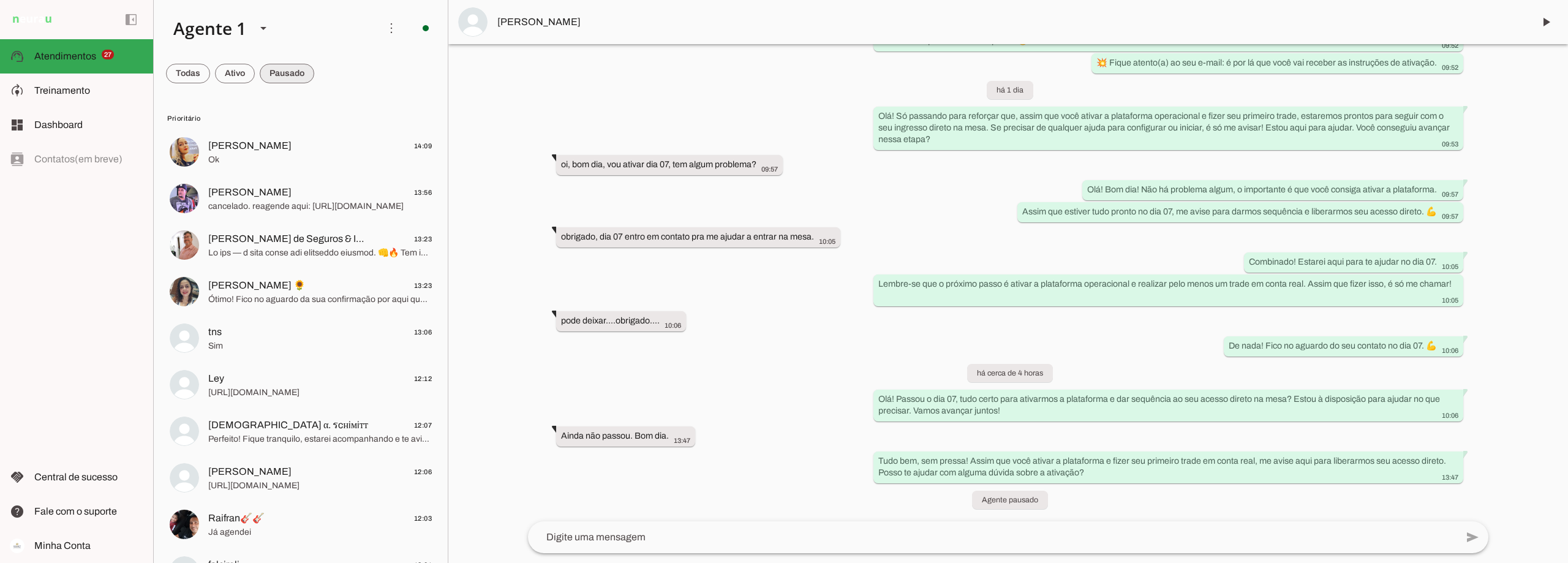
click at [297, 74] on span at bounding box center [286, 73] width 54 height 29
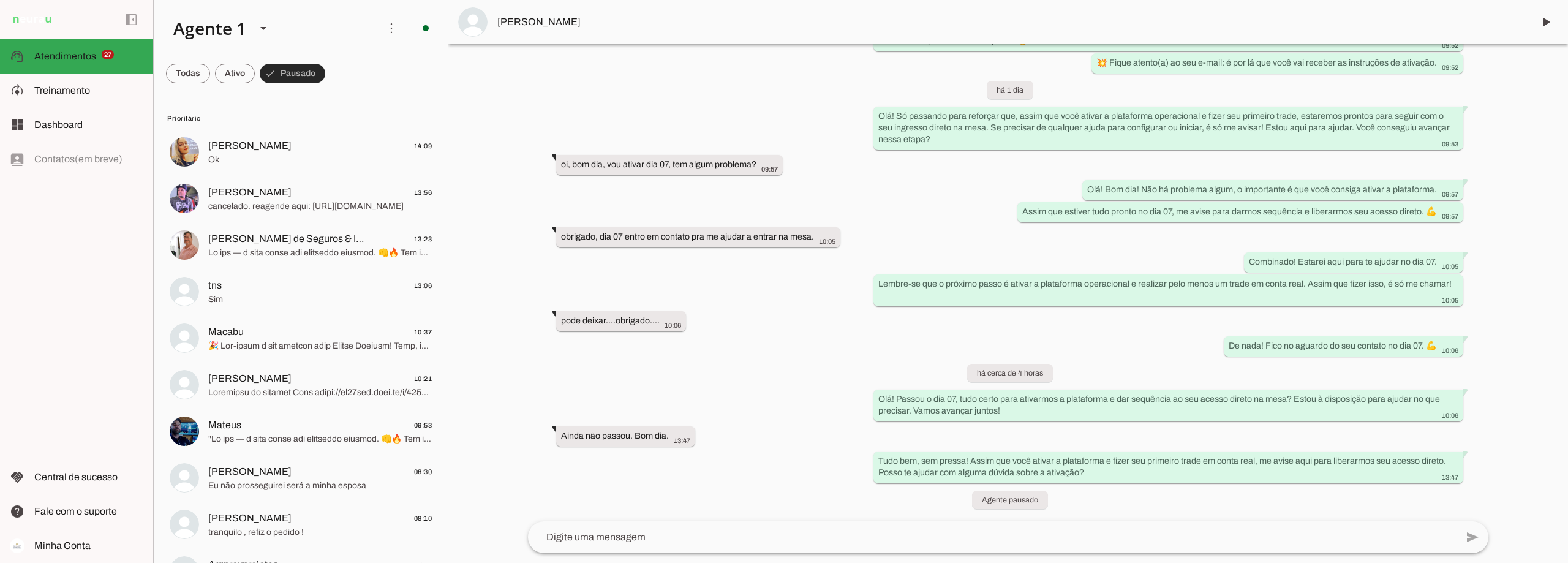
click at [297, 74] on span at bounding box center [292, 73] width 66 height 29
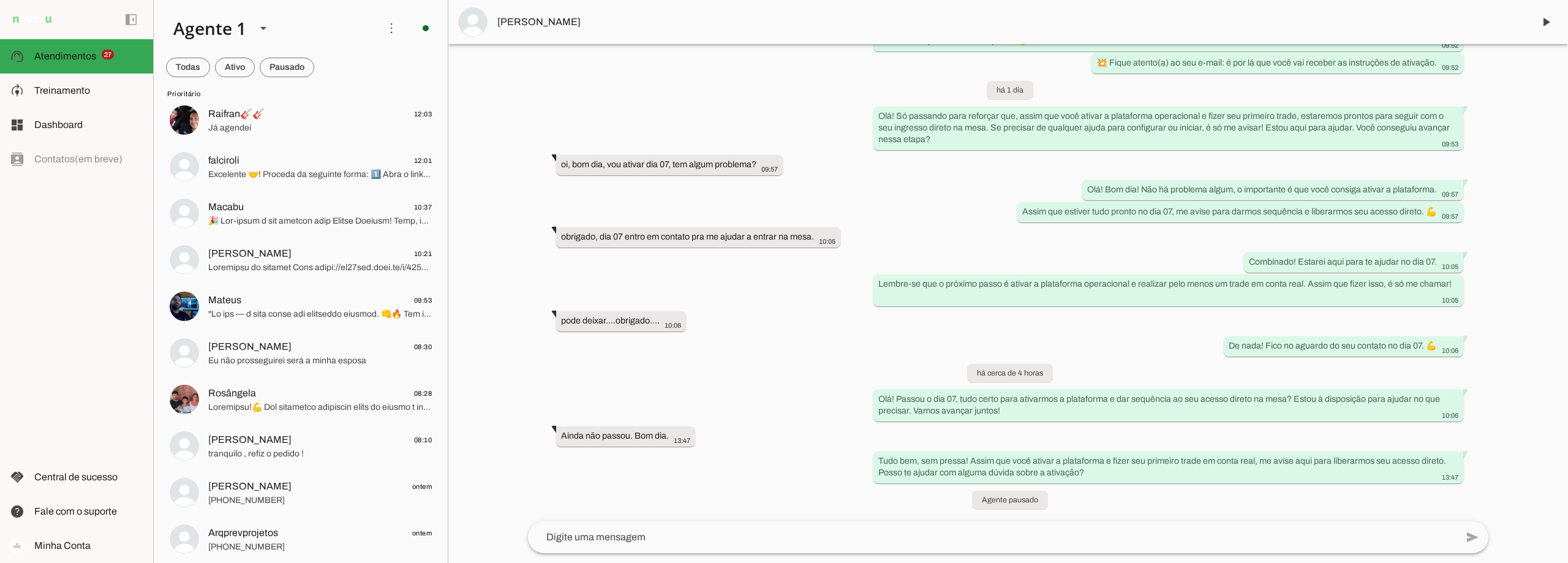
scroll to position [429, 0]
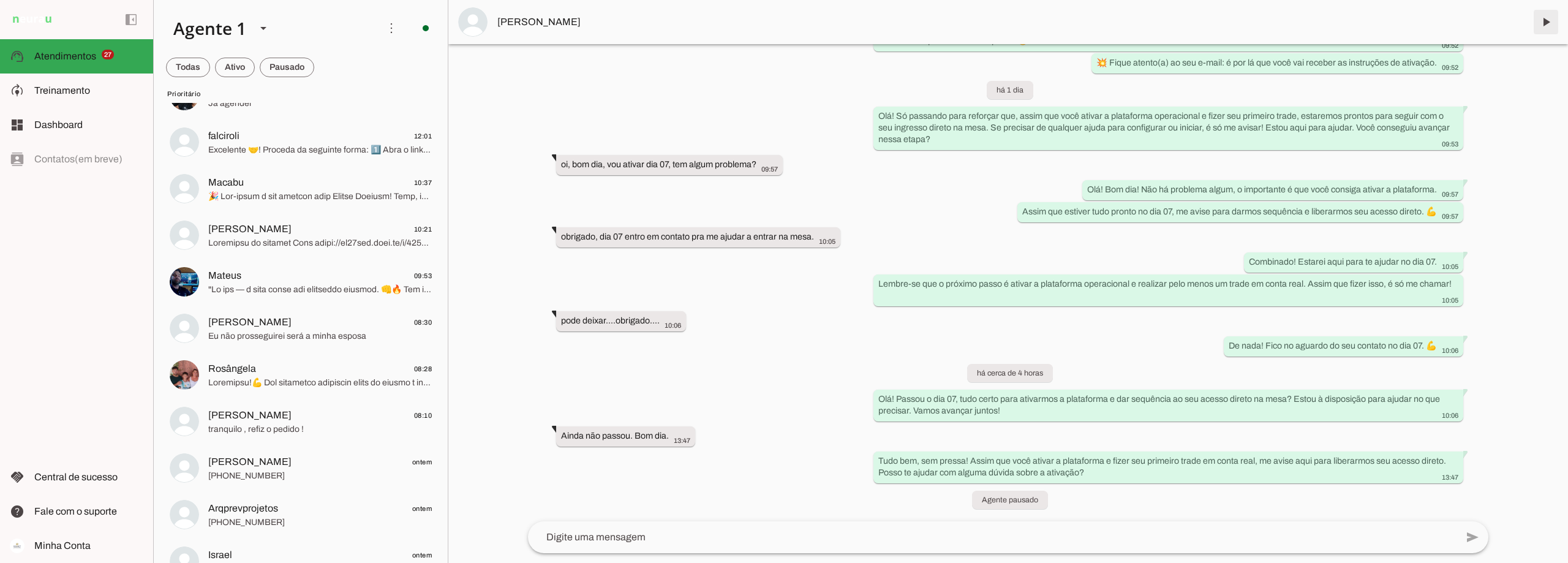
click at [1544, 25] on span at bounding box center [1546, 22] width 29 height 29
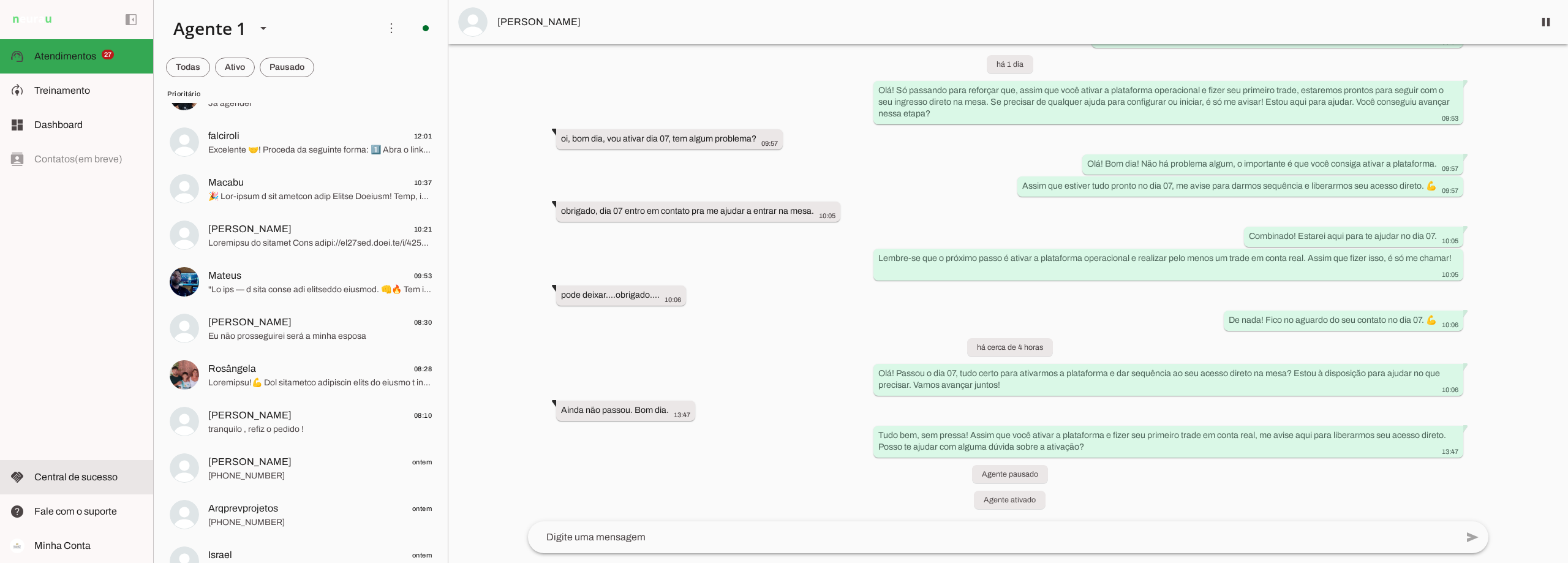
click at [61, 479] on span "Central de sucesso" at bounding box center [76, 477] width 84 height 10
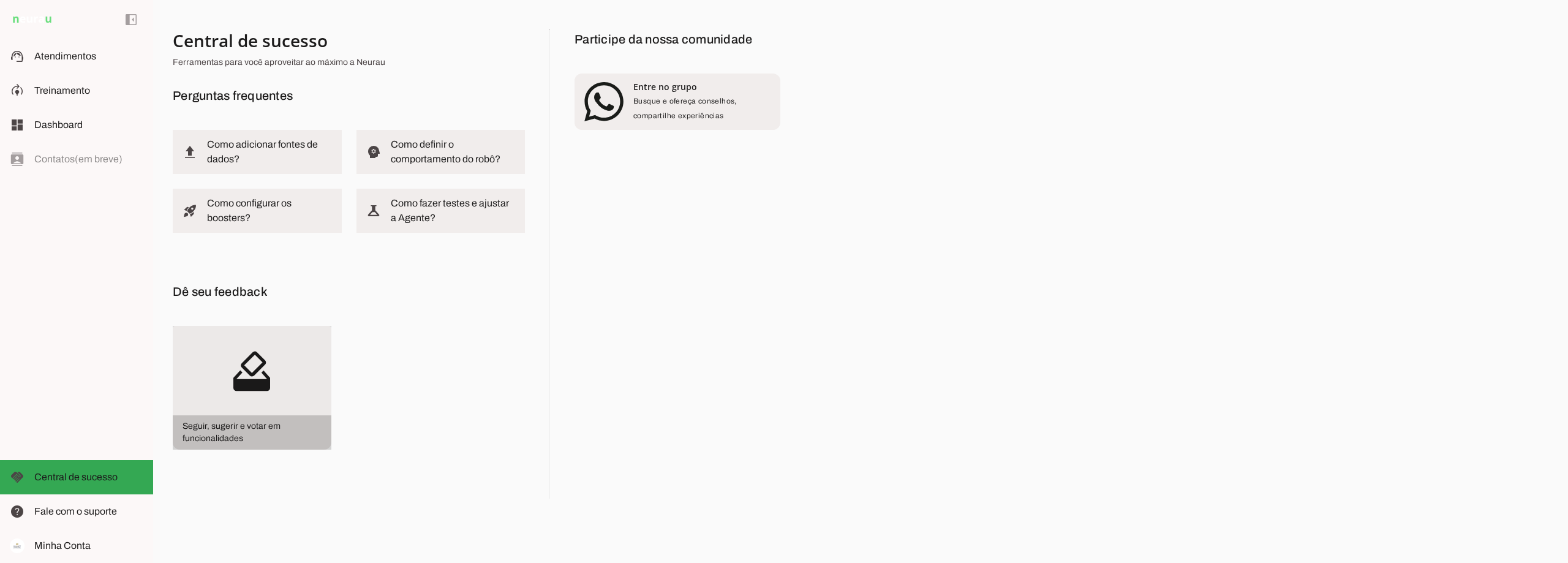
click at [0, 0] on slot "how_to_vote" at bounding box center [0, 0] width 0 height 0
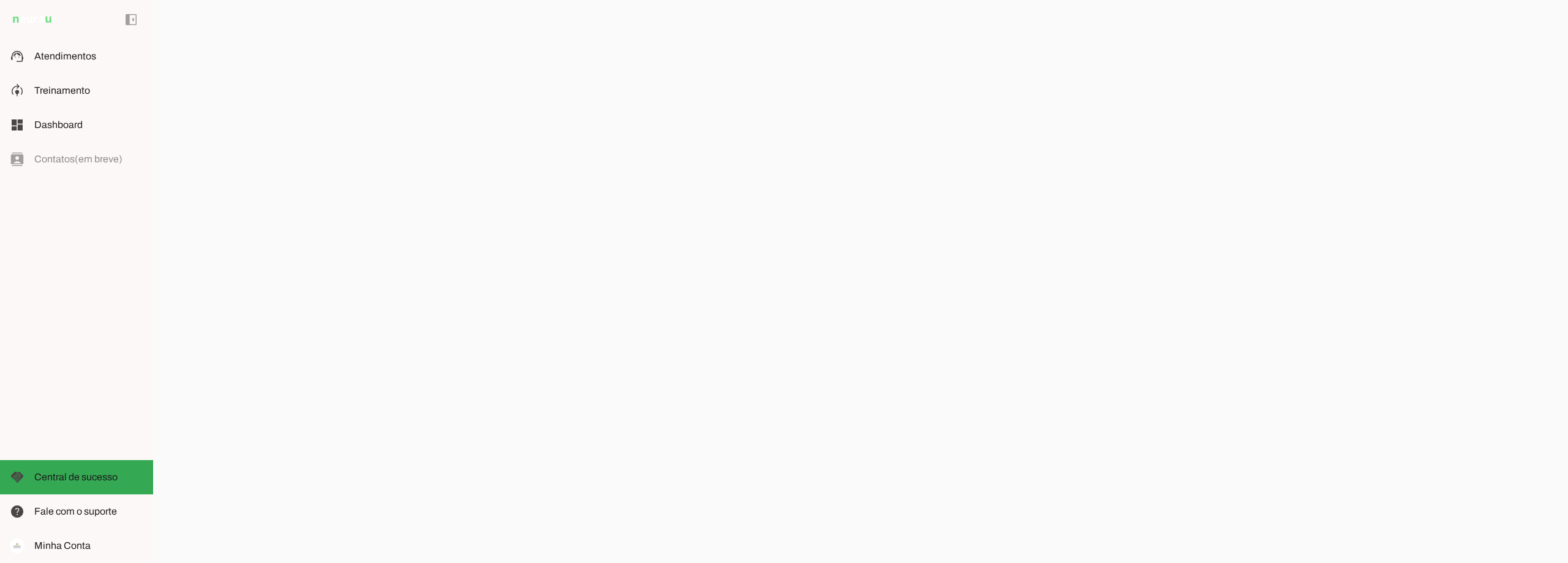
scroll to position [85, 0]
